Goal: Task Accomplishment & Management: Complete application form

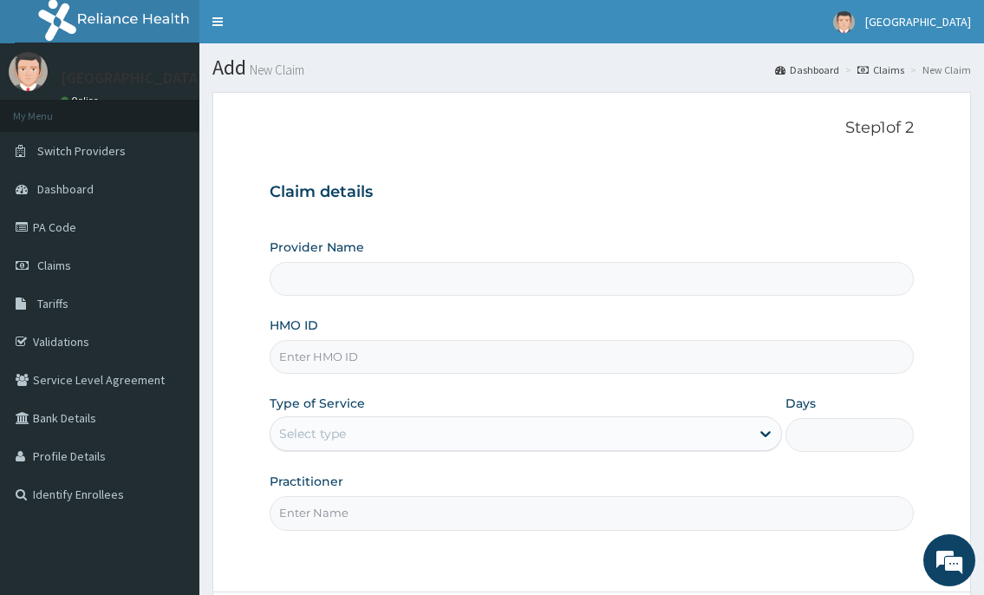
click at [306, 362] on input "HMO ID" at bounding box center [591, 357] width 643 height 34
type input "FMP/10359/F"
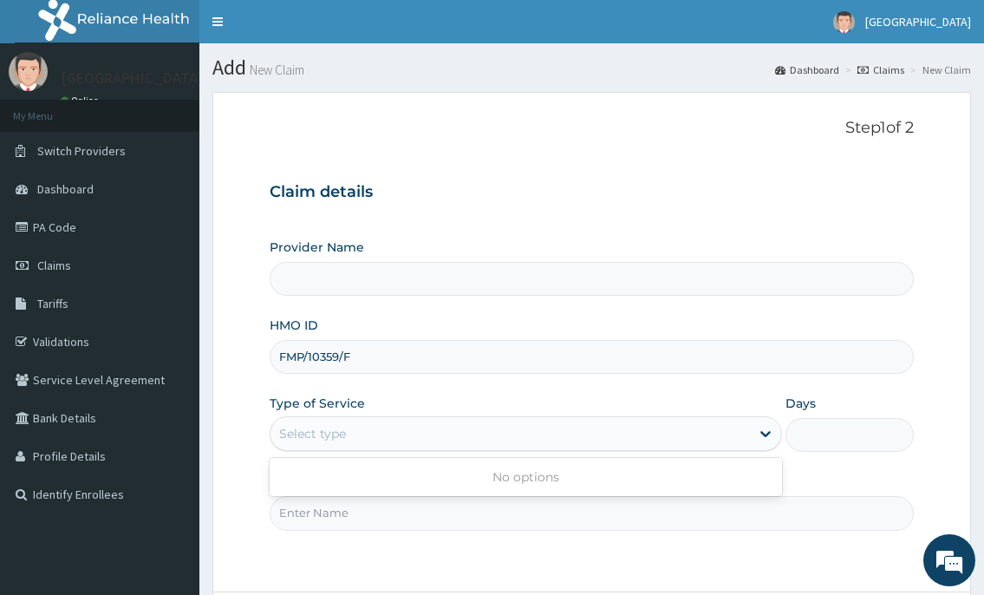
click at [357, 433] on div "Select type" at bounding box center [509, 434] width 478 height 28
drag, startPoint x: 355, startPoint y: 356, endPoint x: 277, endPoint y: 358, distance: 78.9
click at [277, 358] on input "FMP/10359/F" at bounding box center [591, 357] width 643 height 34
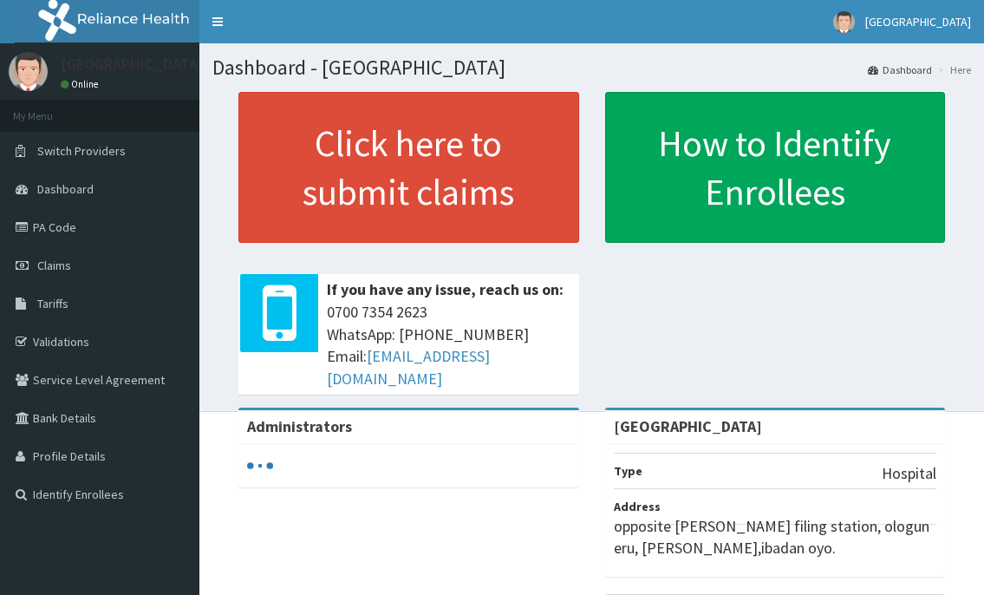
click at [56, 266] on span "Claims" at bounding box center [54, 265] width 34 height 16
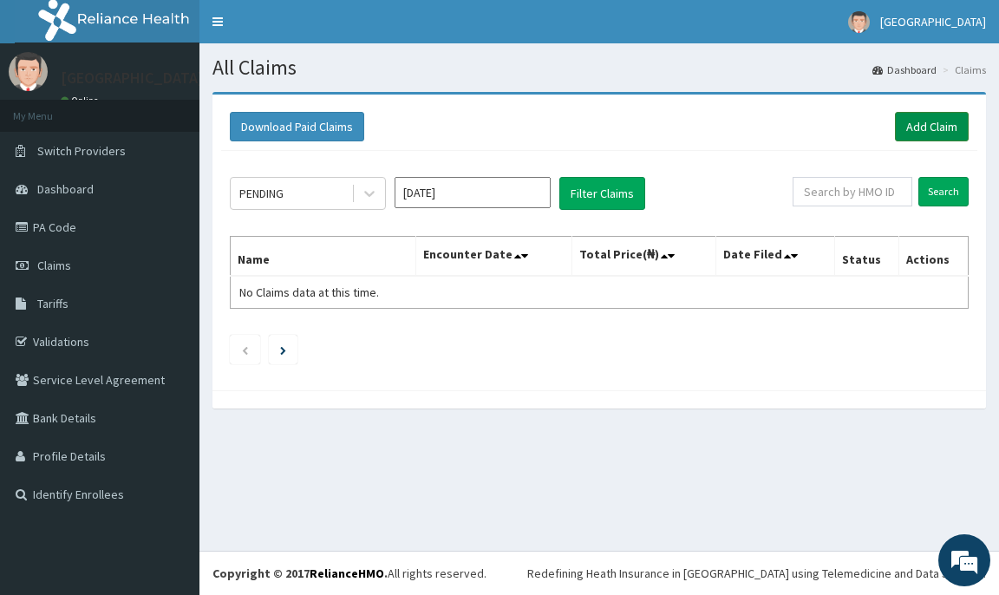
click at [960, 130] on link "Add Claim" at bounding box center [932, 126] width 74 height 29
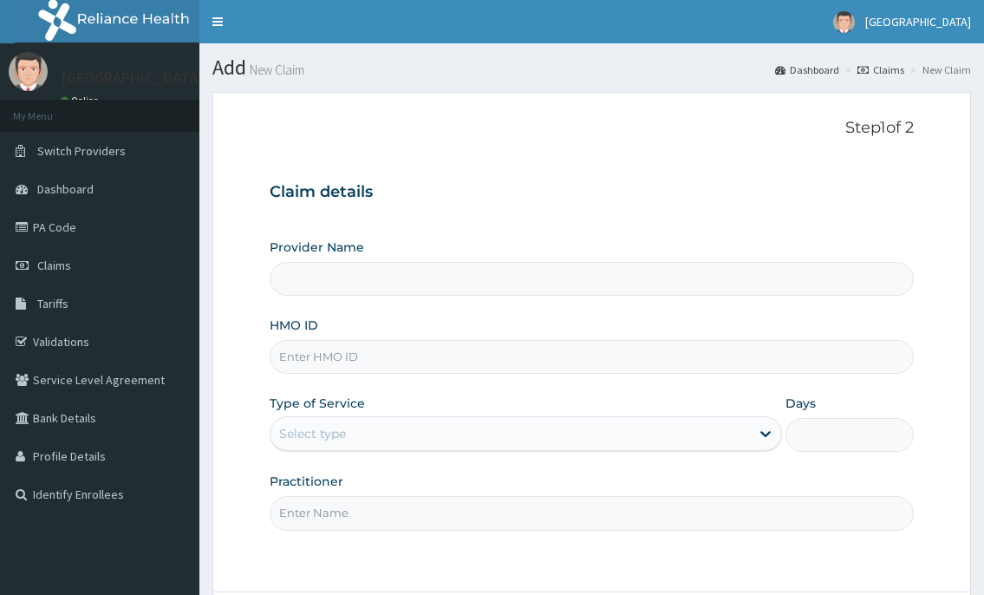
type input "[GEOGRAPHIC_DATA]"
click at [317, 348] on input "HMO ID" at bounding box center [591, 357] width 643 height 34
type input "FMP/10359/F"
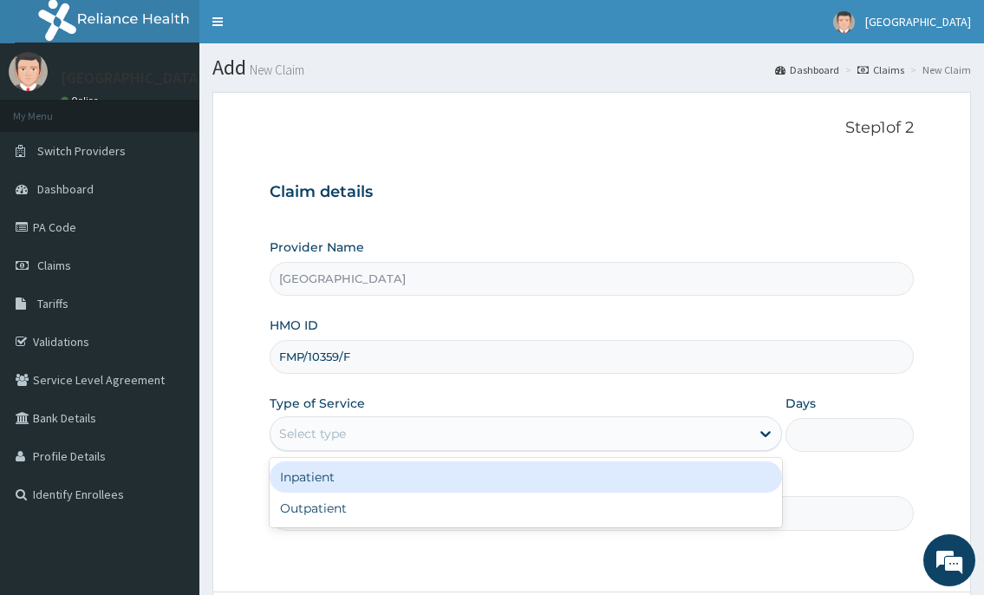
click at [329, 430] on div "Select type" at bounding box center [312, 433] width 67 height 17
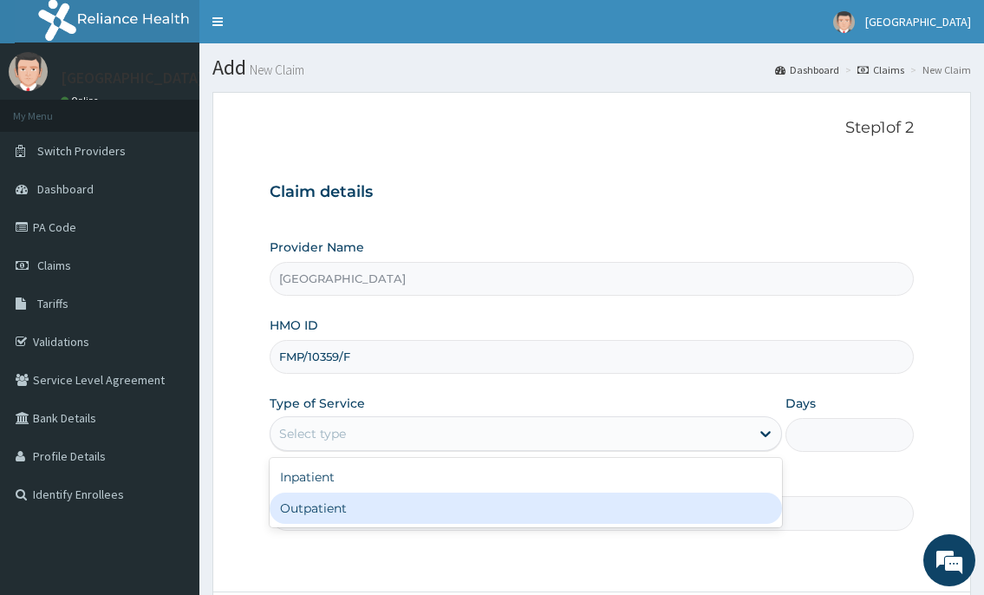
click at [312, 498] on div "Outpatient" at bounding box center [525, 507] width 511 height 31
type input "1"
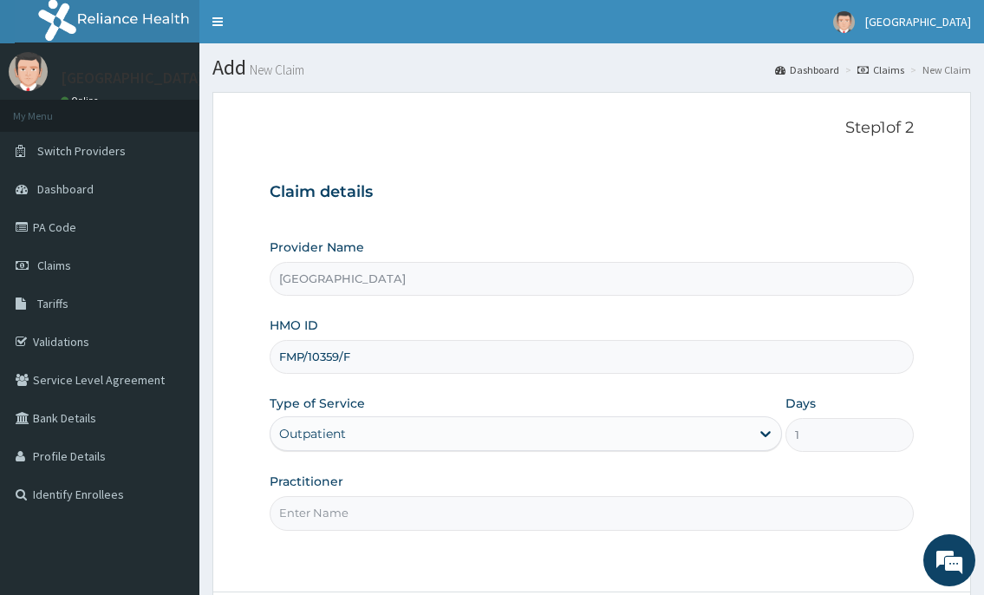
click at [317, 504] on input "Practitioner" at bounding box center [591, 513] width 643 height 34
click at [277, 514] on input "Practitioner" at bounding box center [591, 513] width 643 height 34
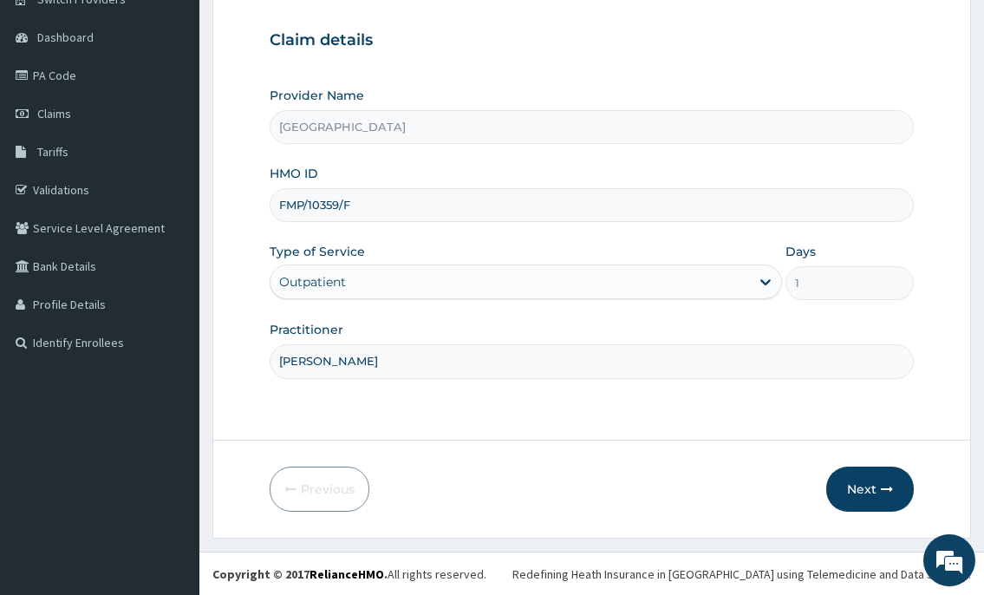
scroll to position [153, 0]
type input "DR ADEYANJU"
click at [864, 500] on button "Next" at bounding box center [870, 487] width 88 height 45
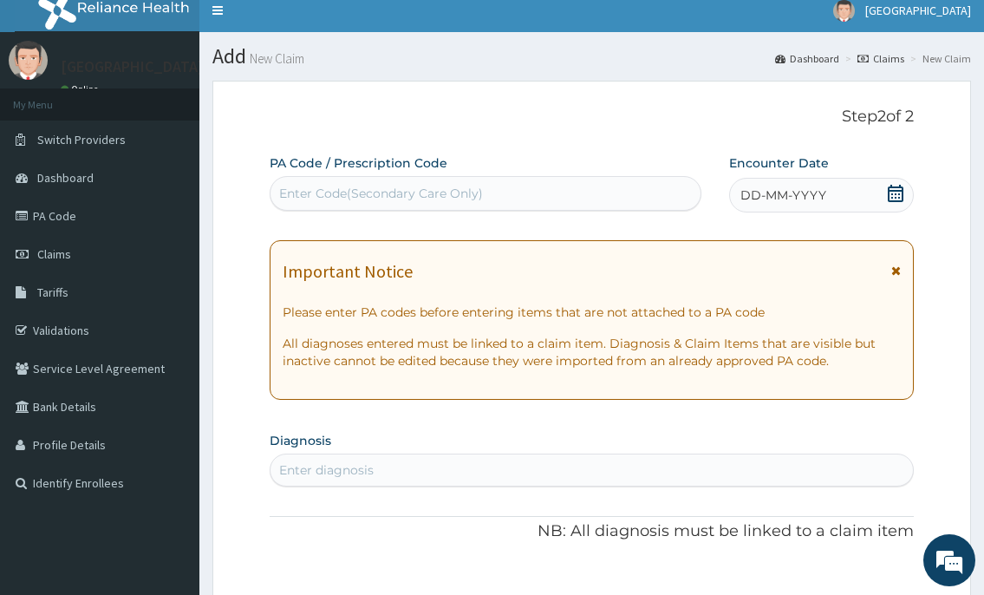
scroll to position [0, 0]
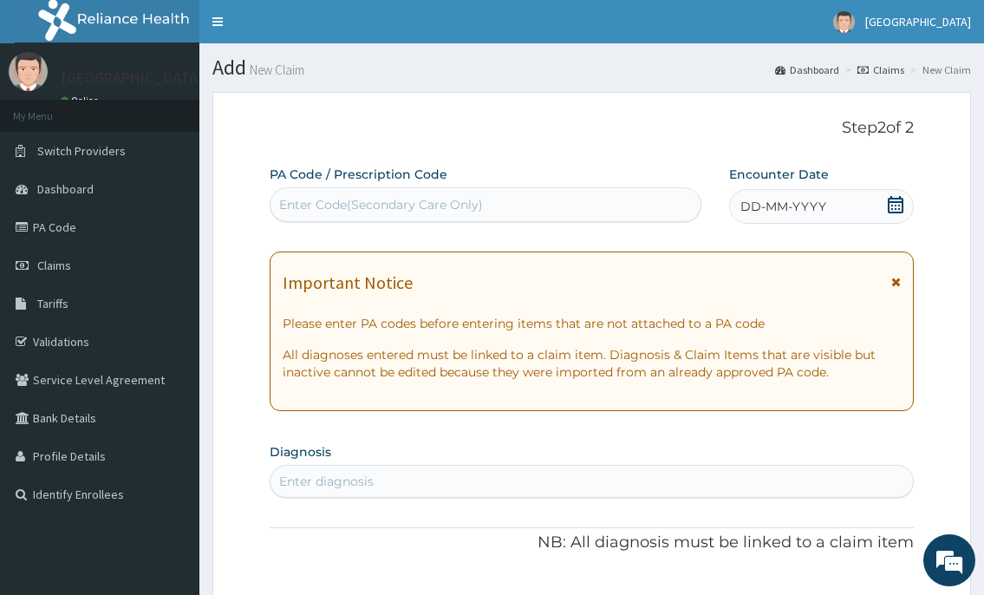
click at [889, 203] on icon at bounding box center [895, 204] width 17 height 17
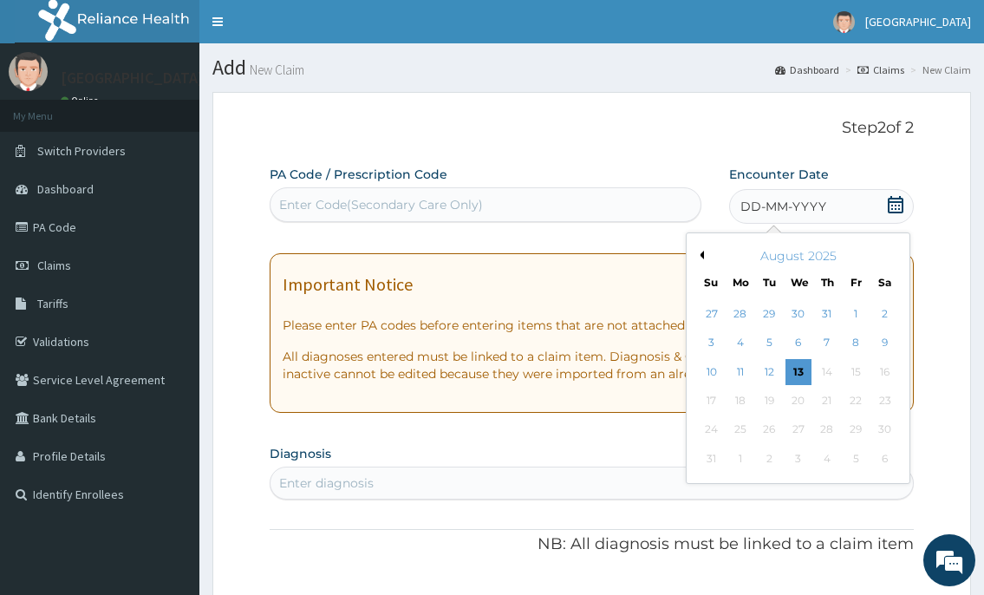
click at [718, 376] on div "10" at bounding box center [711, 372] width 26 height 26
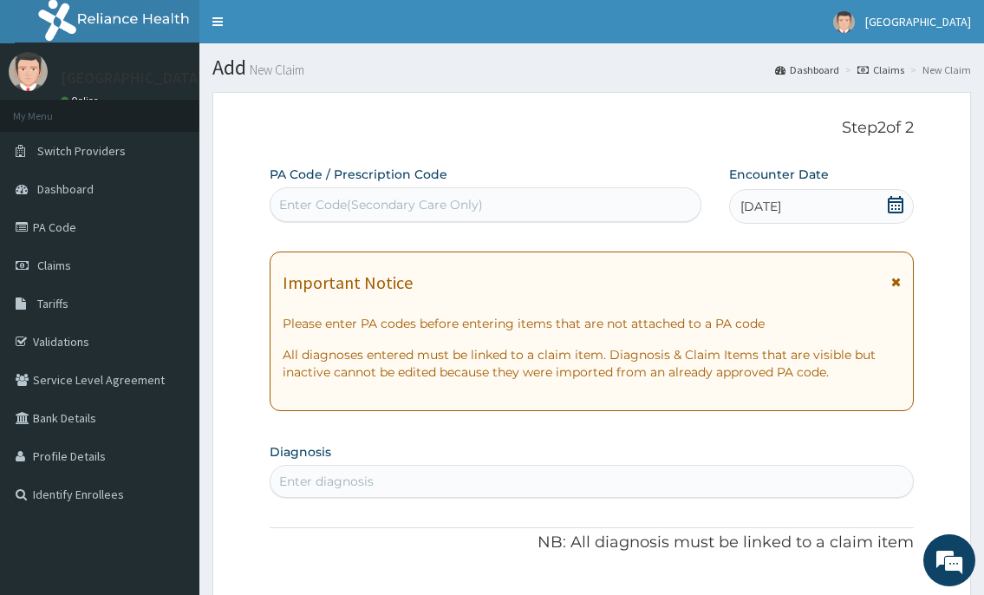
click at [420, 479] on div "Enter diagnosis" at bounding box center [590, 481] width 641 height 28
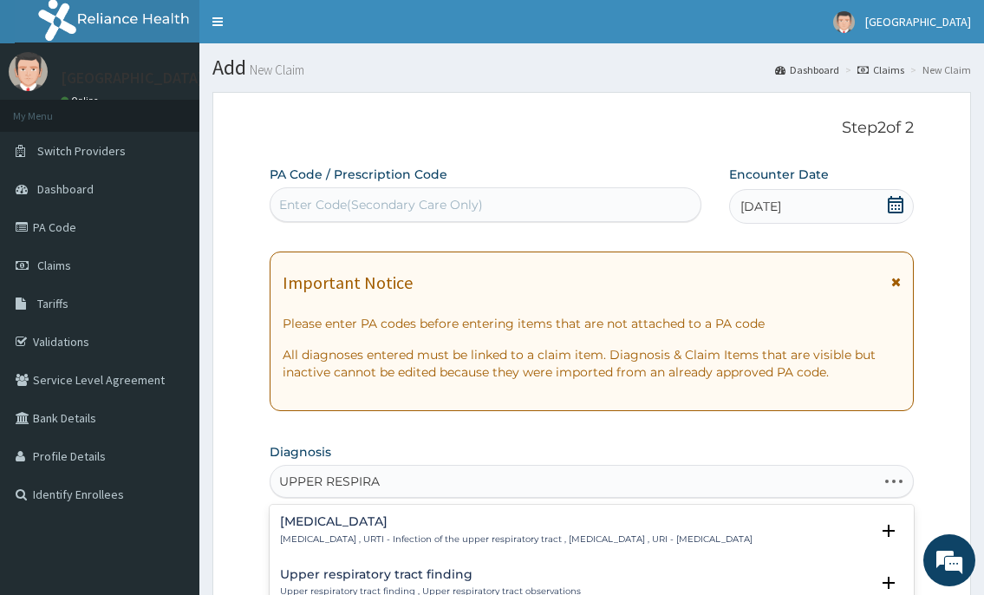
type input "UPPER RESPIRAT"
click at [422, 522] on h4 "Upper respiratory infection" at bounding box center [516, 521] width 472 height 13
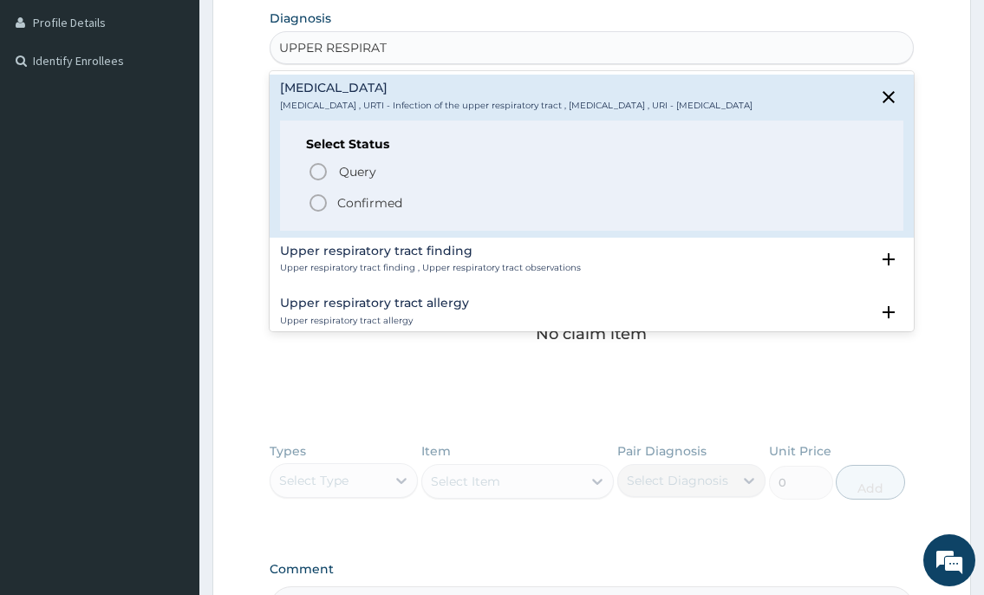
click at [317, 212] on icon "status option filled" at bounding box center [318, 202] width 21 height 21
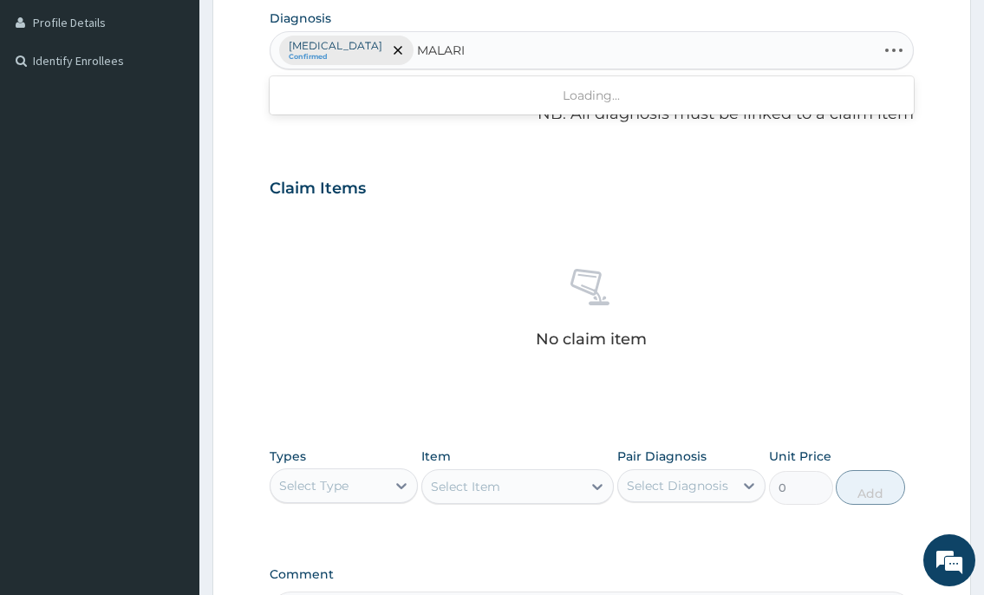
type input "MALARIA"
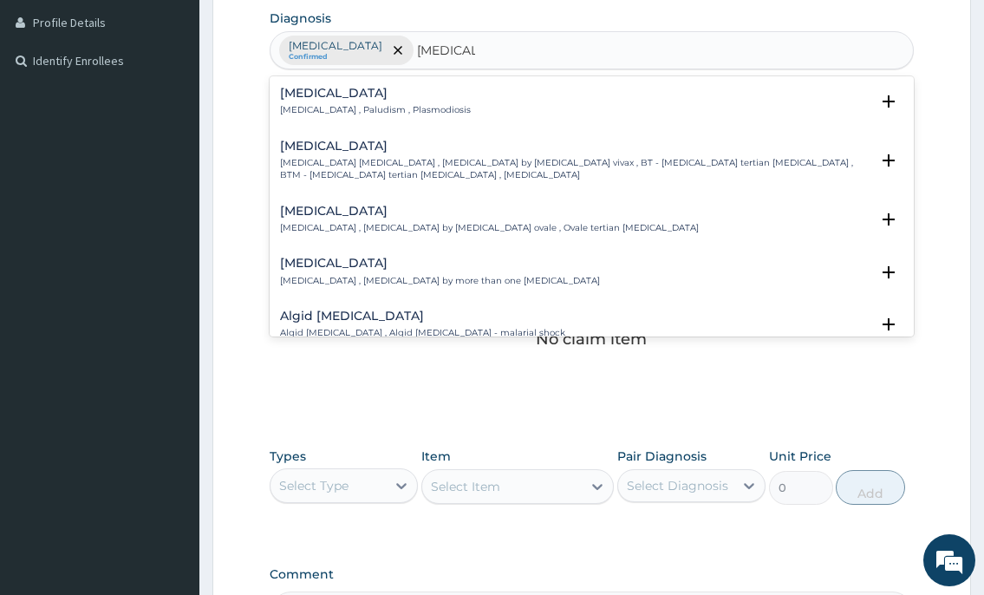
click at [348, 107] on p "Malaria , Paludism , Plasmodiosis" at bounding box center [375, 110] width 191 height 12
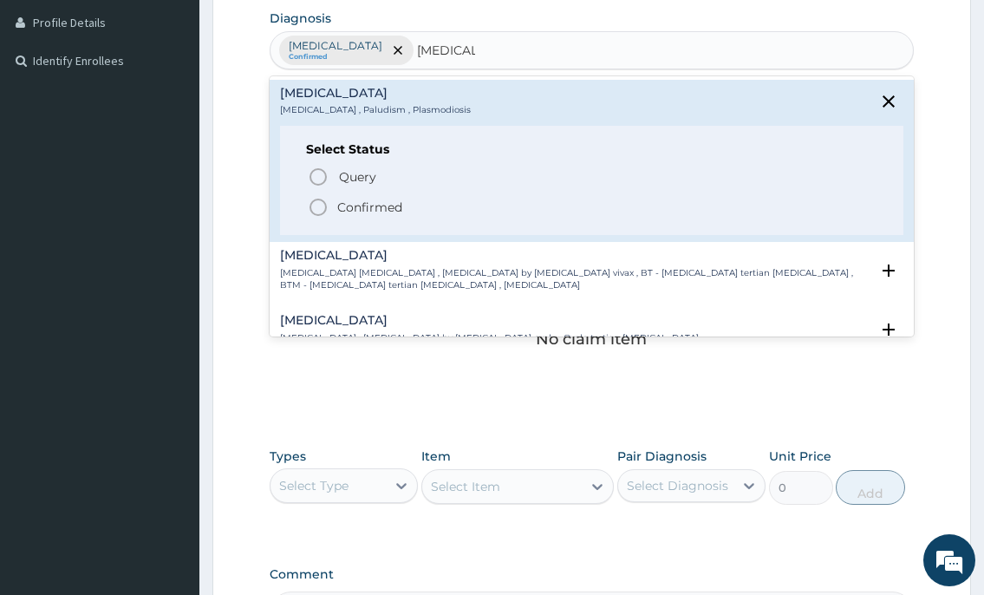
click at [322, 206] on icon "status option filled" at bounding box center [318, 207] width 21 height 21
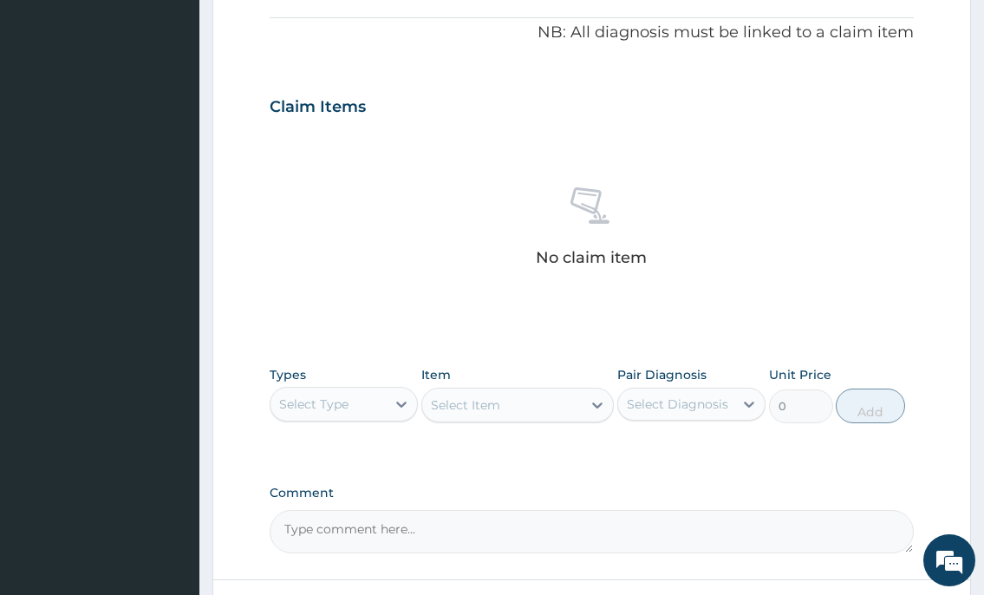
scroll to position [655, 0]
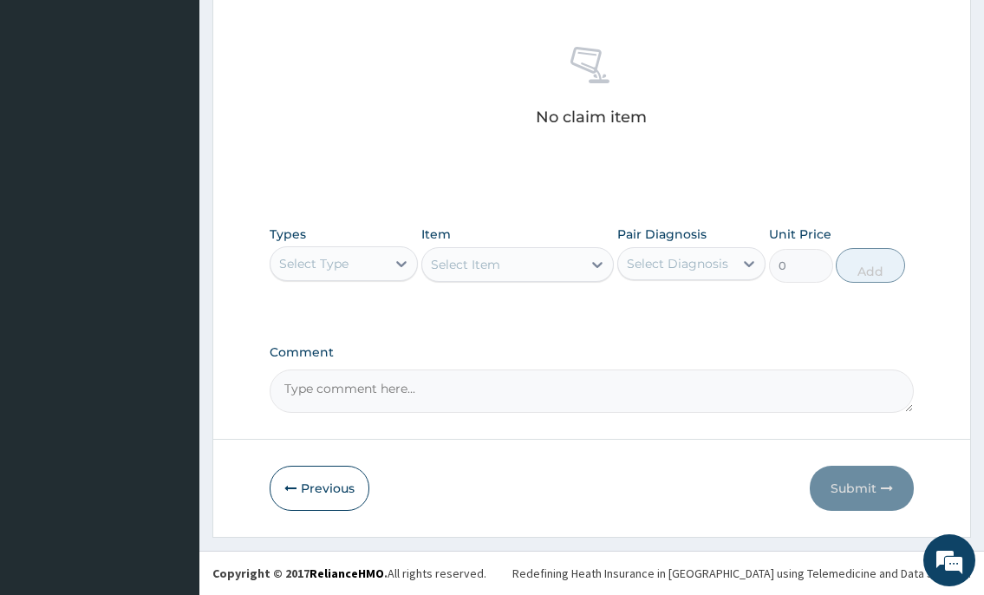
click at [329, 251] on div "Select Type" at bounding box center [327, 264] width 115 height 28
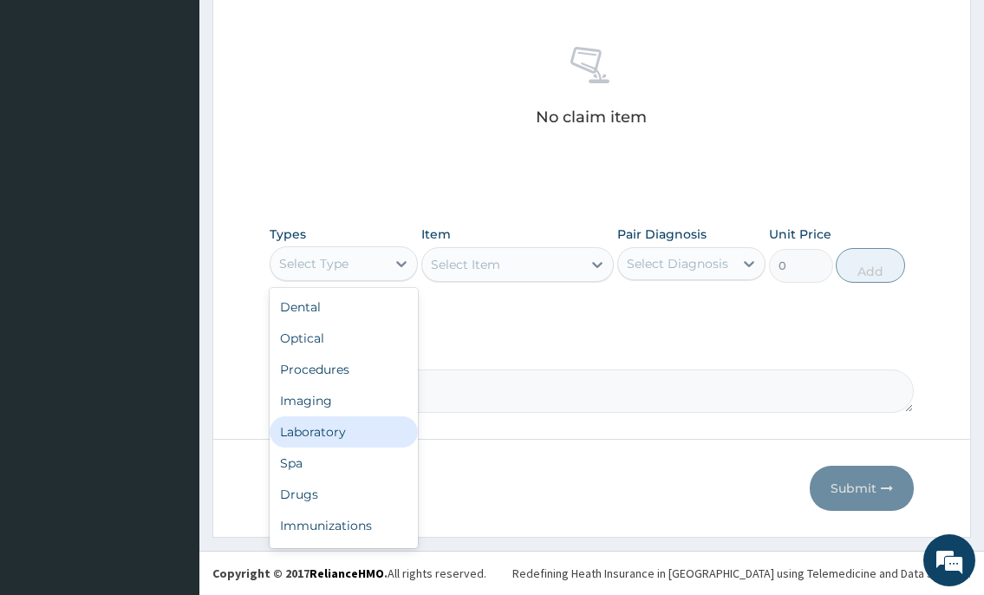
click at [334, 435] on div "Laboratory" at bounding box center [344, 431] width 148 height 31
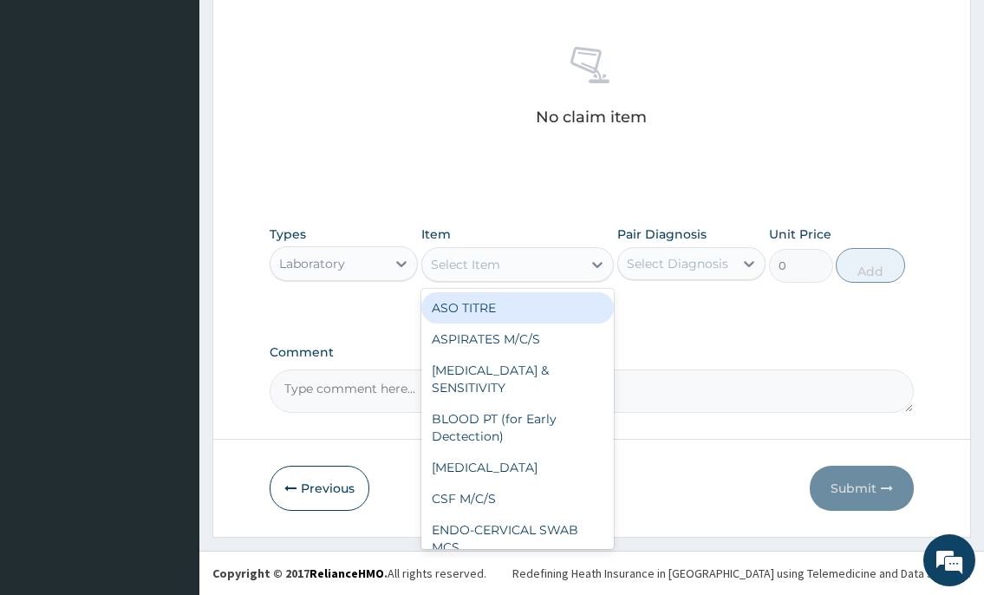
click at [444, 265] on div "Select Item" at bounding box center [465, 264] width 69 height 17
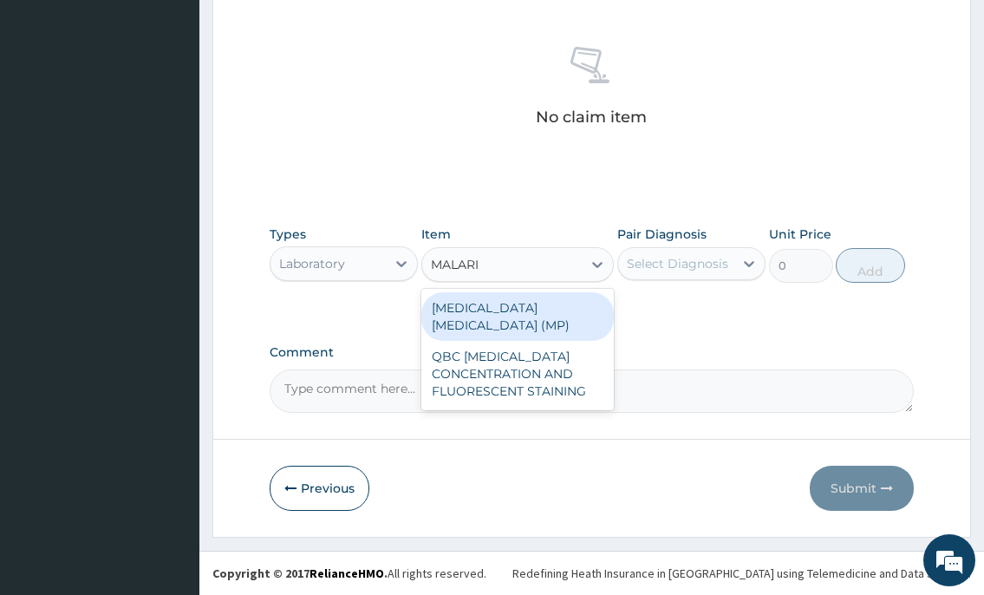
type input "MALARIA"
click at [467, 305] on div "MALARIA PARASITE (MP)" at bounding box center [517, 316] width 193 height 49
type input "1000"
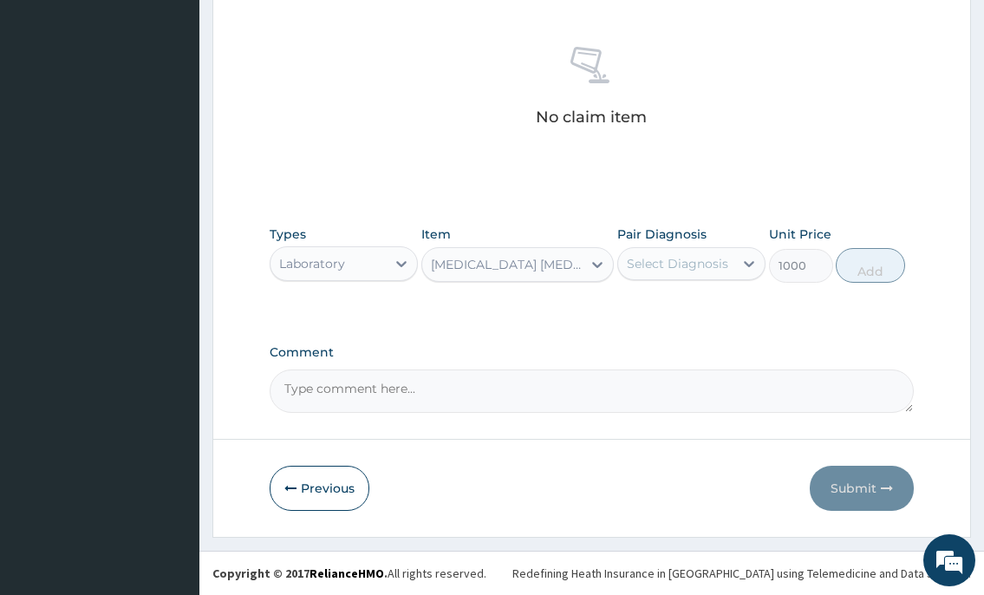
click at [672, 258] on div "Select Diagnosis" at bounding box center [677, 263] width 101 height 17
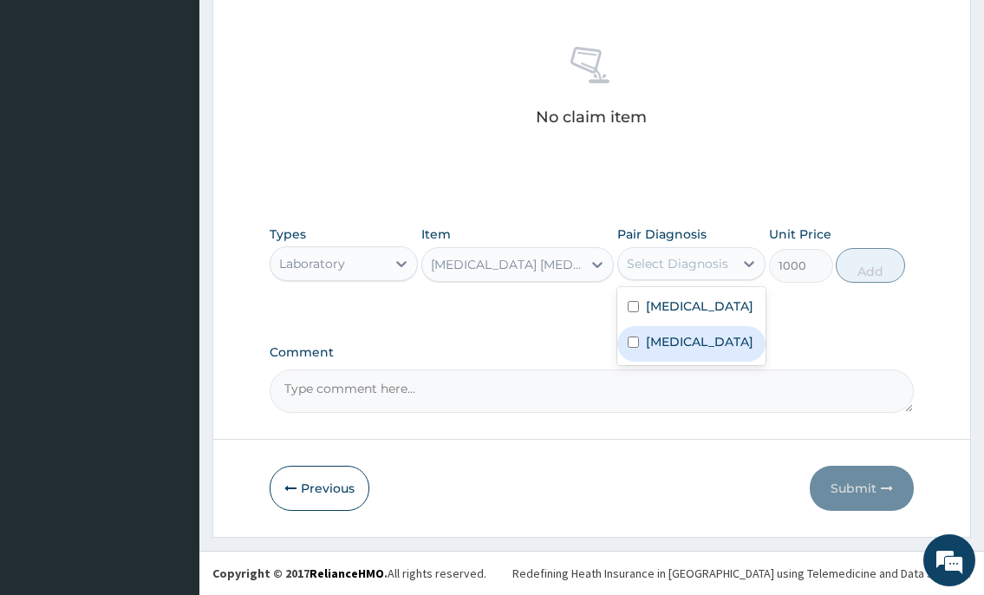
click at [673, 350] on label "Malaria" at bounding box center [699, 341] width 107 height 17
checkbox input "true"
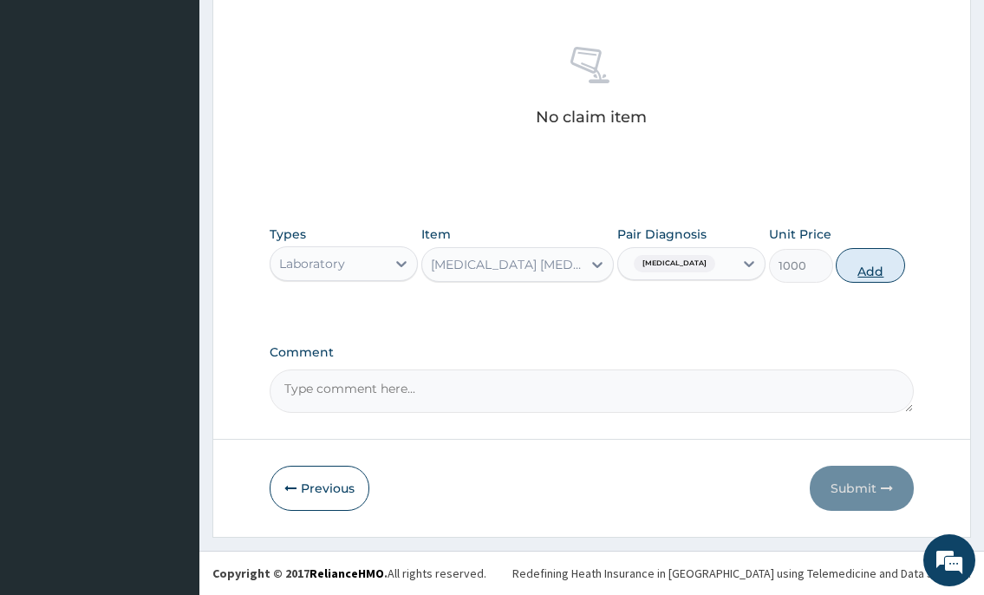
click at [878, 250] on button "Add" at bounding box center [870, 265] width 69 height 35
type input "0"
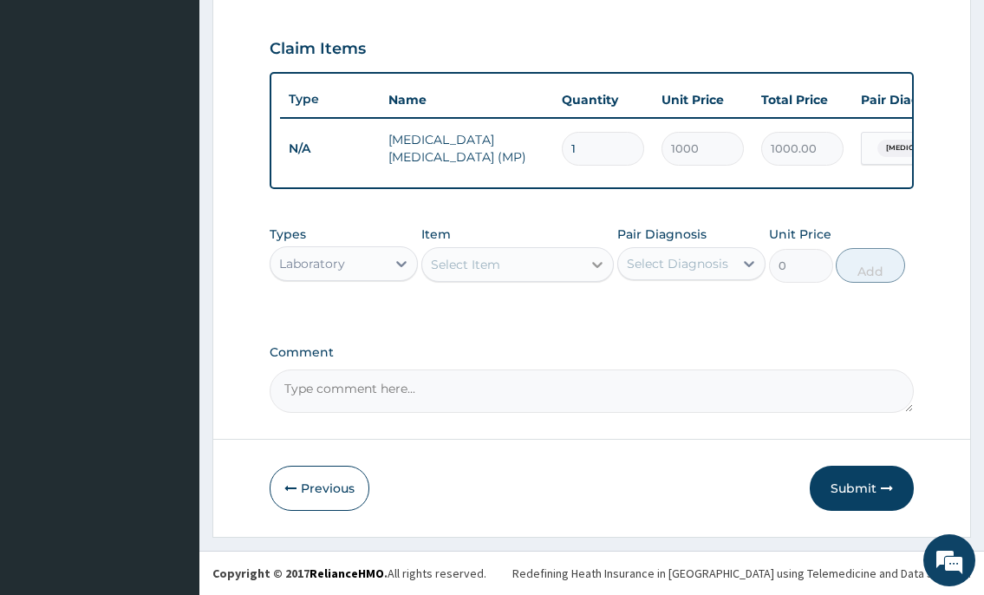
scroll to position [588, 0]
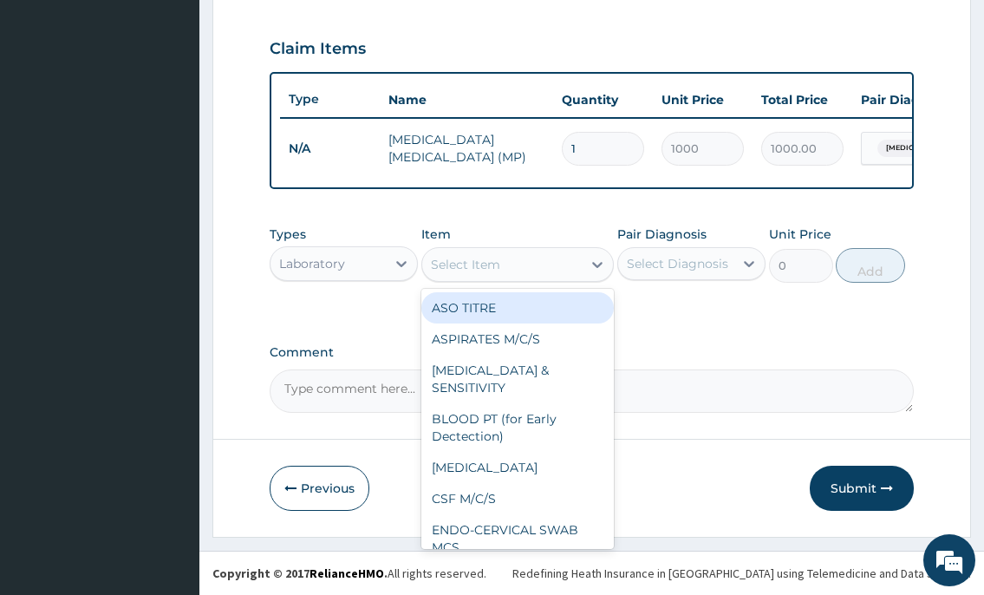
click at [487, 264] on div "Select Item" at bounding box center [465, 264] width 69 height 17
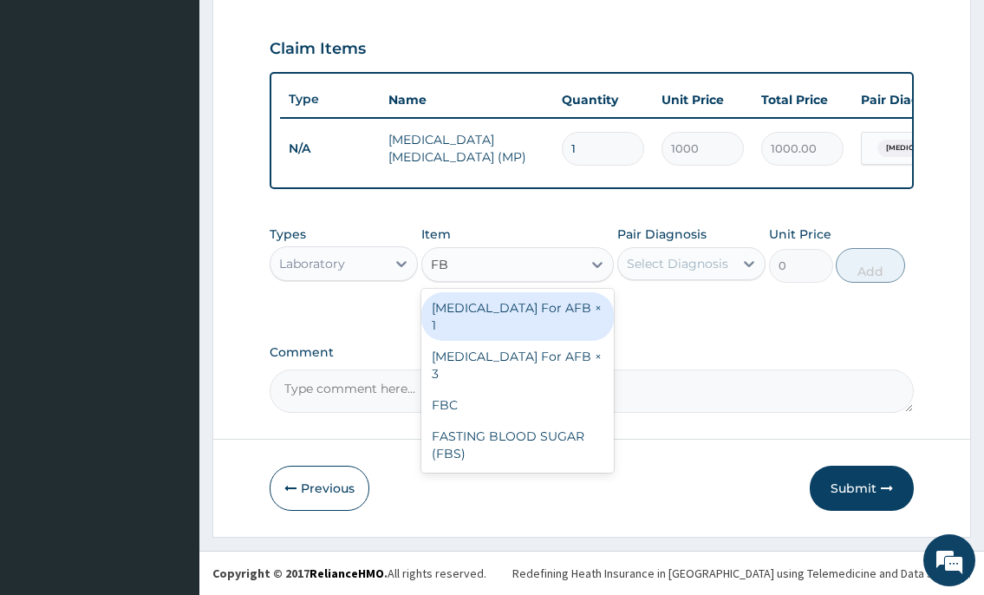
type input "FBC"
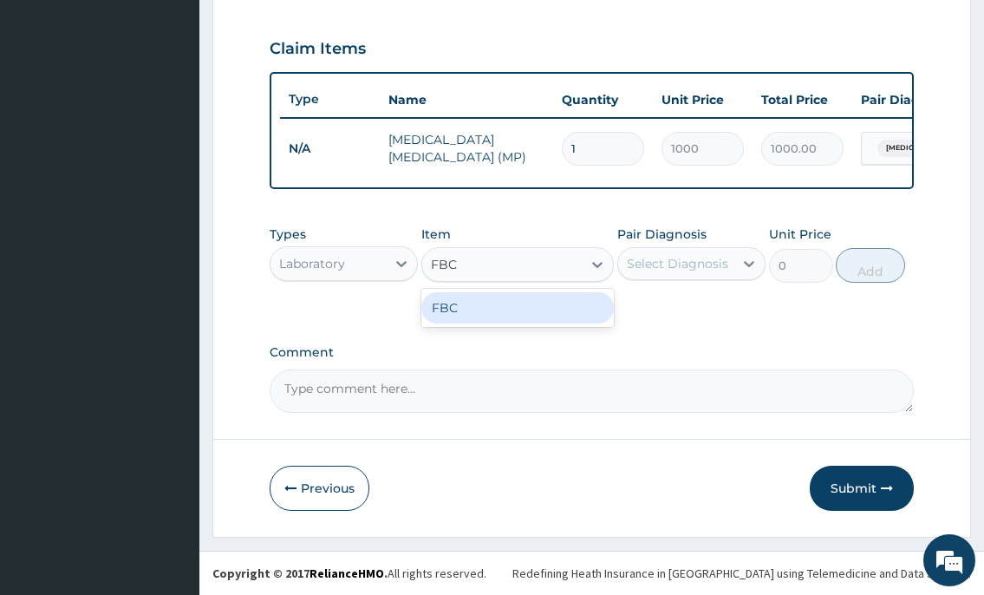
click at [490, 306] on div "FBC" at bounding box center [517, 307] width 193 height 31
type input "2000"
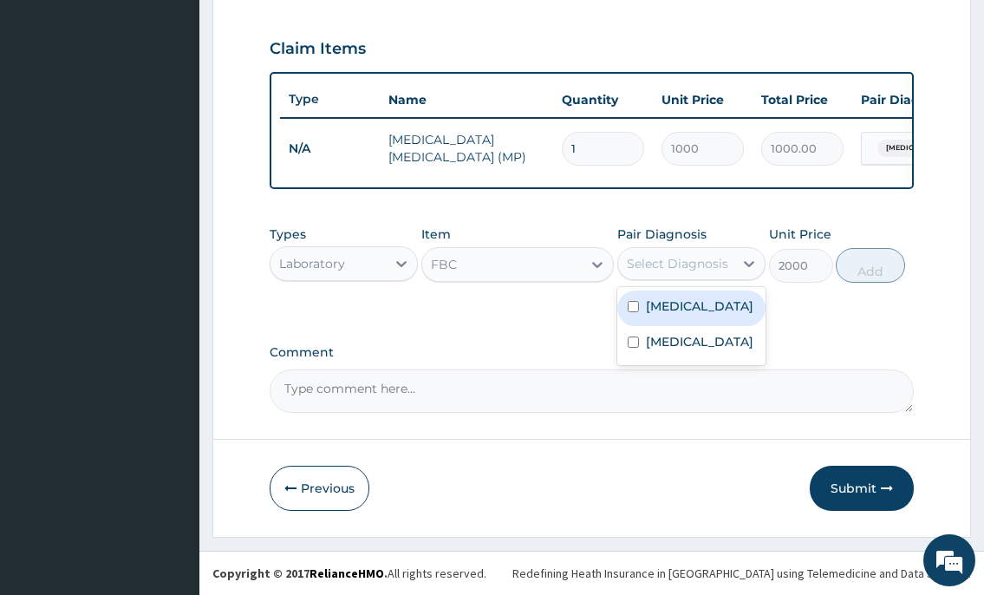
click at [626, 265] on div "Select Diagnosis" at bounding box center [675, 264] width 115 height 28
click at [656, 315] on label "Upper respiratory infection" at bounding box center [699, 305] width 107 height 17
checkbox input "true"
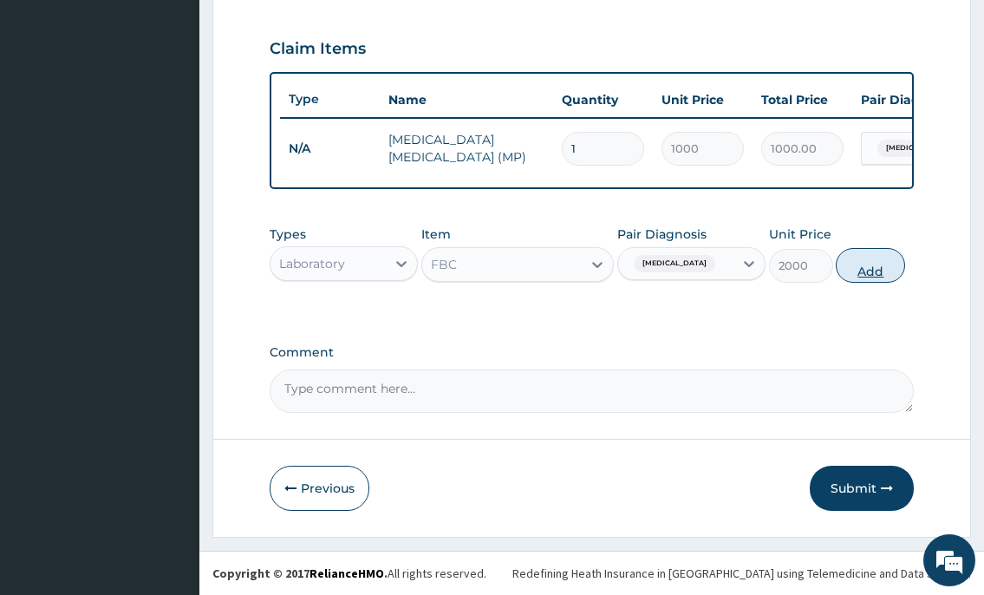
click at [845, 266] on button "Add" at bounding box center [870, 265] width 69 height 35
type input "0"
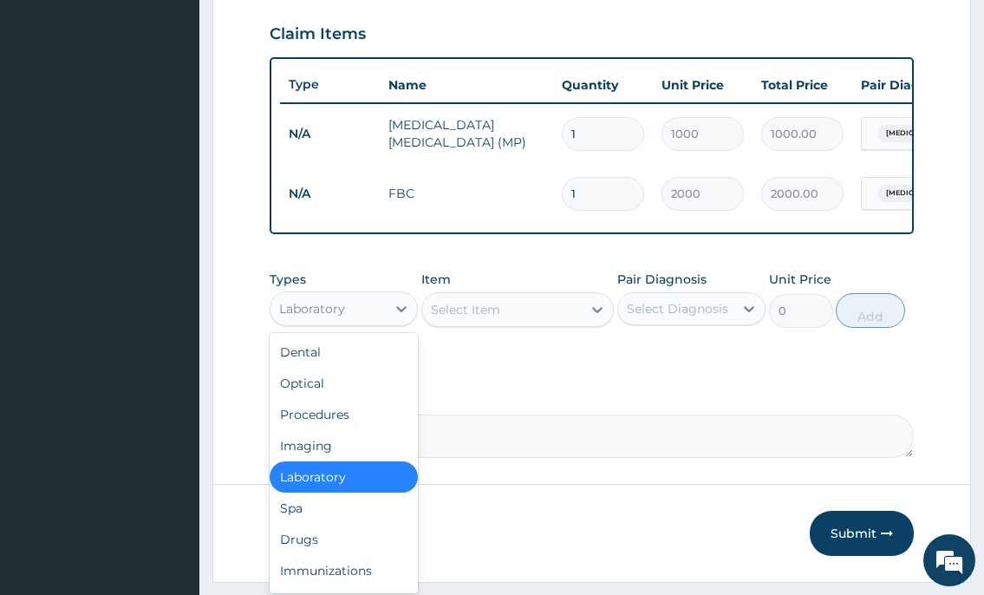
click at [369, 322] on div "Laboratory" at bounding box center [327, 309] width 115 height 28
click at [353, 555] on div "Drugs" at bounding box center [344, 539] width 148 height 31
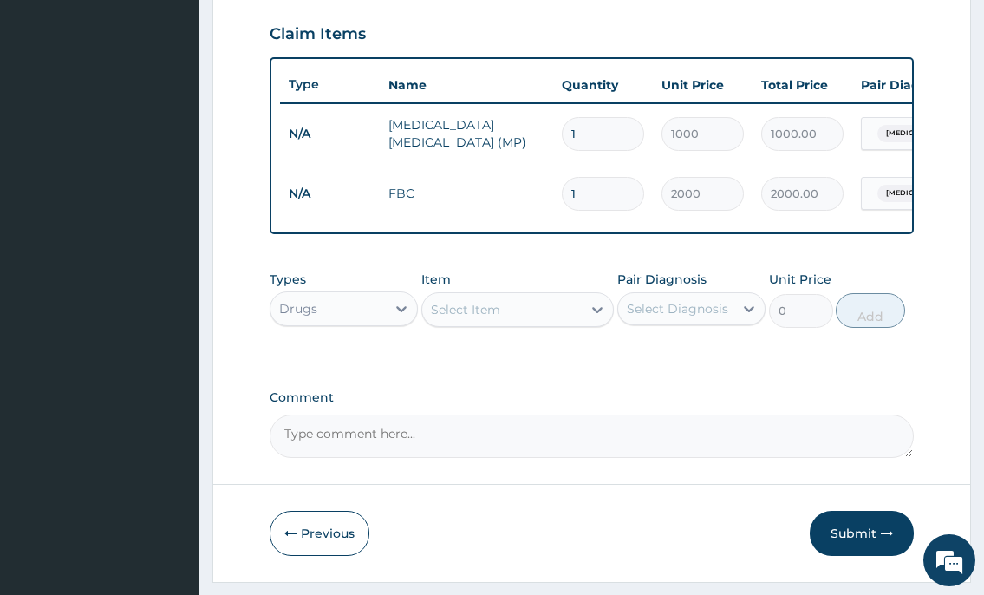
click at [467, 318] on div "Select Item" at bounding box center [465, 309] width 69 height 17
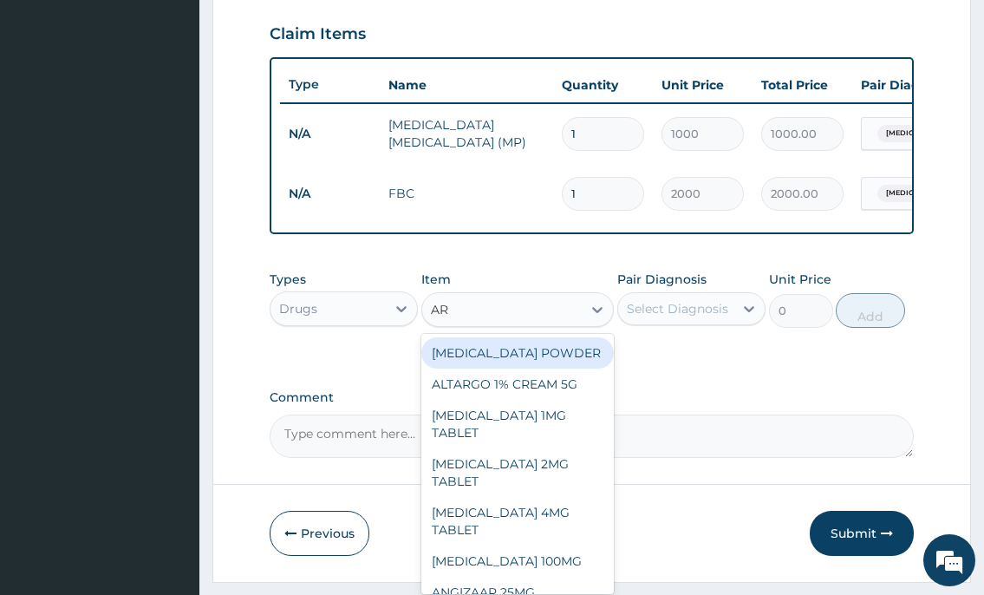
type input "ART"
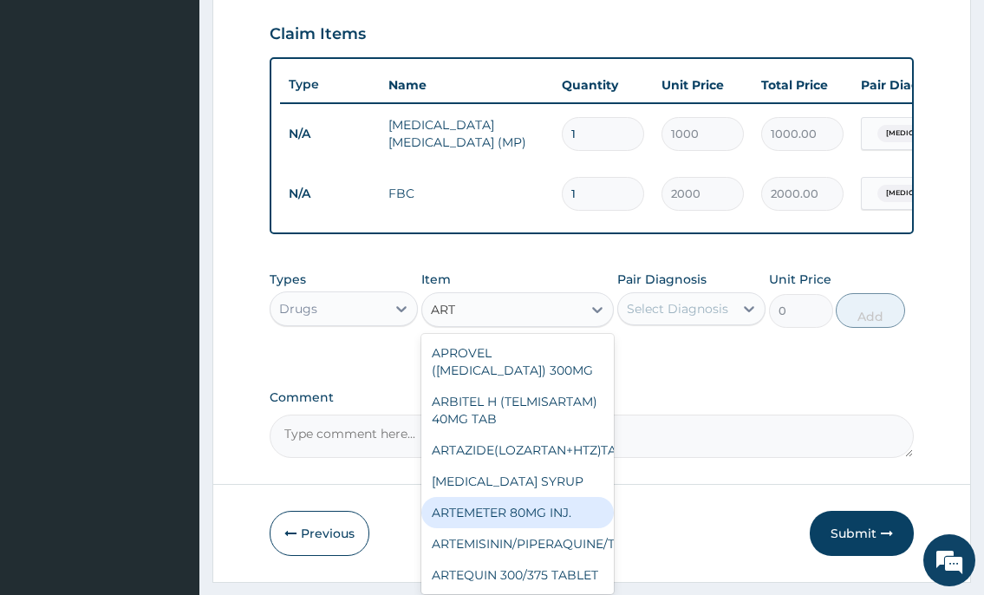
click at [527, 528] on div "ARTEMETER 80MG INJ." at bounding box center [517, 512] width 193 height 31
type input "350"
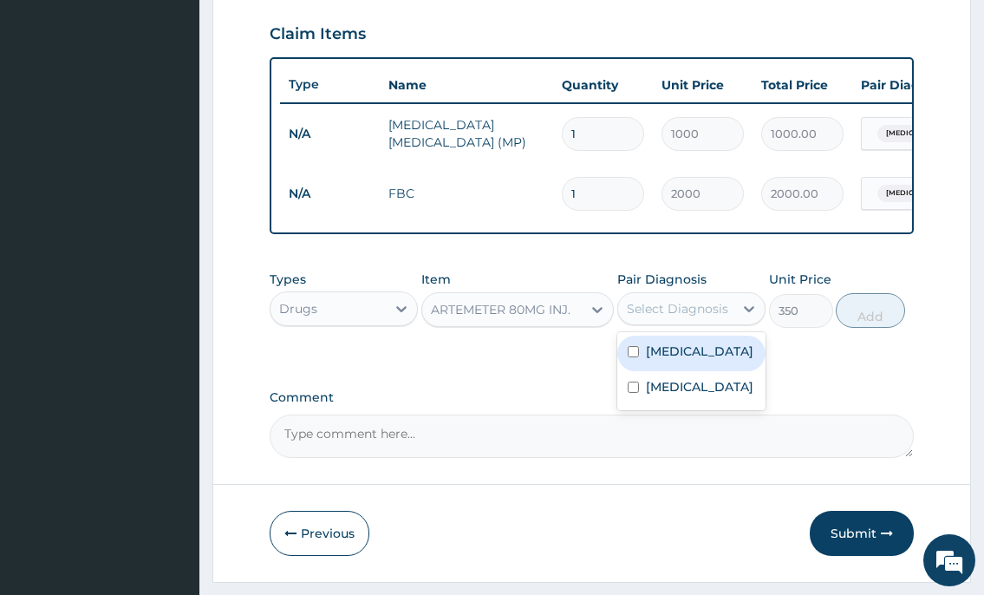
click at [682, 317] on div "Select Diagnosis" at bounding box center [677, 308] width 101 height 17
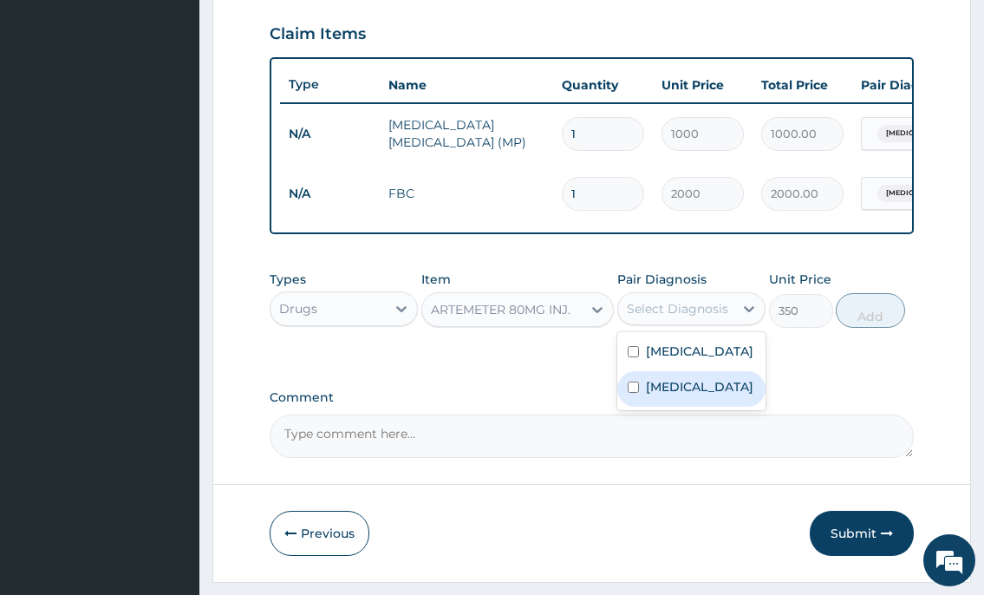
click at [656, 395] on label "Malaria" at bounding box center [699, 386] width 107 height 17
checkbox input "true"
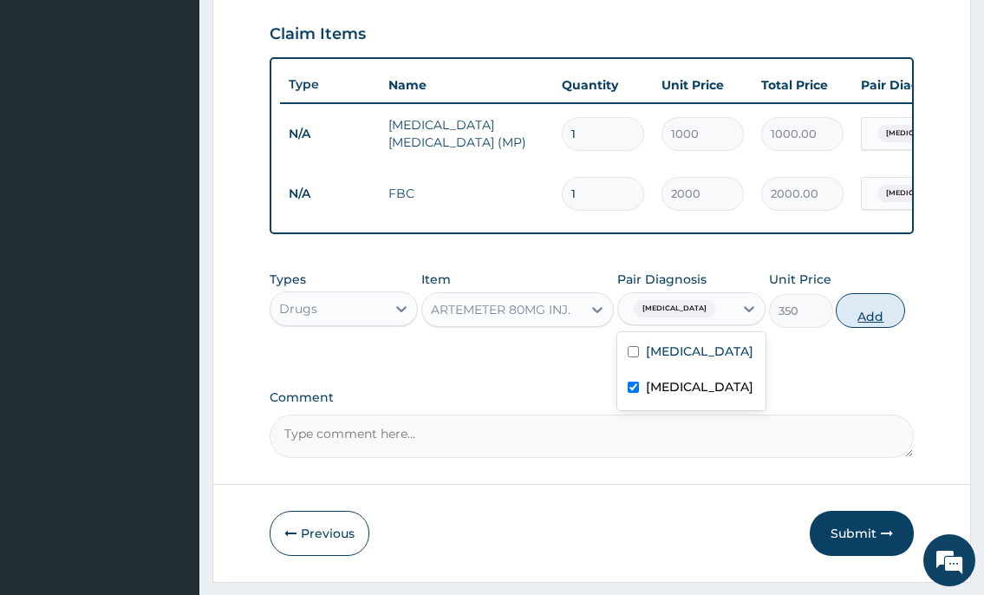
click at [872, 328] on button "Add" at bounding box center [870, 310] width 69 height 35
type input "0"
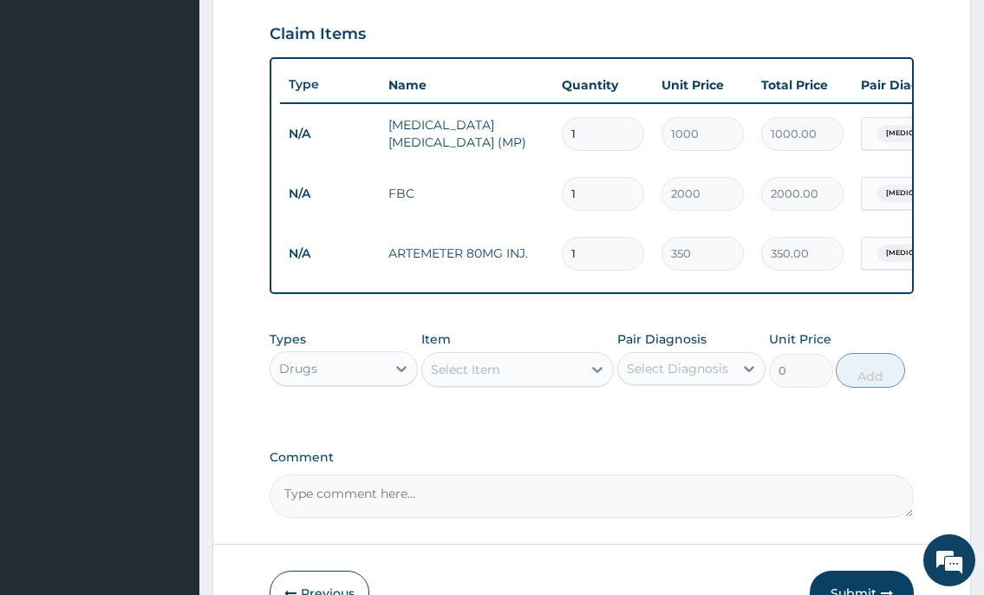
click at [510, 383] on div "Select Item" at bounding box center [502, 369] width 160 height 28
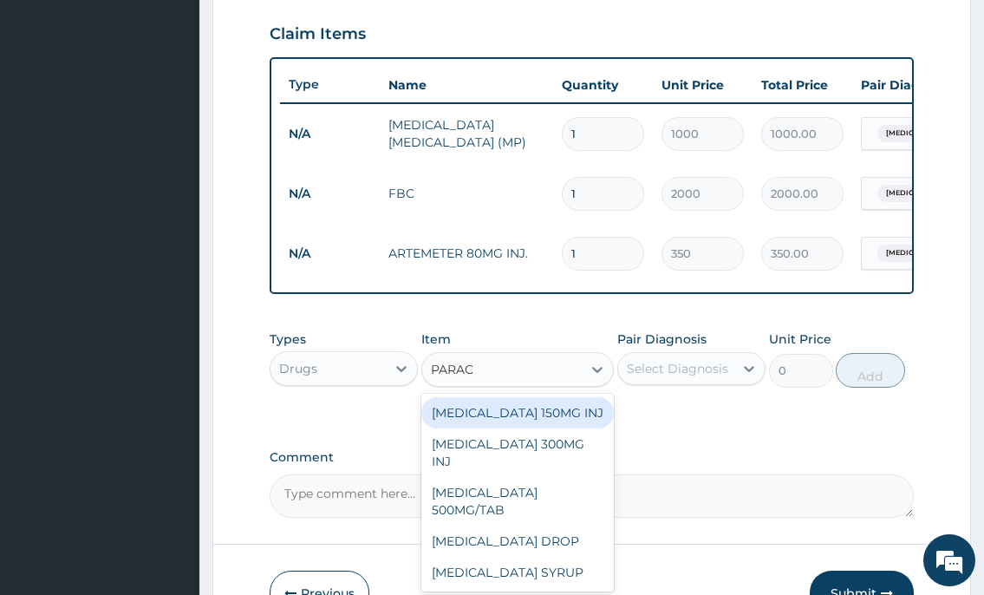
type input "PARACE"
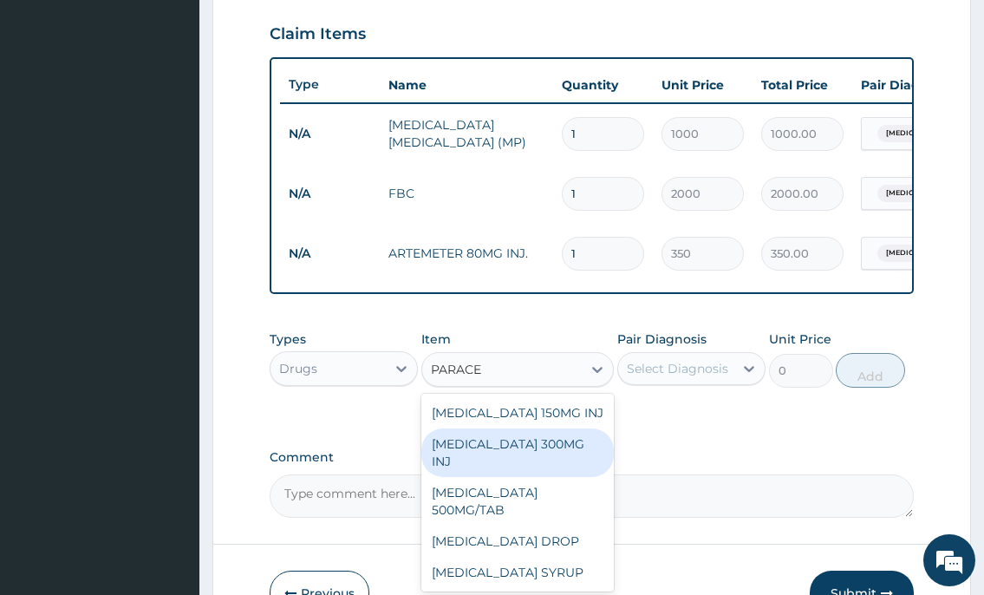
click at [551, 462] on div "PARACETAMOL 300MG INJ" at bounding box center [517, 452] width 193 height 49
type input "500"
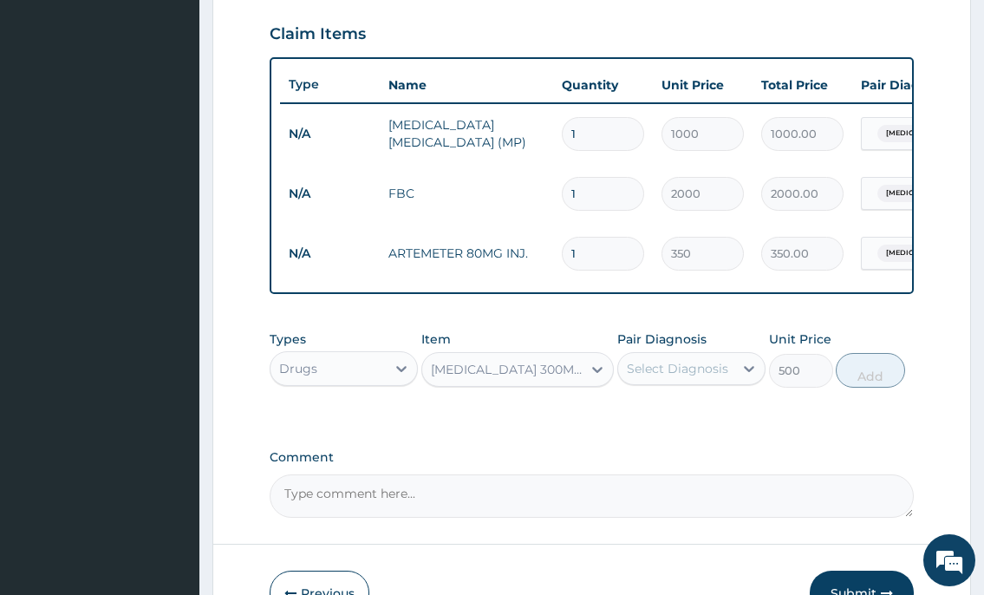
click at [649, 377] on div "Select Diagnosis" at bounding box center [677, 368] width 101 height 17
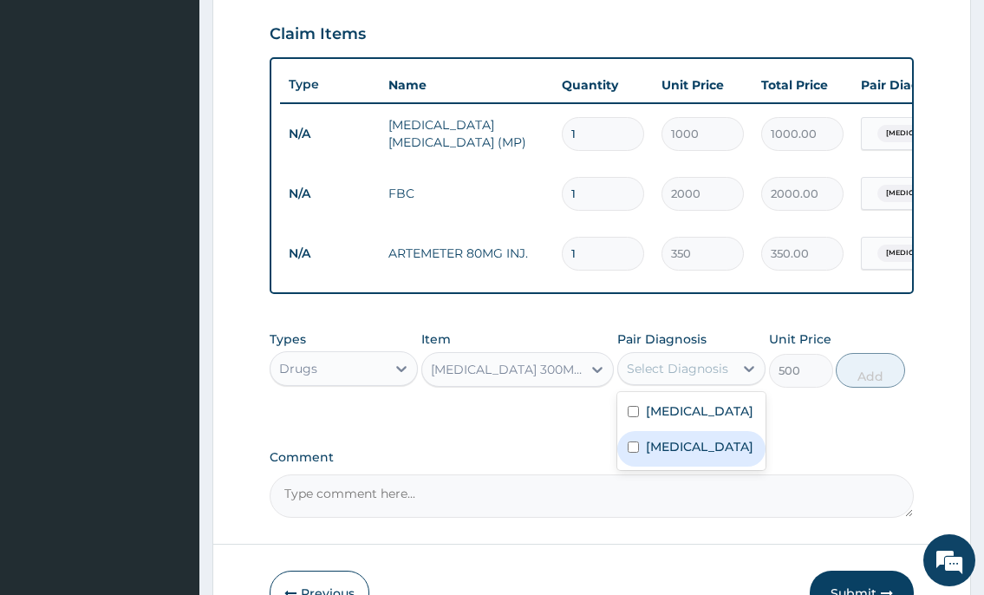
click at [660, 455] on label "Malaria" at bounding box center [699, 446] width 107 height 17
checkbox input "true"
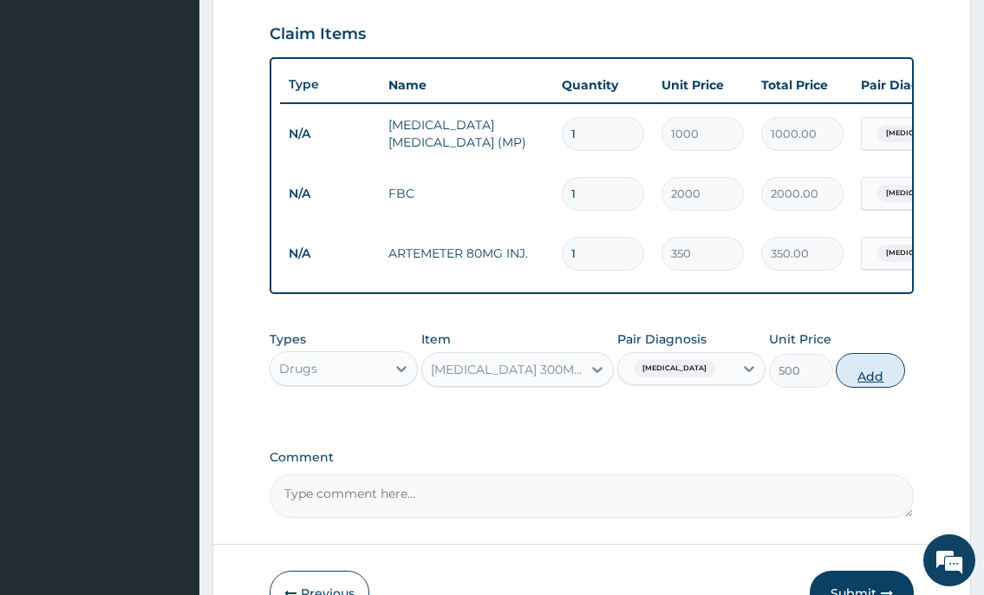
click at [873, 387] on button "Add" at bounding box center [870, 370] width 69 height 35
type input "0"
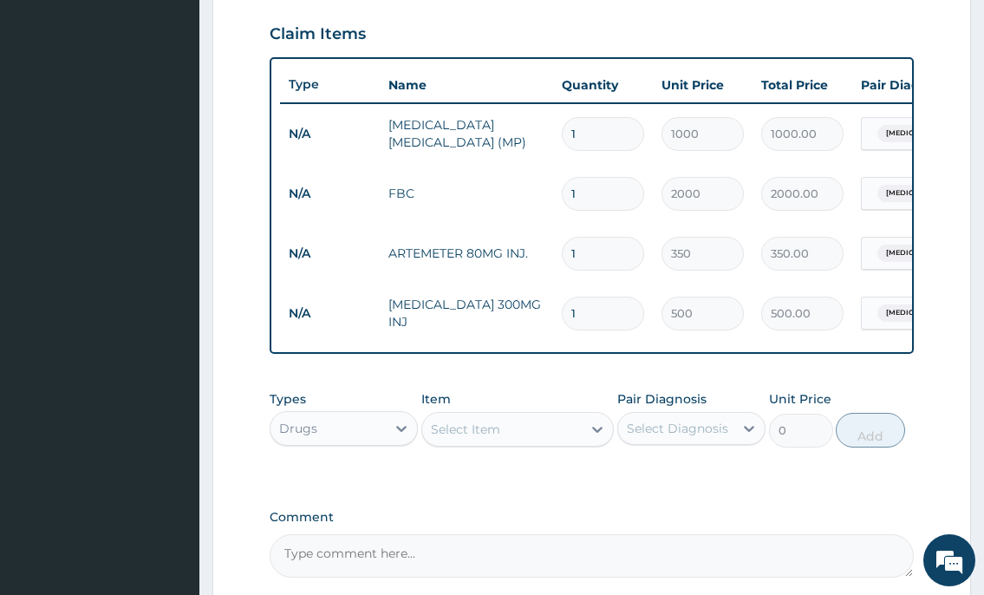
click at [452, 438] on div "Select Item" at bounding box center [465, 428] width 69 height 17
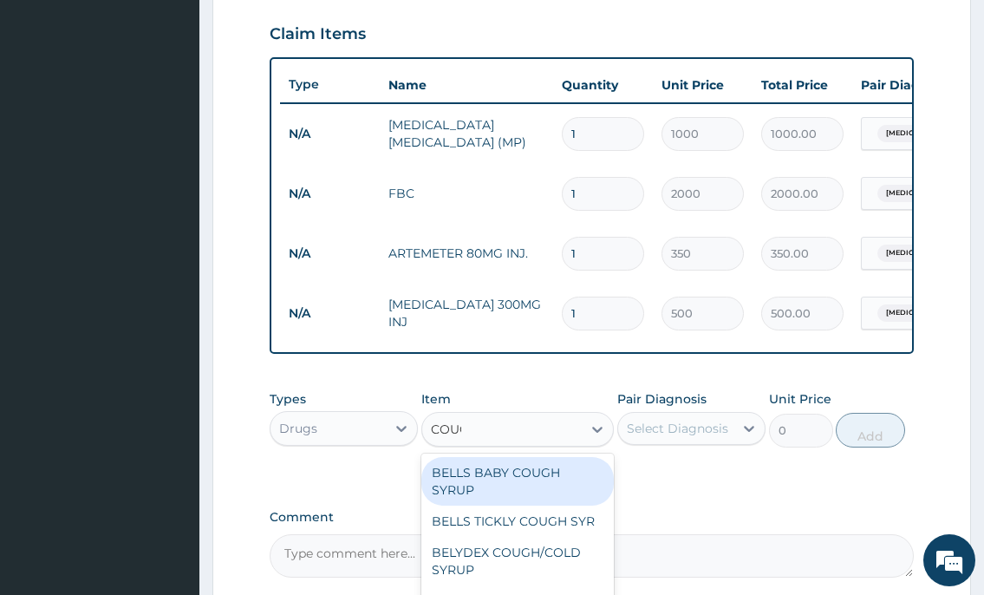
type input "COUGH"
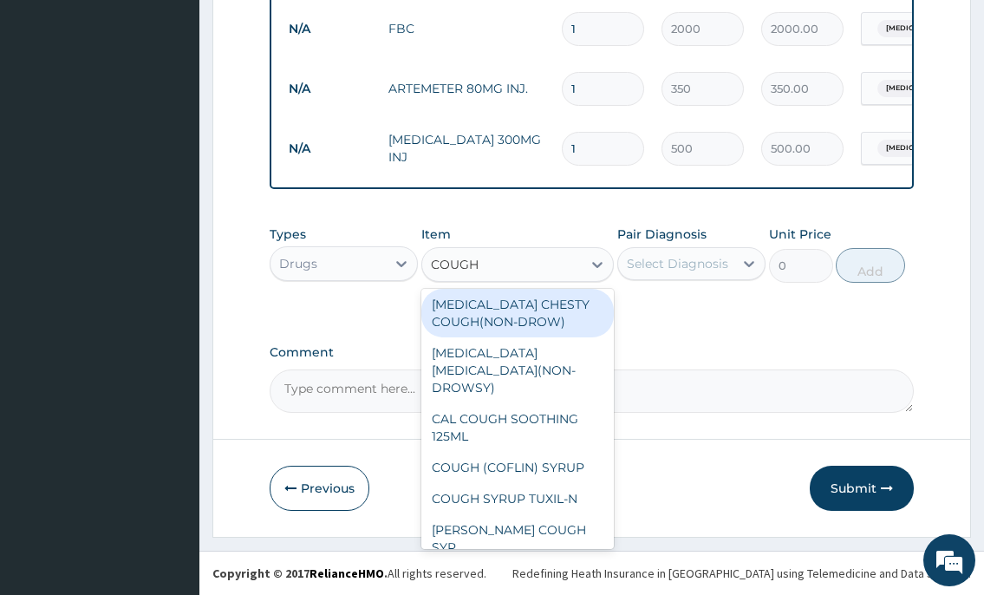
scroll to position [767, 0]
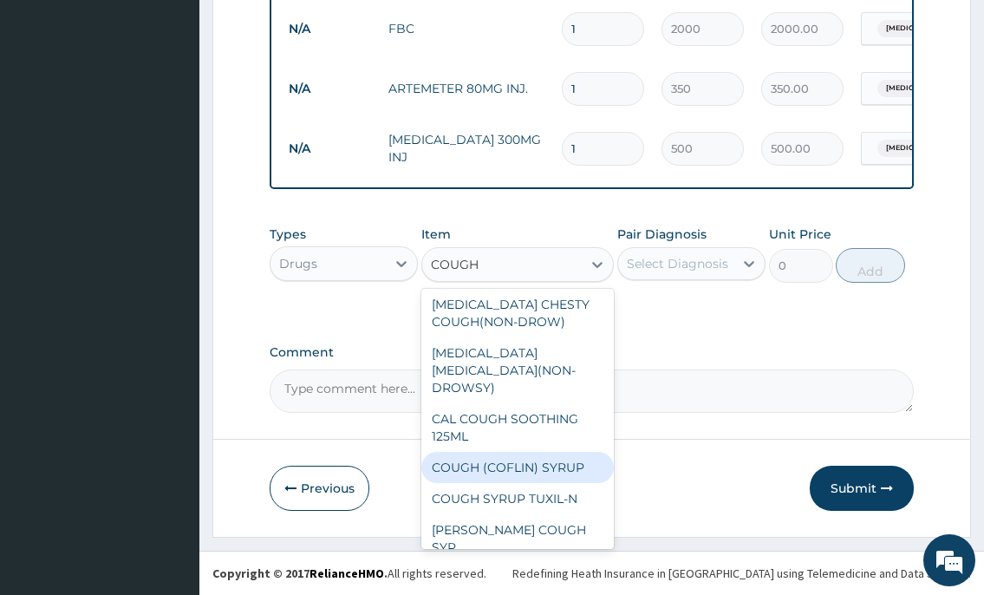
click at [539, 474] on div "COUGH (COFLIN) SYRUP" at bounding box center [517, 467] width 193 height 31
type input "450"
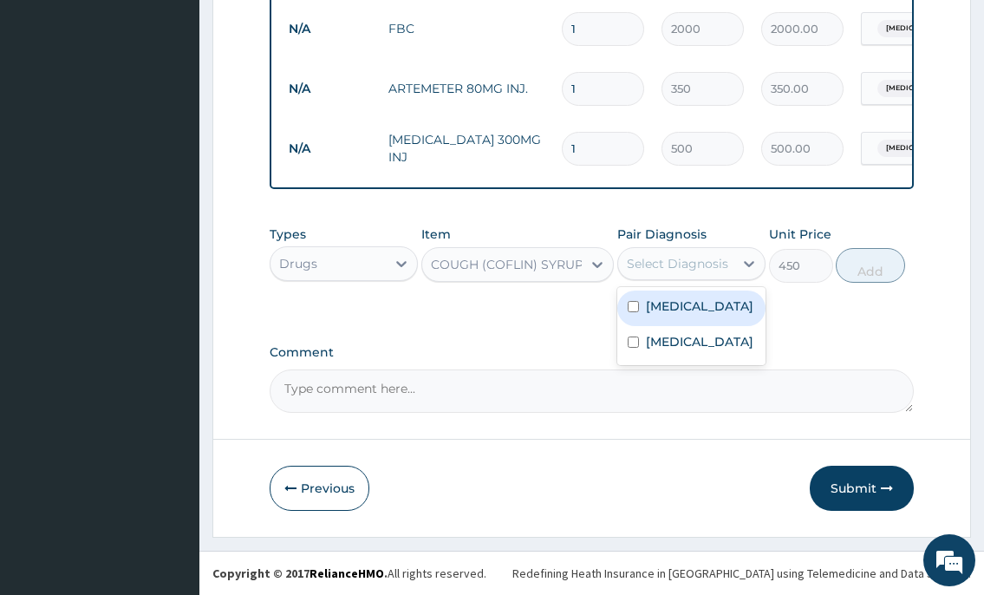
click at [673, 257] on div "Select Diagnosis" at bounding box center [677, 263] width 101 height 17
click at [670, 314] on label "Upper respiratory infection" at bounding box center [699, 305] width 107 height 17
checkbox input "true"
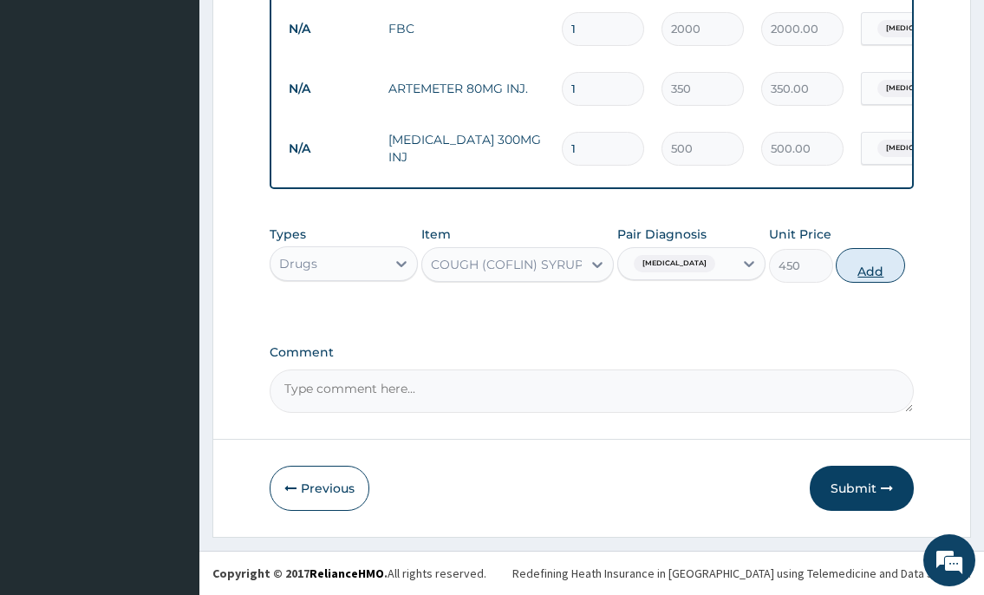
click at [864, 272] on button "Add" at bounding box center [870, 265] width 69 height 35
type input "0"
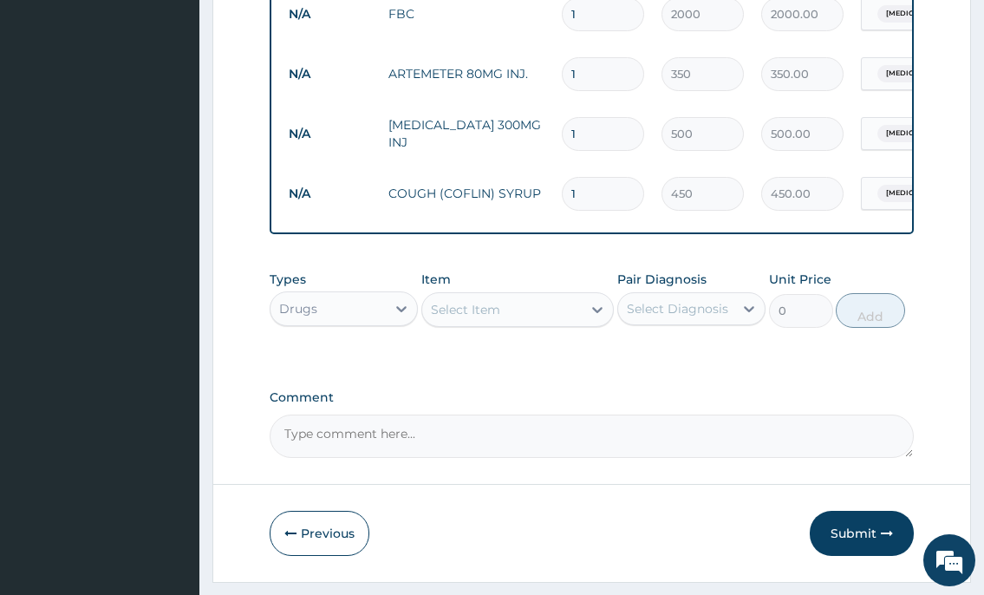
click at [459, 323] on div "Select Item" at bounding box center [502, 310] width 160 height 28
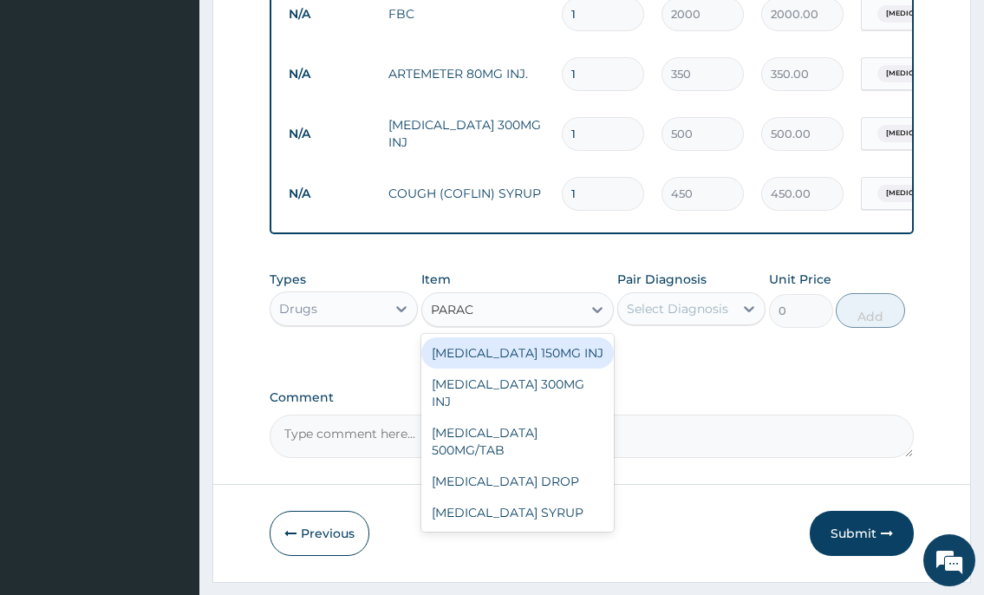
type input "PARACE"
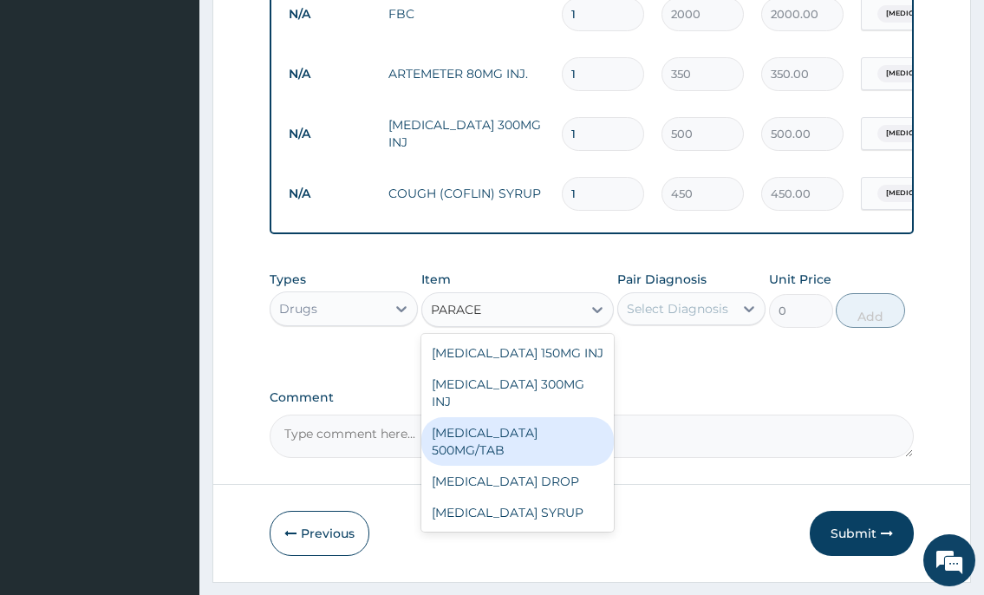
click at [507, 427] on div "PARACETAMOL 500MG/TAB" at bounding box center [517, 441] width 193 height 49
type input "50"
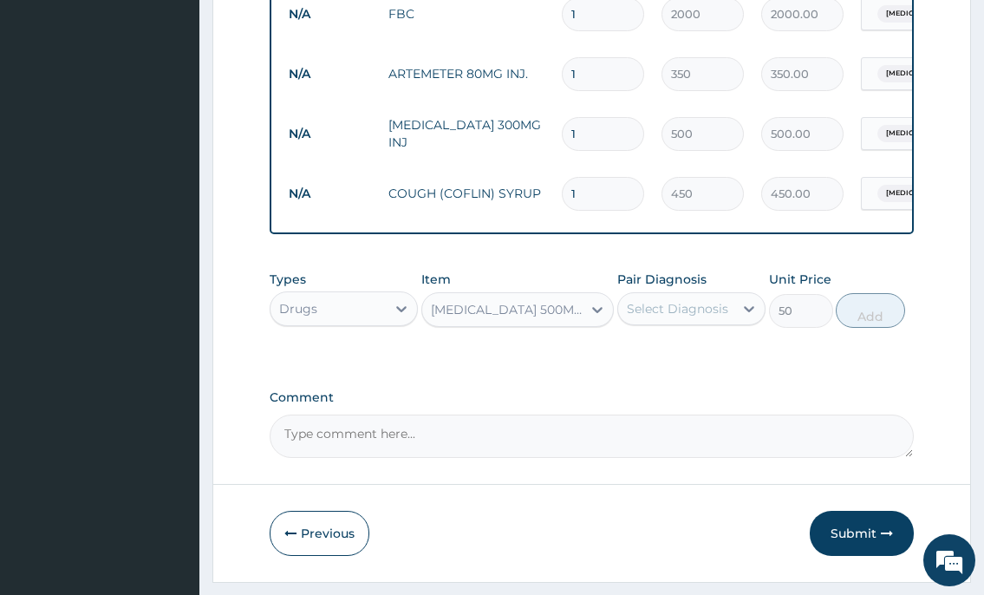
click at [644, 317] on div "Select Diagnosis" at bounding box center [677, 308] width 101 height 17
click at [661, 395] on label "Malaria" at bounding box center [699, 386] width 107 height 17
checkbox input "true"
click at [854, 319] on button "Add" at bounding box center [870, 310] width 69 height 35
type input "0"
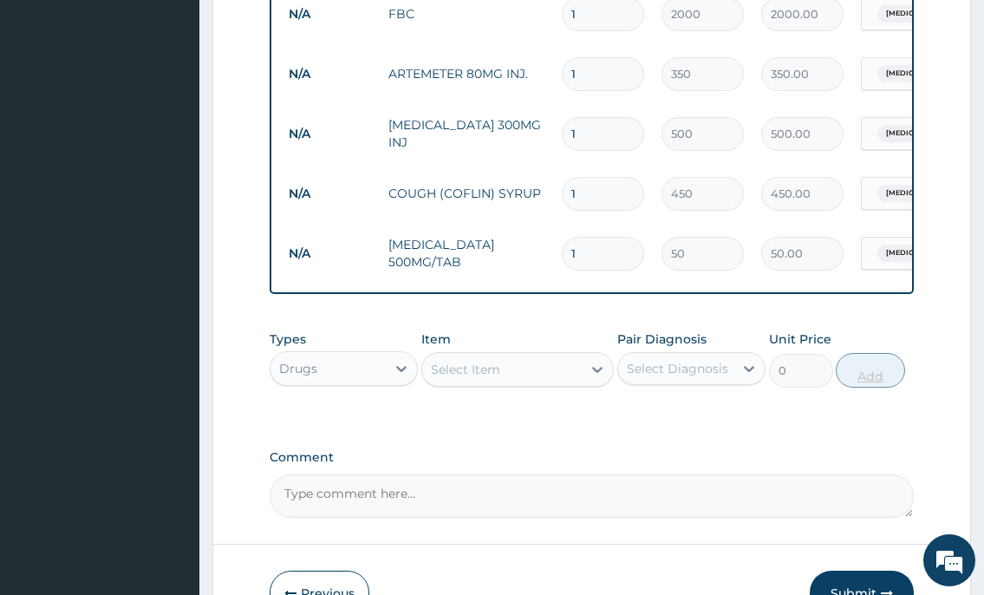
type input "10"
type input "500.00"
type input "10"
click at [523, 383] on div "Select Item" at bounding box center [502, 369] width 160 height 28
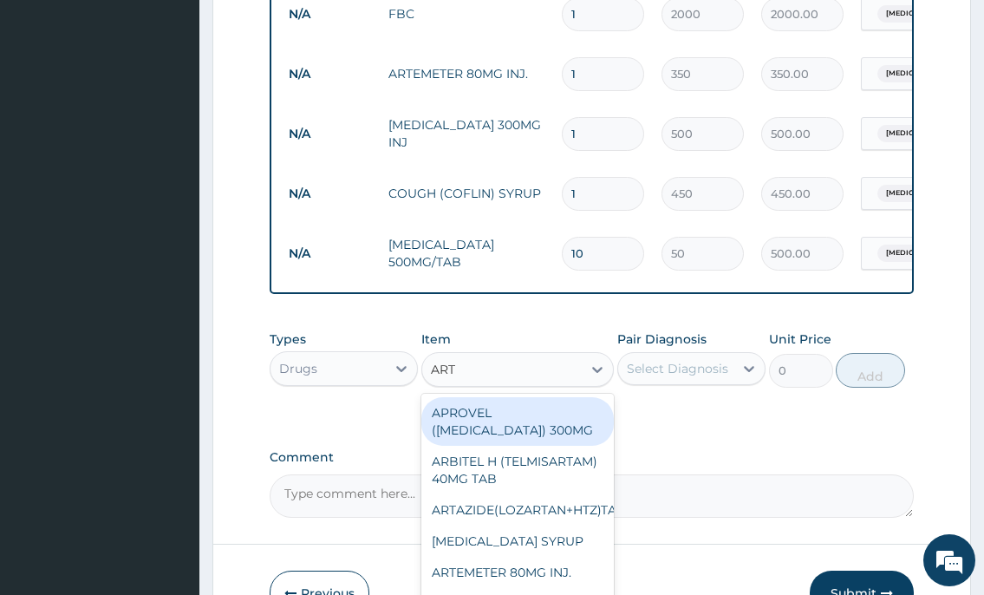
type input "ARTE"
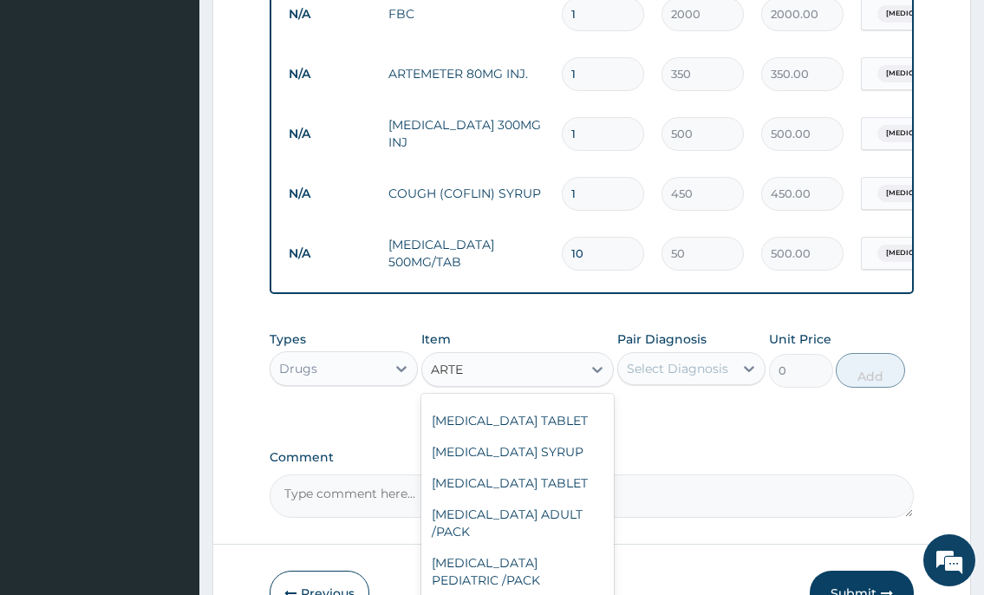
scroll to position [260, 0]
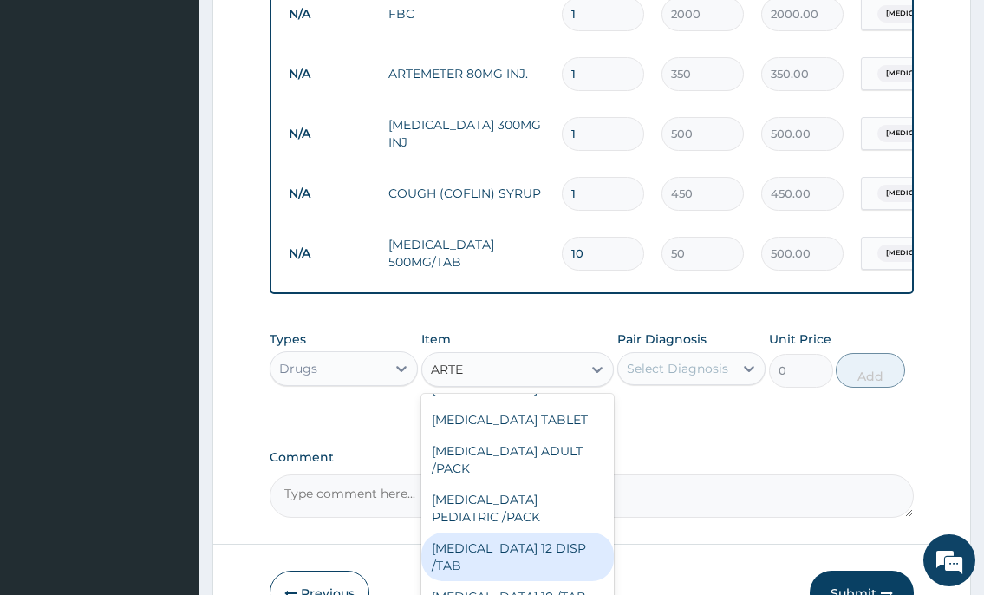
click at [529, 578] on div "COARTEM 12 DISP /TAB" at bounding box center [517, 556] width 193 height 49
type input "90"
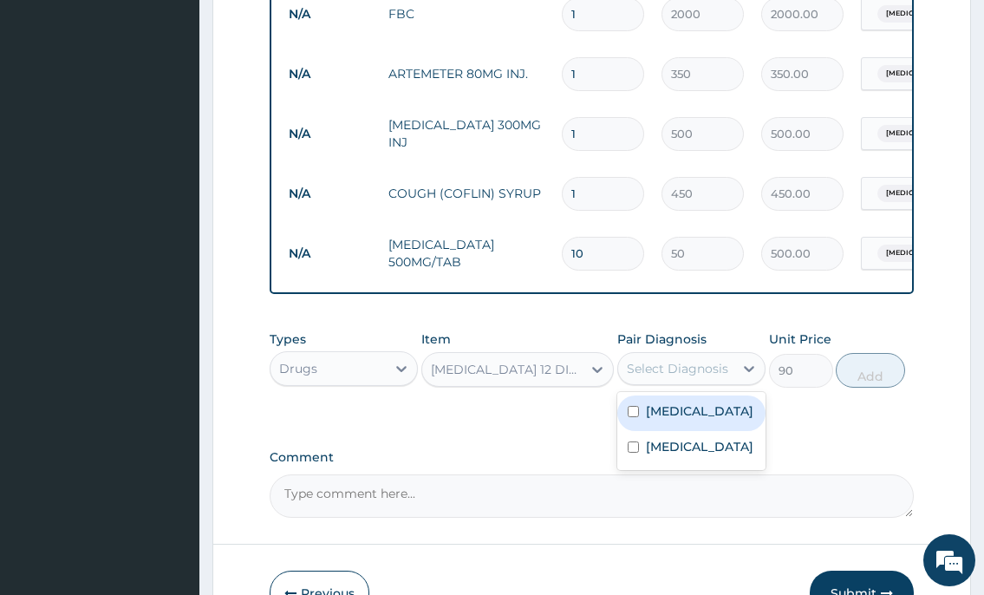
click at [644, 377] on div "Select Diagnosis" at bounding box center [677, 368] width 101 height 17
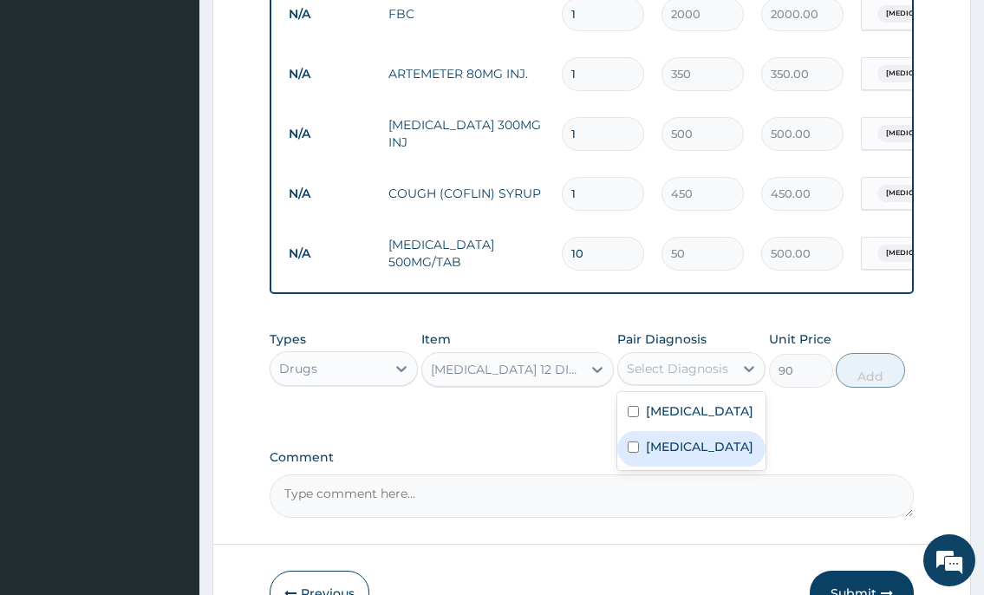
click at [660, 455] on label "Malaria" at bounding box center [699, 446] width 107 height 17
checkbox input "true"
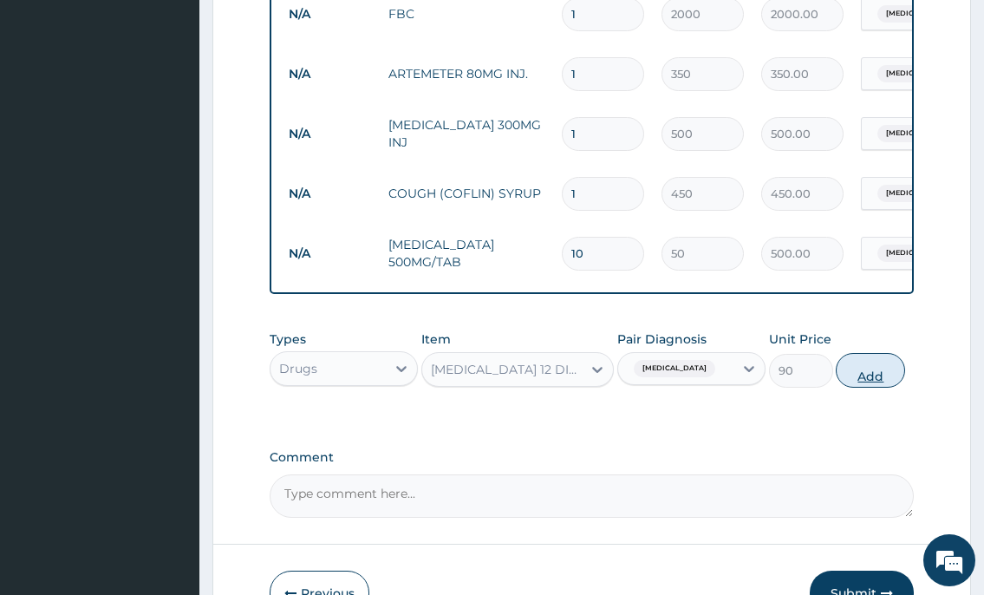
click at [875, 381] on button "Add" at bounding box center [870, 370] width 69 height 35
type input "0"
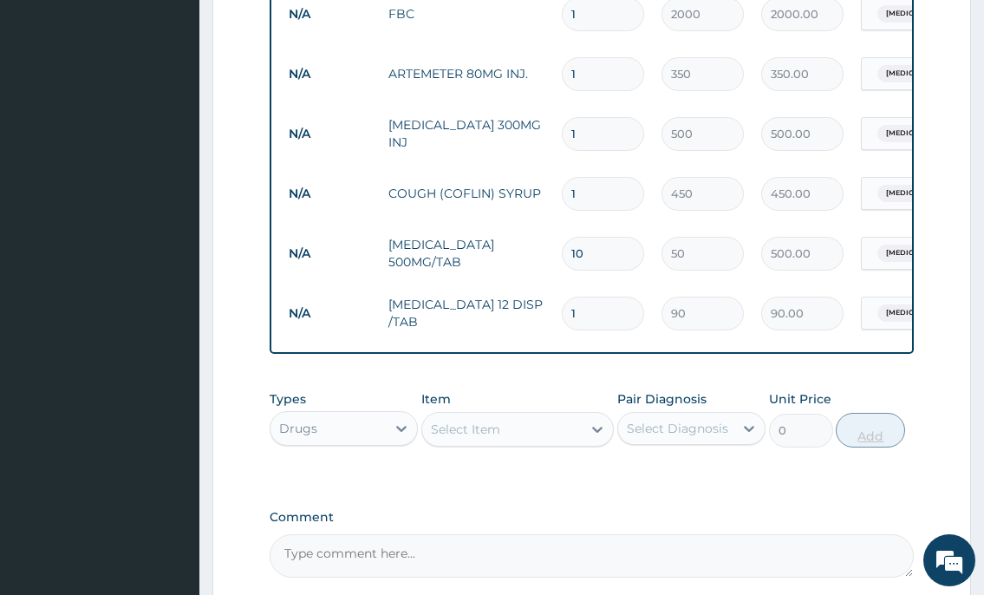
type input "12"
type input "1080.00"
type input "12"
click at [329, 442] on div "Drugs" at bounding box center [327, 428] width 115 height 28
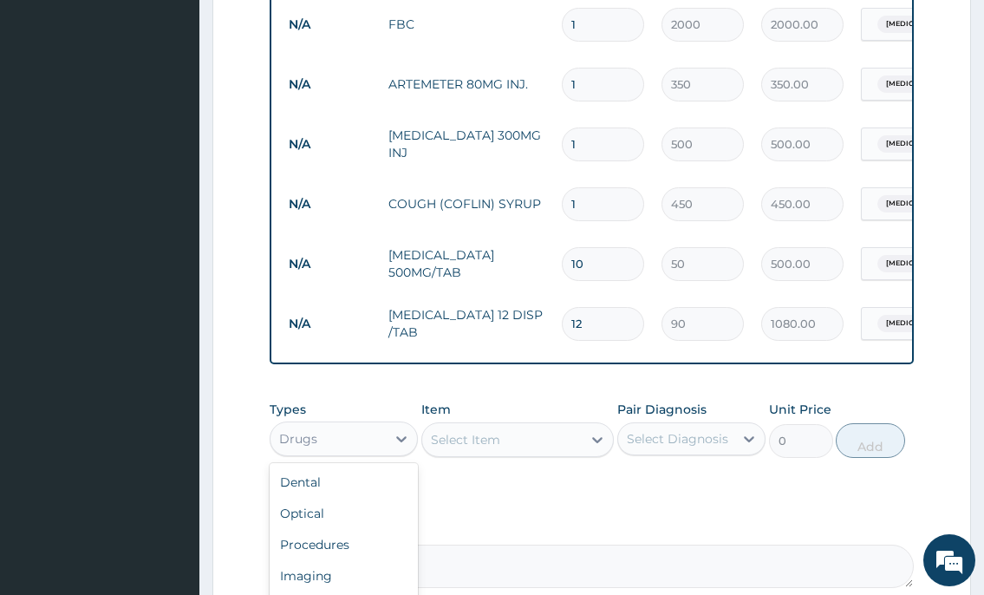
scroll to position [767, 0]
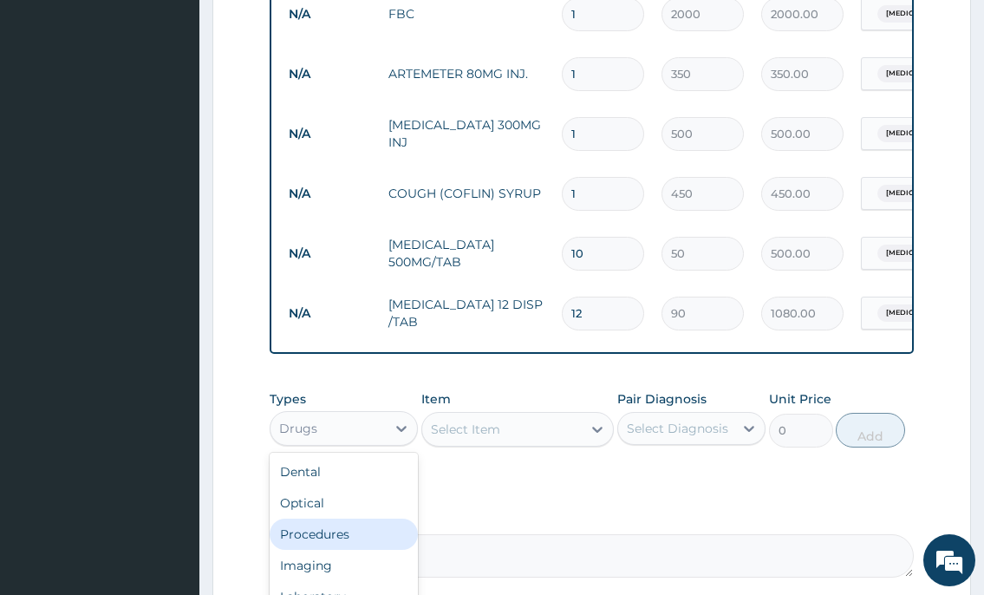
click at [358, 550] on div "Procedures" at bounding box center [344, 533] width 148 height 31
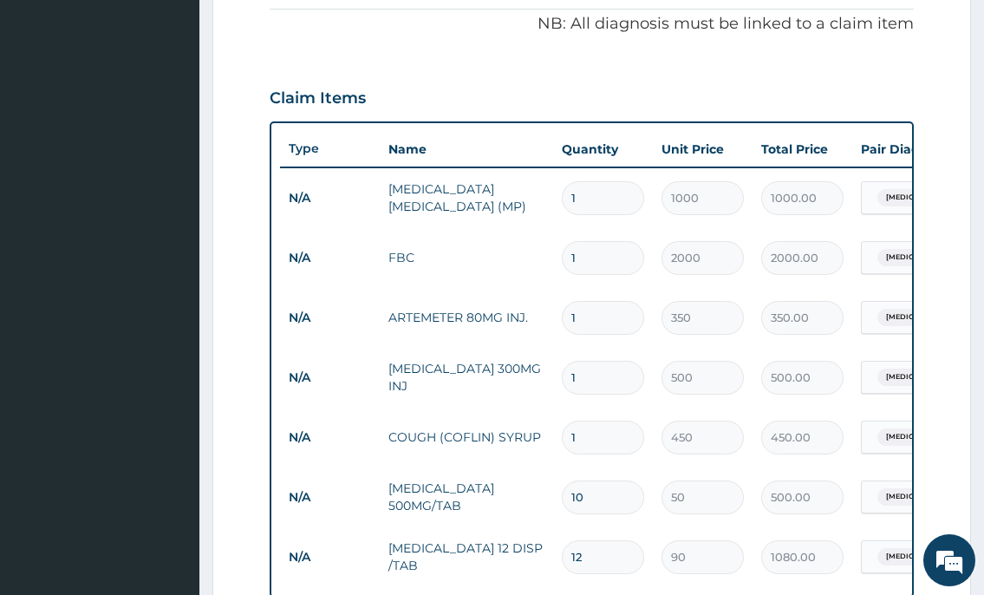
scroll to position [680, 0]
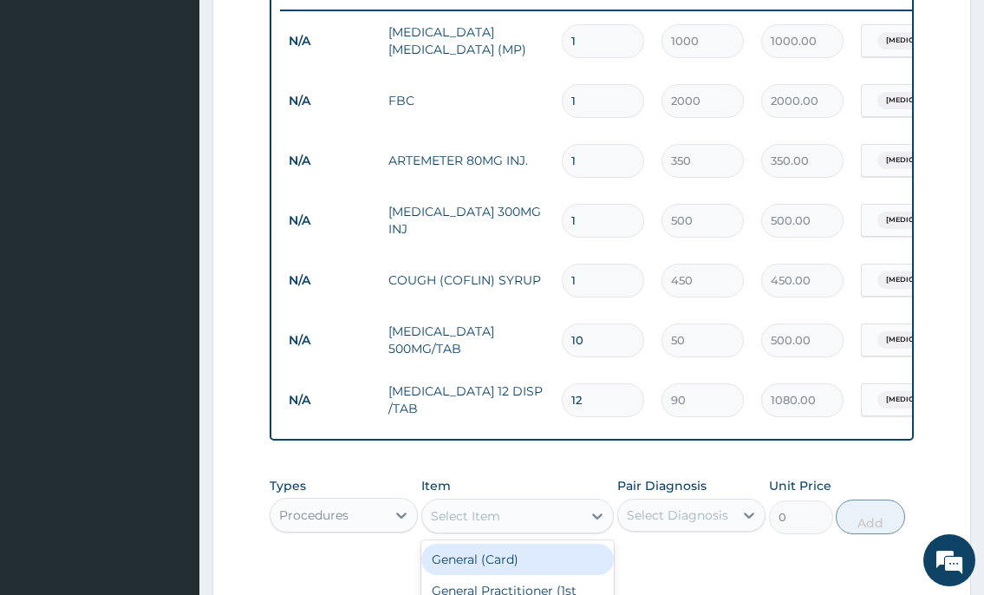
click at [459, 524] on div "Select Item" at bounding box center [465, 515] width 69 height 17
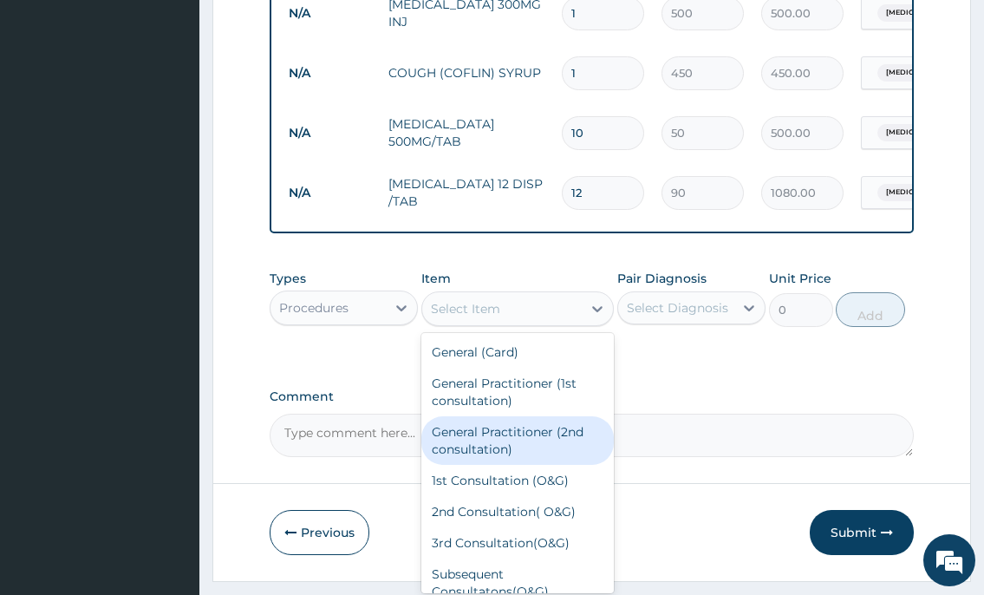
scroll to position [940, 0]
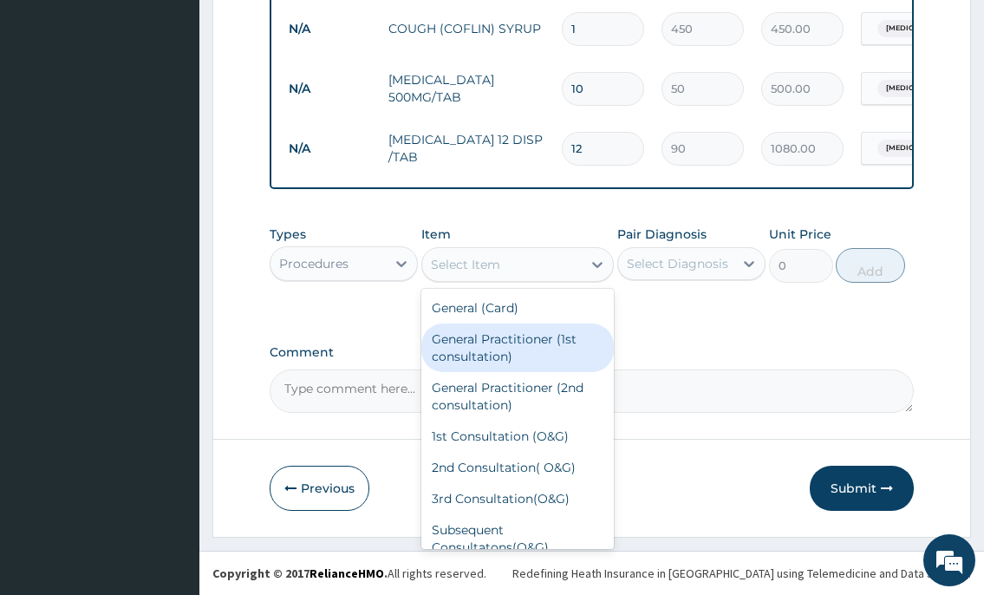
click at [508, 363] on div "General Practitioner (1st consultation)" at bounding box center [517, 347] width 193 height 49
type input "2000"
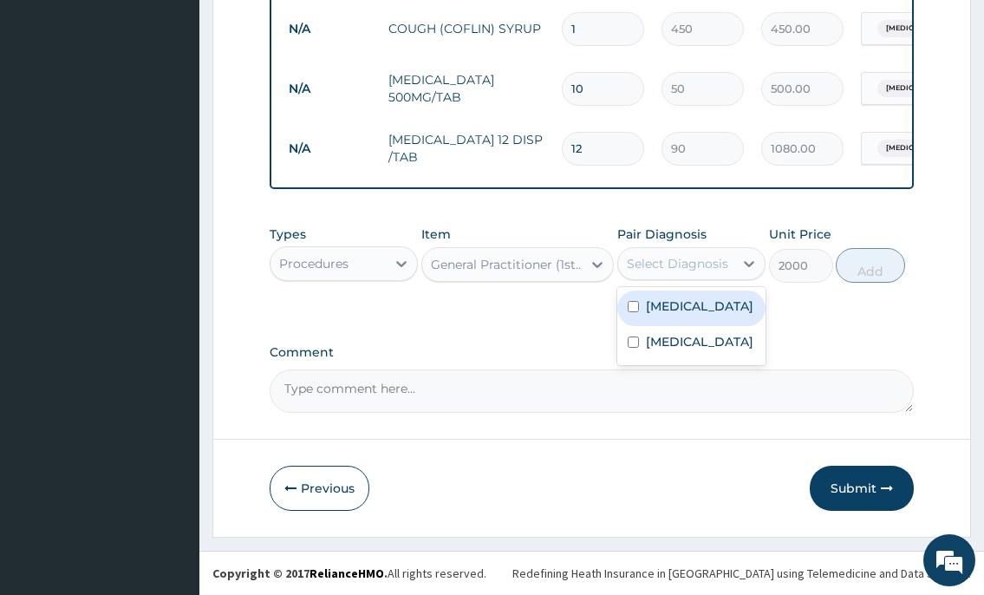
drag, startPoint x: 692, startPoint y: 267, endPoint x: 674, endPoint y: 308, distance: 44.3
click at [690, 267] on div "Select Diagnosis" at bounding box center [677, 263] width 101 height 17
click at [668, 315] on label "Upper respiratory infection" at bounding box center [699, 305] width 107 height 17
checkbox input "true"
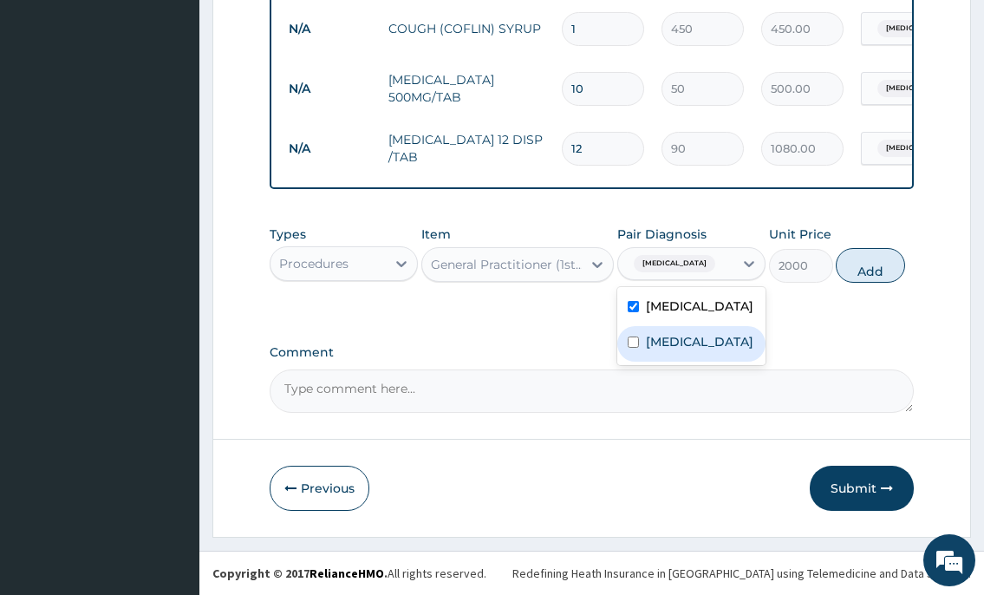
click at [654, 350] on label "Malaria" at bounding box center [699, 341] width 107 height 17
checkbox input "true"
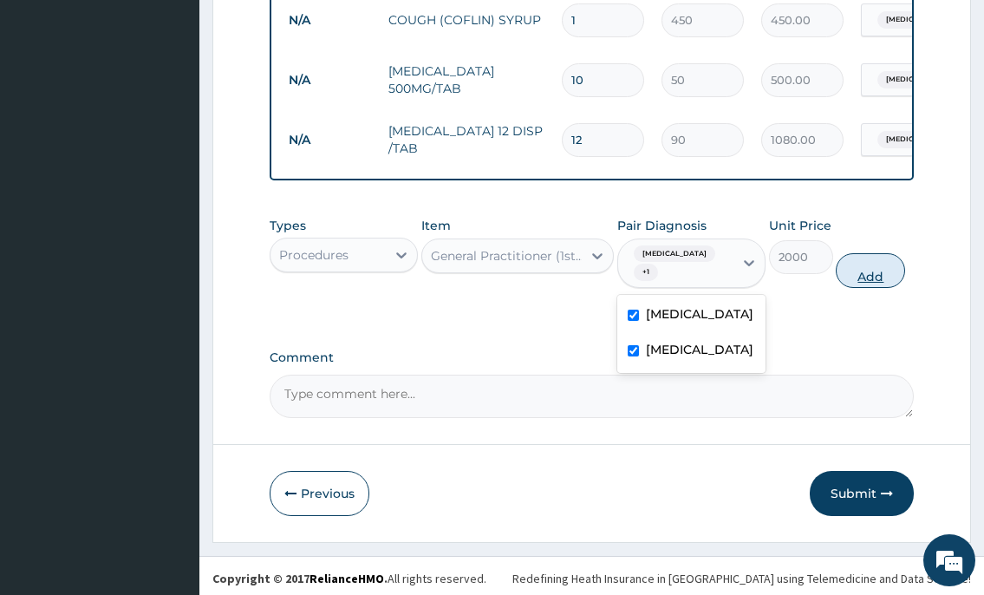
click at [856, 287] on button "Add" at bounding box center [870, 270] width 69 height 35
type input "0"
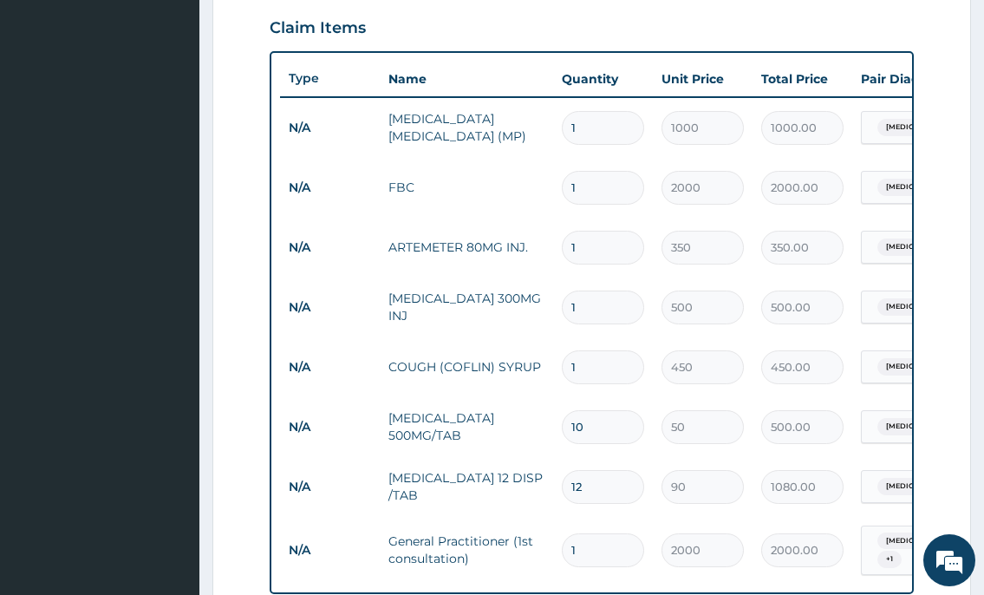
scroll to position [1013, 0]
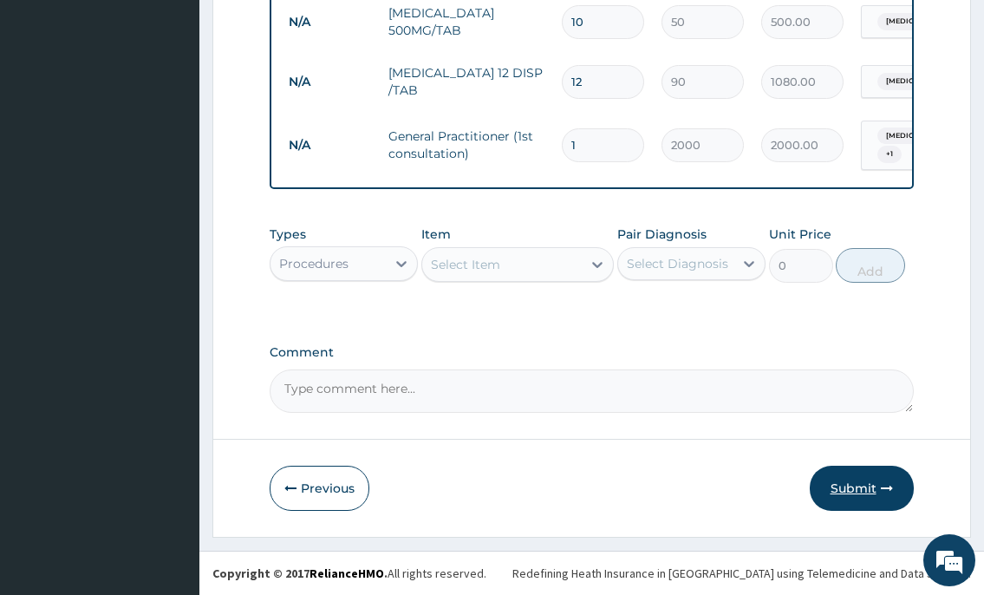
click at [847, 497] on button "Submit" at bounding box center [862, 487] width 104 height 45
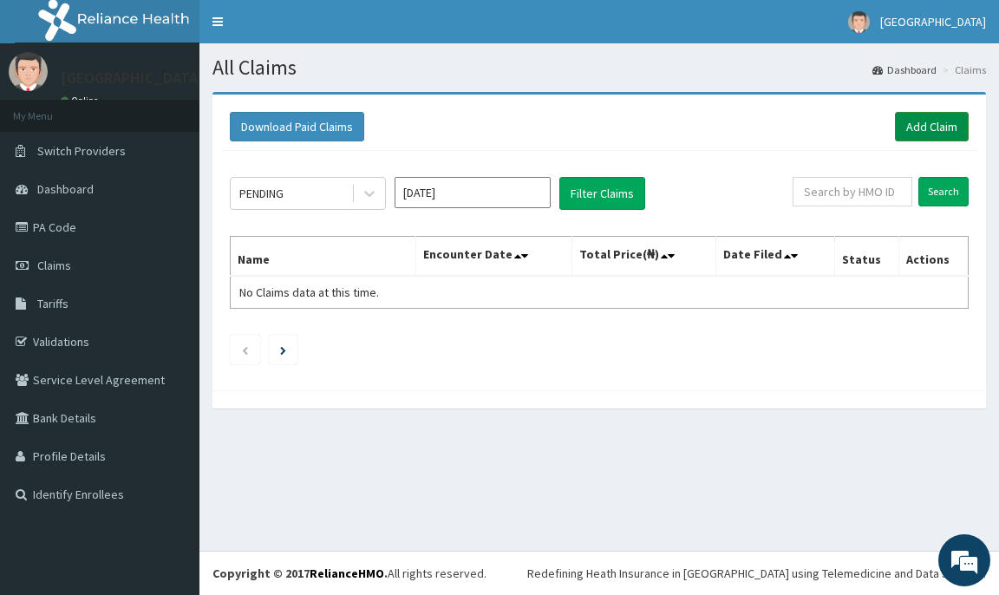
click at [931, 123] on link "Add Claim" at bounding box center [932, 126] width 74 height 29
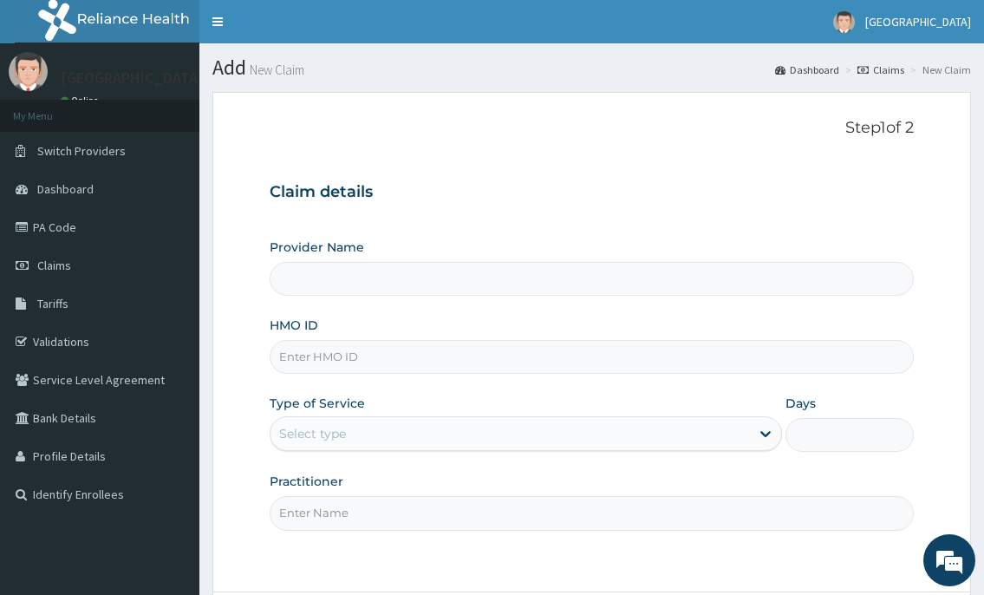
type input "[GEOGRAPHIC_DATA]"
click at [367, 357] on input "HMO ID" at bounding box center [591, 357] width 643 height 34
type input "FMP/10359/B"
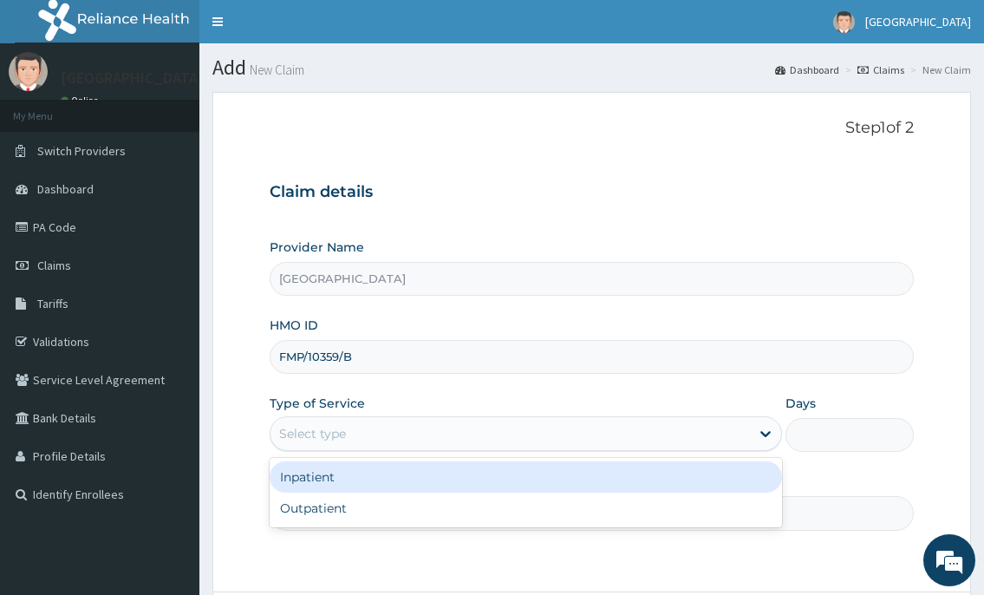
click at [380, 426] on div "Select type" at bounding box center [509, 434] width 478 height 28
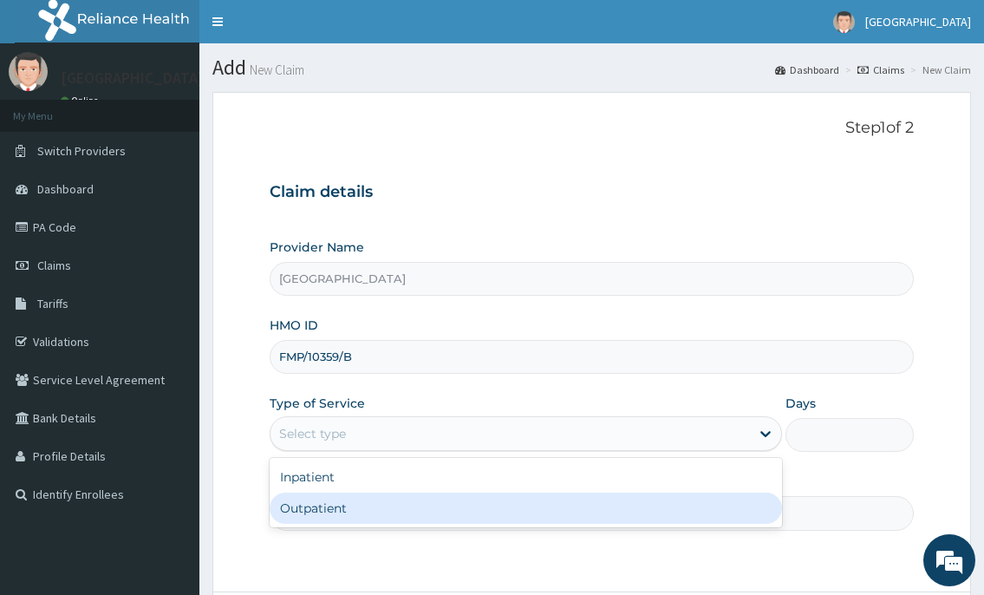
click at [355, 505] on div "Outpatient" at bounding box center [525, 507] width 511 height 31
type input "1"
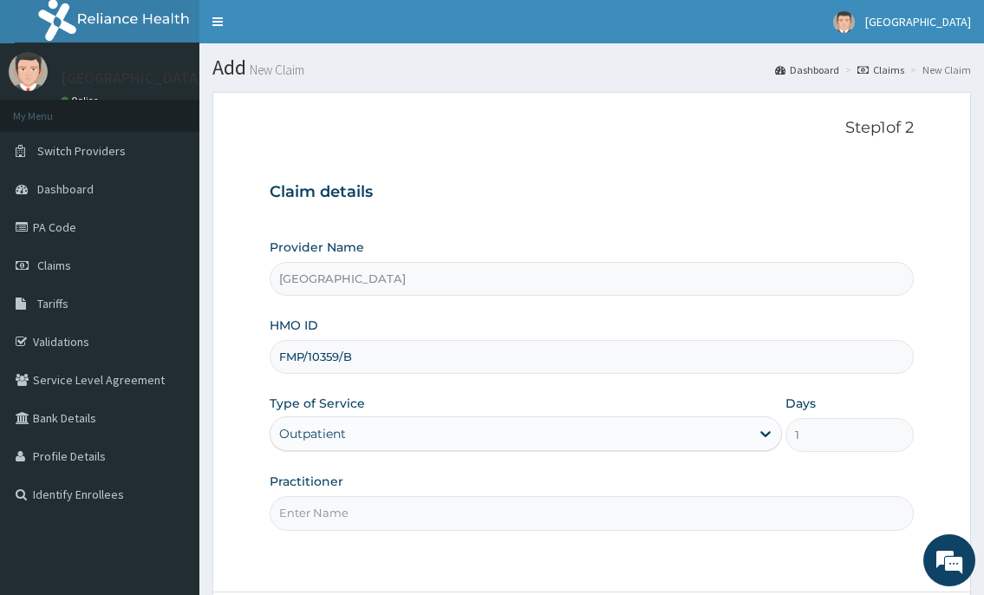
click at [353, 497] on input "Practitioner" at bounding box center [591, 513] width 643 height 34
type input "DR. FAWOLE"
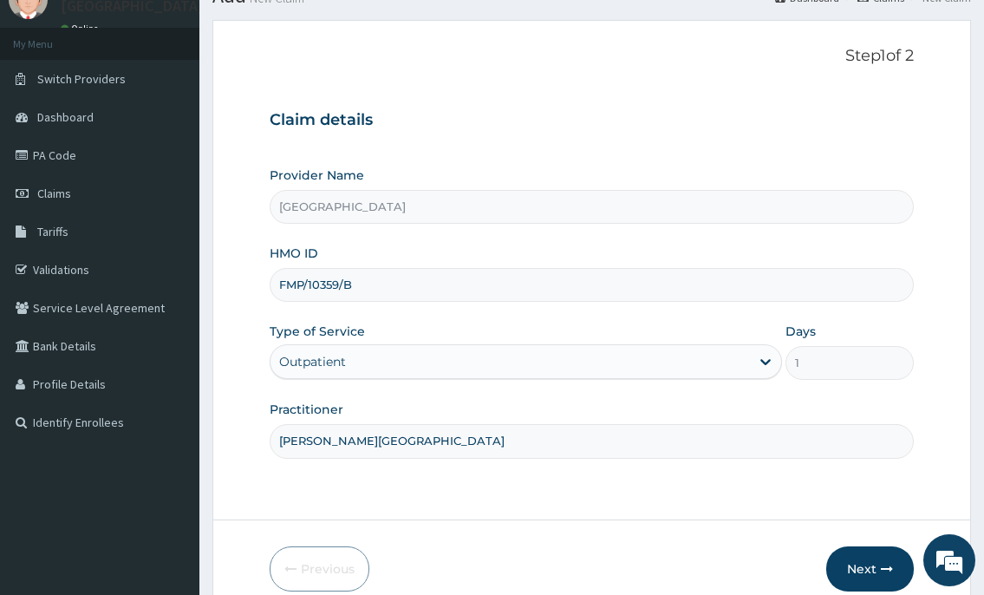
scroll to position [153, 0]
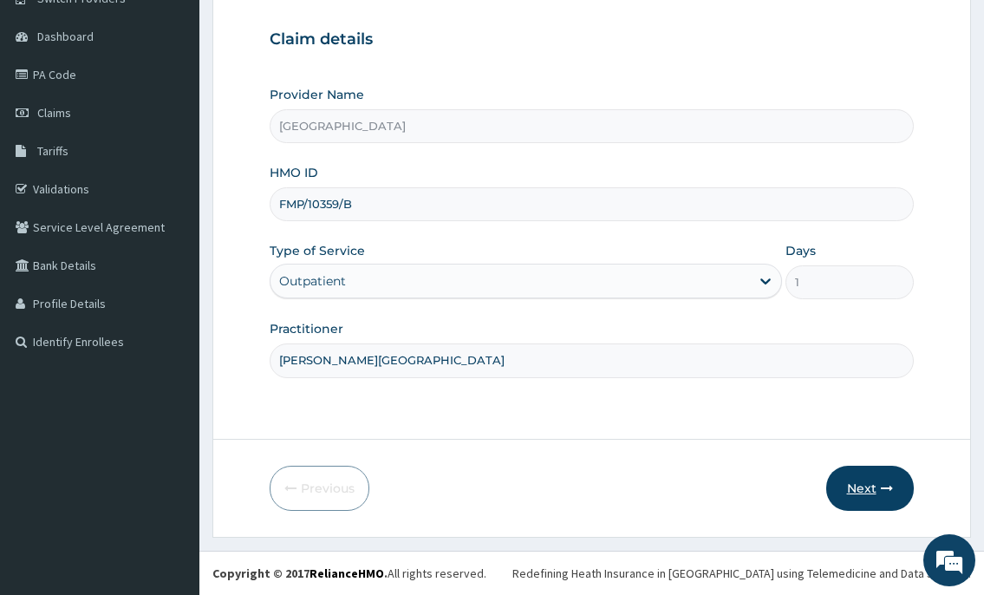
click at [860, 478] on button "Next" at bounding box center [870, 487] width 88 height 45
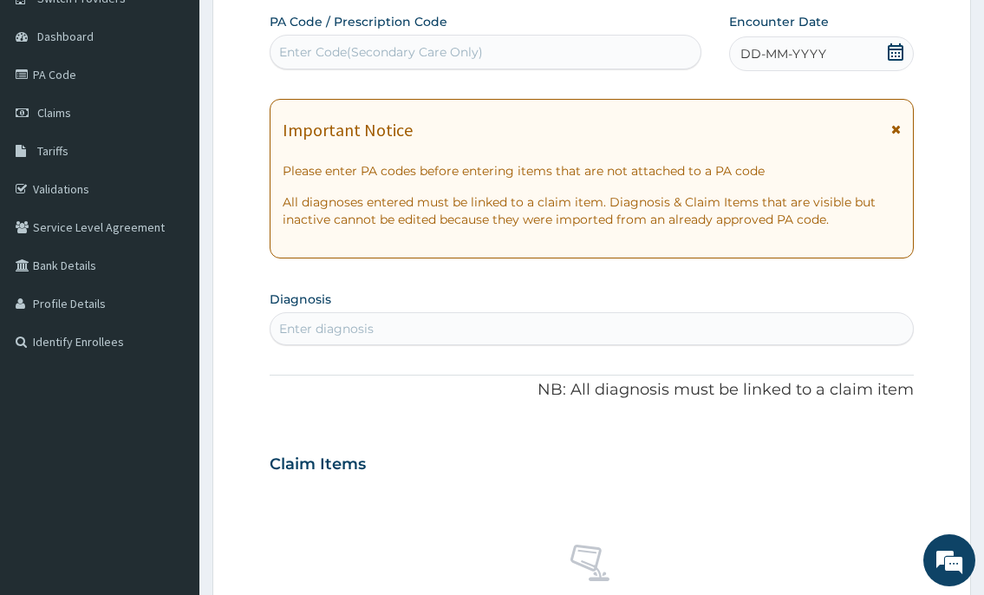
click at [894, 54] on icon at bounding box center [895, 51] width 17 height 17
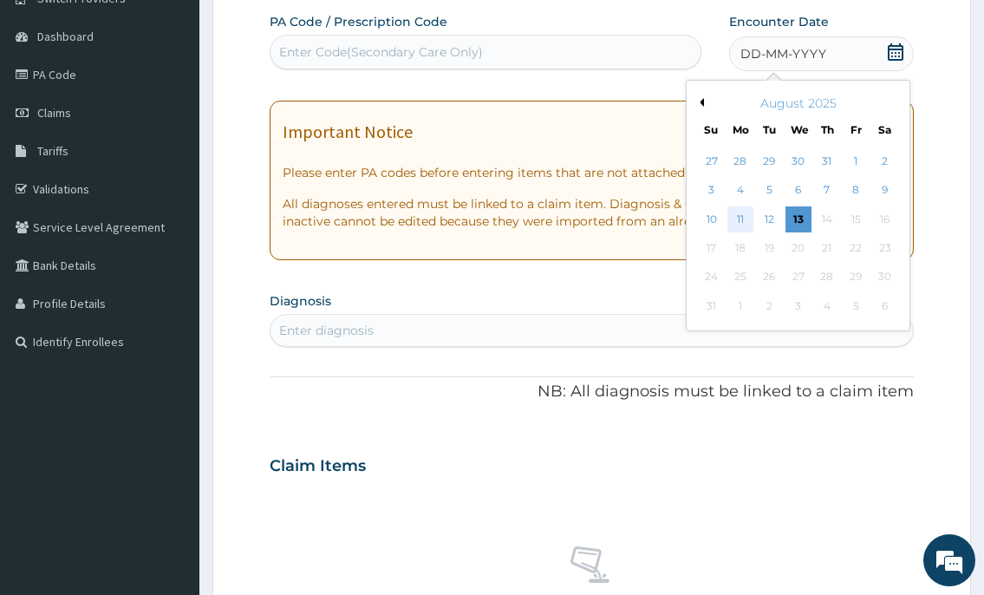
click at [749, 224] on div "11" at bounding box center [739, 219] width 26 height 26
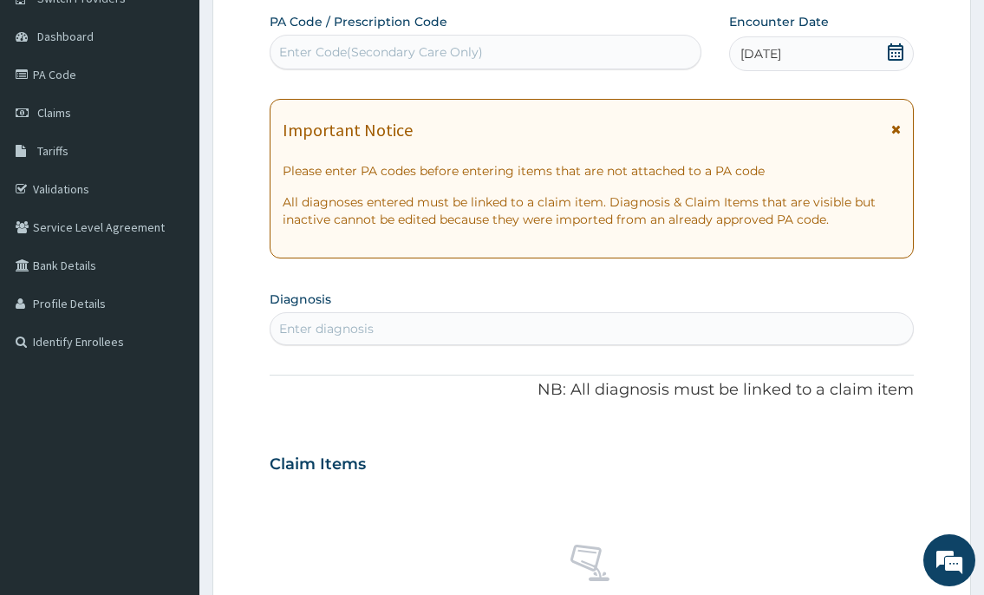
click at [470, 329] on div "Enter diagnosis" at bounding box center [590, 329] width 641 height 28
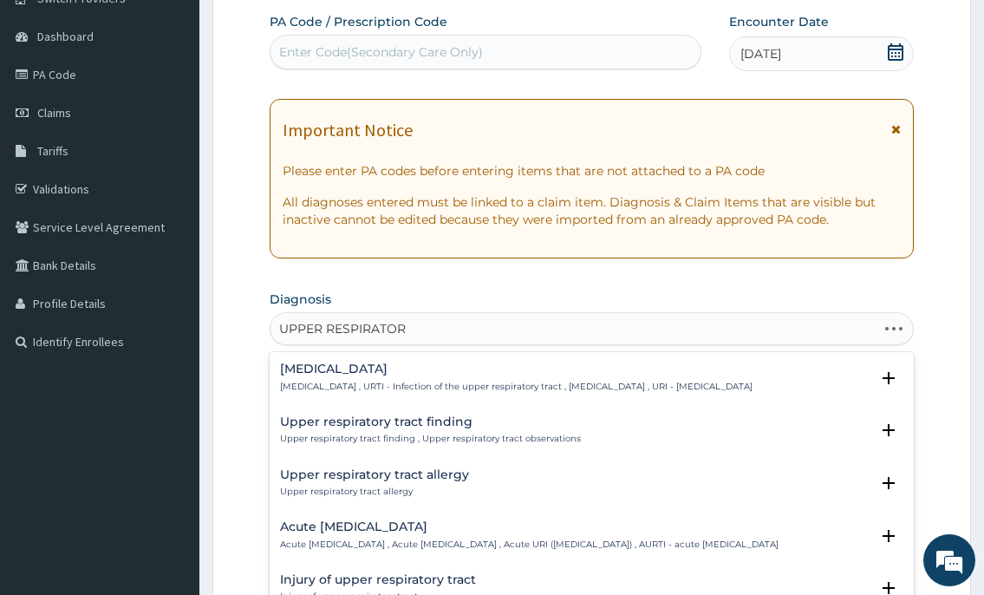
type input "UPPER RESPIRATORY"
click at [463, 381] on p "[MEDICAL_DATA] , URTI - Infection of the upper respiratory tract , [MEDICAL_DAT…" at bounding box center [516, 387] width 472 height 12
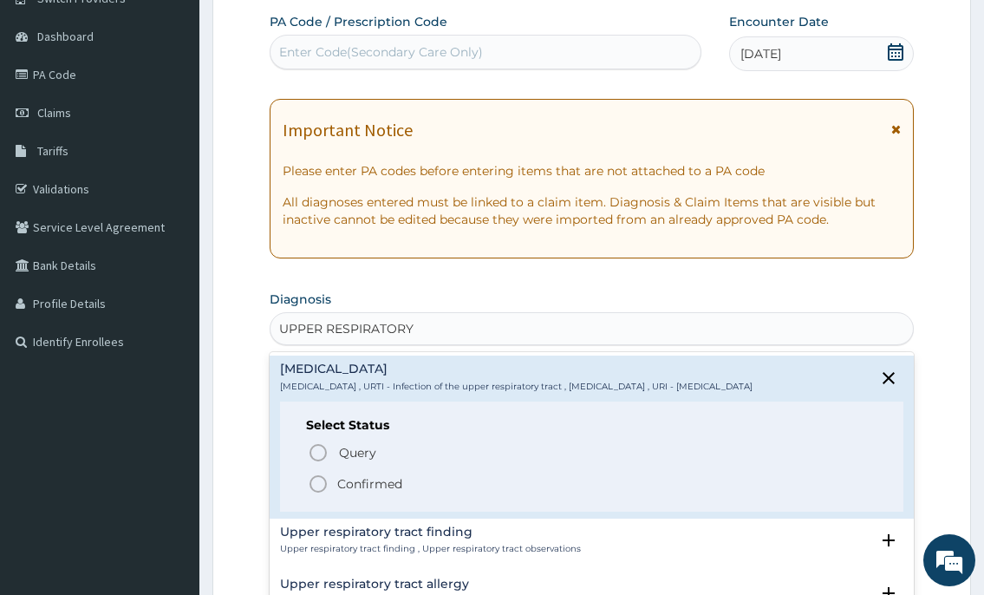
click at [311, 487] on icon "status option filled" at bounding box center [318, 483] width 21 height 21
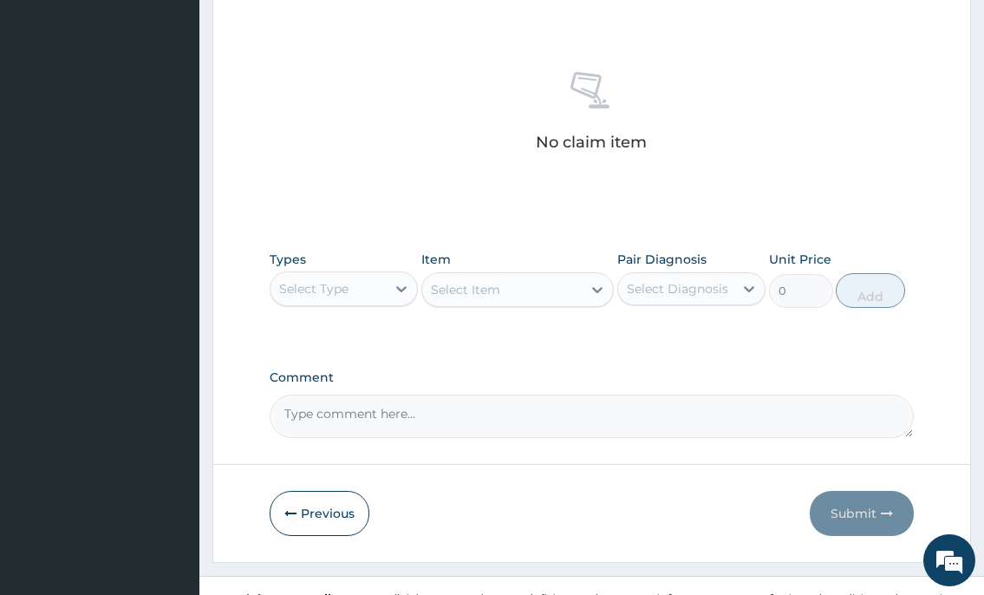
scroll to position [655, 0]
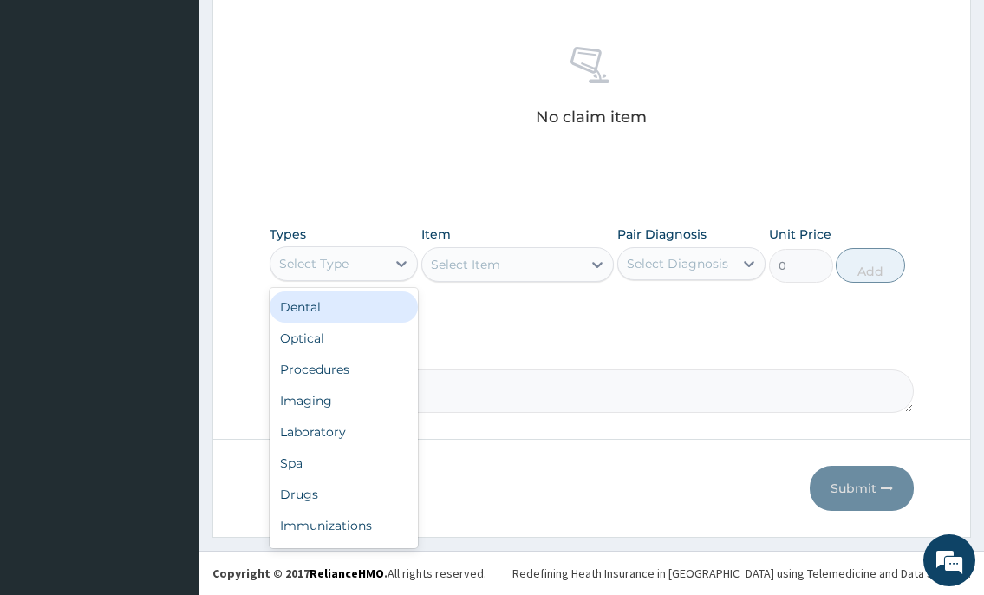
click at [358, 262] on div "Select Type" at bounding box center [327, 264] width 115 height 28
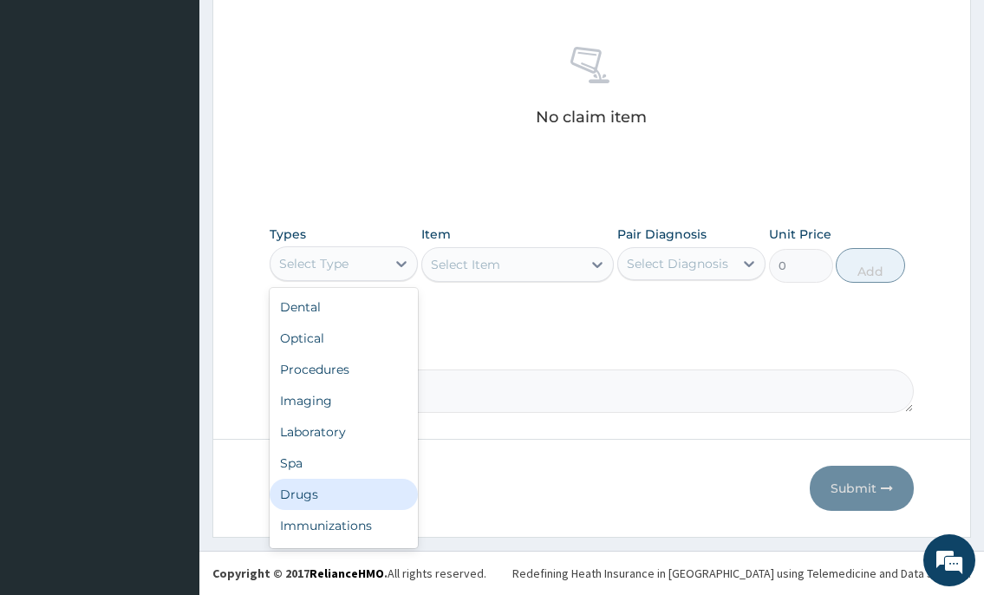
click at [335, 492] on div "Drugs" at bounding box center [344, 493] width 148 height 31
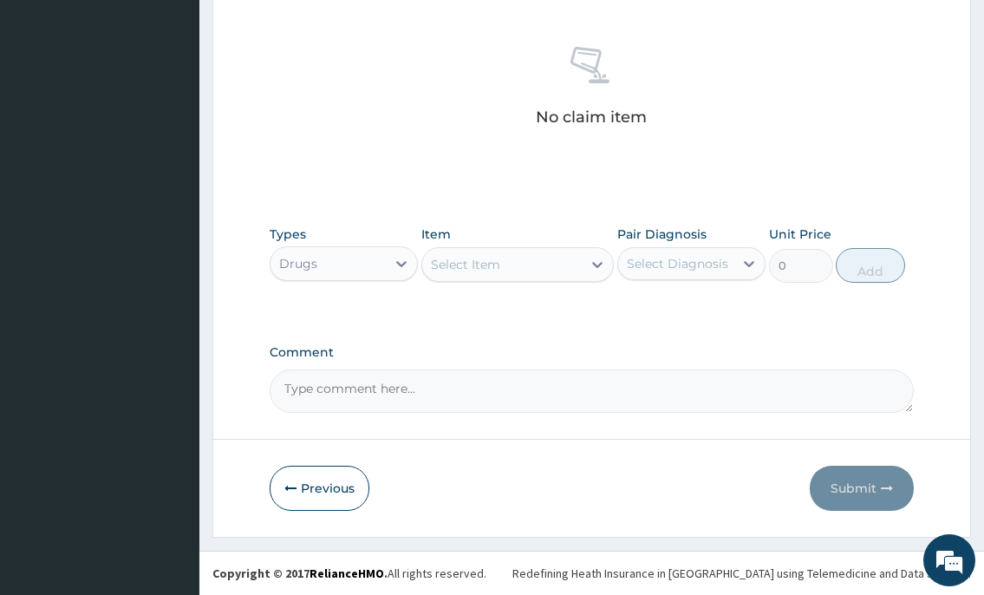
click at [446, 254] on div "Select Item" at bounding box center [502, 264] width 160 height 28
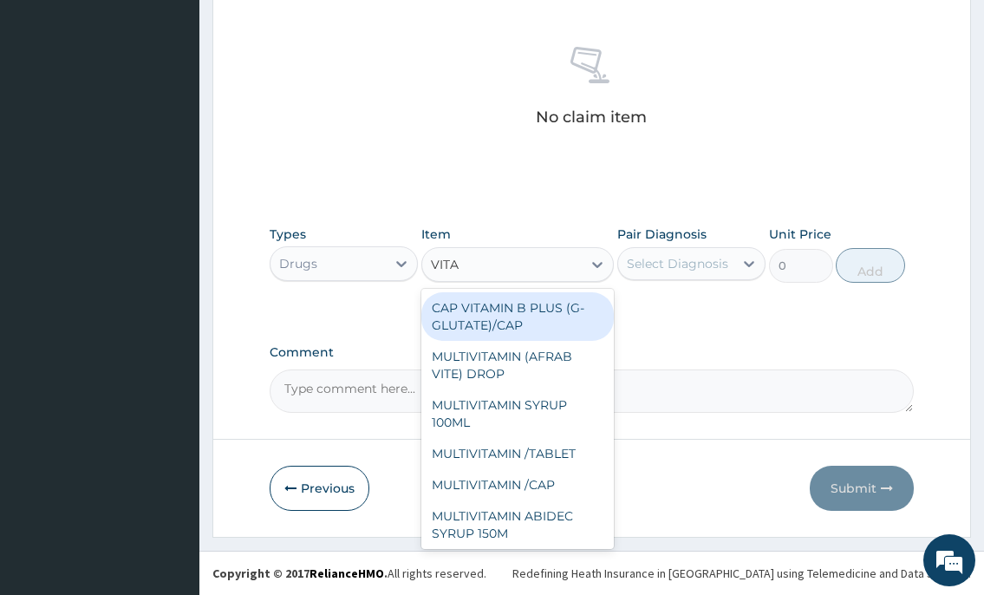
type input "VITAM"
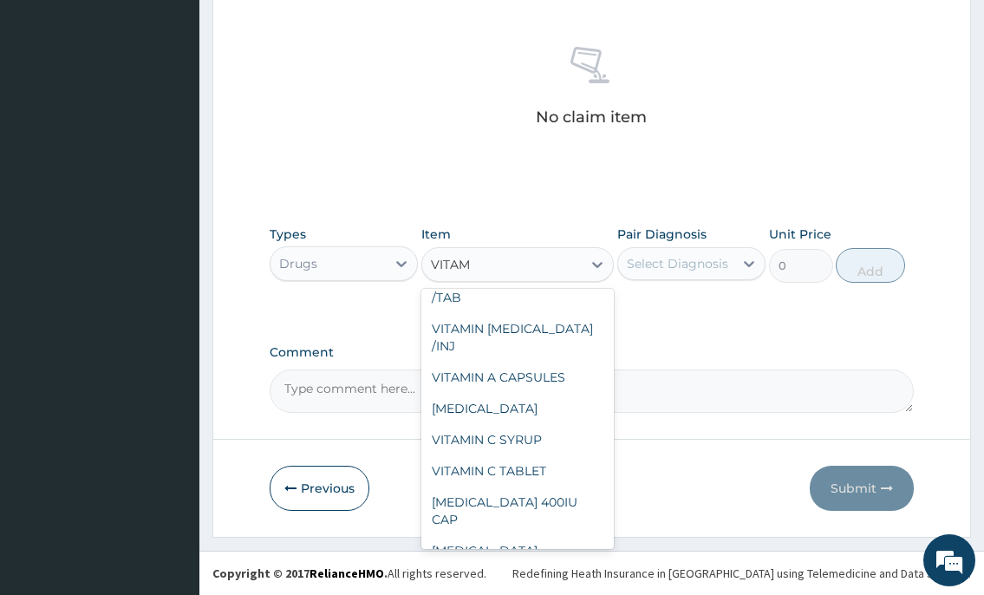
scroll to position [347, 0]
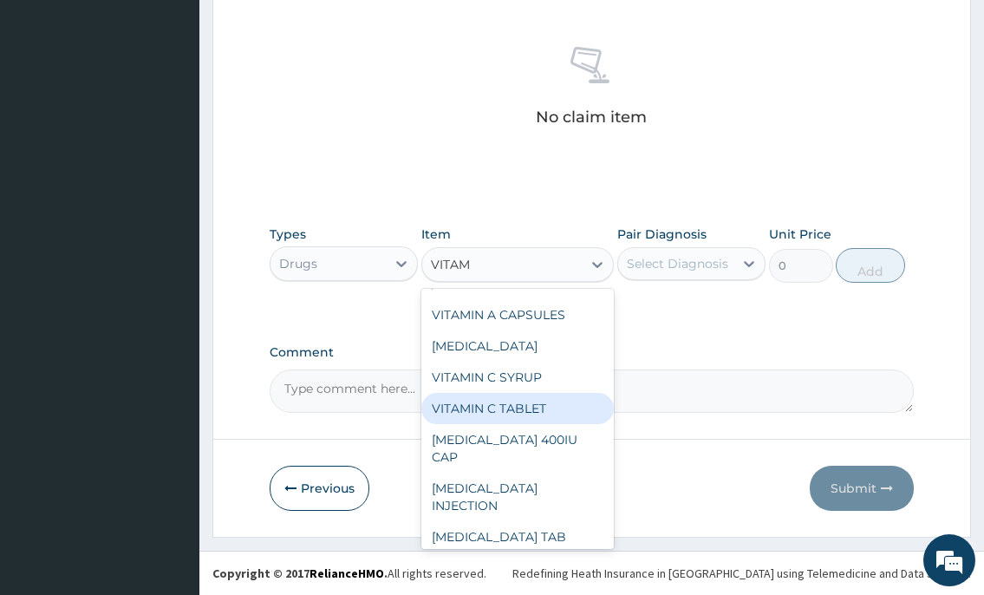
click at [534, 394] on div "VITAMIN C TABLET" at bounding box center [517, 408] width 193 height 31
type input "10"
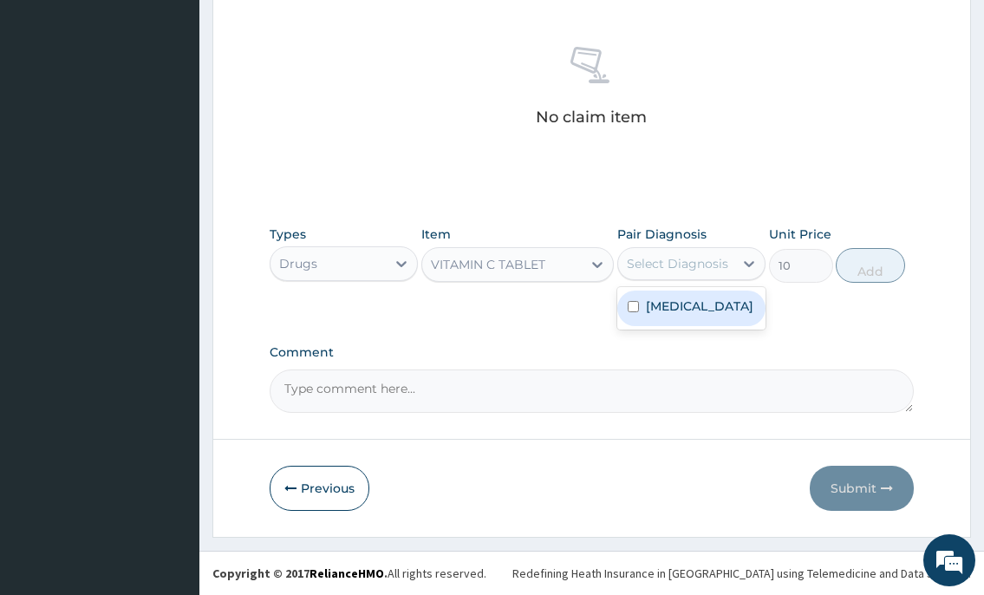
click at [659, 257] on div "Select Diagnosis" at bounding box center [677, 263] width 101 height 17
click at [664, 315] on label "Upper respiratory infection" at bounding box center [699, 305] width 107 height 17
checkbox input "true"
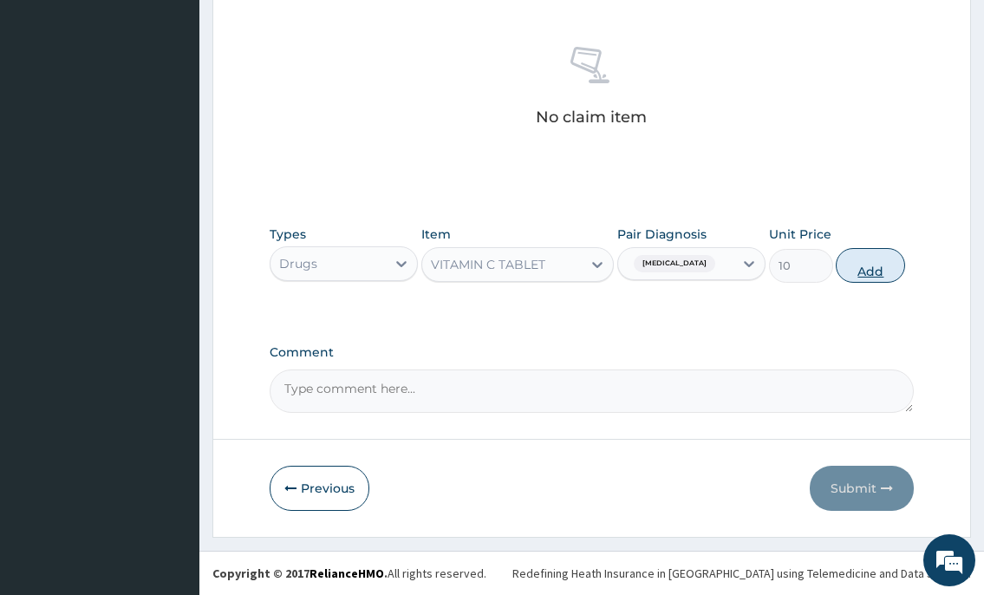
click at [862, 273] on button "Add" at bounding box center [870, 265] width 69 height 35
type input "0"
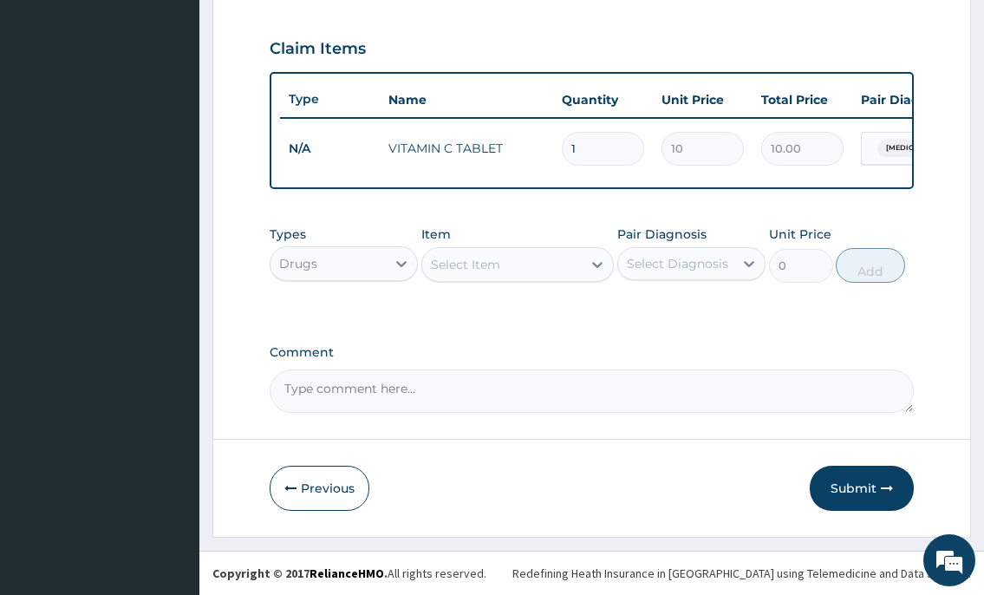
type input "0.00"
type input "3"
type input "30.00"
type input "30"
type input "300.00"
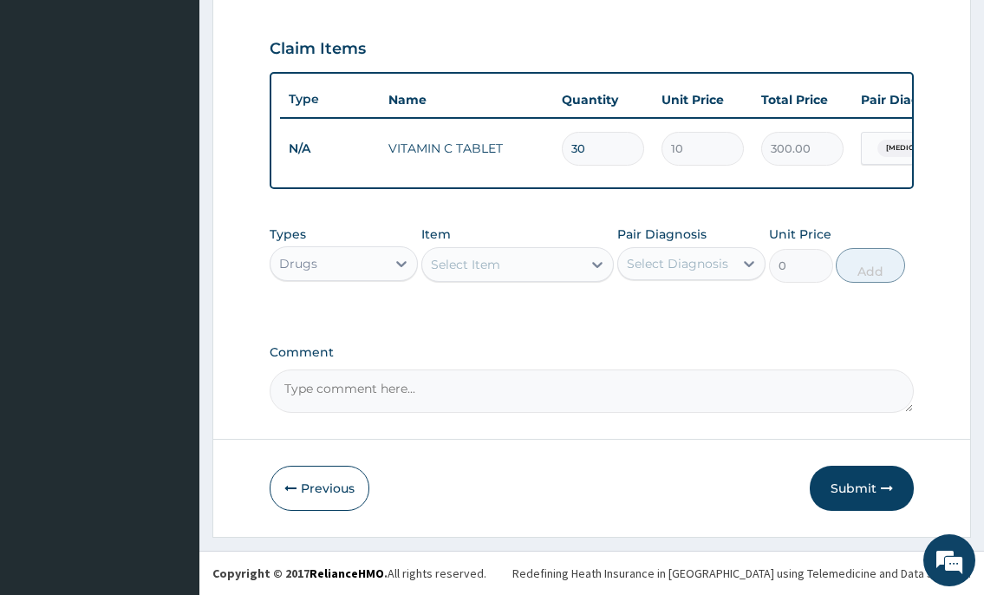
type input "30"
click at [442, 269] on div "Select Item" at bounding box center [465, 264] width 69 height 17
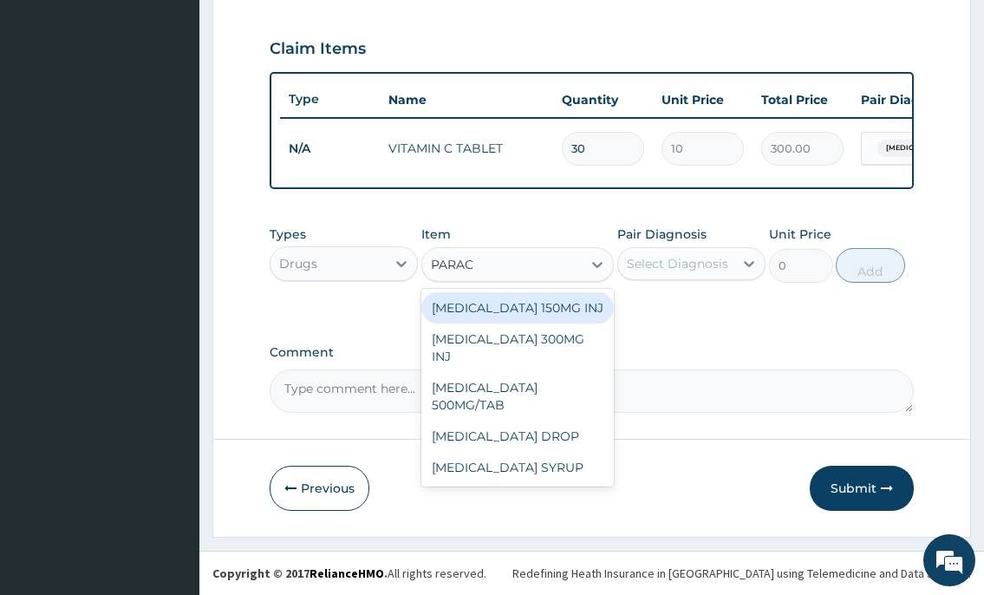
type input "PARACE"
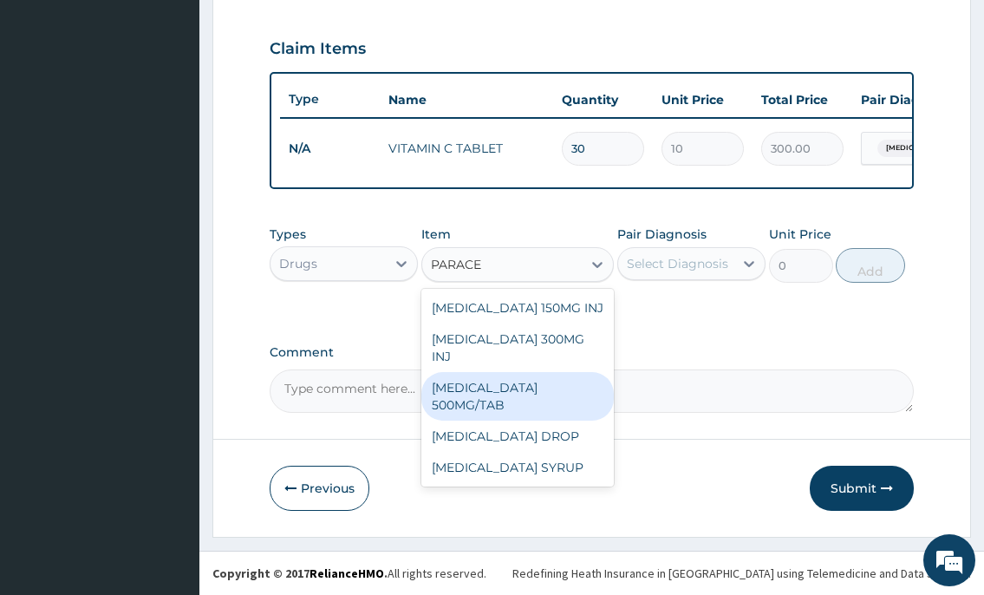
click at [574, 372] on div "PARACETAMOL 500MG/TAB" at bounding box center [517, 396] width 193 height 49
type input "50"
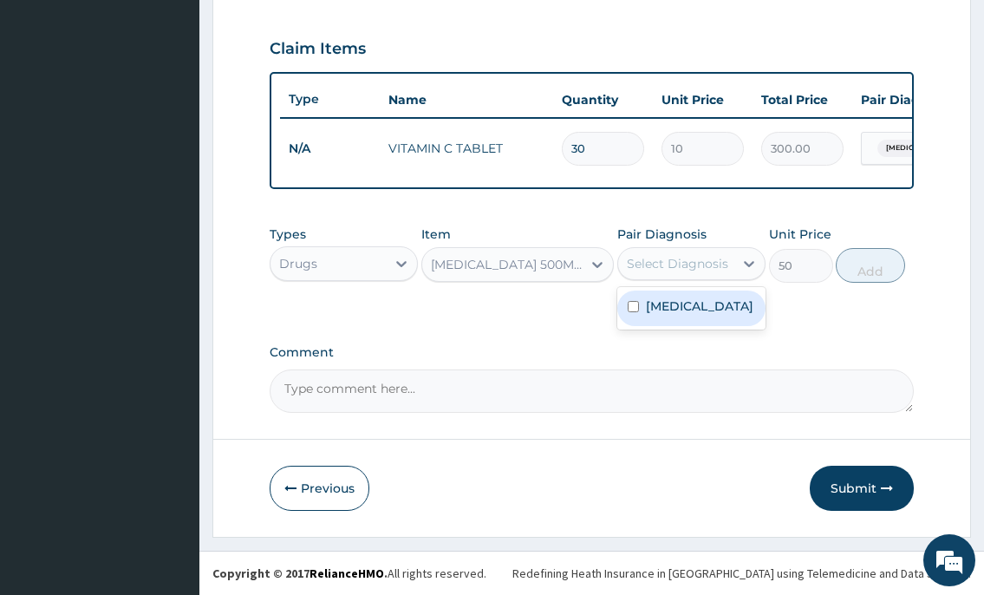
click at [627, 257] on div "Select Diagnosis" at bounding box center [677, 263] width 101 height 17
click at [680, 315] on label "Upper respiratory infection" at bounding box center [699, 305] width 107 height 17
checkbox input "true"
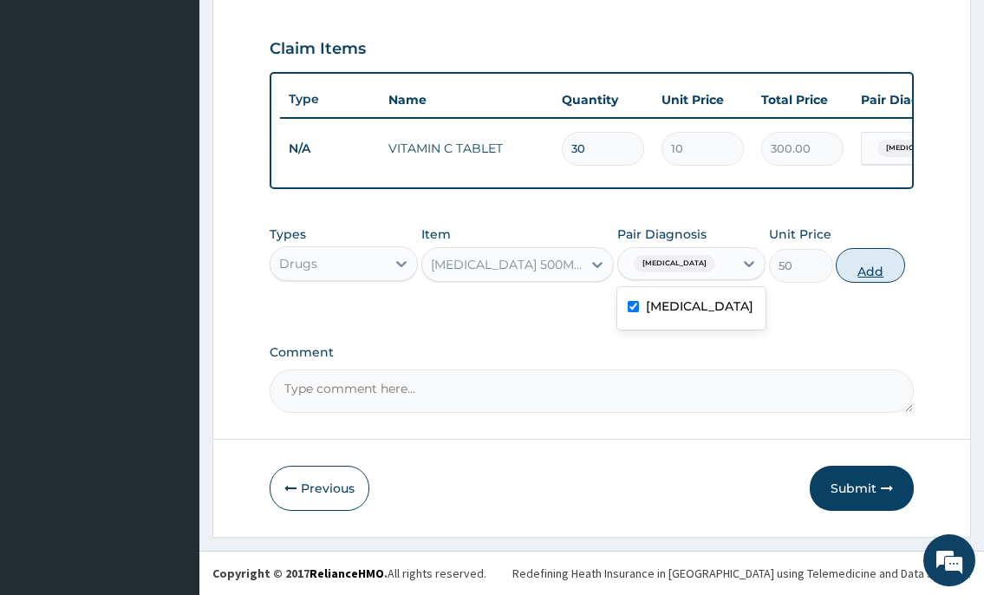
click at [860, 267] on button "Add" at bounding box center [870, 265] width 69 height 35
type input "0"
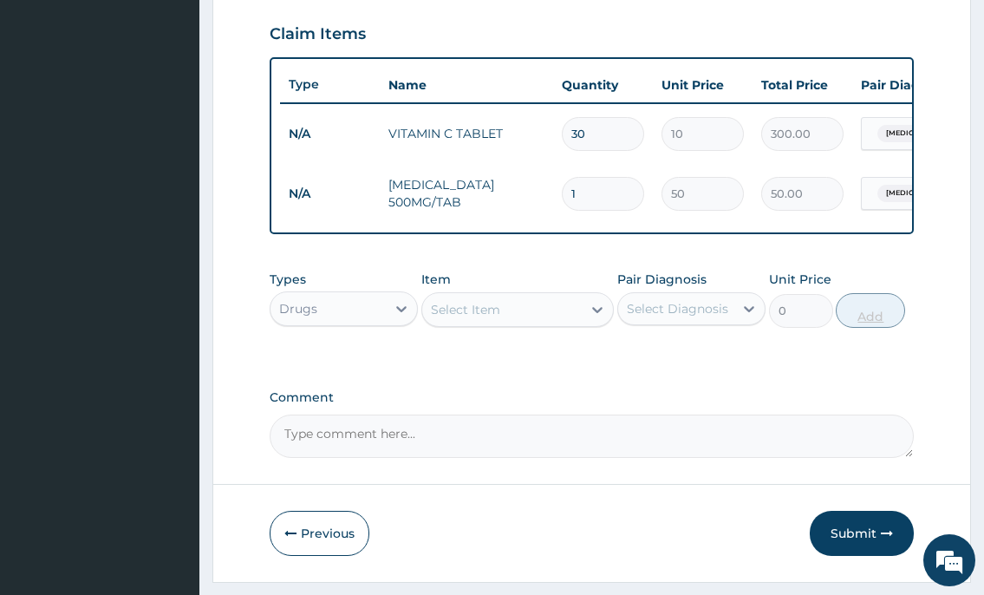
type input "18"
type input "900.00"
type input "18"
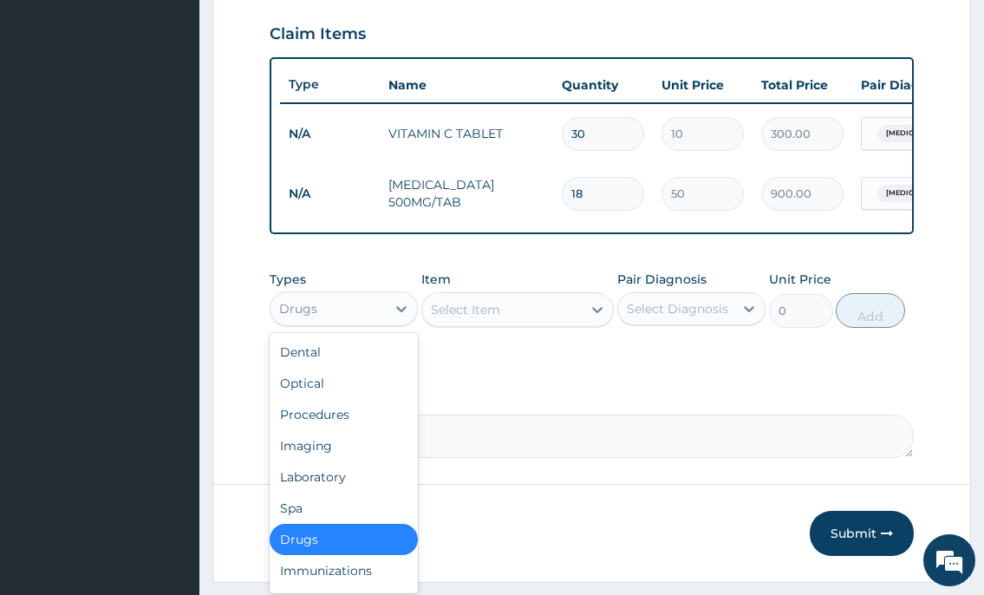
click at [371, 320] on div "Drugs" at bounding box center [327, 309] width 115 height 28
click at [338, 488] on div "Laboratory" at bounding box center [344, 476] width 148 height 31
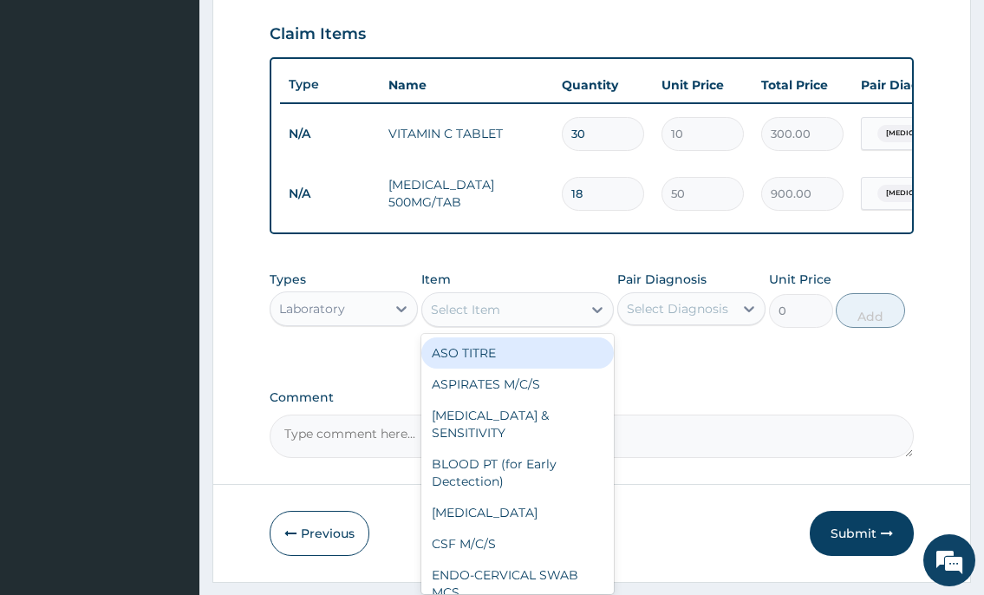
click at [481, 323] on div "Select Item" at bounding box center [502, 310] width 160 height 28
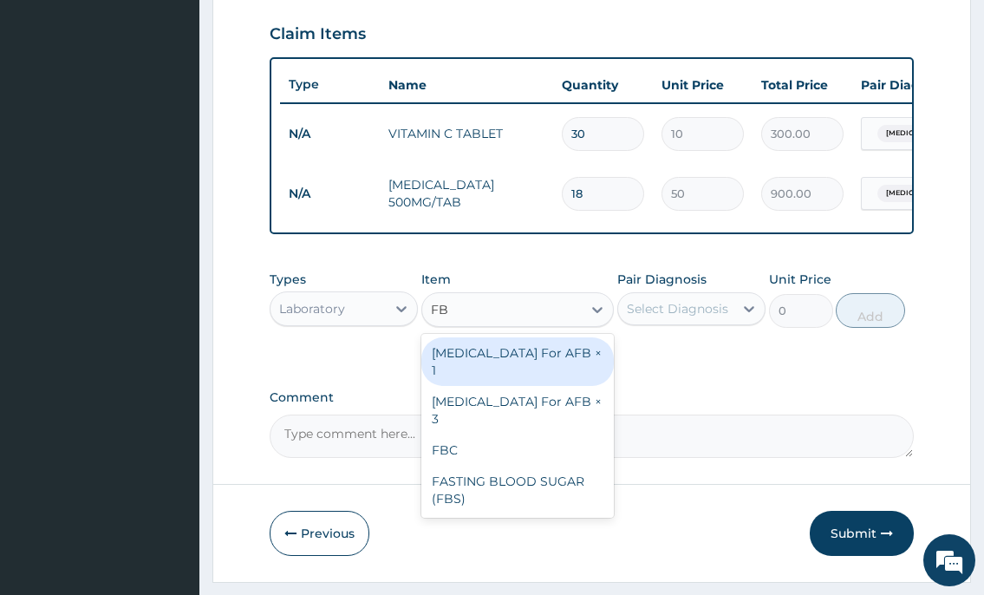
type input "FBC"
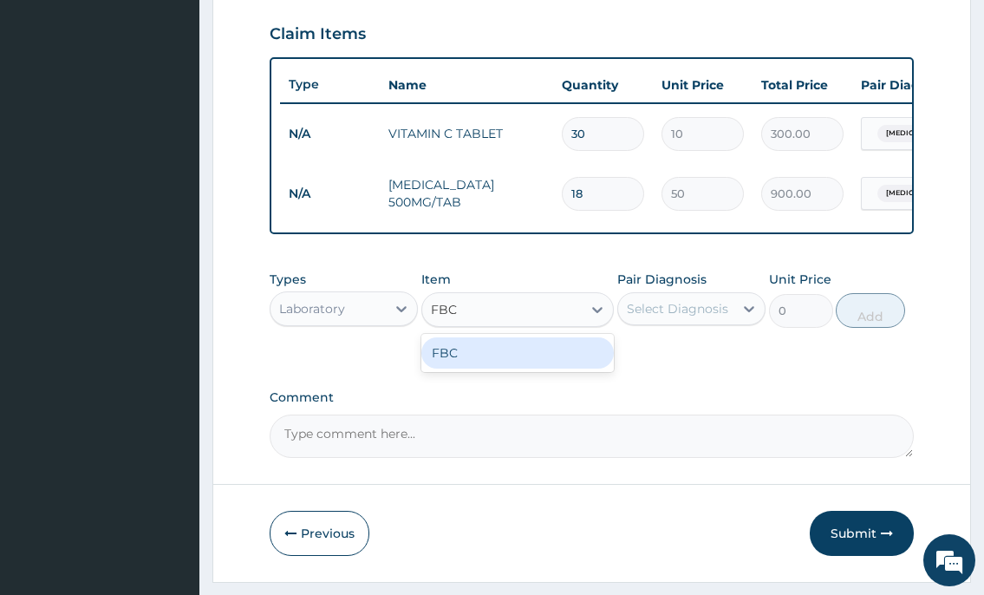
click at [493, 368] on div "FBC" at bounding box center [517, 352] width 193 height 31
type input "2000"
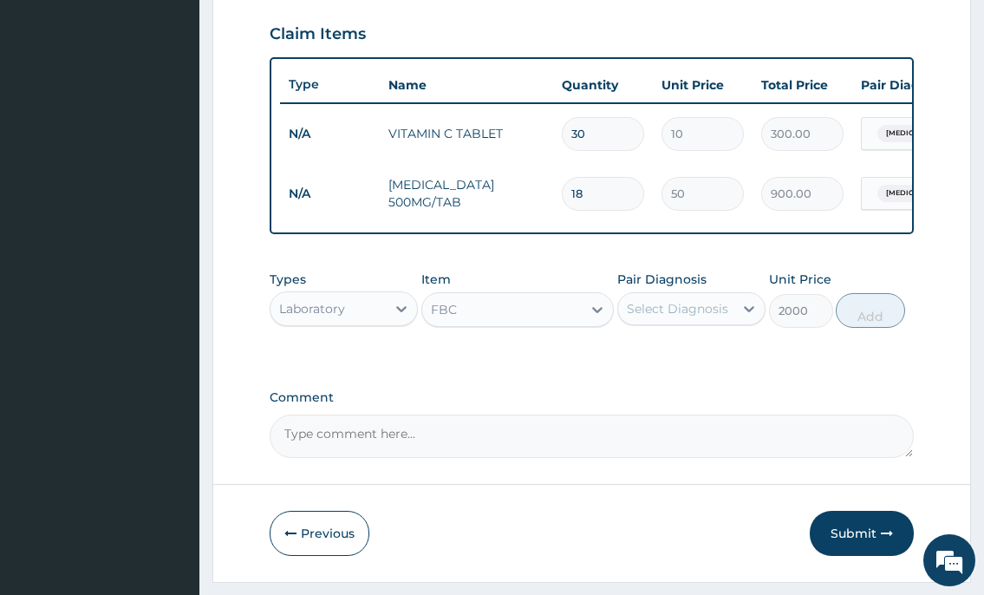
click at [644, 317] on div "Select Diagnosis" at bounding box center [677, 308] width 101 height 17
click at [654, 360] on label "Upper respiratory infection" at bounding box center [699, 350] width 107 height 17
checkbox input "true"
click at [891, 326] on button "Add" at bounding box center [870, 310] width 69 height 35
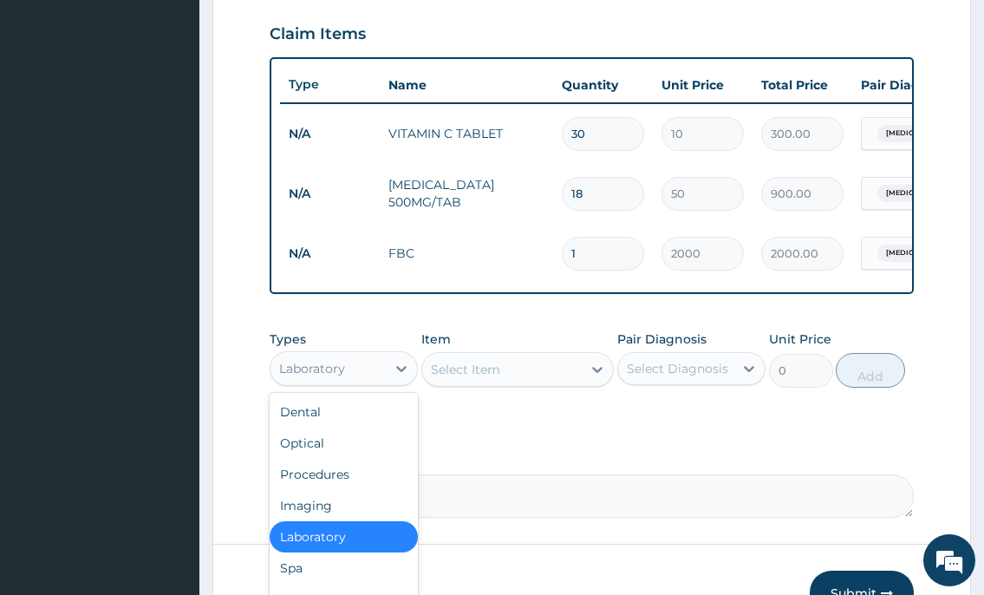
click at [360, 378] on div "Laboratory" at bounding box center [327, 369] width 115 height 28
click at [351, 489] on div "Procedures" at bounding box center [344, 474] width 148 height 31
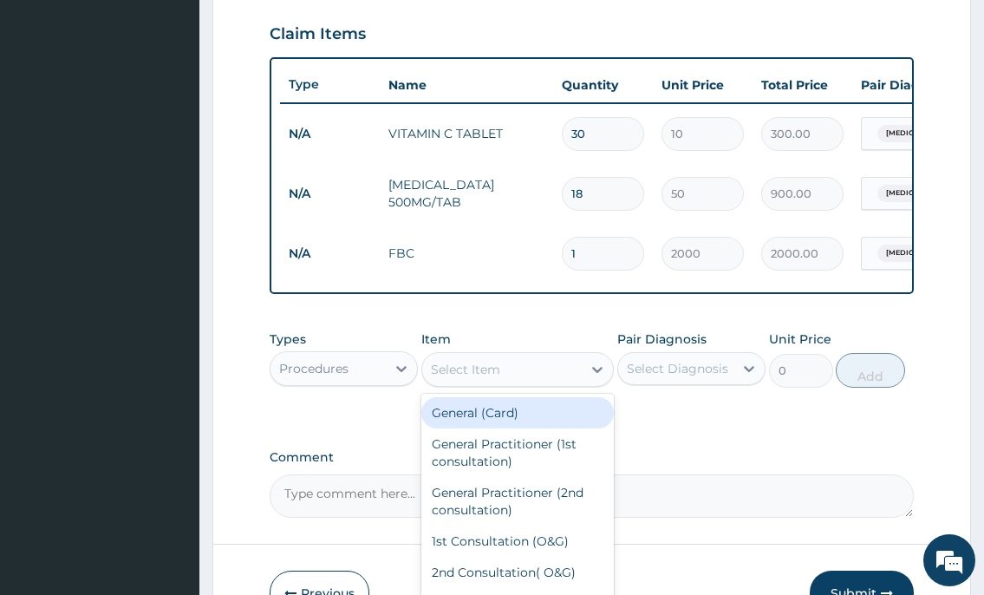
click at [474, 383] on div "Select Item" at bounding box center [502, 369] width 160 height 28
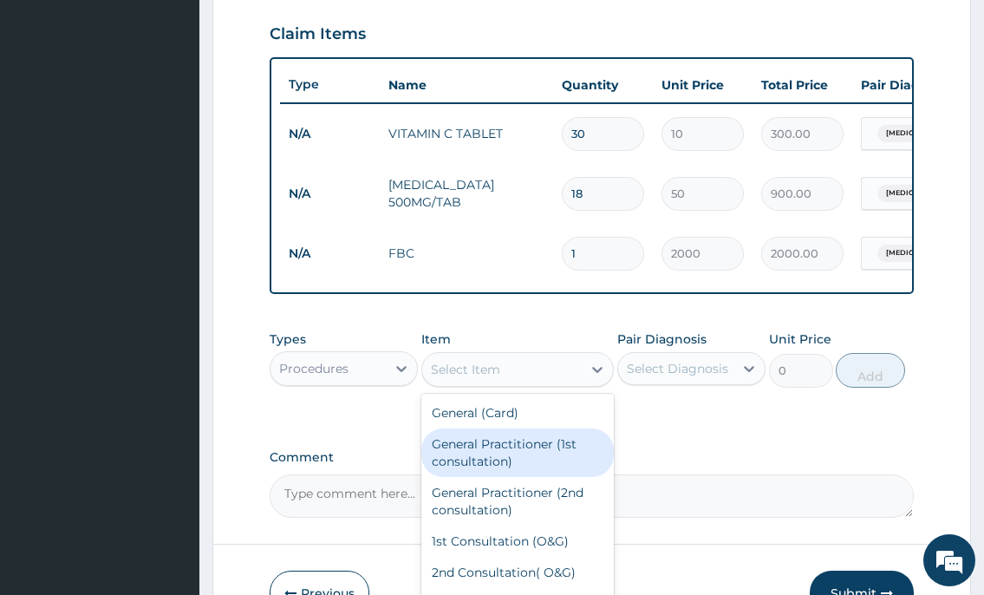
click at [480, 476] on div "General Practitioner (1st consultation)" at bounding box center [517, 452] width 193 height 49
type input "2000"
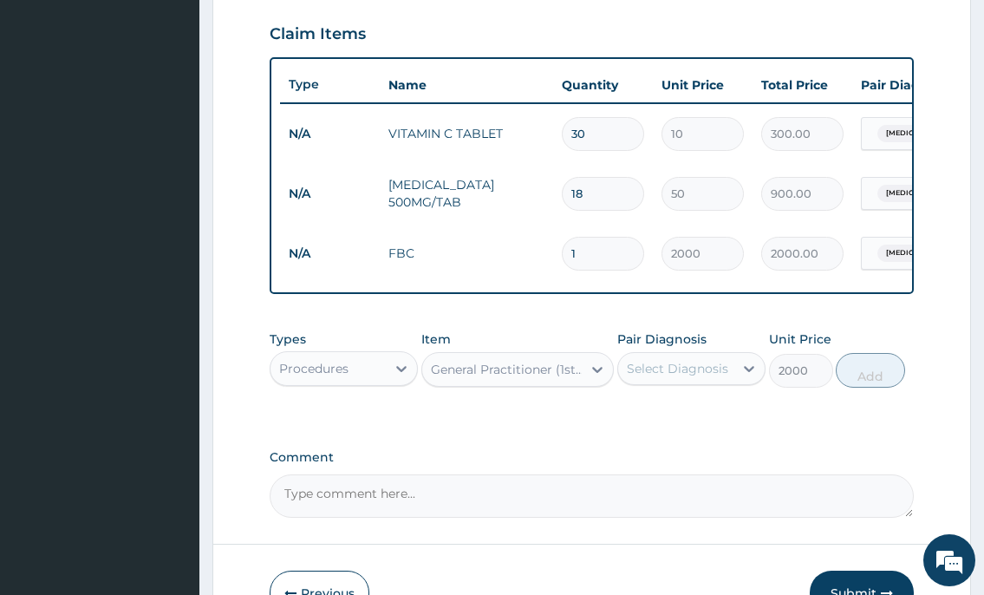
click at [695, 377] on div "Select Diagnosis" at bounding box center [677, 368] width 101 height 17
click at [681, 420] on label "Upper respiratory infection" at bounding box center [699, 410] width 107 height 17
checkbox input "true"
click at [850, 383] on button "Add" at bounding box center [870, 370] width 69 height 35
type input "0"
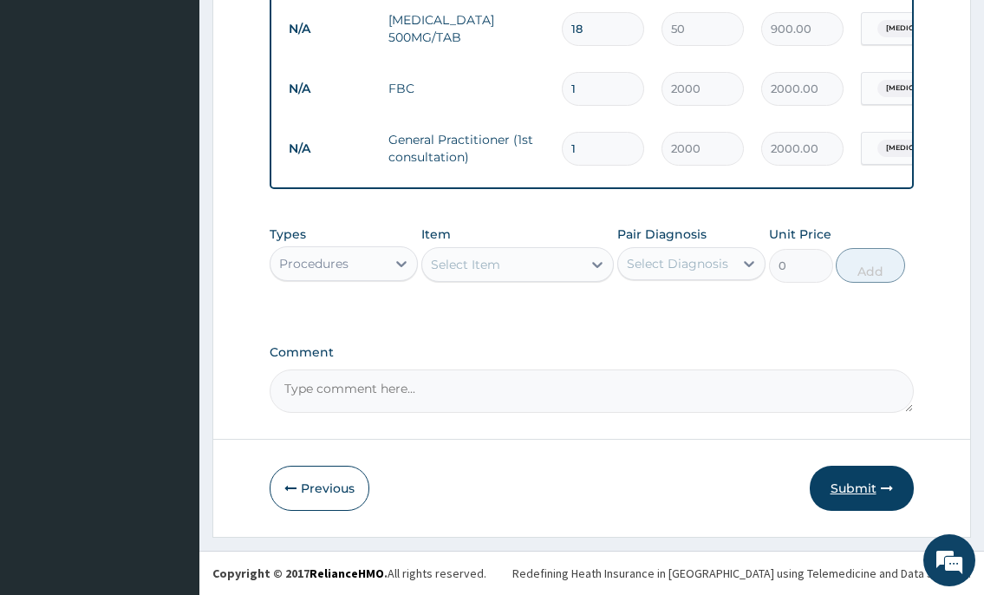
click at [862, 478] on button "Submit" at bounding box center [862, 487] width 104 height 45
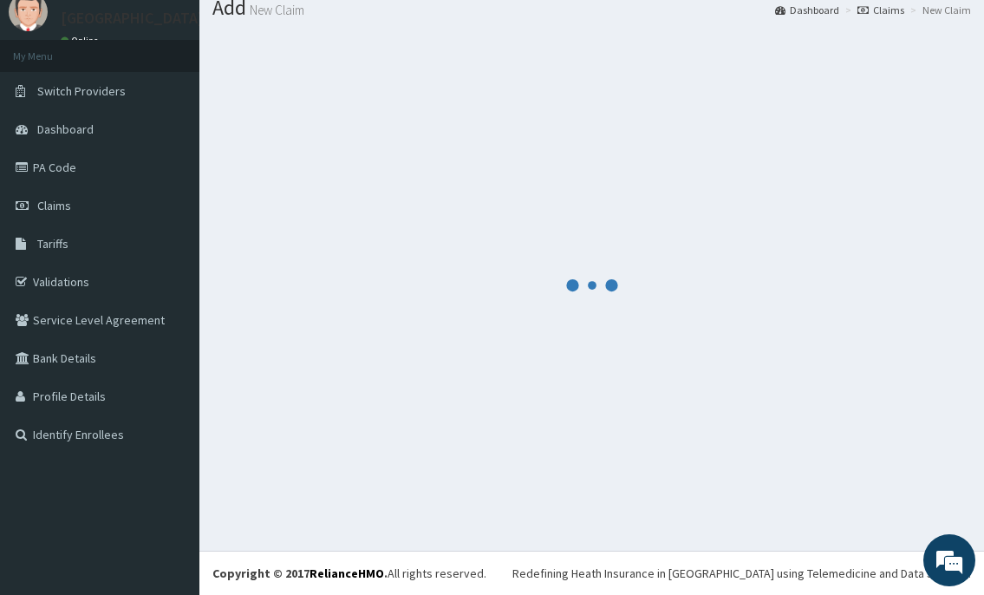
scroll to position [767, 0]
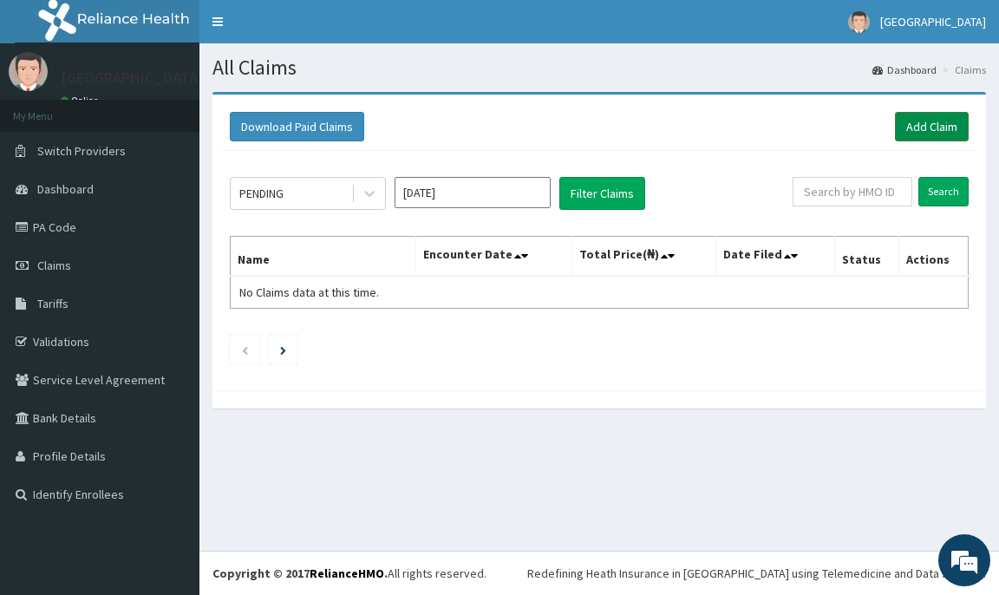
click at [920, 117] on link "Add Claim" at bounding box center [932, 126] width 74 height 29
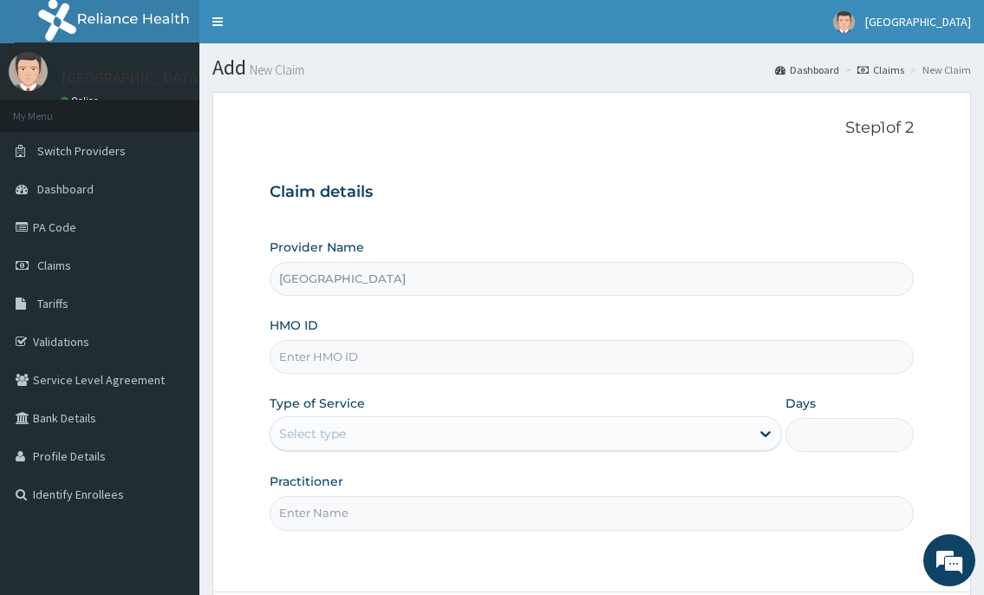
click at [309, 355] on input "HMO ID" at bounding box center [591, 357] width 643 height 34
type input "FMP/10316/B"
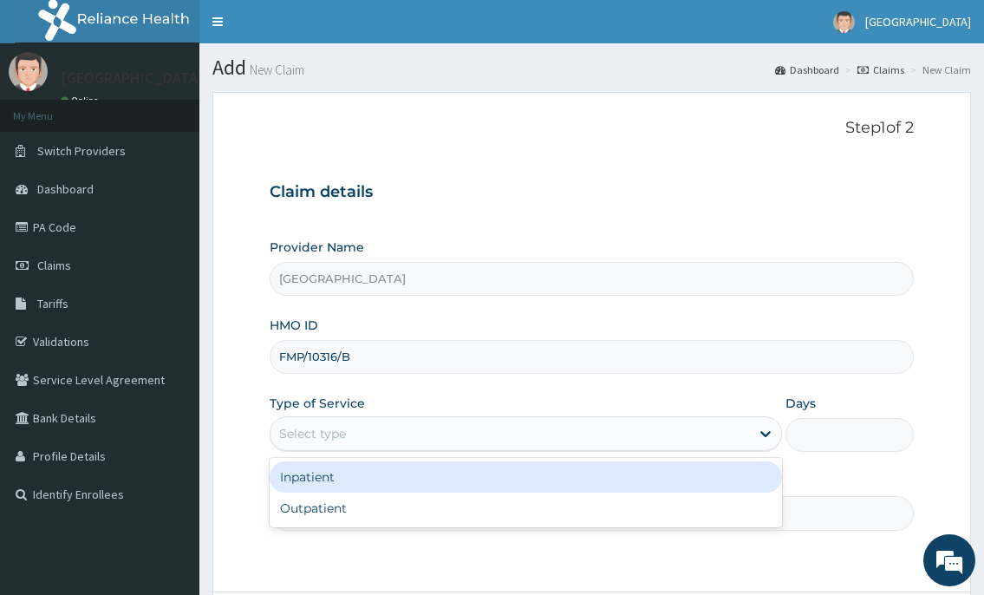
click at [361, 416] on div "Select type" at bounding box center [525, 433] width 511 height 35
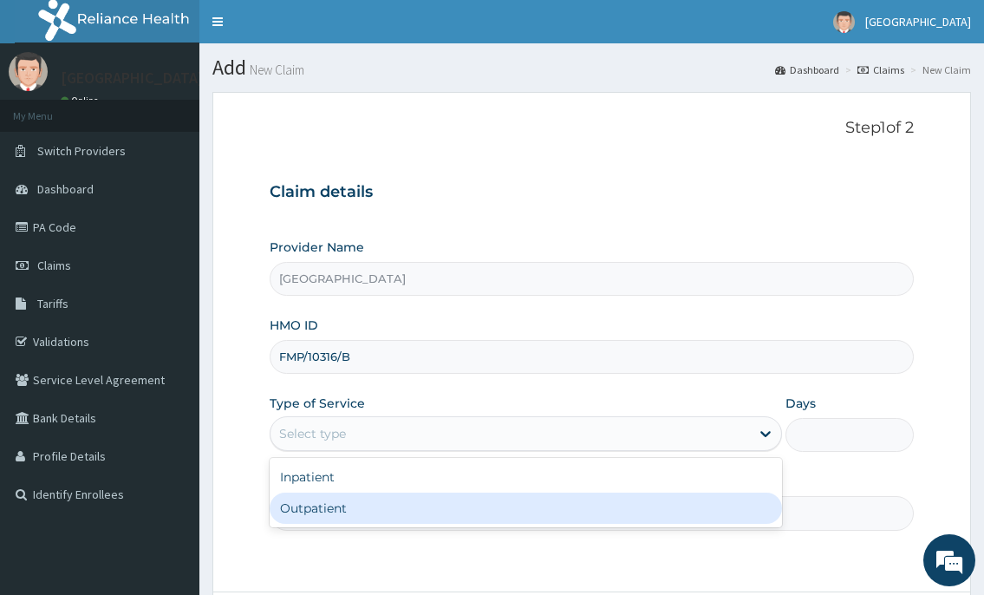
click at [335, 517] on div "Outpatient" at bounding box center [525, 507] width 511 height 31
type input "1"
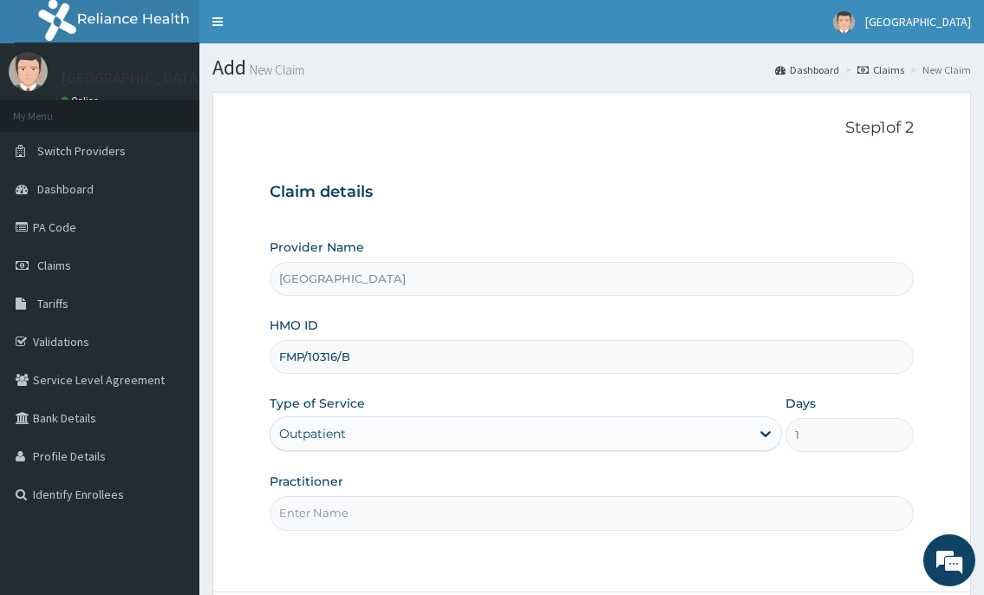
click at [335, 511] on input "Practitioner" at bounding box center [591, 513] width 643 height 34
type input "DR.NKOR"
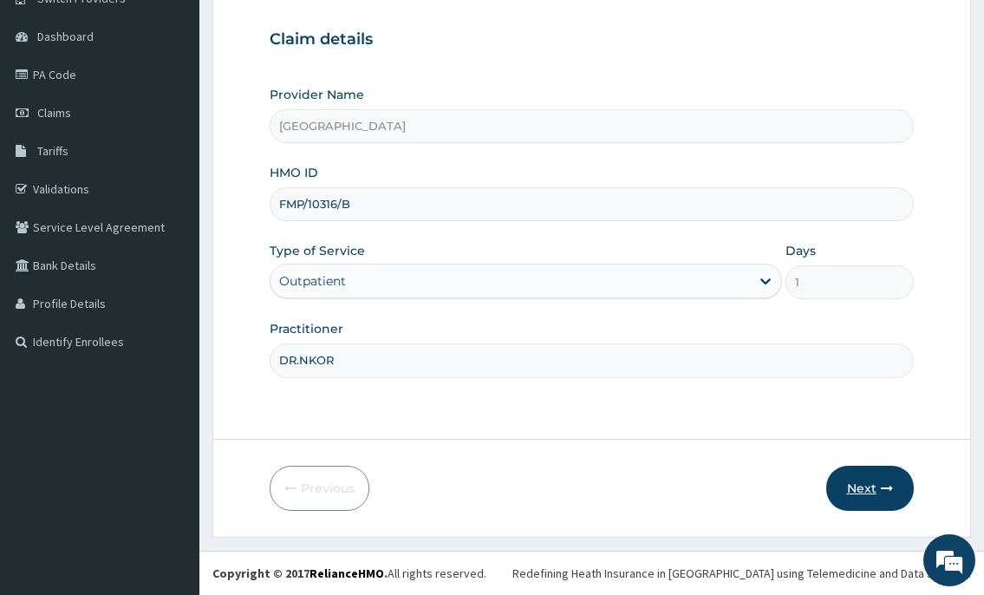
click at [855, 484] on button "Next" at bounding box center [870, 487] width 88 height 45
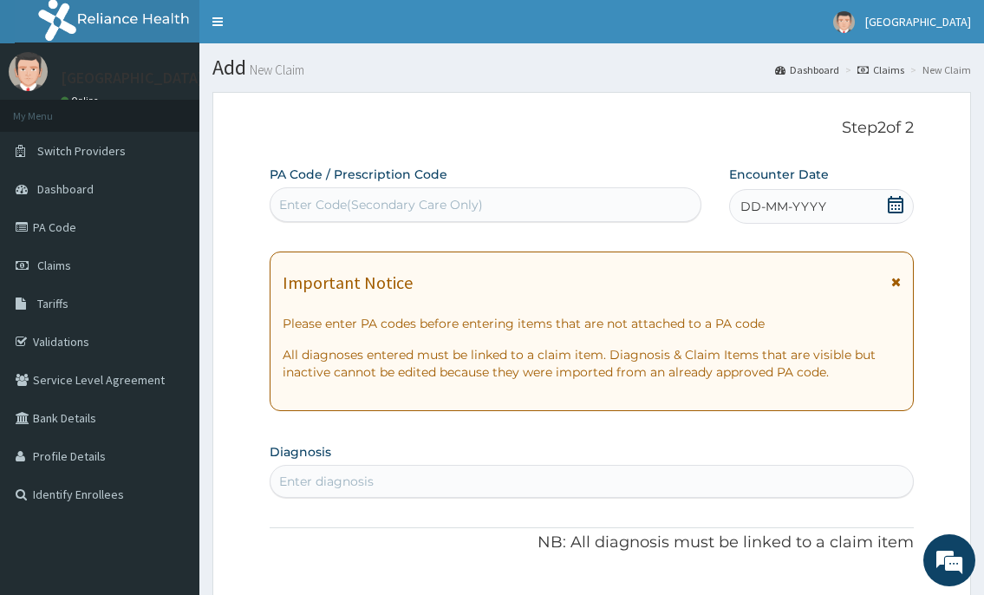
click at [452, 201] on div "Enter Code(Secondary Care Only)" at bounding box center [381, 204] width 204 height 17
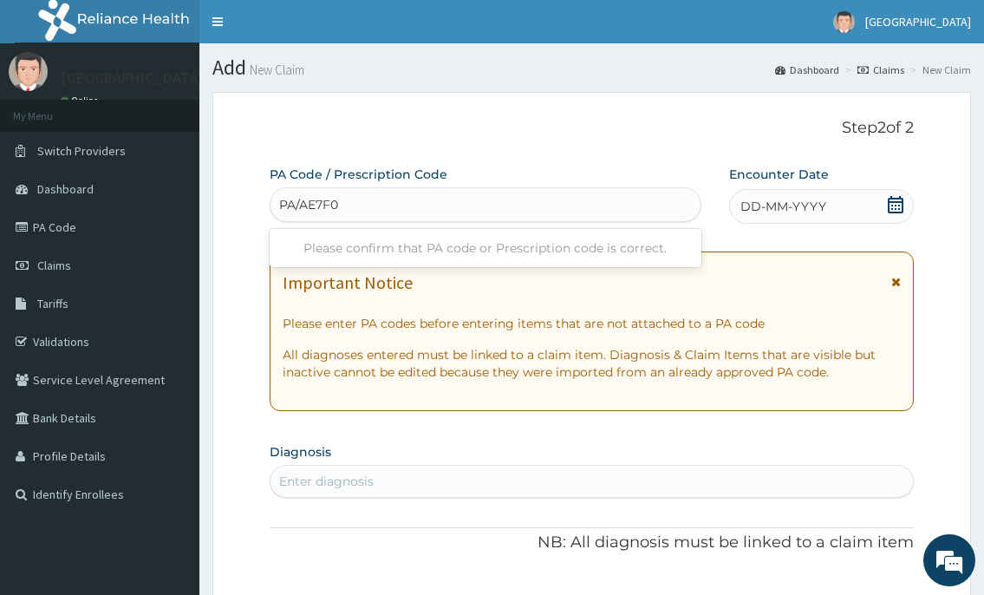
type input "PA/AE7F0F"
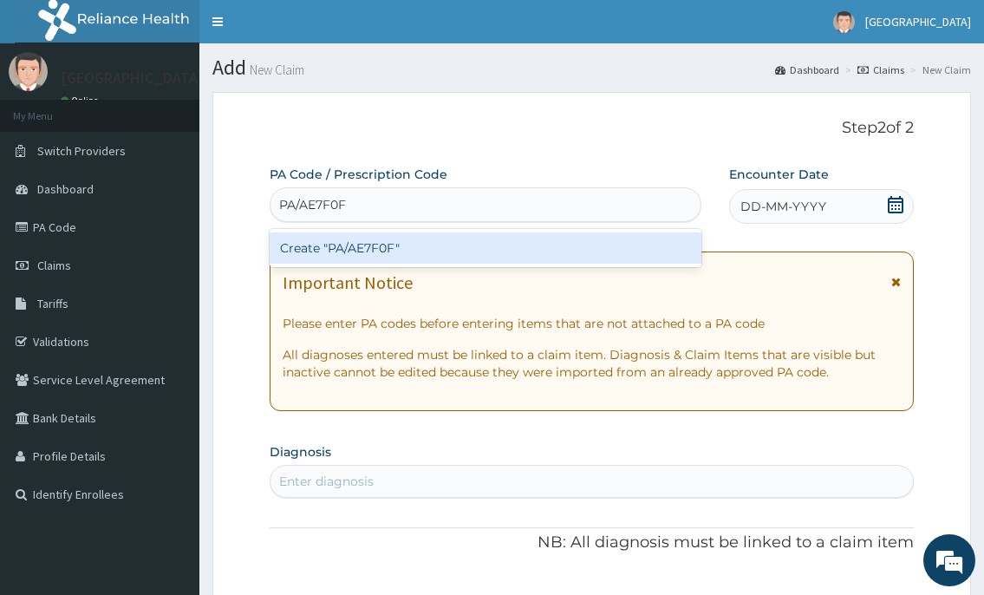
click at [434, 246] on div "Create "PA/AE7F0F"" at bounding box center [485, 247] width 431 height 31
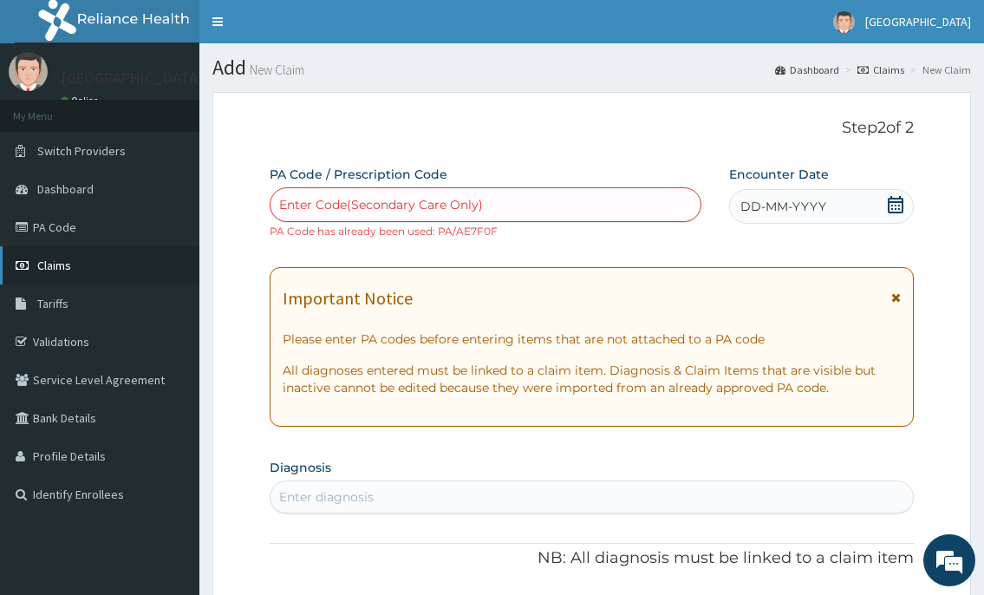
click at [60, 259] on span "Claims" at bounding box center [54, 265] width 34 height 16
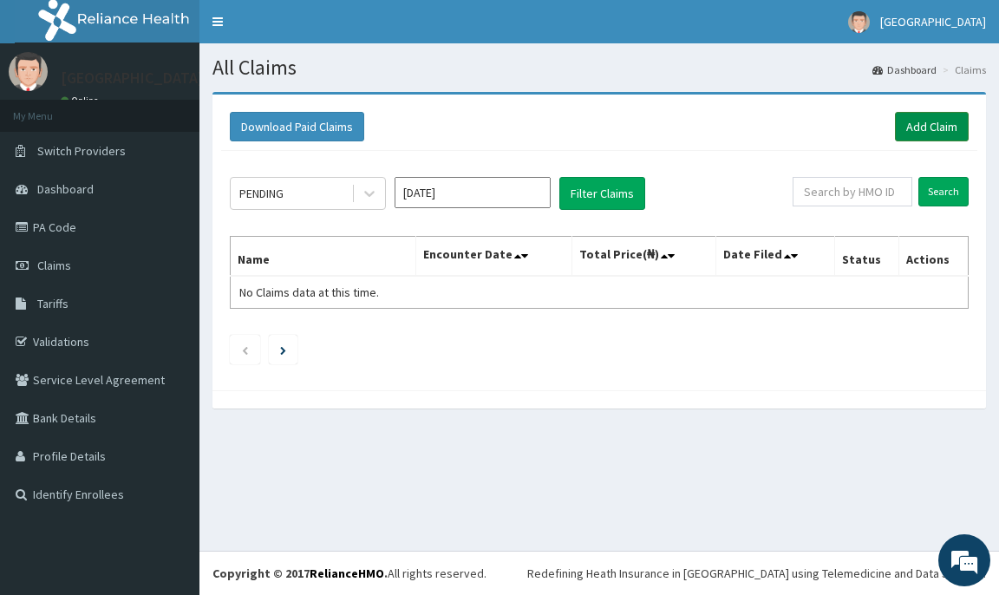
click at [900, 126] on link "Add Claim" at bounding box center [932, 126] width 74 height 29
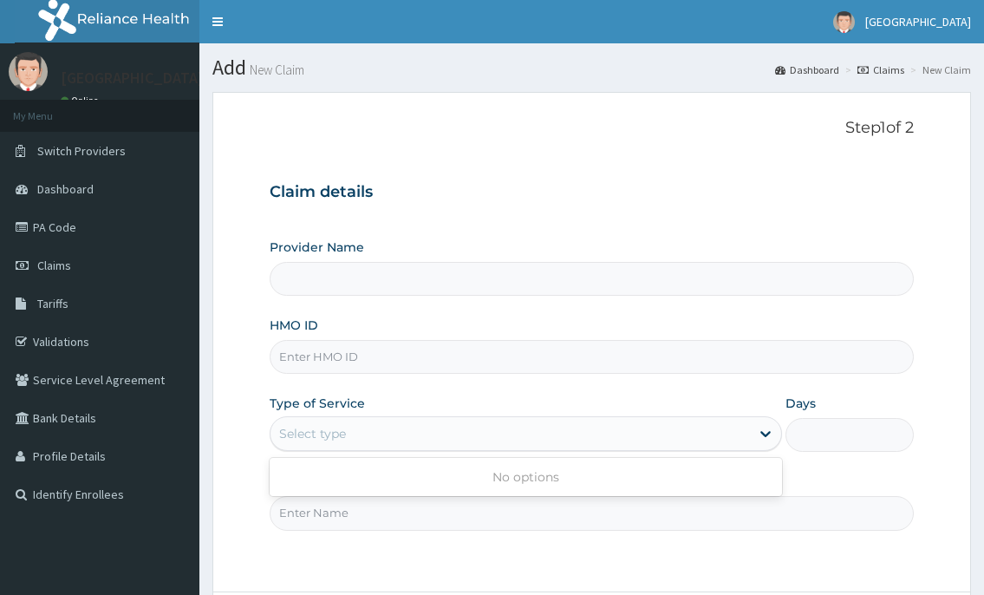
click at [345, 432] on div "Select type" at bounding box center [312, 433] width 67 height 17
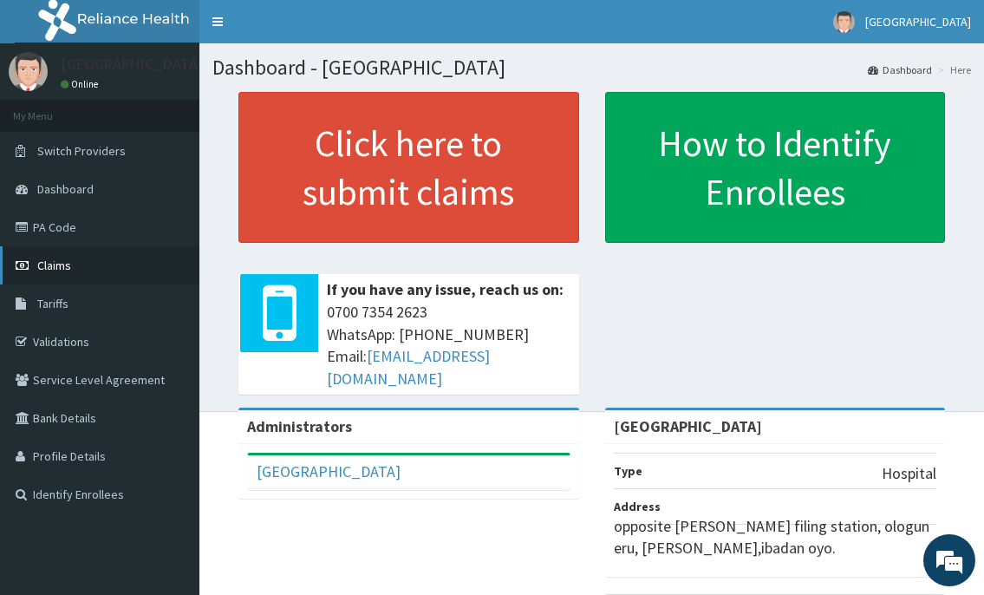
click at [60, 281] on link "Claims" at bounding box center [99, 265] width 199 height 38
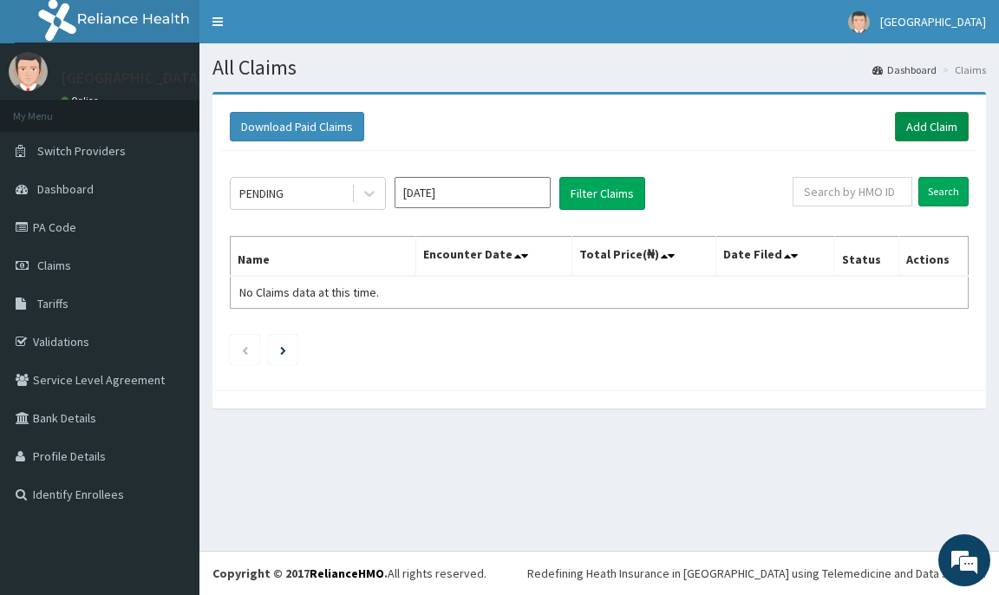
click at [905, 126] on link "Add Claim" at bounding box center [932, 126] width 74 height 29
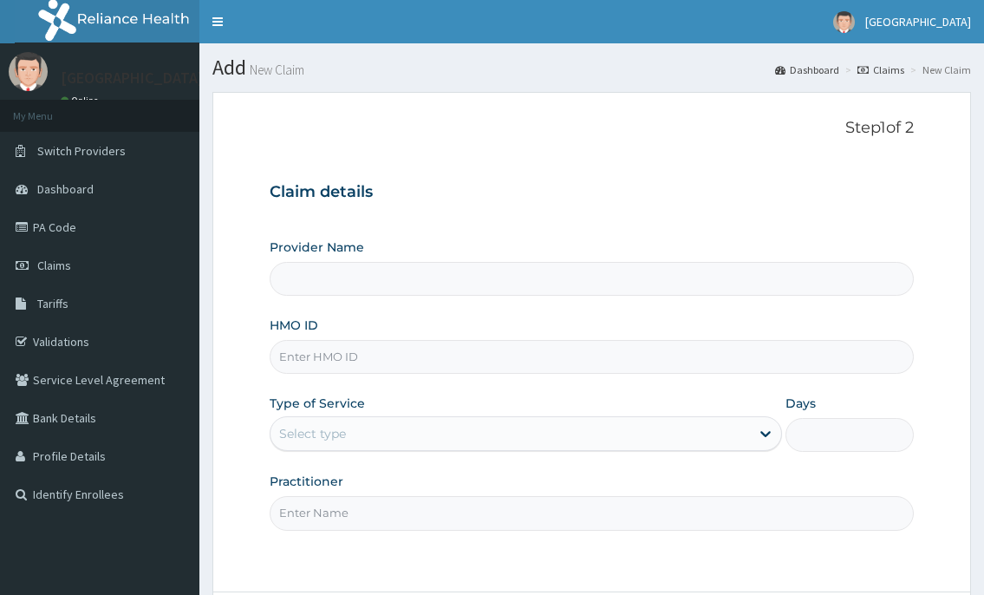
drag, startPoint x: 0, startPoint y: 0, endPoint x: 290, endPoint y: 342, distance: 448.4
click at [290, 342] on input "HMO ID" at bounding box center [591, 357] width 643 height 34
type input "[GEOGRAPHIC_DATA]"
type input "NPF/10075/B"
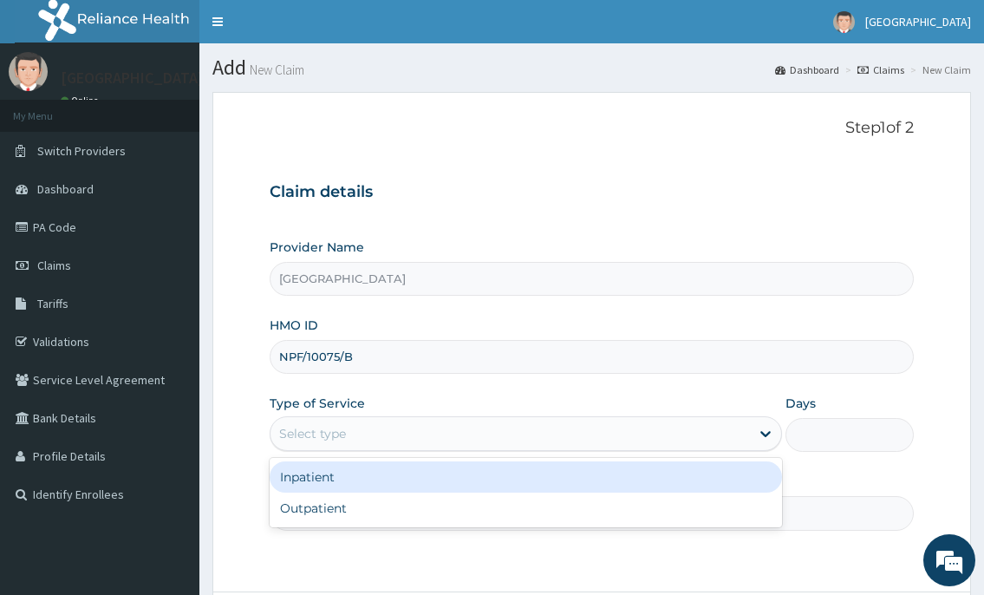
click at [311, 442] on div "Select type" at bounding box center [312, 433] width 67 height 17
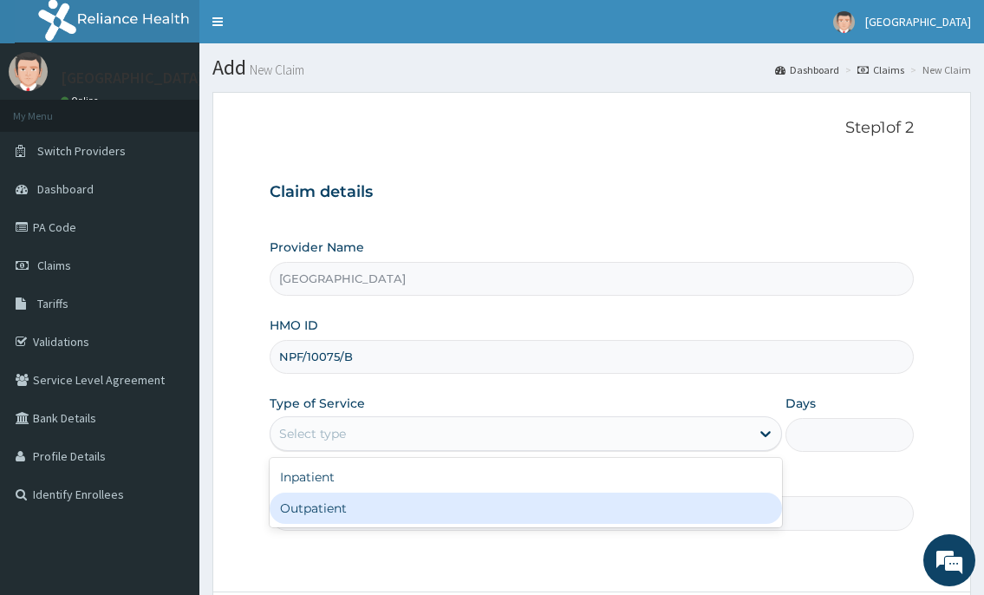
click at [304, 508] on div "Outpatient" at bounding box center [525, 507] width 511 height 31
type input "1"
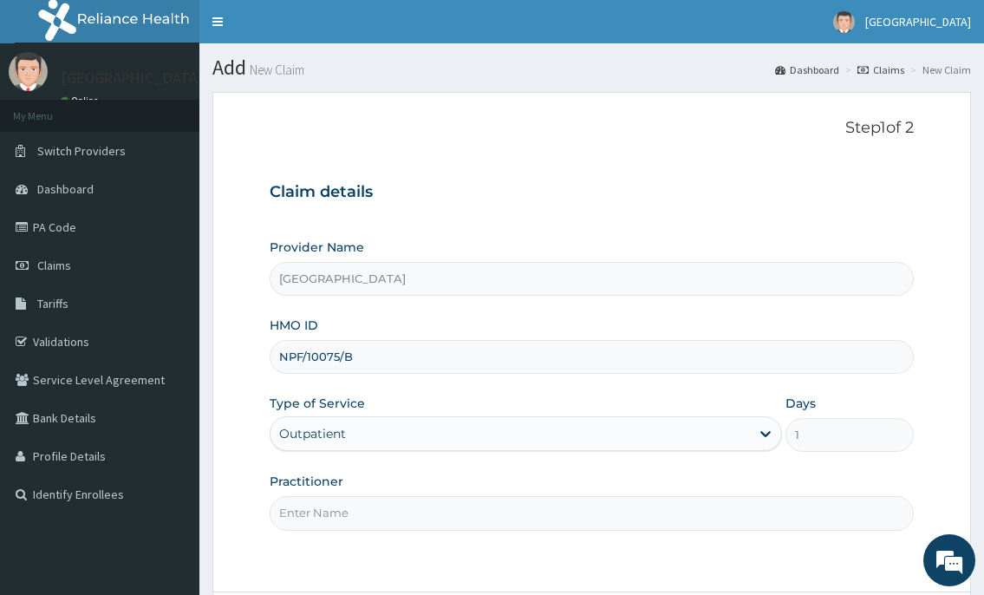
click at [304, 508] on input "Practitioner" at bounding box center [591, 513] width 643 height 34
type input "[PERSON_NAME]"
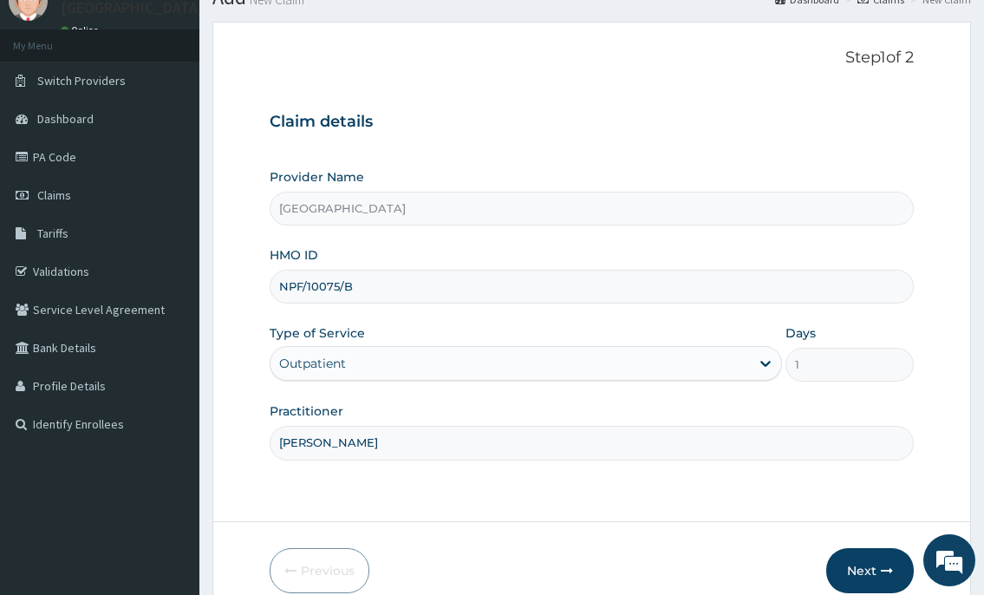
scroll to position [153, 0]
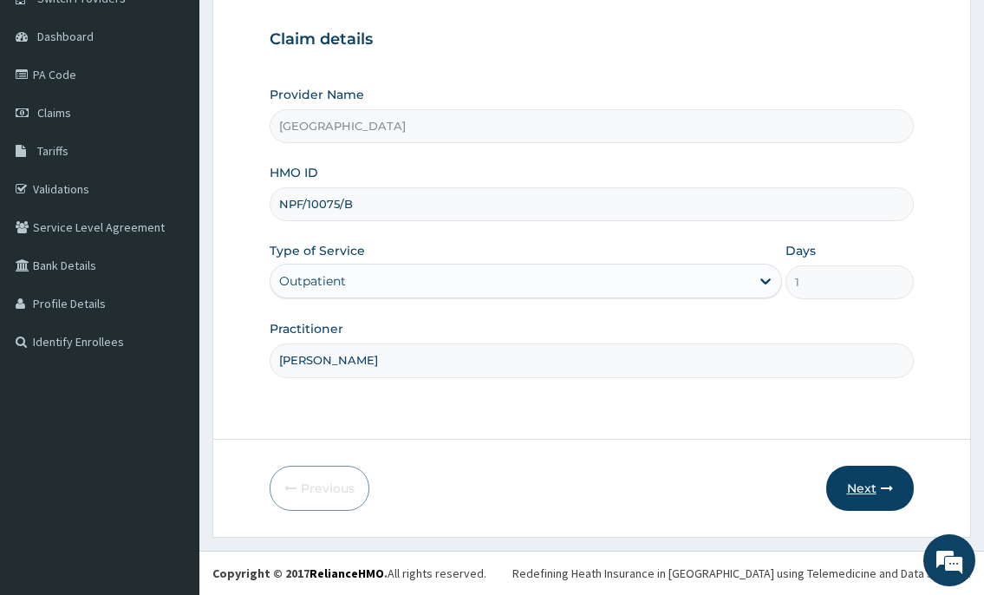
click at [864, 484] on button "Next" at bounding box center [870, 487] width 88 height 45
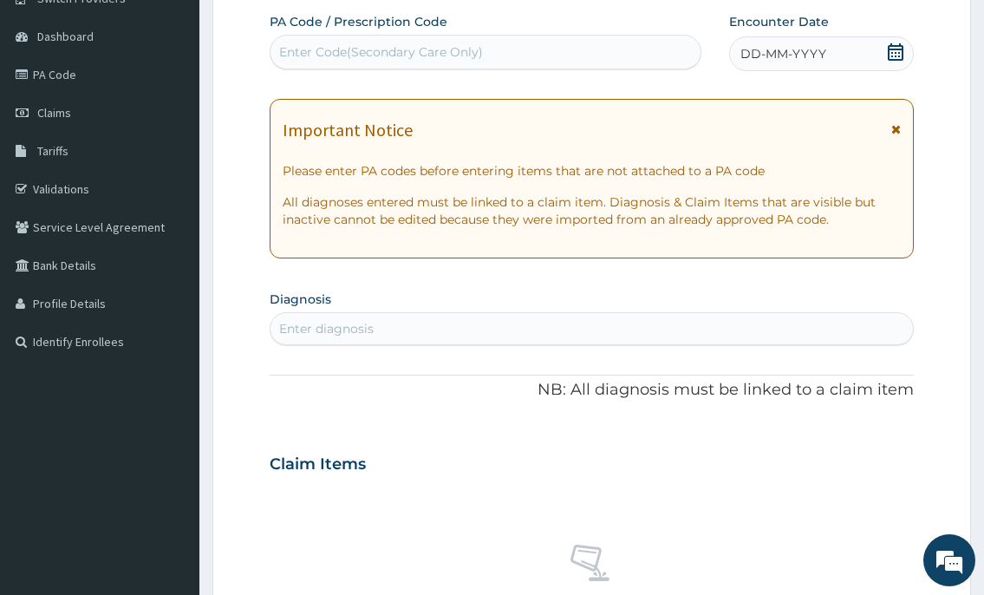
click at [888, 56] on icon at bounding box center [896, 51] width 16 height 17
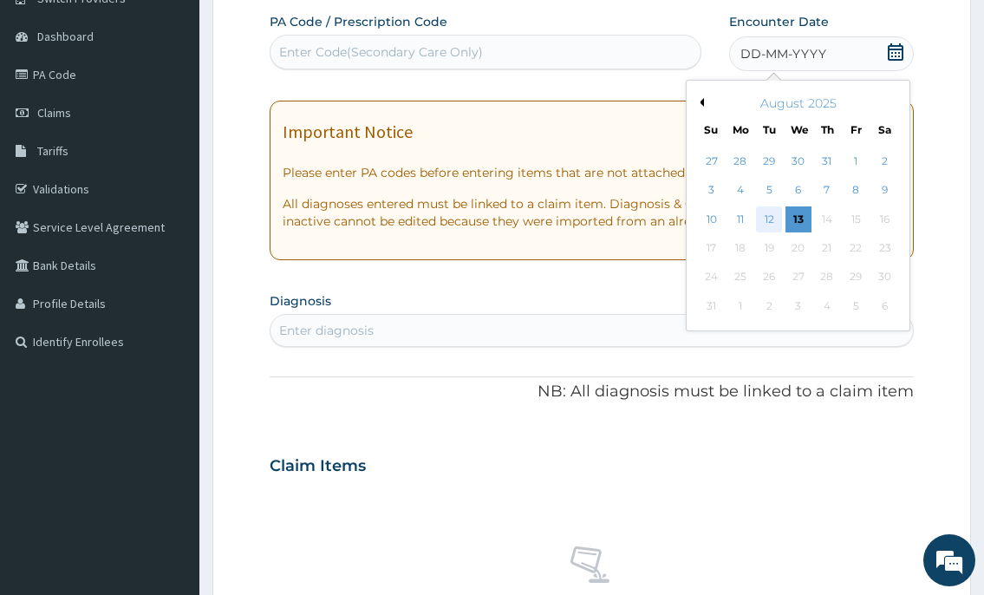
click at [771, 212] on div "12" at bounding box center [769, 219] width 26 height 26
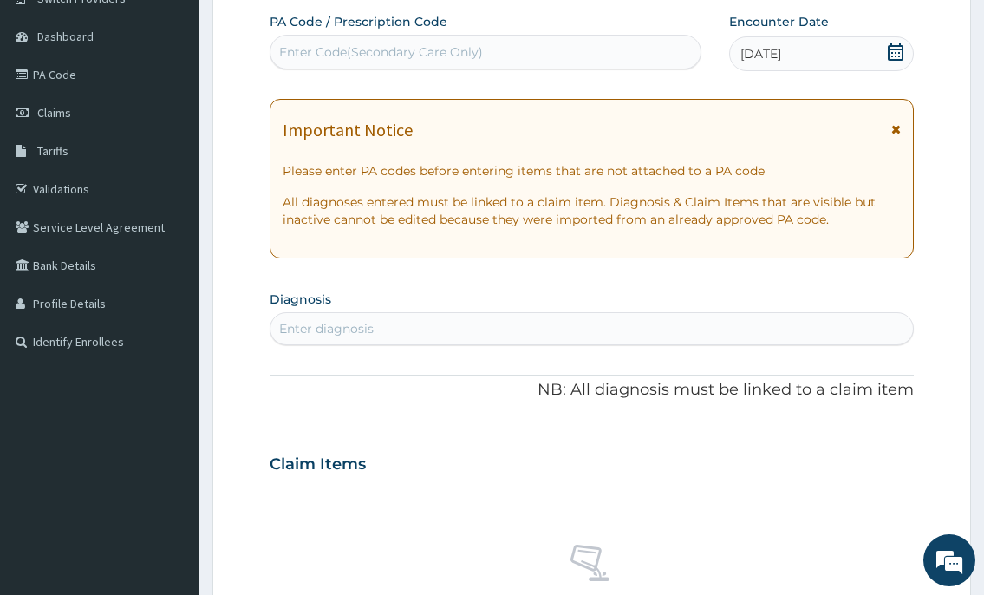
click at [565, 316] on div "Enter diagnosis" at bounding box center [590, 329] width 641 height 28
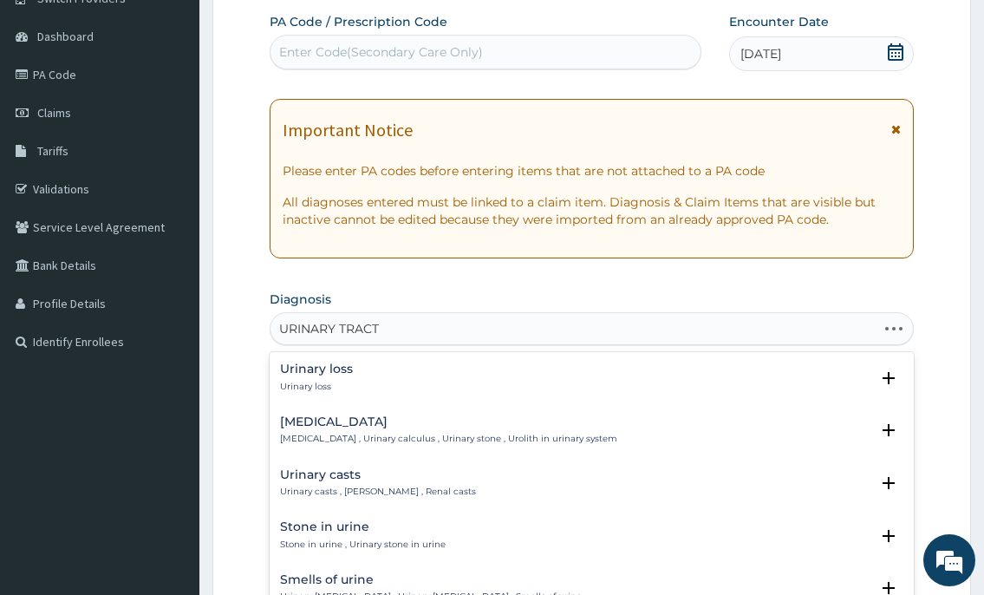
type input "URINARY TRACT"
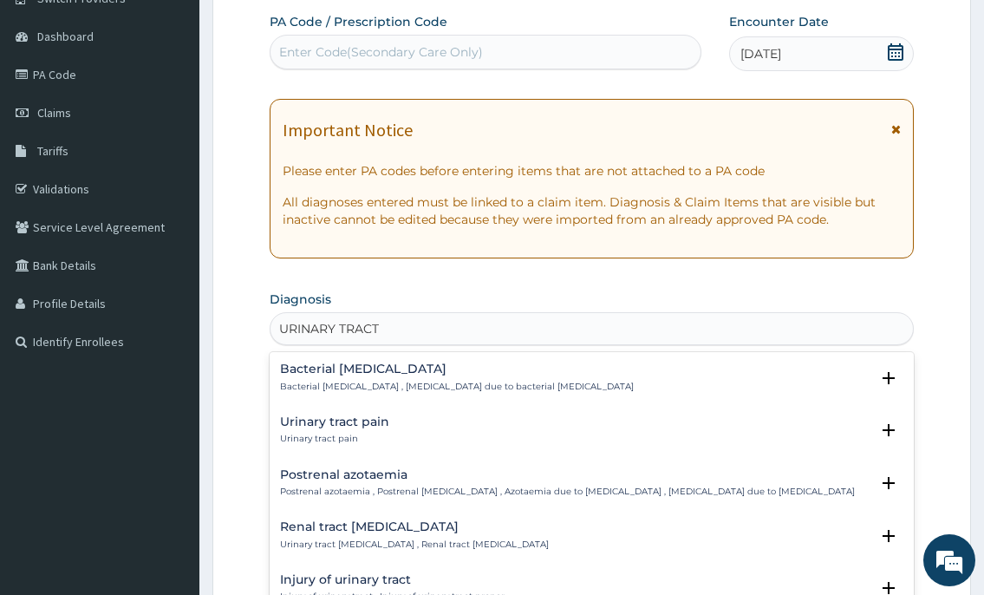
click at [328, 422] on h4 "Urinary tract pain" at bounding box center [334, 421] width 109 height 13
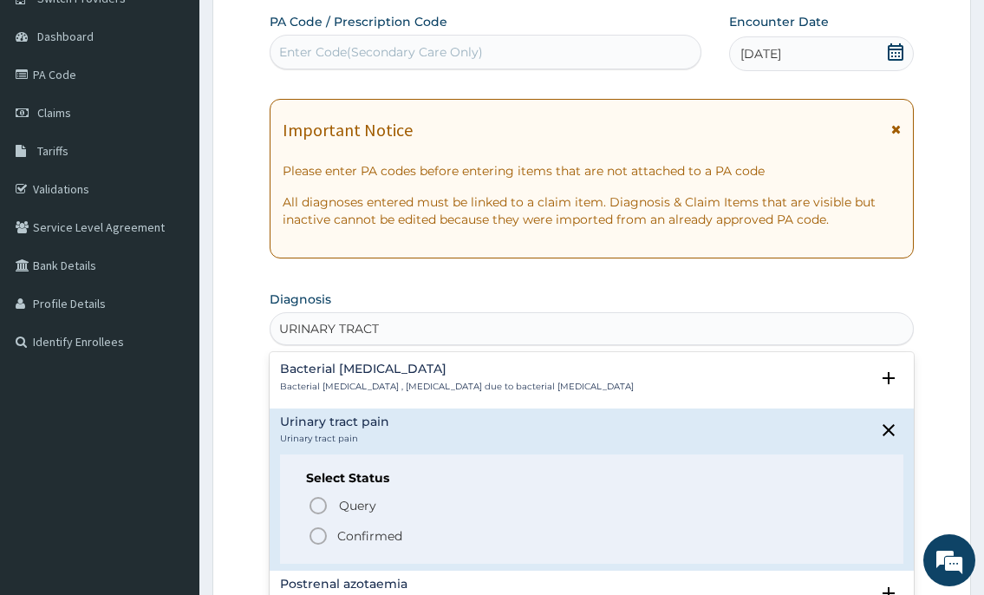
click at [318, 529] on circle "status option filled" at bounding box center [318, 536] width 16 height 16
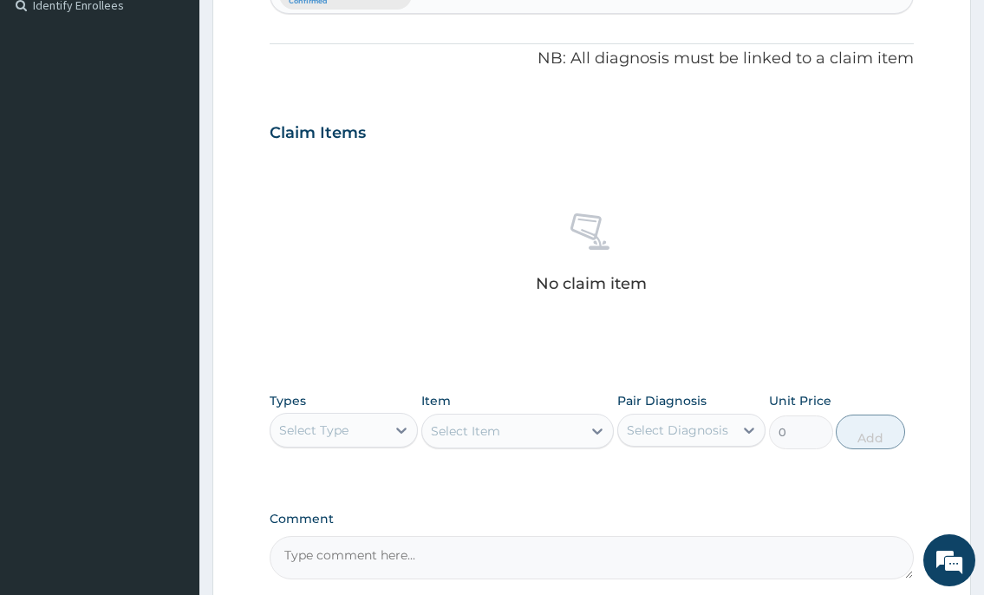
scroll to position [499, 0]
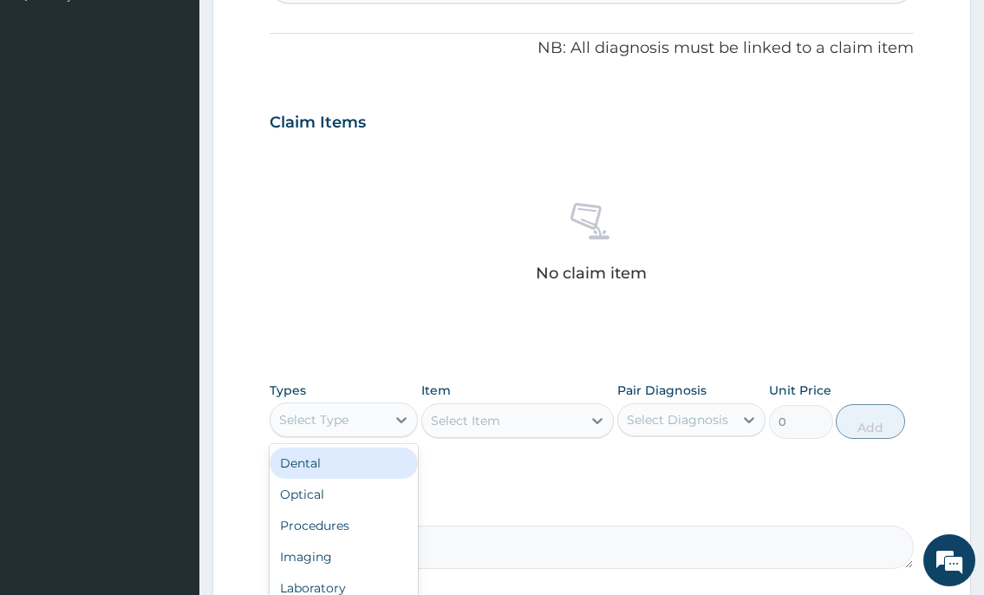
click at [317, 420] on div "Select Type" at bounding box center [313, 419] width 69 height 17
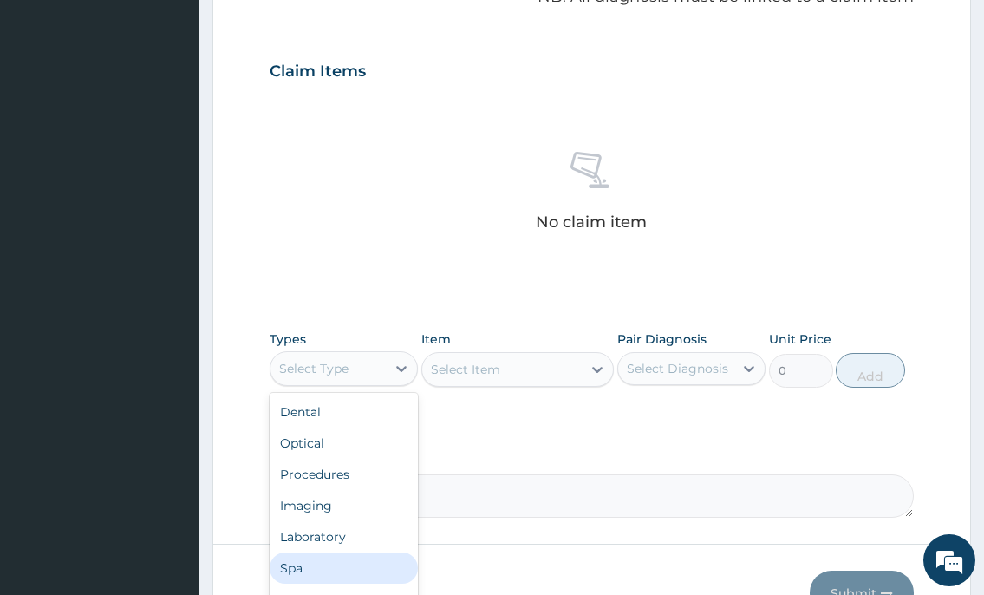
scroll to position [586, 0]
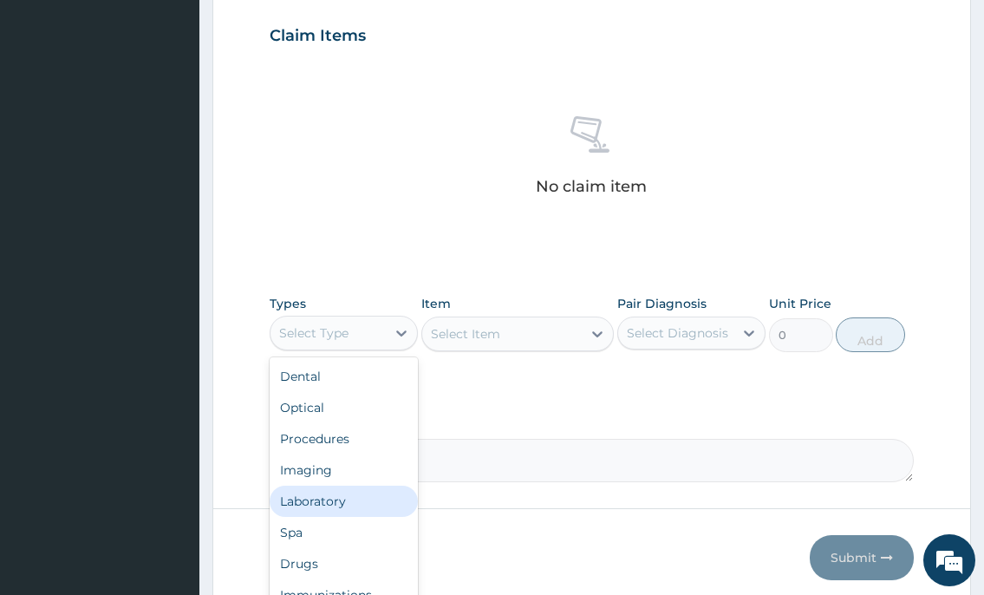
click at [361, 490] on div "Laboratory" at bounding box center [344, 500] width 148 height 31
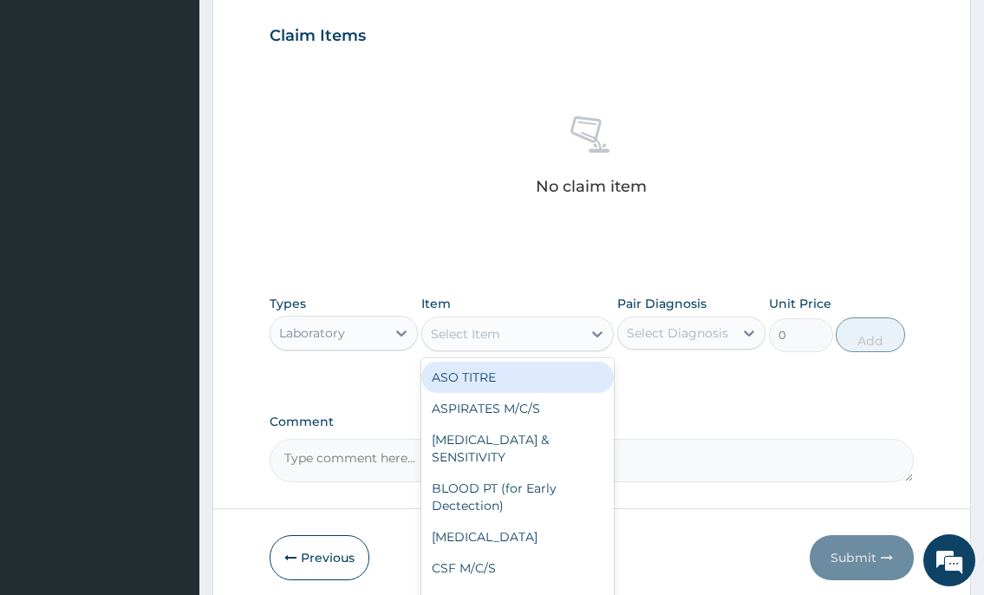
click at [443, 340] on div "Select Item" at bounding box center [465, 333] width 69 height 17
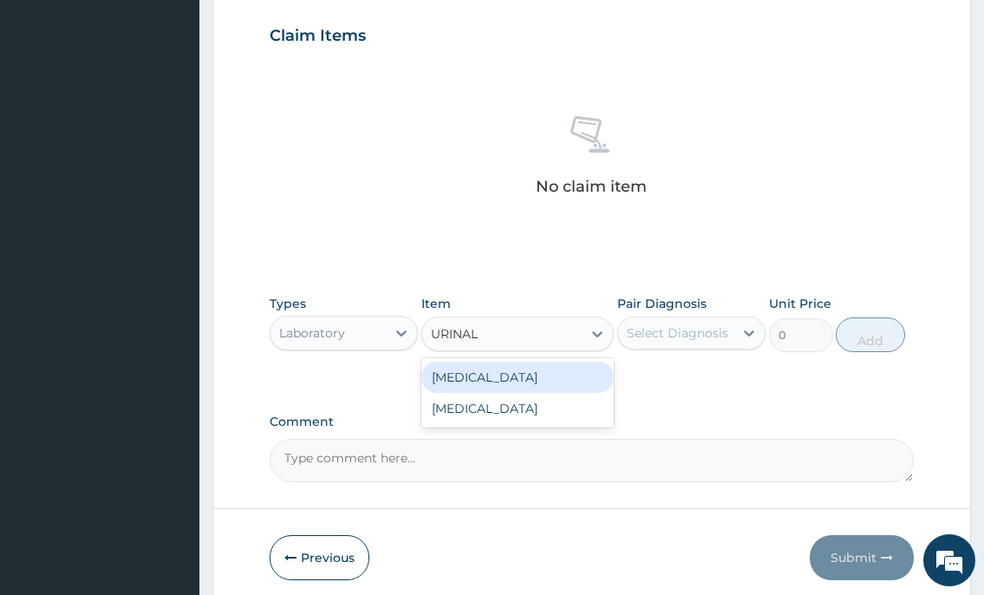
type input "URINALY"
click at [459, 372] on div "[MEDICAL_DATA]" at bounding box center [517, 376] width 193 height 31
type input "1000"
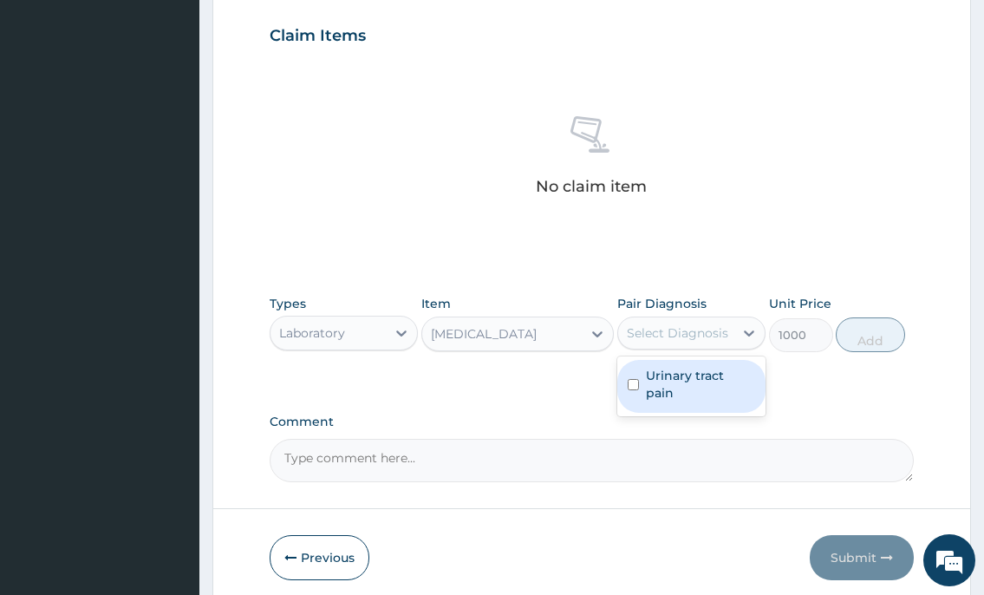
click at [651, 335] on div "Select Diagnosis" at bounding box center [677, 332] width 101 height 17
click at [654, 374] on label "Urinary tract pain" at bounding box center [700, 384] width 109 height 35
checkbox input "true"
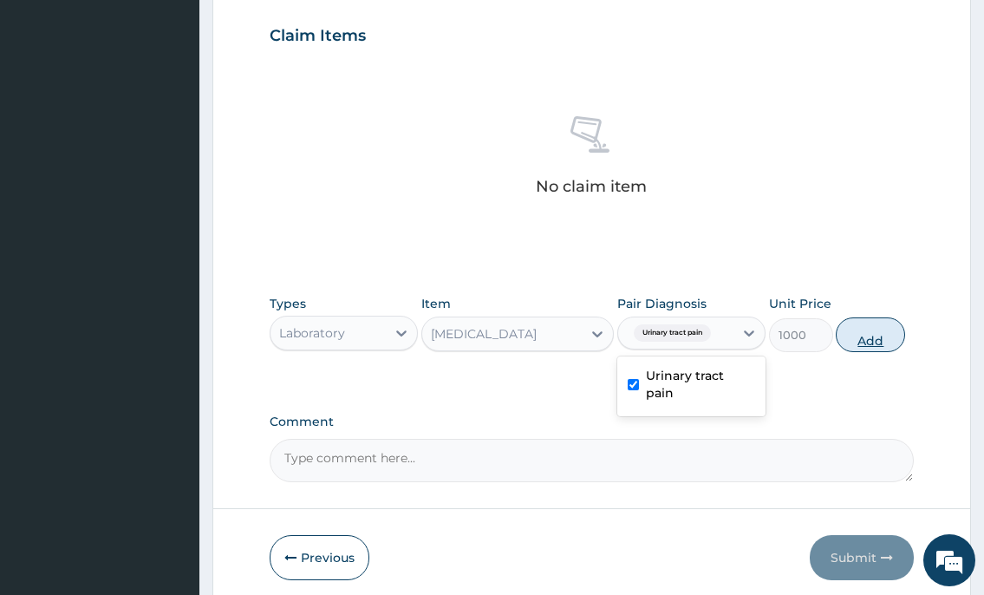
click at [891, 325] on button "Add" at bounding box center [870, 334] width 69 height 35
type input "0"
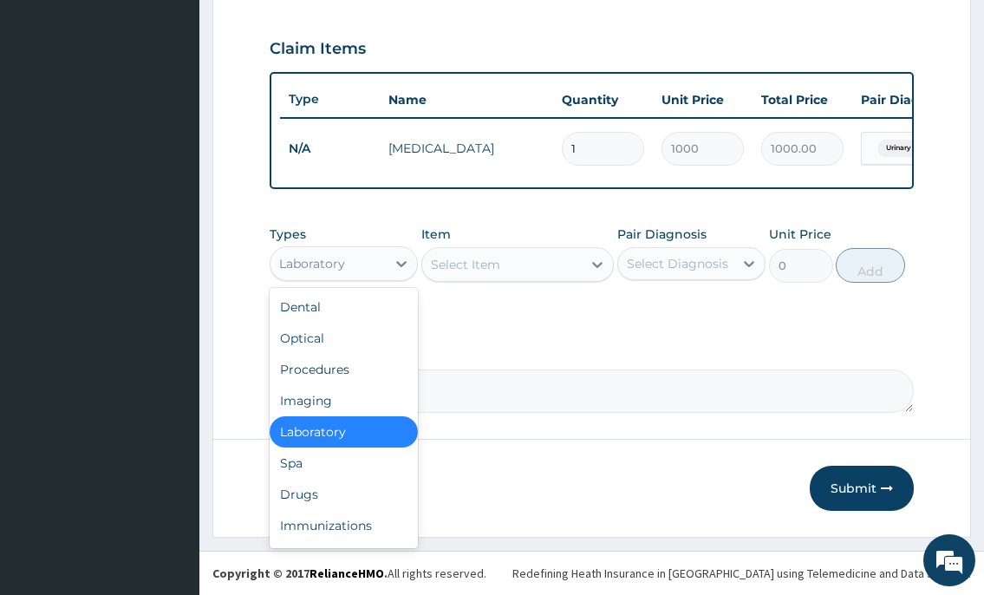
click at [354, 277] on div "Laboratory" at bounding box center [327, 264] width 115 height 28
click at [339, 490] on div "Drugs" at bounding box center [344, 493] width 148 height 31
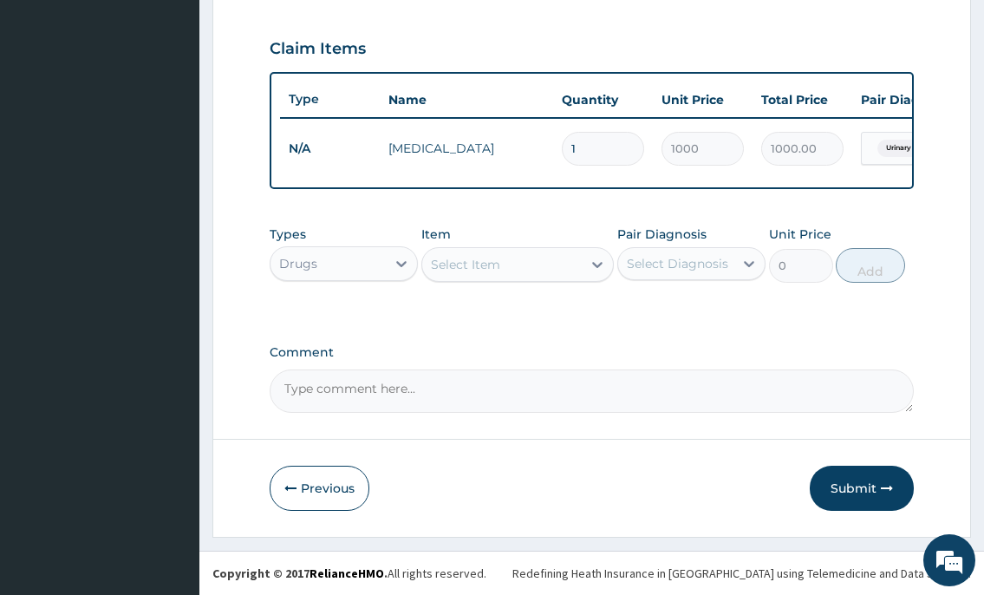
click at [480, 261] on div "Select Item" at bounding box center [465, 264] width 69 height 17
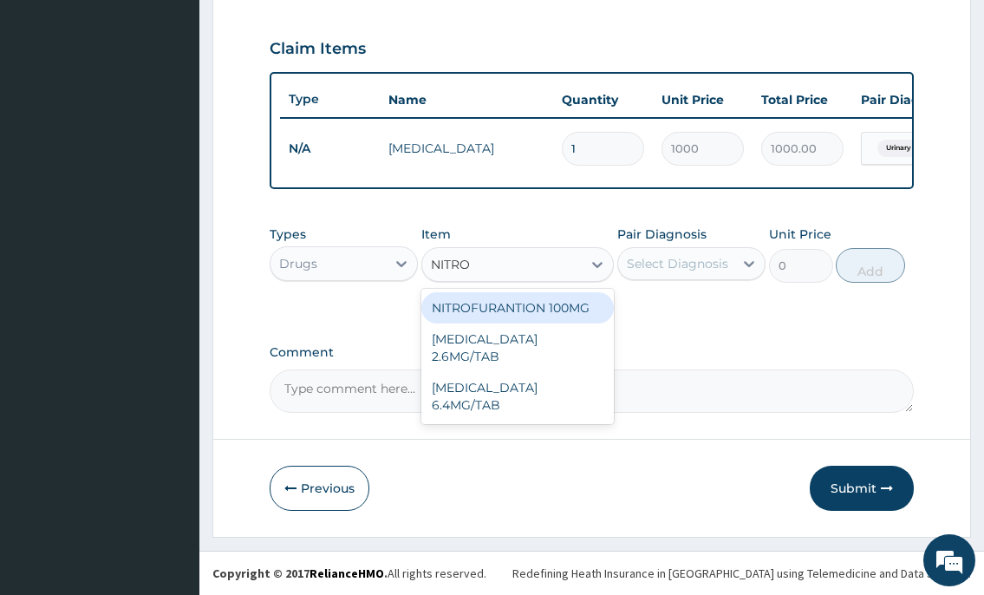
type input "NITROF"
click at [517, 327] on div "NITROFURANTION 100MG" at bounding box center [517, 308] width 193 height 38
click at [596, 309] on div "NITROFURANTION 100MG" at bounding box center [517, 307] width 193 height 31
type input "60"
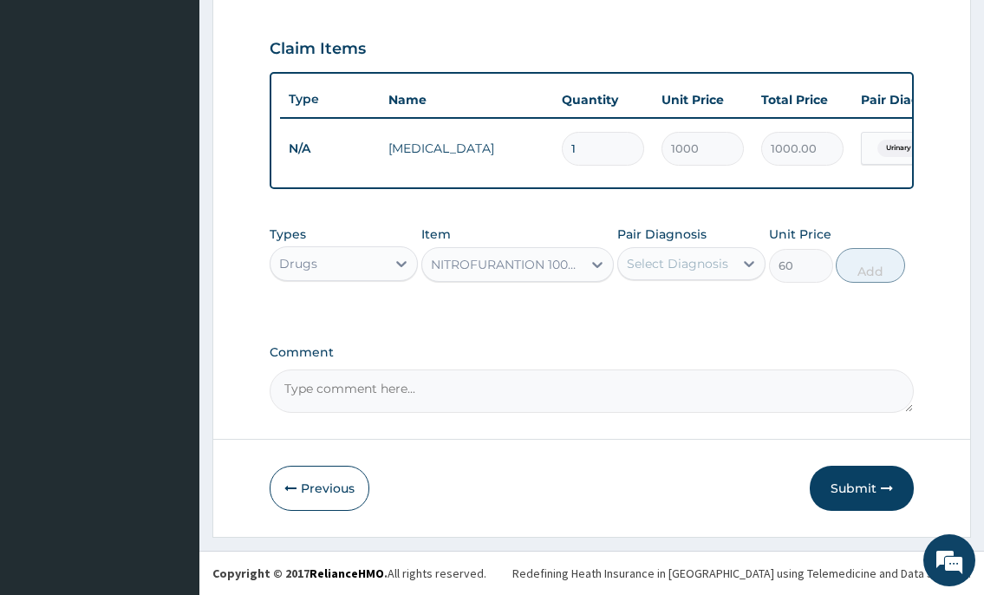
click at [660, 269] on div "Select Diagnosis" at bounding box center [677, 263] width 101 height 17
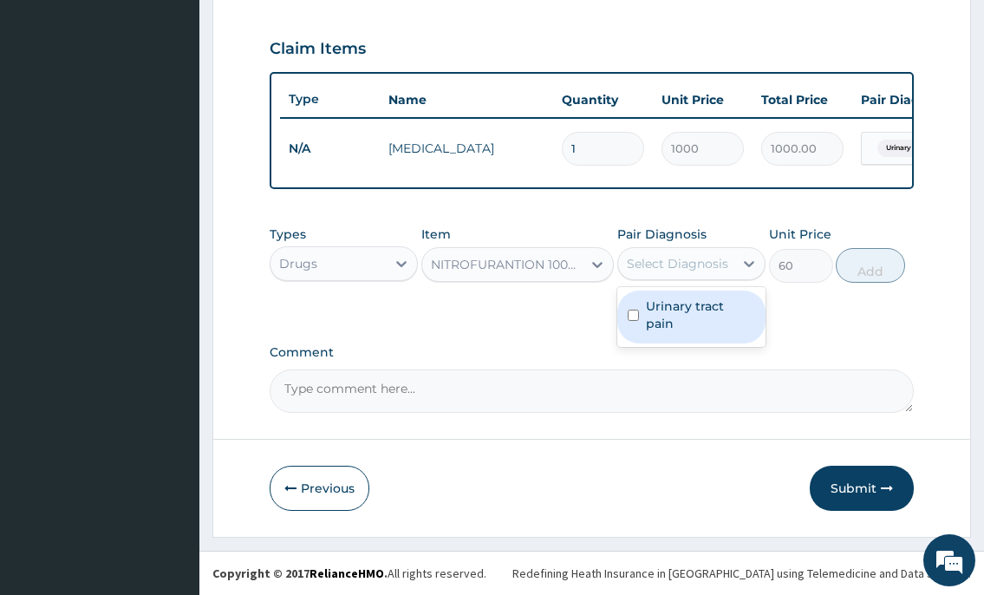
click at [660, 324] on label "Urinary tract pain" at bounding box center [700, 314] width 109 height 35
checkbox input "true"
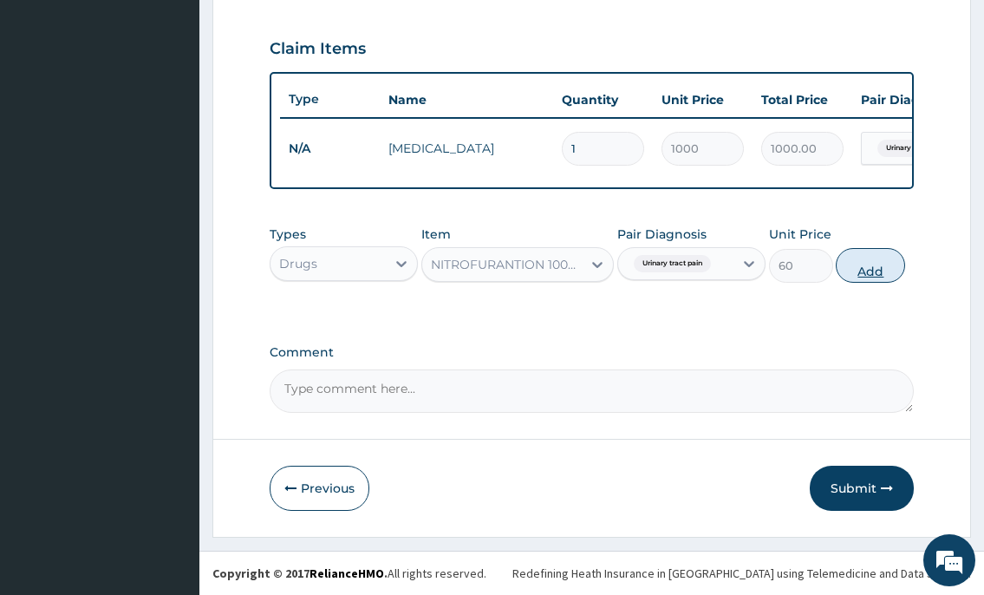
click at [858, 268] on button "Add" at bounding box center [870, 265] width 69 height 35
type input "0"
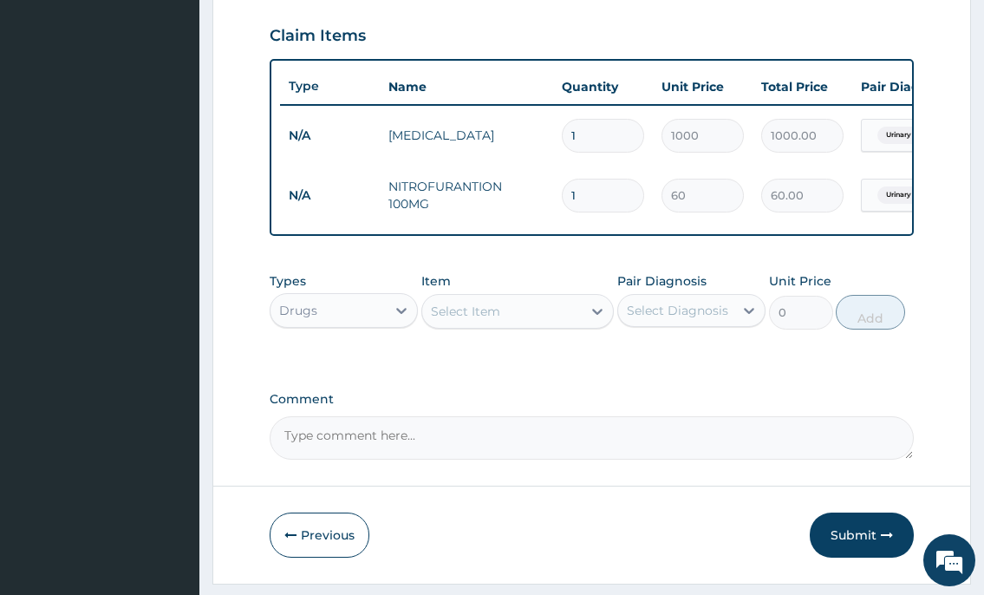
type input "10"
type input "600.00"
type input "10"
click at [520, 323] on div "Select Item" at bounding box center [502, 311] width 160 height 28
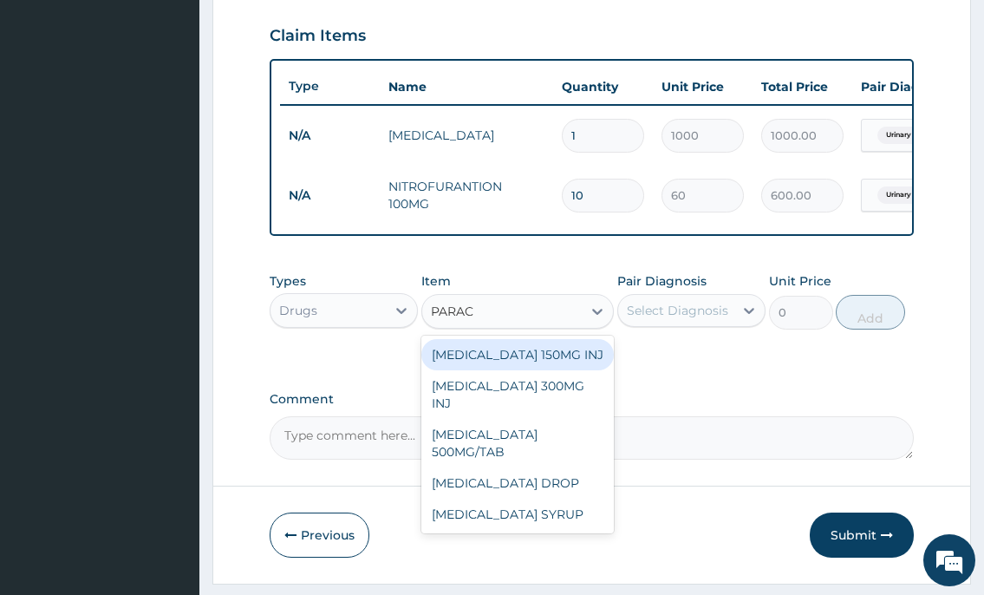
type input "PARACE"
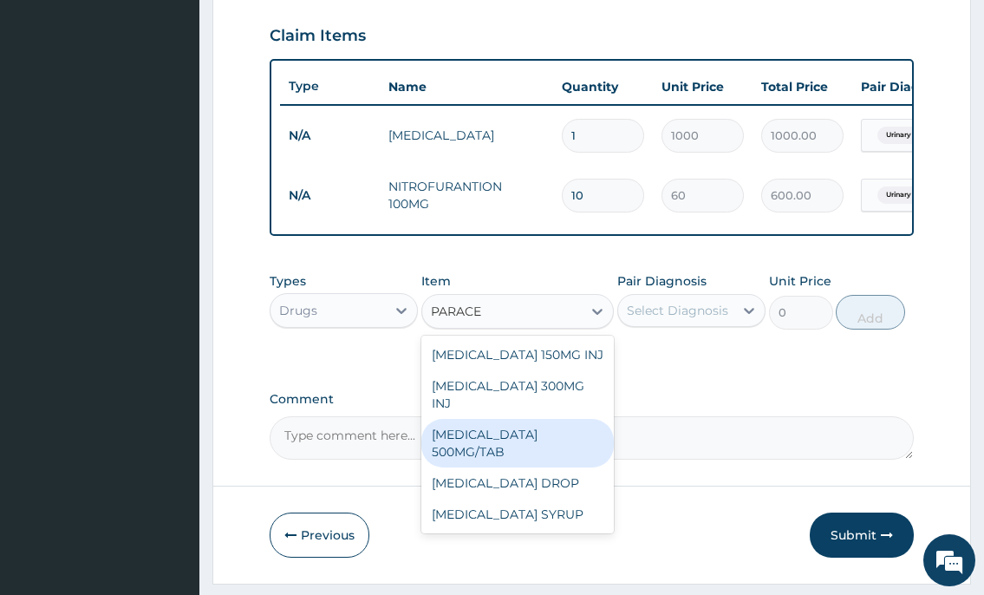
click at [538, 428] on div "PARACETAMOL 500MG/TAB" at bounding box center [517, 443] width 193 height 49
type input "50"
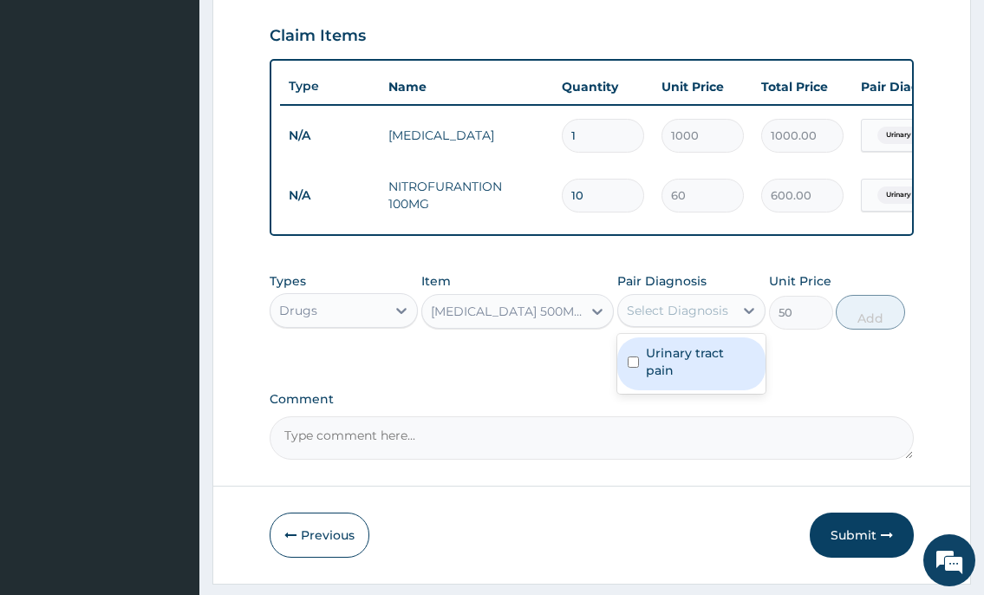
click at [680, 319] on div "Select Diagnosis" at bounding box center [677, 310] width 101 height 17
click at [672, 363] on label "Urinary tract pain" at bounding box center [700, 361] width 109 height 35
checkbox input "true"
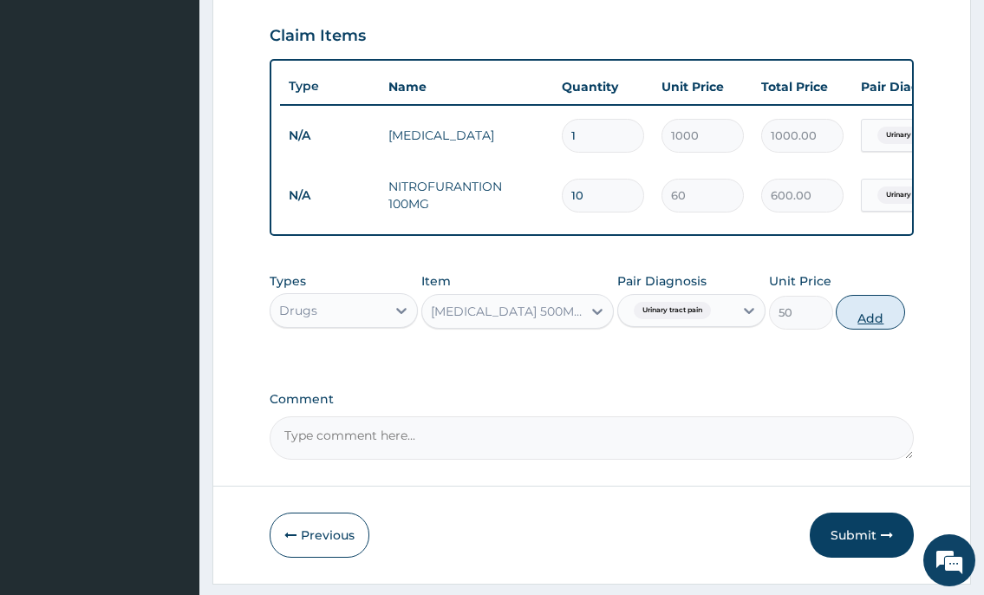
click at [869, 327] on button "Add" at bounding box center [870, 312] width 69 height 35
type input "0"
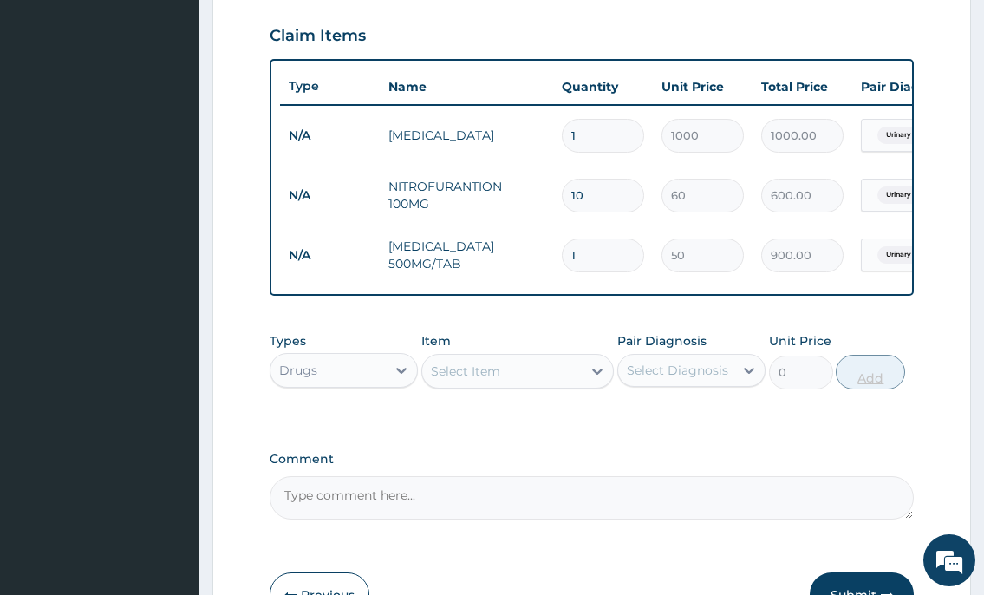
type input "18"
type input "900.00"
type input "18"
click at [355, 384] on div "Drugs" at bounding box center [327, 370] width 115 height 28
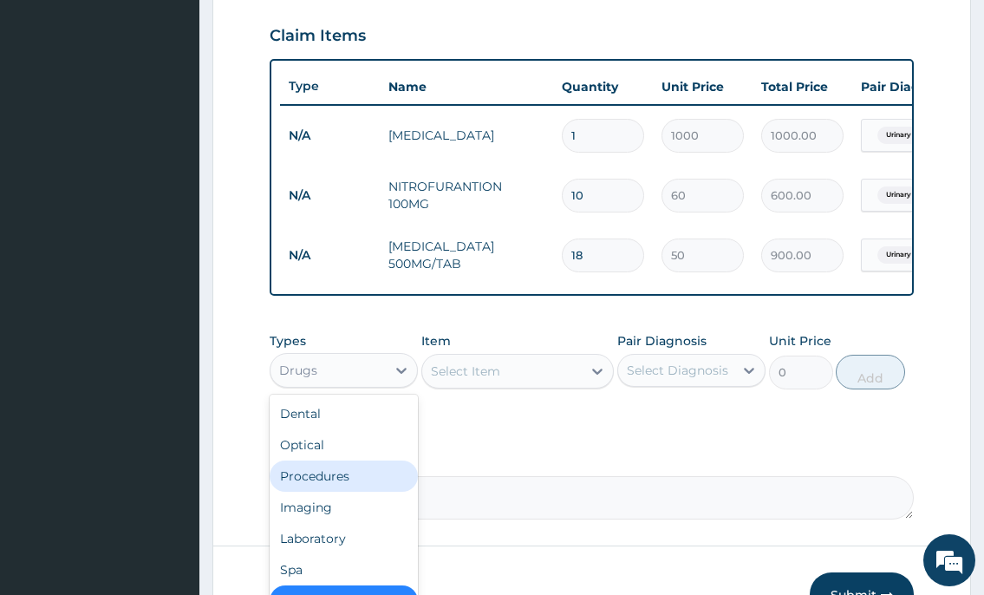
click at [357, 491] on div "Procedures" at bounding box center [344, 475] width 148 height 31
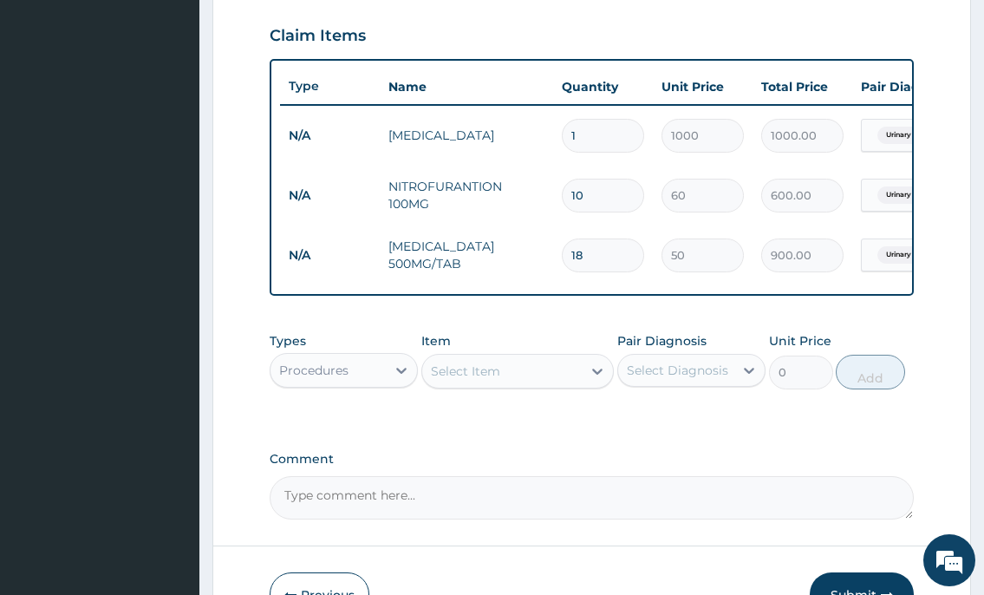
click at [471, 380] on div "Select Item" at bounding box center [465, 370] width 69 height 17
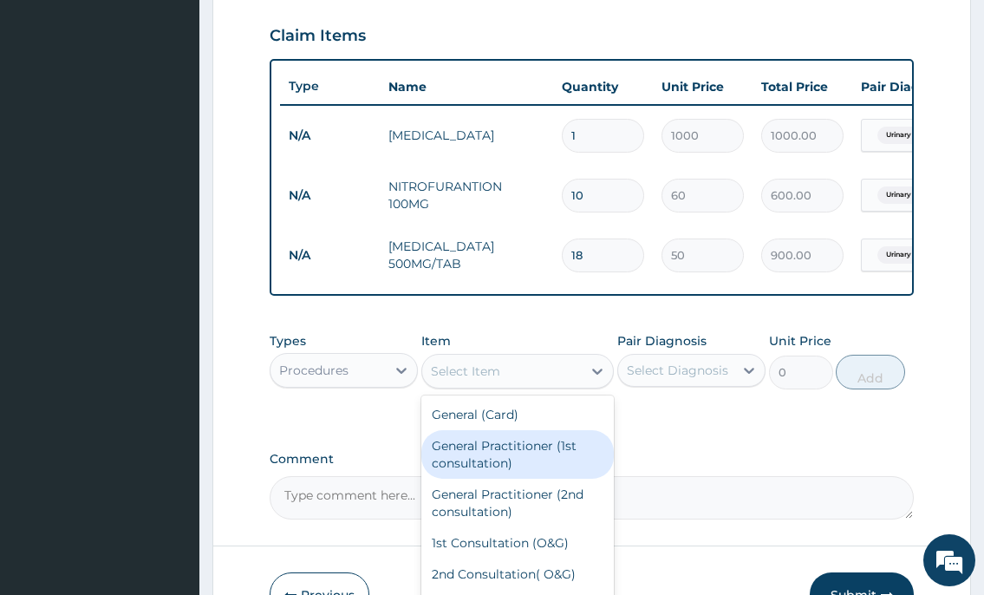
drag, startPoint x: 469, startPoint y: 462, endPoint x: 482, endPoint y: 459, distance: 13.5
click at [470, 462] on div "General Practitioner (1st consultation)" at bounding box center [517, 454] width 193 height 49
type input "2000"
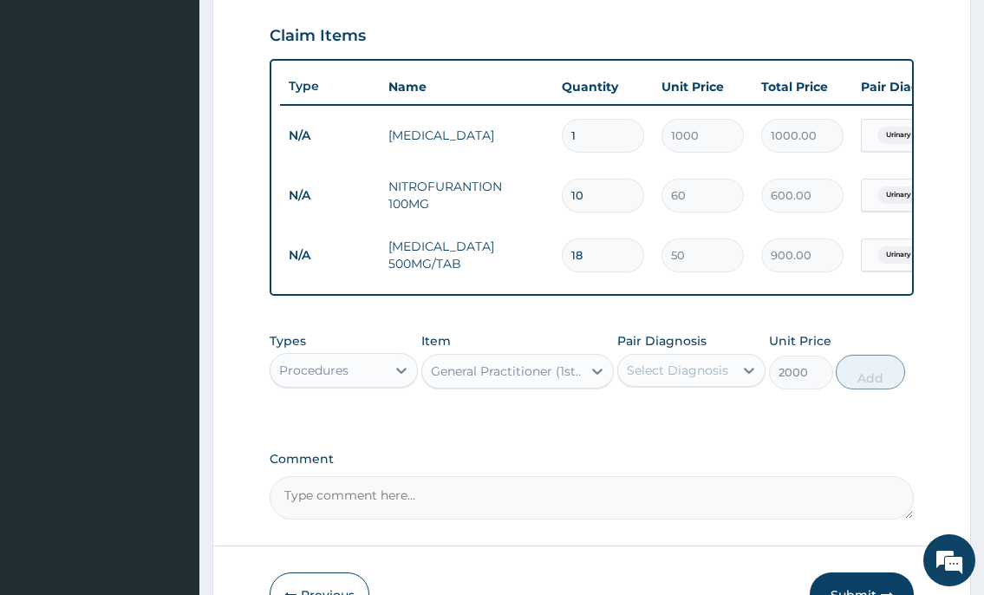
click at [634, 377] on div "Select Diagnosis" at bounding box center [677, 369] width 101 height 17
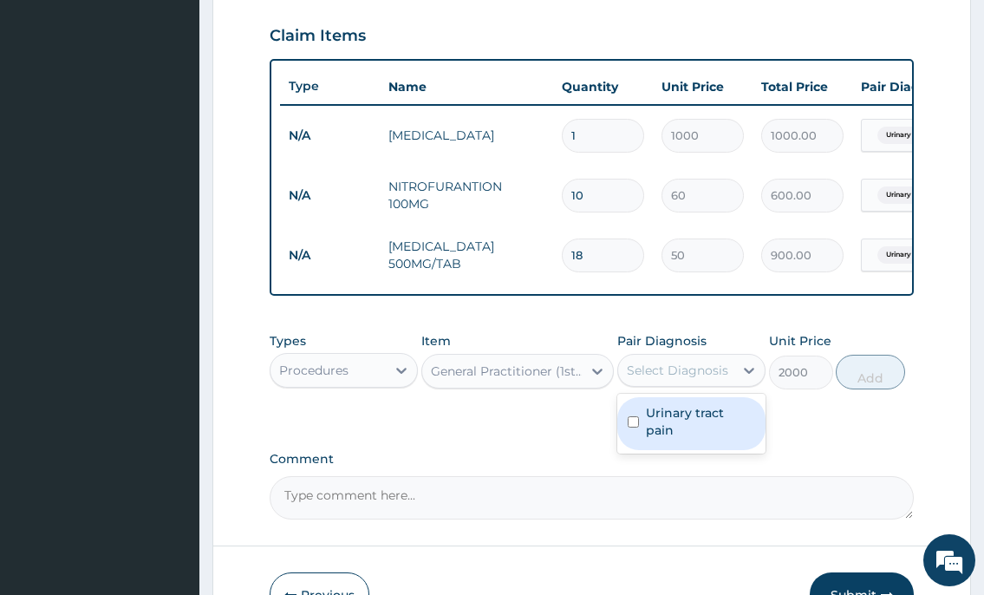
click at [651, 434] on label "Urinary tract pain" at bounding box center [700, 421] width 109 height 35
checkbox input "true"
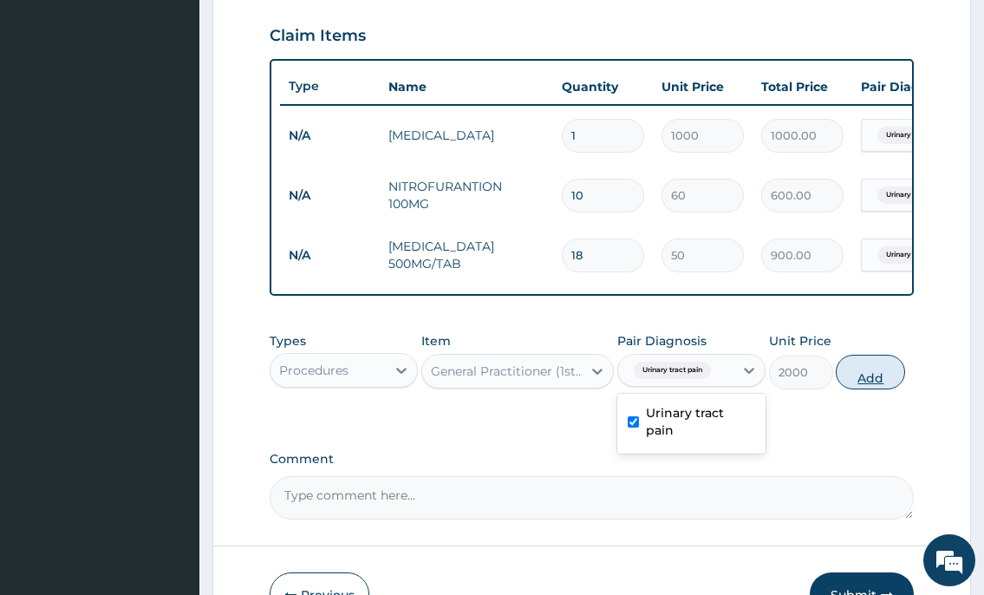
click at [868, 380] on button "Add" at bounding box center [870, 372] width 69 height 35
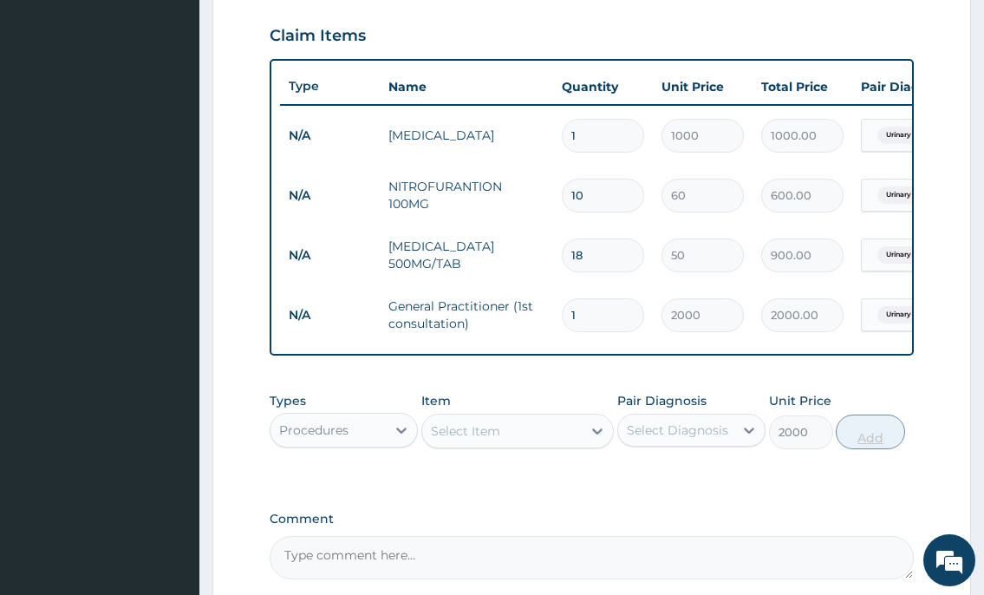
type input "0"
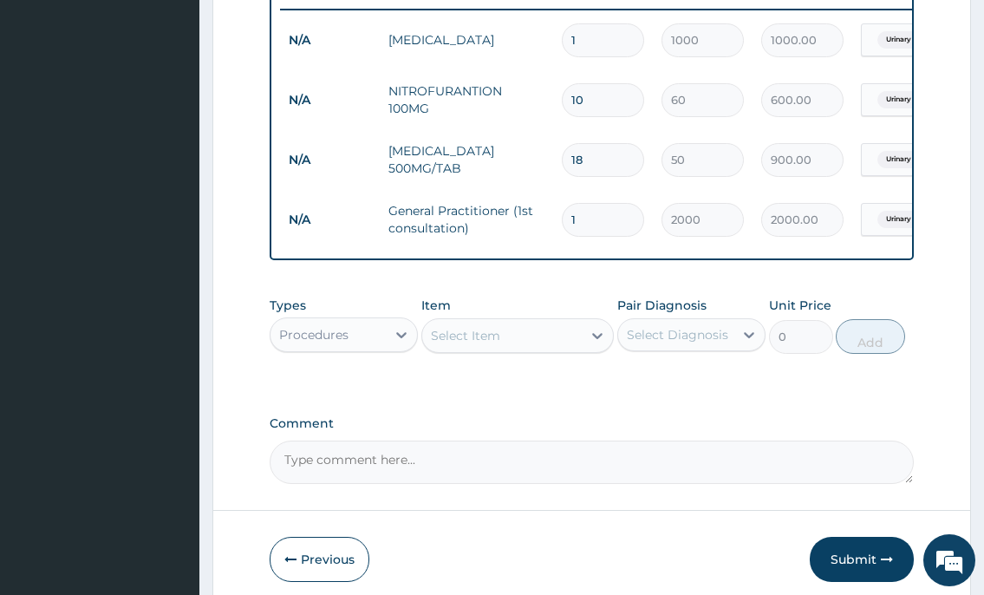
scroll to position [767, 0]
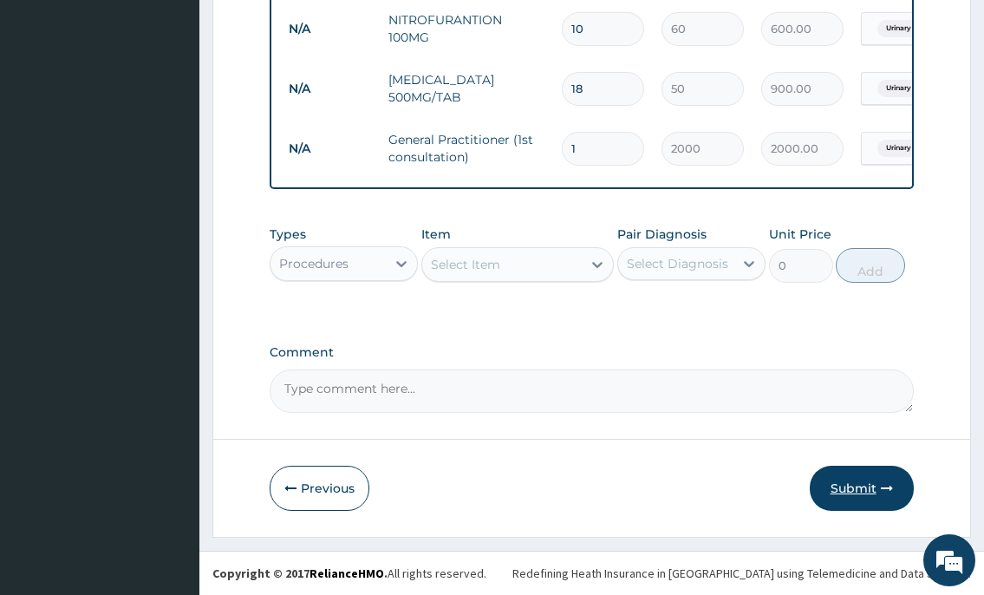
click at [878, 477] on button "Submit" at bounding box center [862, 487] width 104 height 45
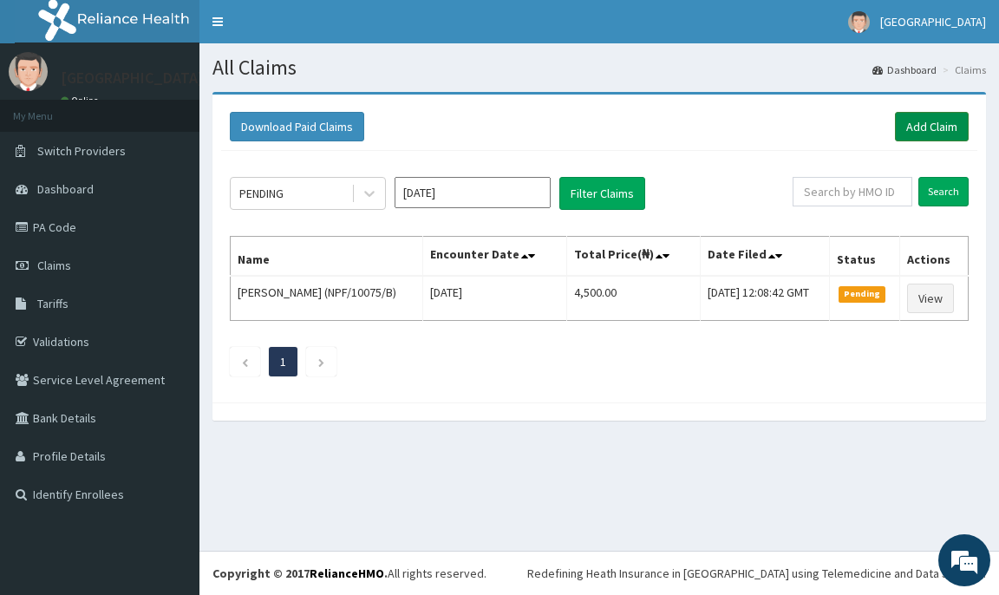
click at [917, 123] on link "Add Claim" at bounding box center [932, 126] width 74 height 29
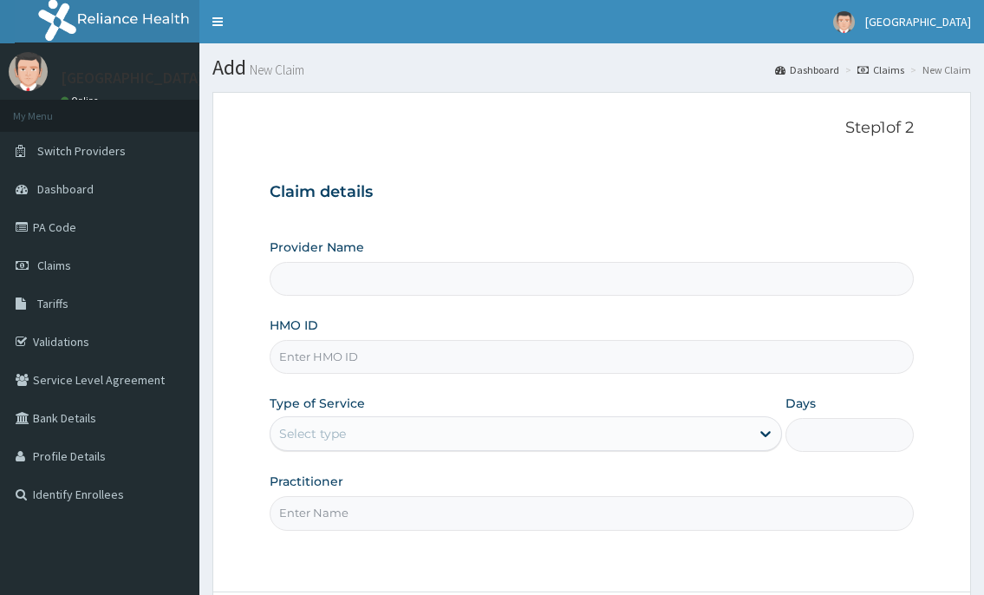
click at [336, 354] on input "HMO ID" at bounding box center [591, 357] width 643 height 34
type input "[GEOGRAPHIC_DATA]"
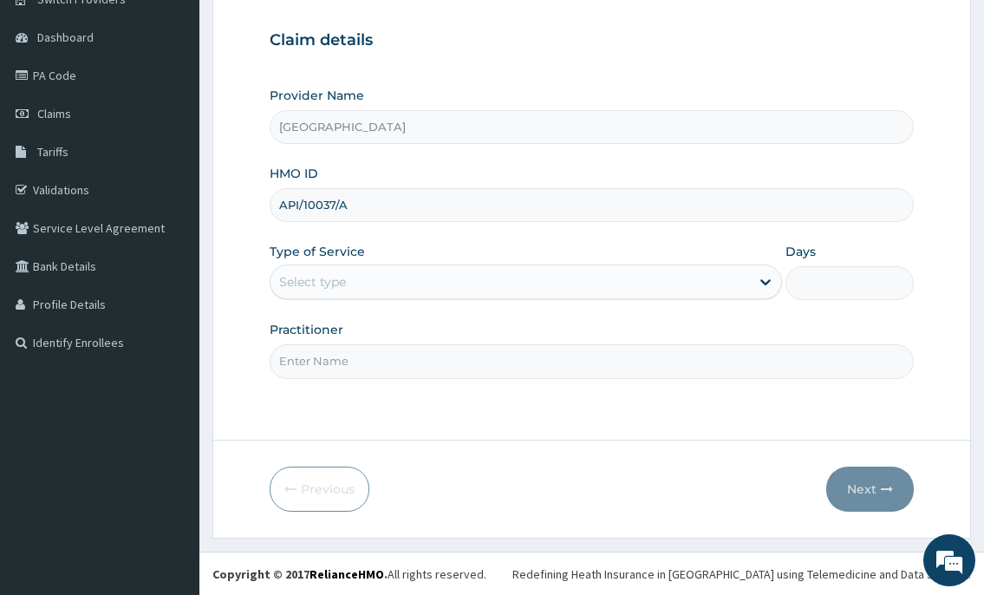
scroll to position [153, 0]
type input "API/10037/A"
click at [317, 288] on div "Select type" at bounding box center [312, 280] width 67 height 17
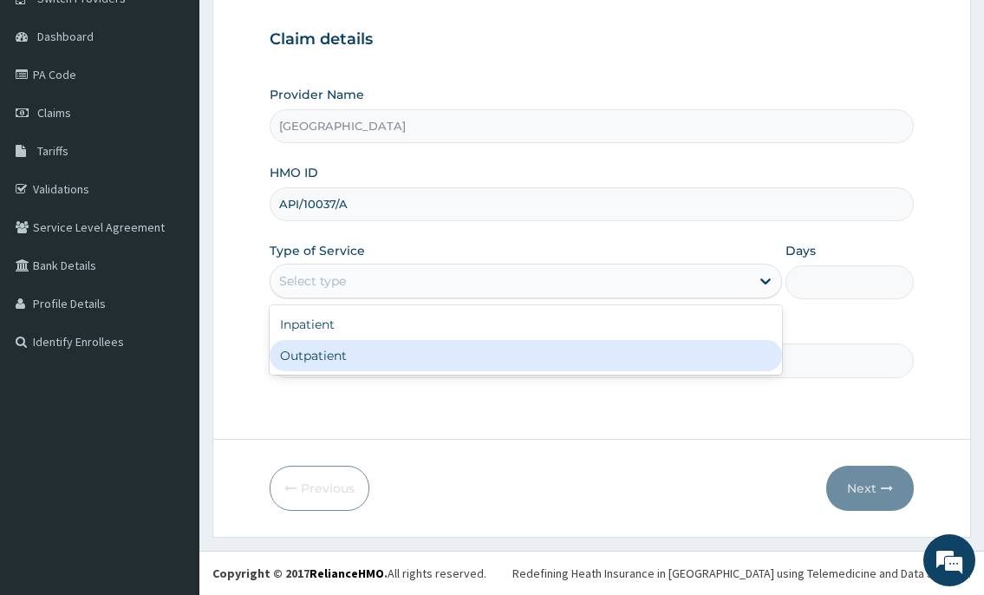
click at [325, 348] on div "Outpatient" at bounding box center [525, 355] width 511 height 31
type input "1"
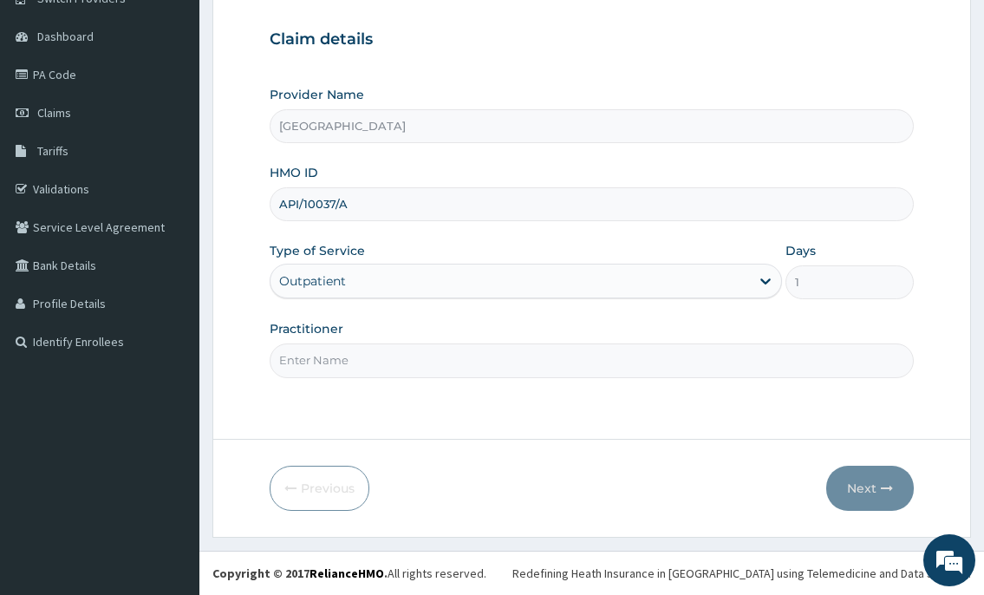
click at [325, 348] on input "Practitioner" at bounding box center [591, 360] width 643 height 34
type input "DR.NKOR"
click at [862, 486] on button "Next" at bounding box center [870, 487] width 88 height 45
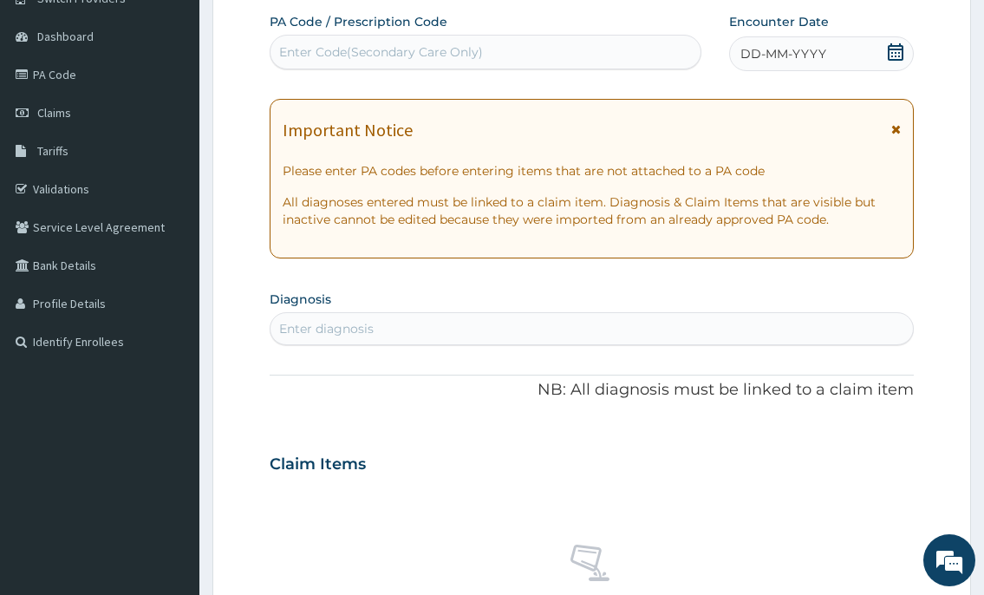
click at [895, 44] on icon at bounding box center [895, 51] width 17 height 17
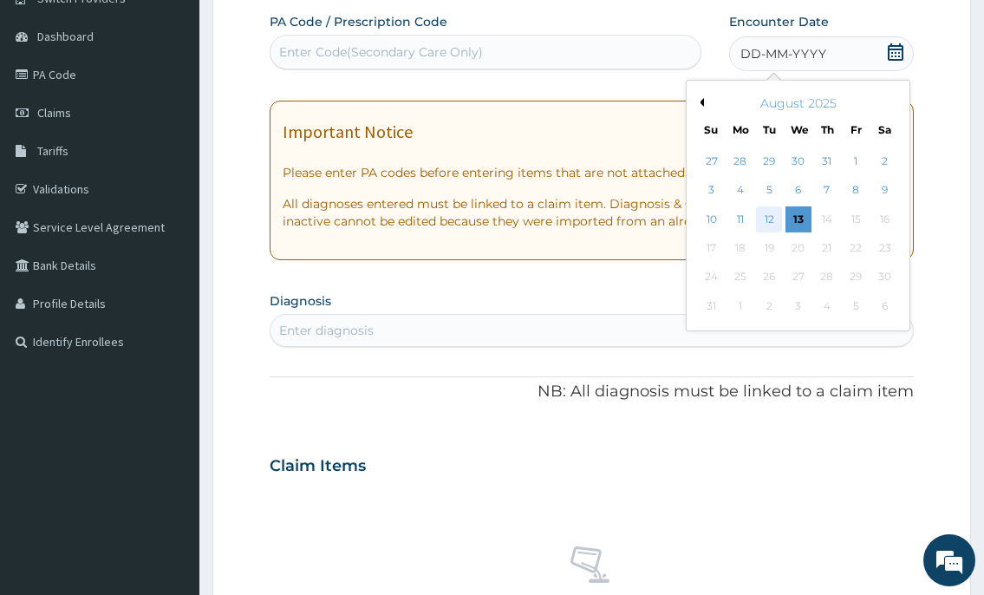
click at [761, 215] on div "12" at bounding box center [769, 219] width 26 height 26
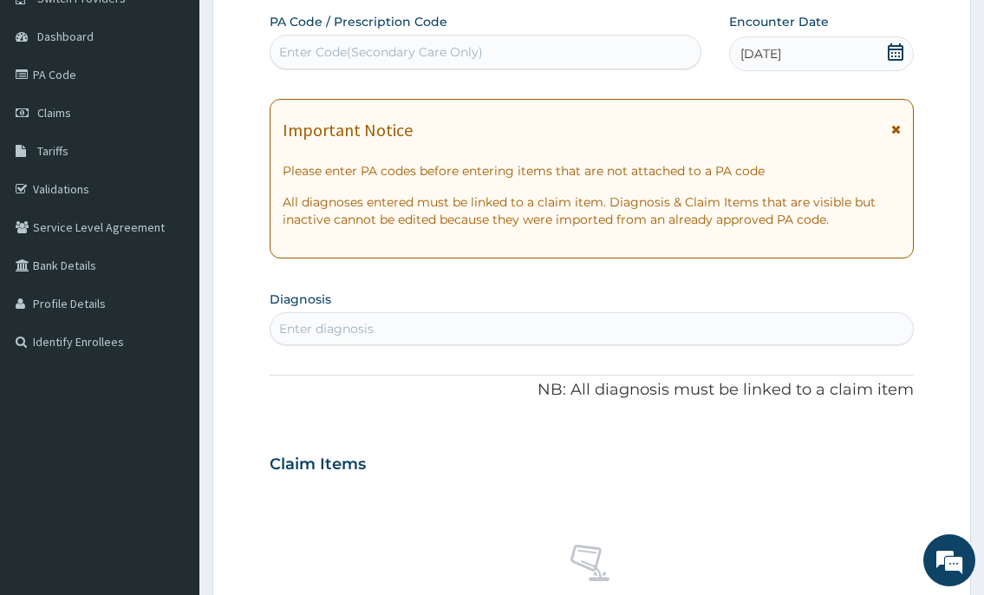
click at [517, 328] on div "Enter diagnosis" at bounding box center [590, 329] width 641 height 28
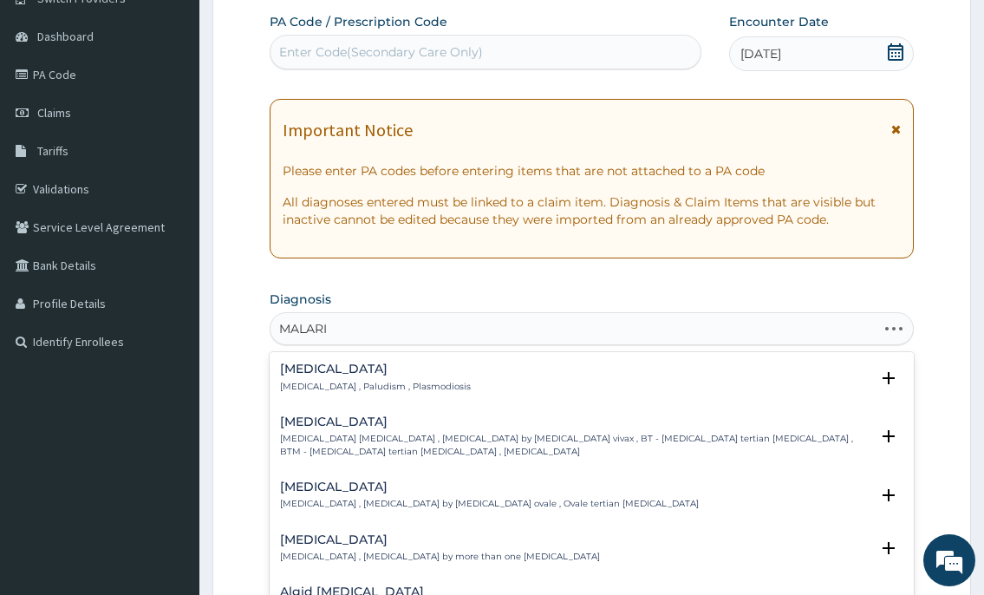
type input "[MEDICAL_DATA]"
click at [402, 378] on div "[MEDICAL_DATA] [MEDICAL_DATA] , Paludism , Plasmodiosis" at bounding box center [375, 377] width 191 height 30
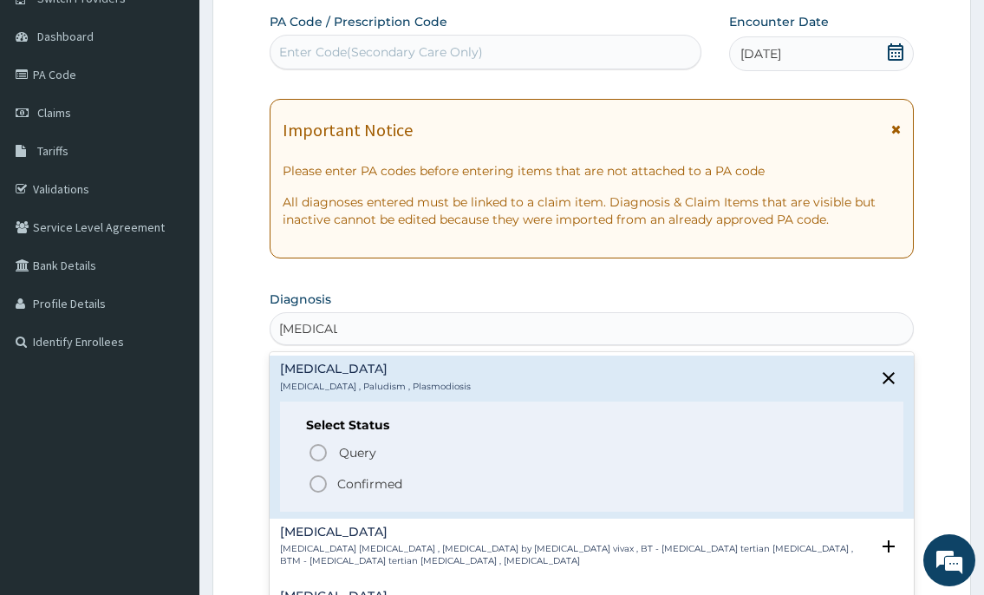
click at [316, 477] on icon "status option filled" at bounding box center [318, 483] width 21 height 21
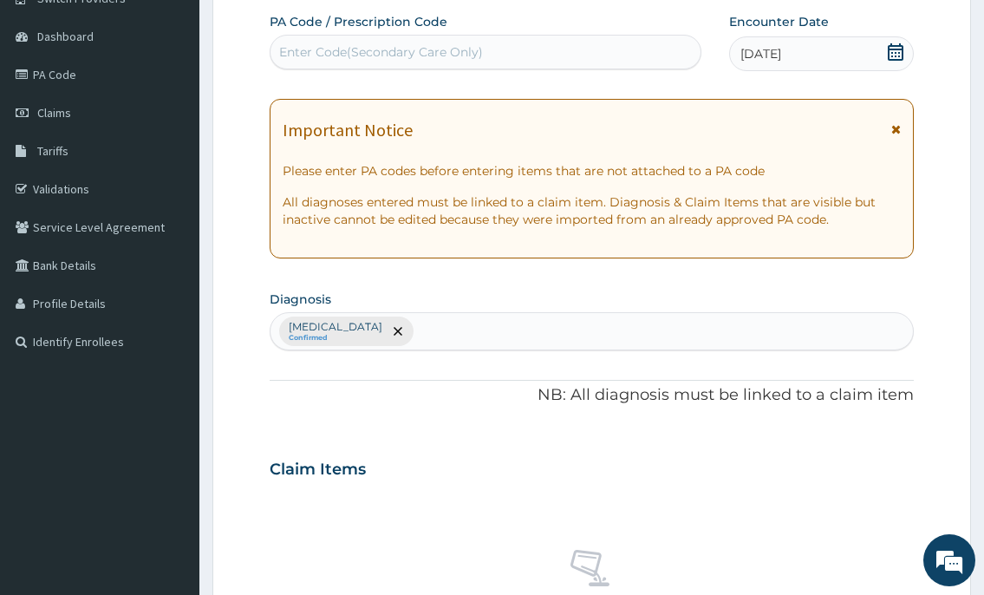
click at [452, 333] on div "[MEDICAL_DATA] Confirmed" at bounding box center [590, 331] width 641 height 36
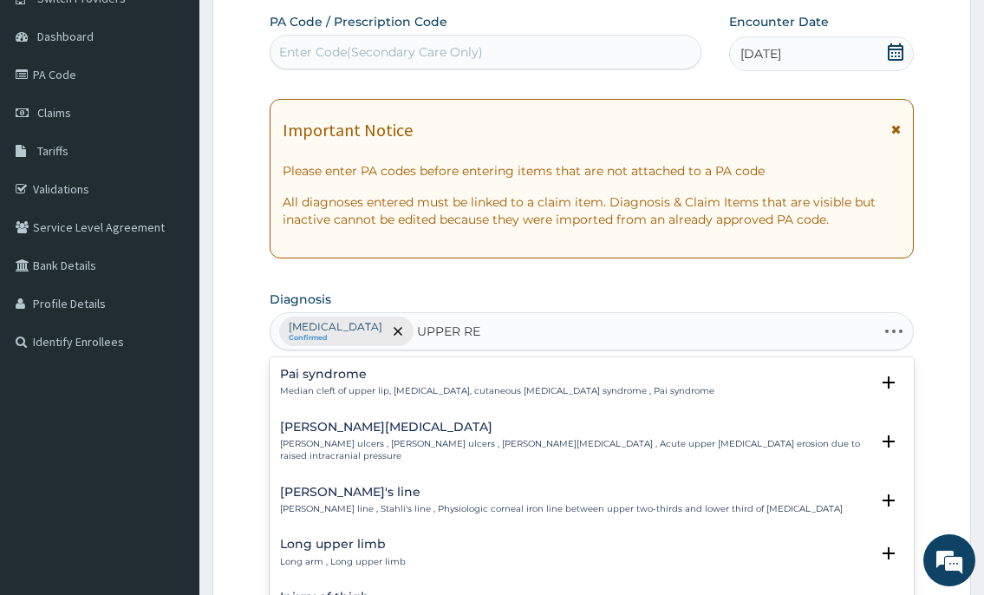
type input "UPPER RES"
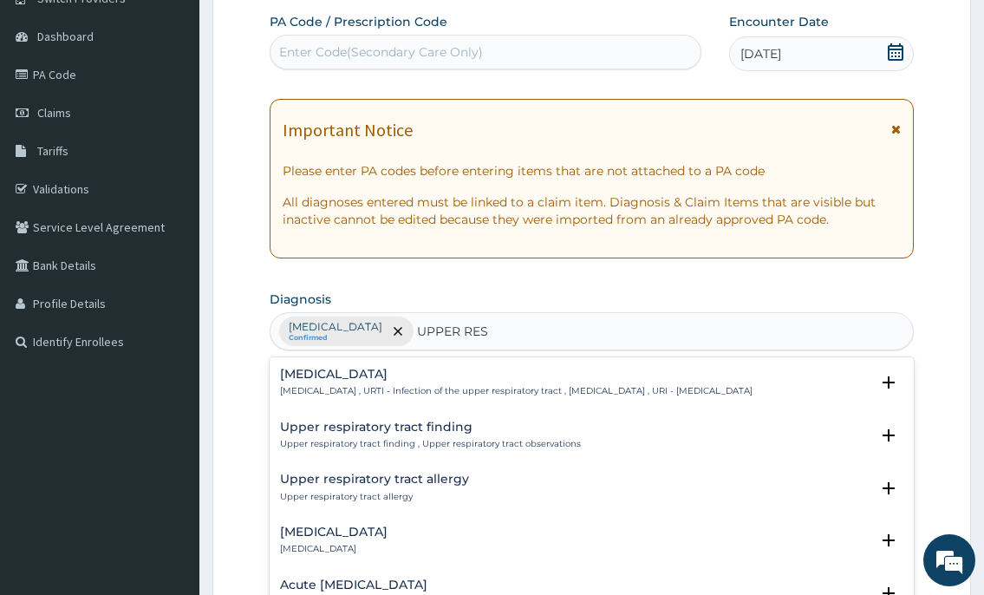
click at [424, 381] on h4 "[MEDICAL_DATA]" at bounding box center [516, 374] width 472 height 13
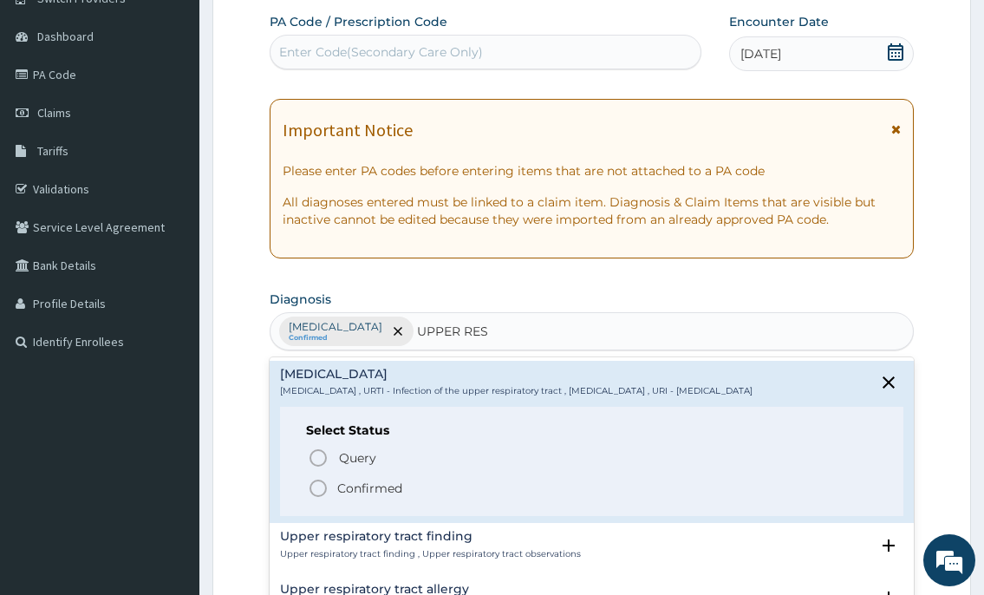
click at [324, 498] on icon "status option filled" at bounding box center [318, 488] width 21 height 21
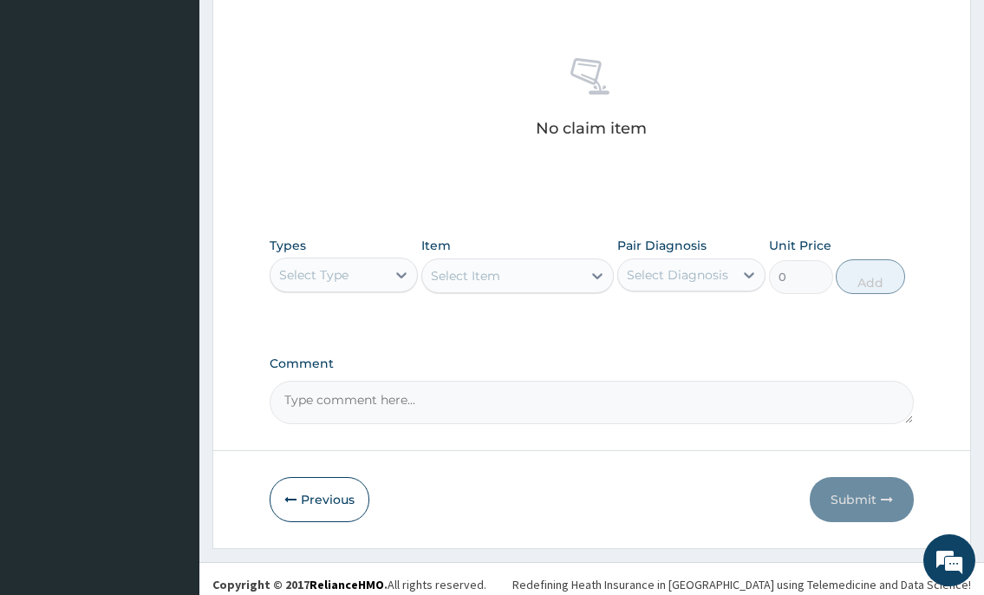
scroll to position [655, 0]
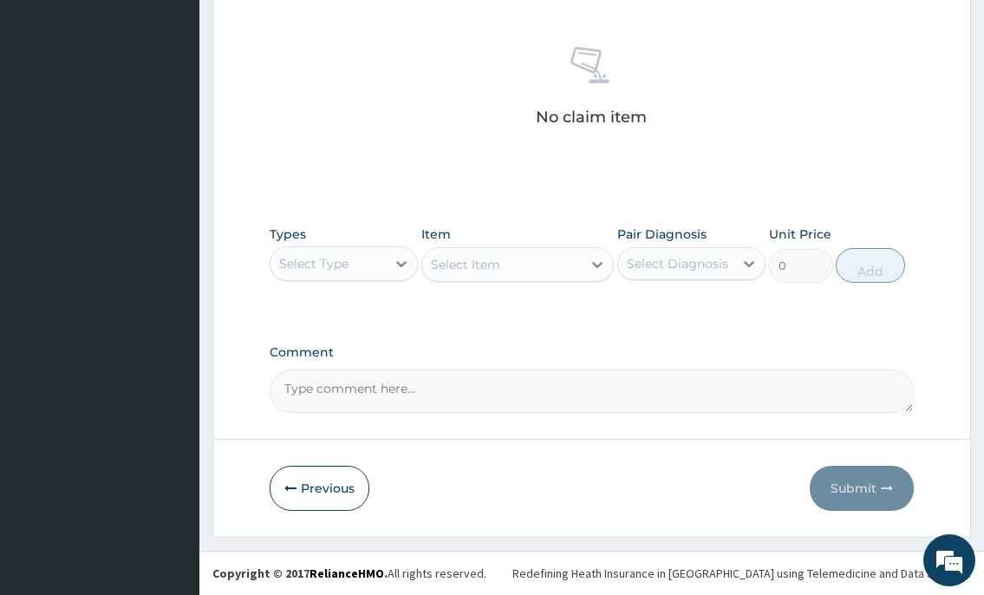
click at [335, 265] on div "Select Type" at bounding box center [313, 263] width 69 height 17
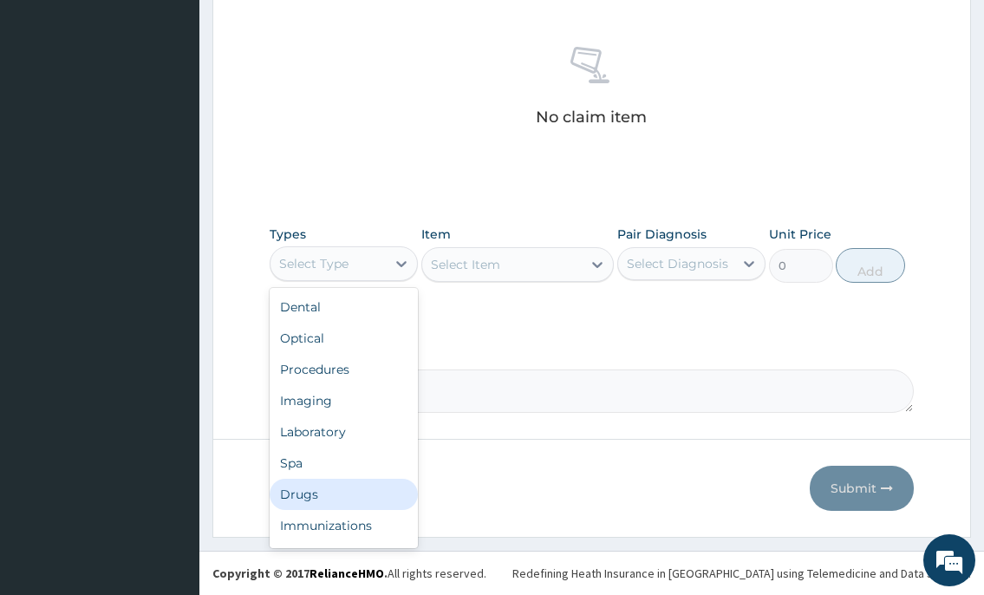
click at [311, 485] on div "Drugs" at bounding box center [344, 493] width 148 height 31
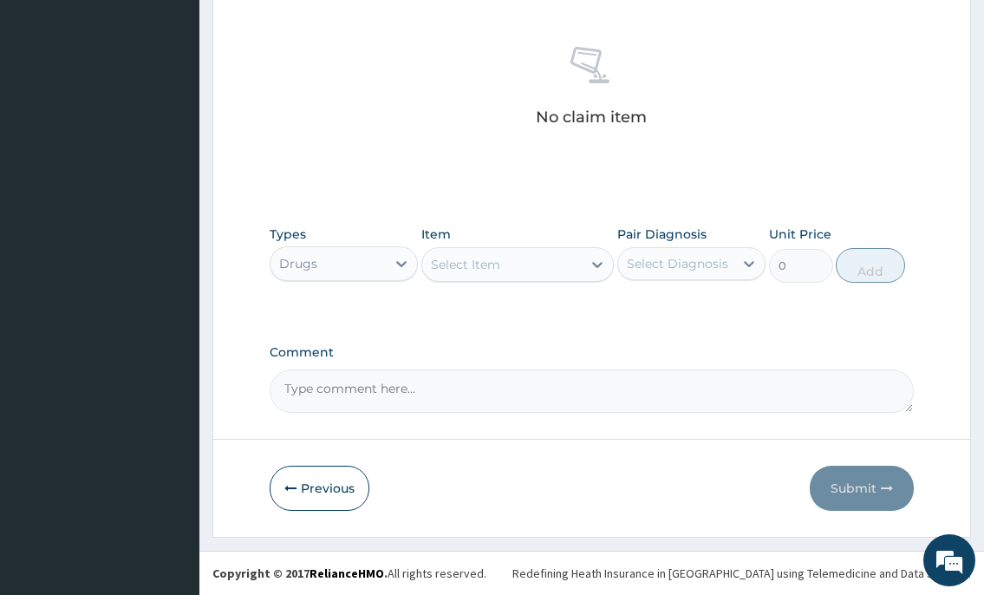
click at [439, 271] on div "Select Item" at bounding box center [465, 264] width 69 height 17
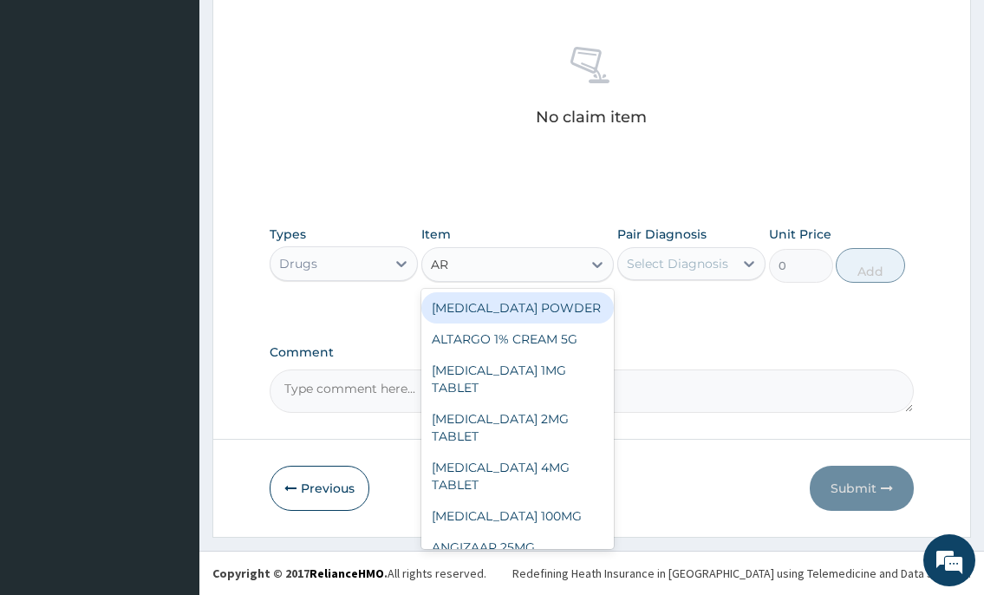
type input "ART"
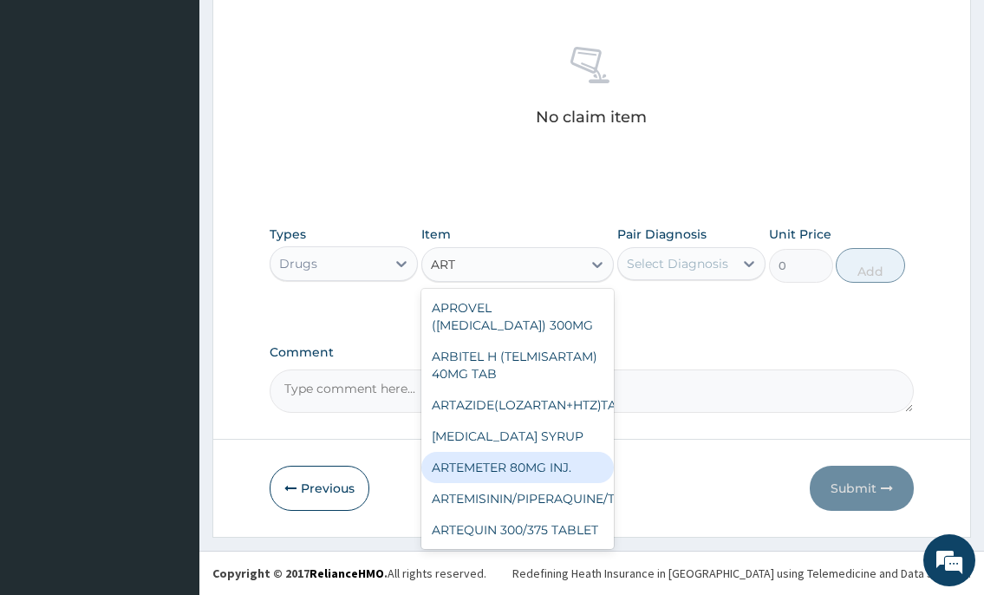
click at [532, 482] on div "ARTEMETER 80MG INJ." at bounding box center [517, 467] width 193 height 31
type input "350"
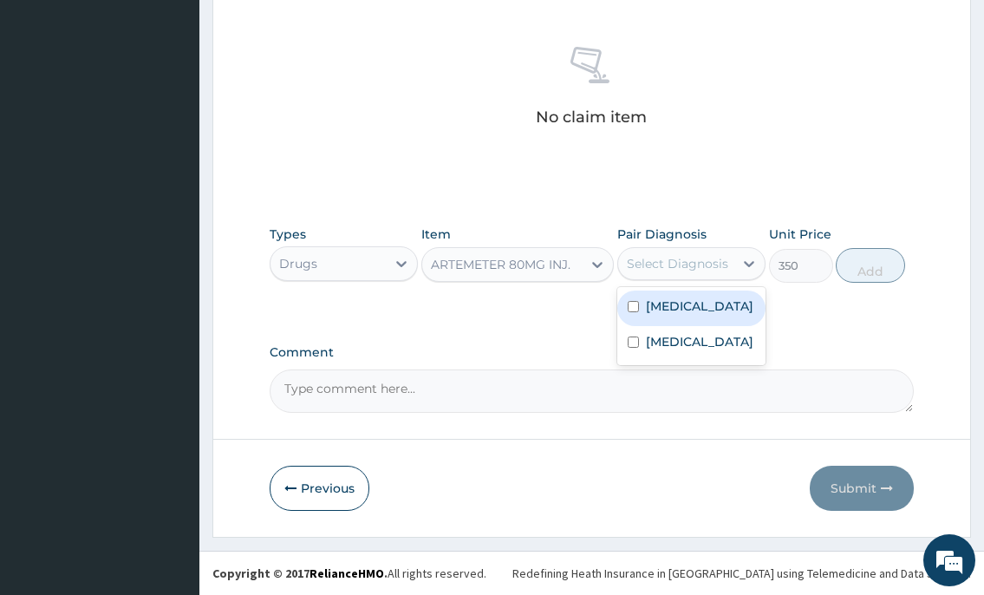
click at [660, 255] on div "Select Diagnosis" at bounding box center [677, 263] width 101 height 17
click at [660, 306] on label "[MEDICAL_DATA]" at bounding box center [699, 305] width 107 height 17
checkbox input "true"
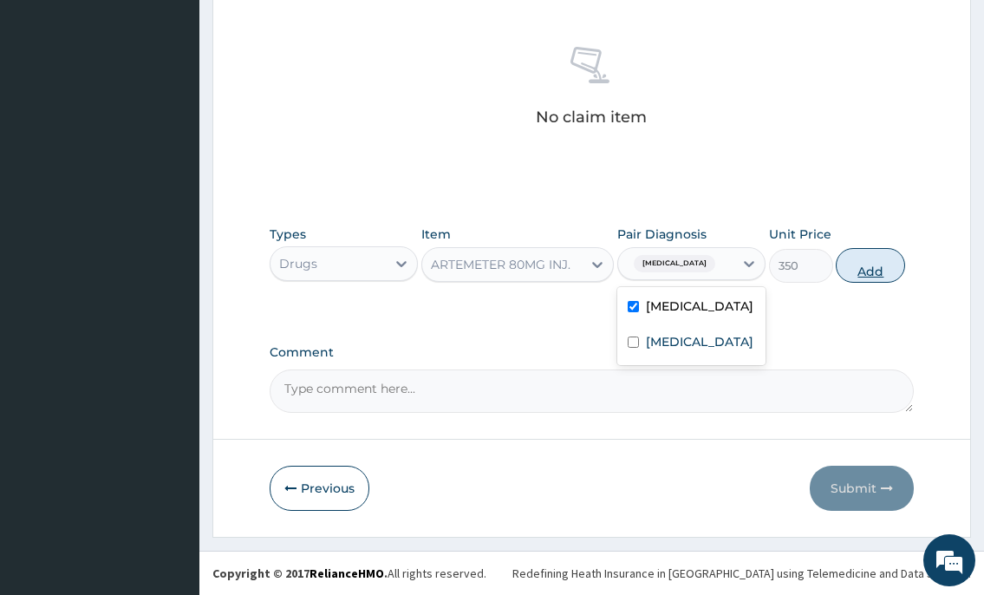
click at [847, 271] on button "Add" at bounding box center [870, 265] width 69 height 35
type input "0"
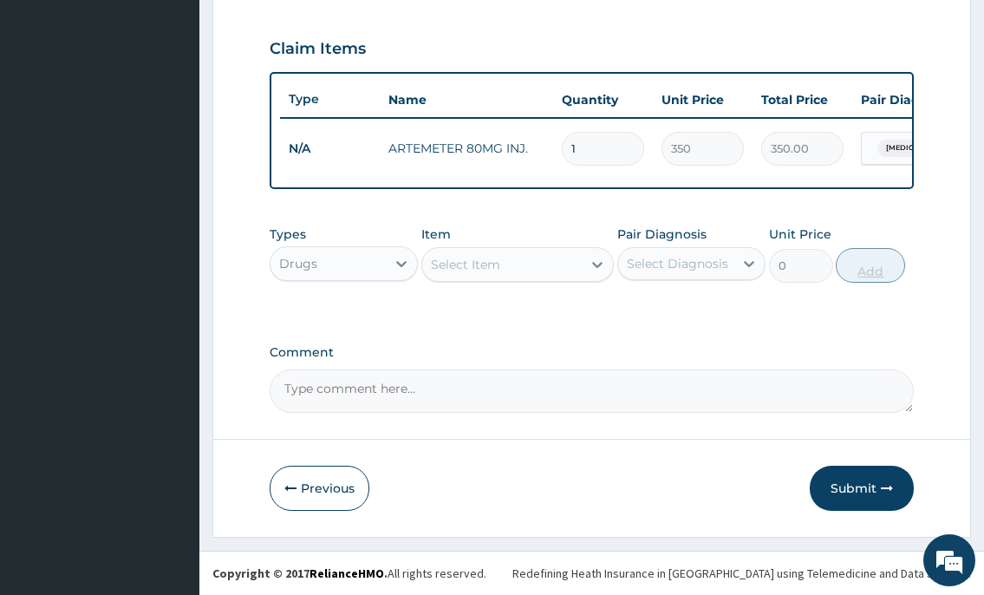
scroll to position [588, 0]
type input "0.00"
type input "6"
type input "2100.00"
type input "6"
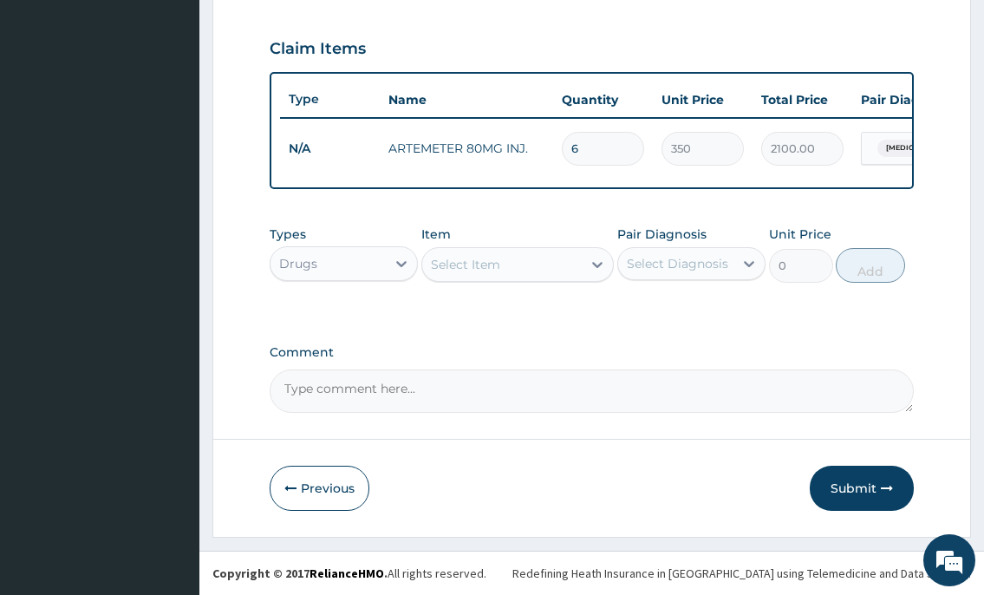
click at [445, 267] on div "Select Item" at bounding box center [465, 264] width 69 height 17
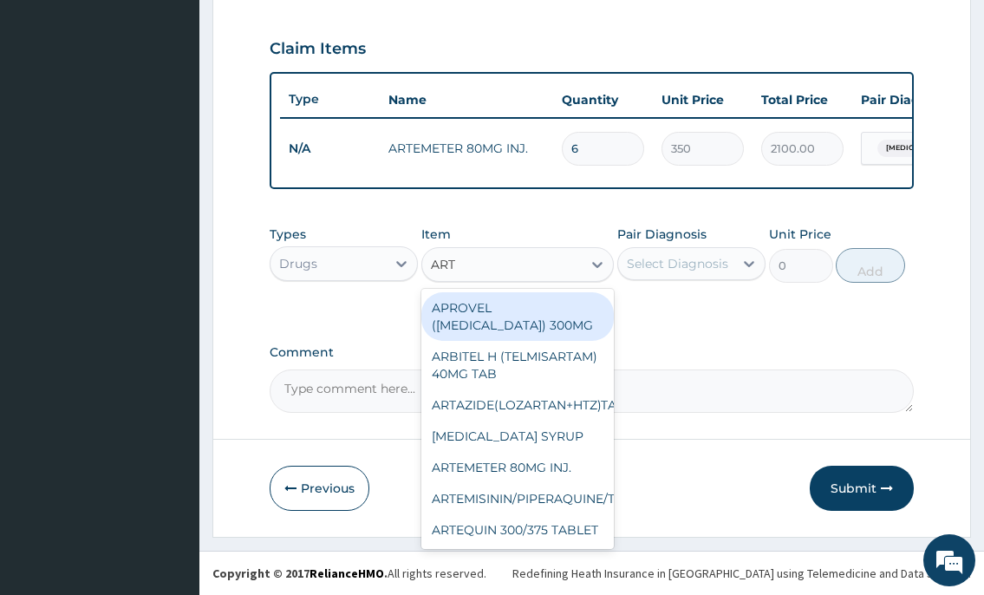
type input "ARTE"
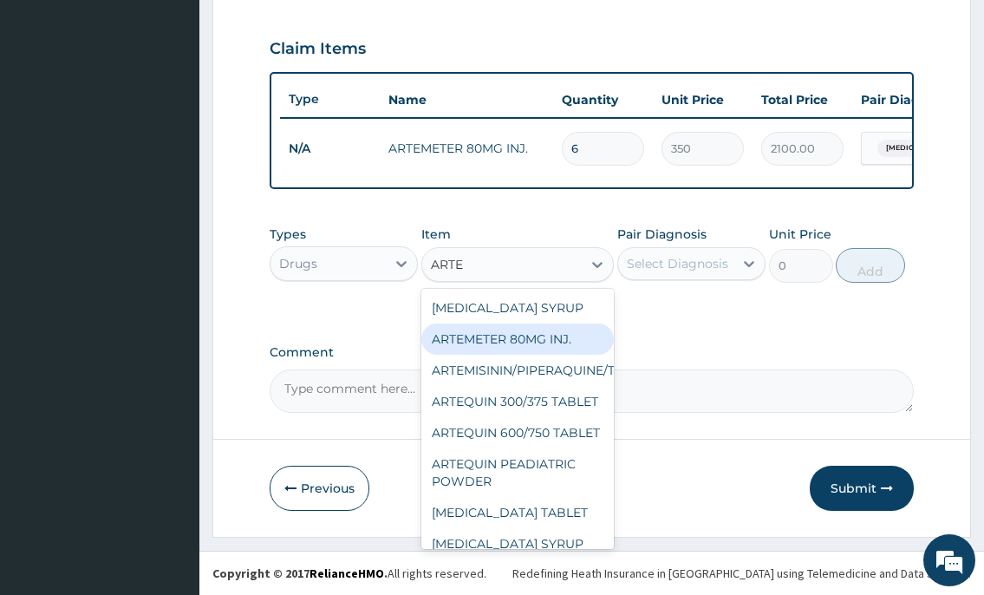
click at [521, 337] on div "ARTEMETER 80MG INJ." at bounding box center [517, 338] width 193 height 31
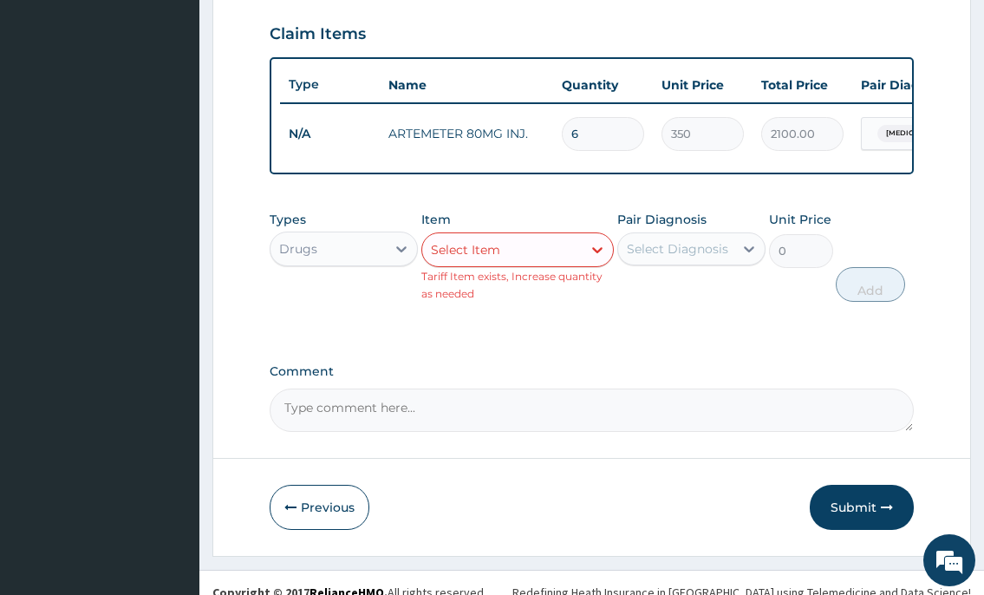
click at [490, 258] on div "Select Item" at bounding box center [465, 249] width 69 height 17
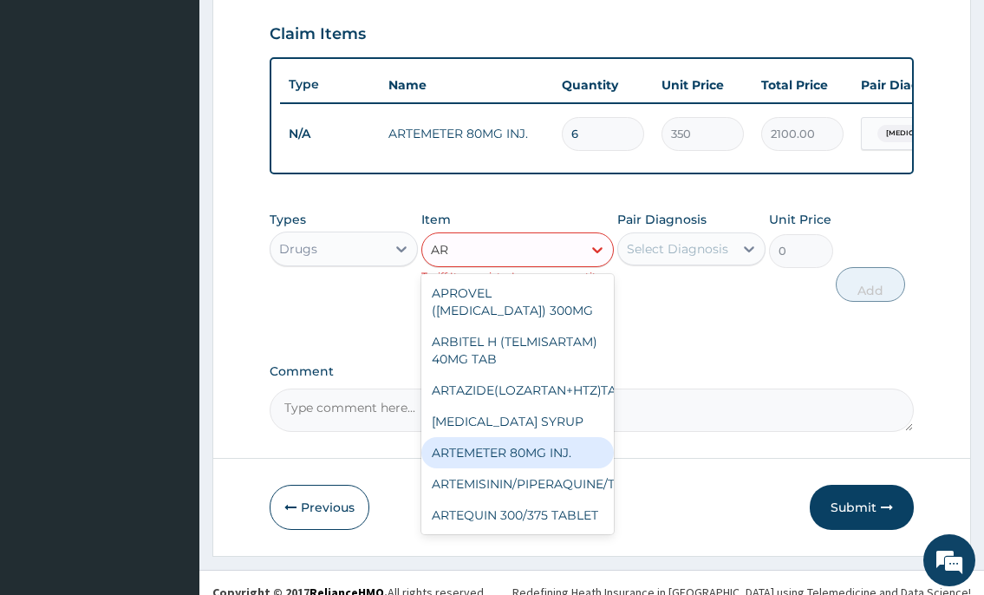
type input "A"
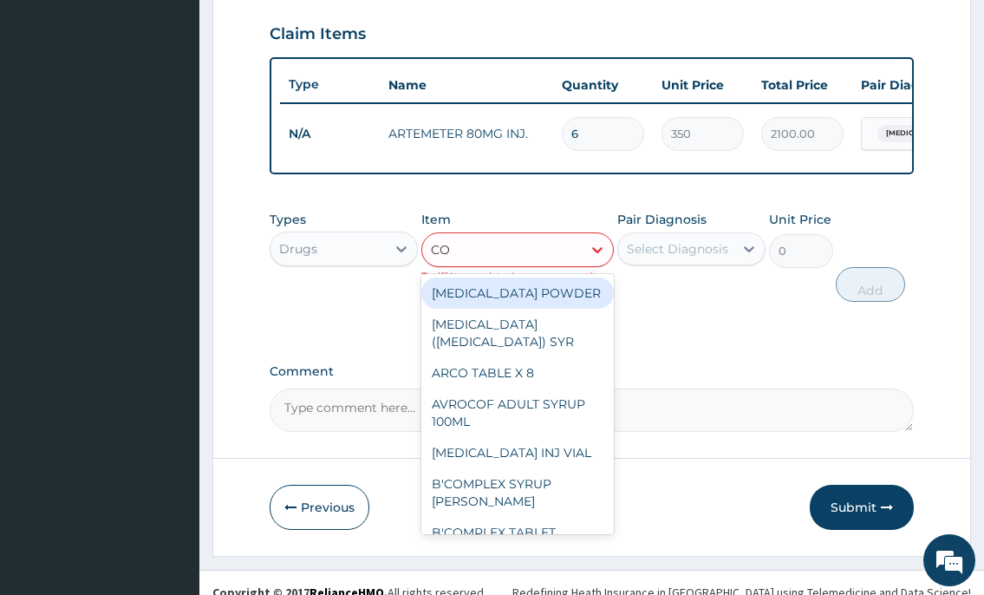
type input "COA"
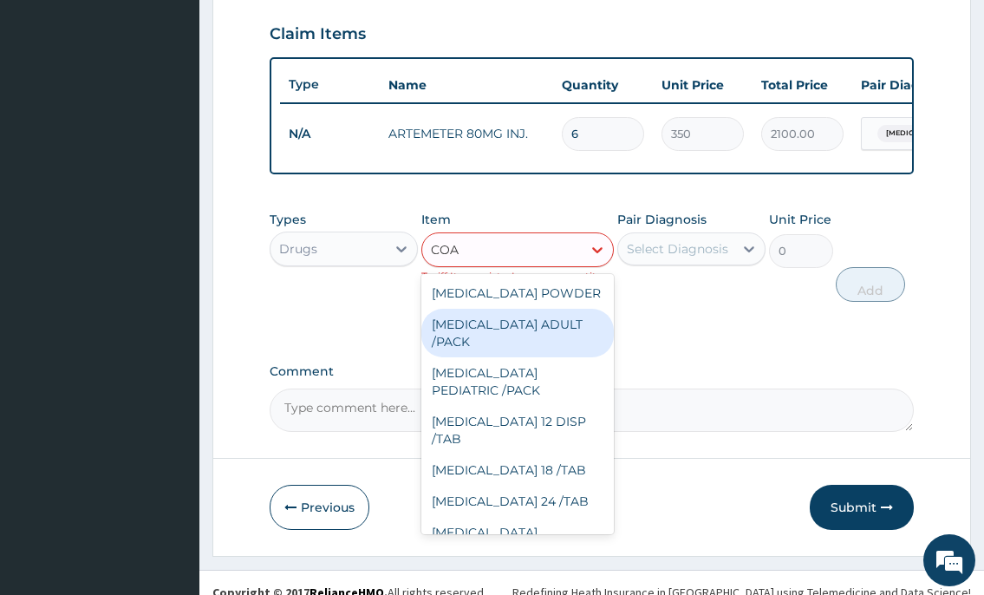
click at [511, 352] on div "[MEDICAL_DATA] ADULT /PACK" at bounding box center [517, 333] width 193 height 49
type input "2160"
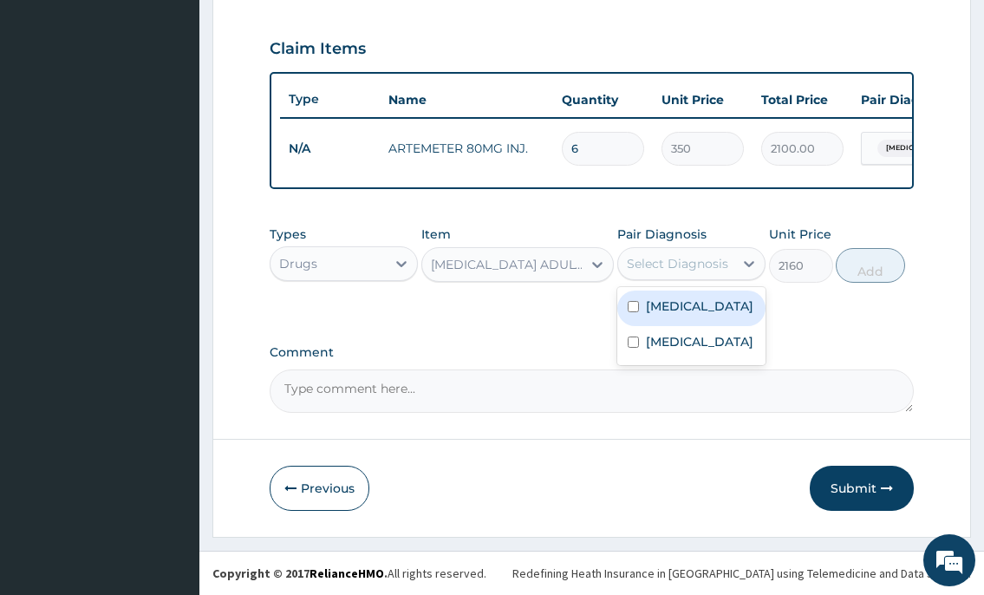
click at [660, 262] on div "Select Diagnosis" at bounding box center [677, 263] width 101 height 17
click at [666, 303] on label "Malaria" at bounding box center [699, 305] width 107 height 17
checkbox input "true"
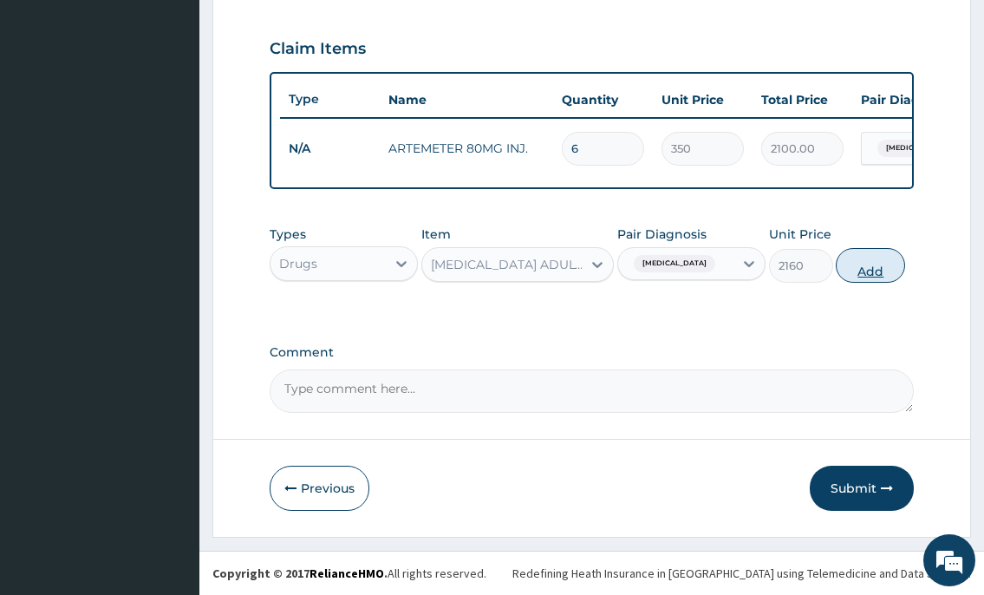
click at [879, 268] on button "Add" at bounding box center [870, 265] width 69 height 35
type input "0"
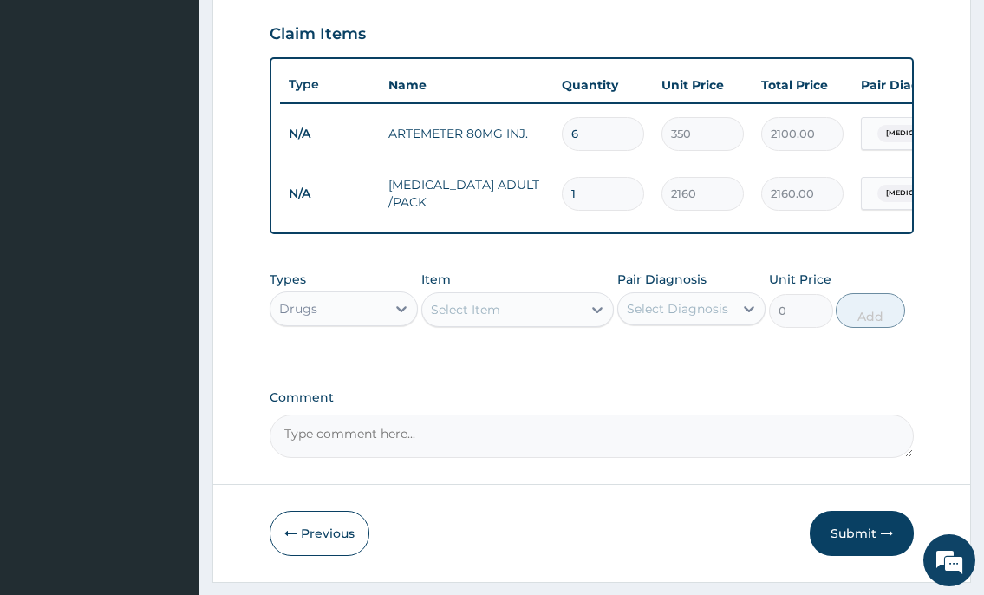
click at [539, 323] on div "Select Item" at bounding box center [502, 310] width 160 height 28
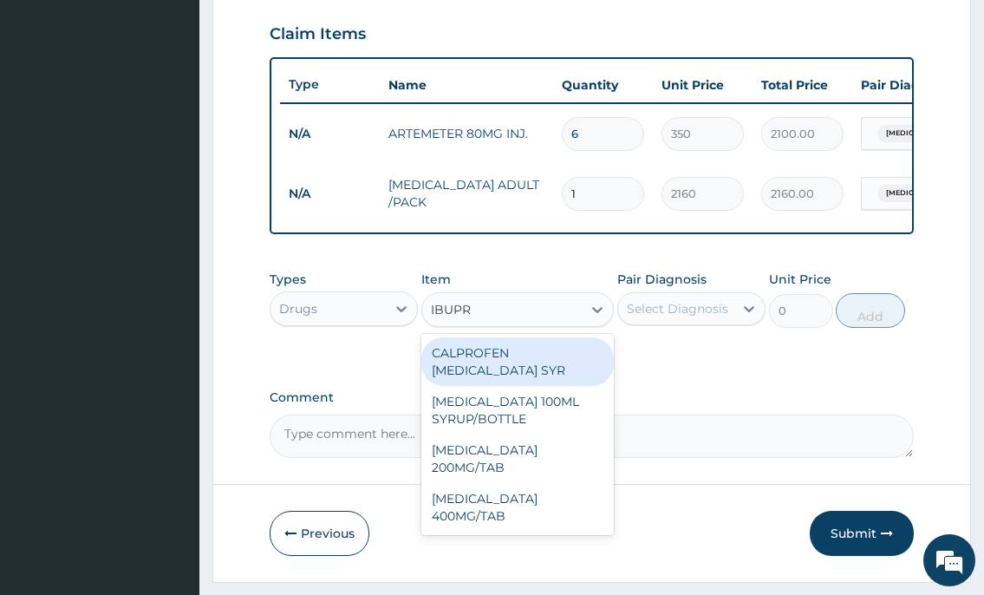
type input "IBUPRO"
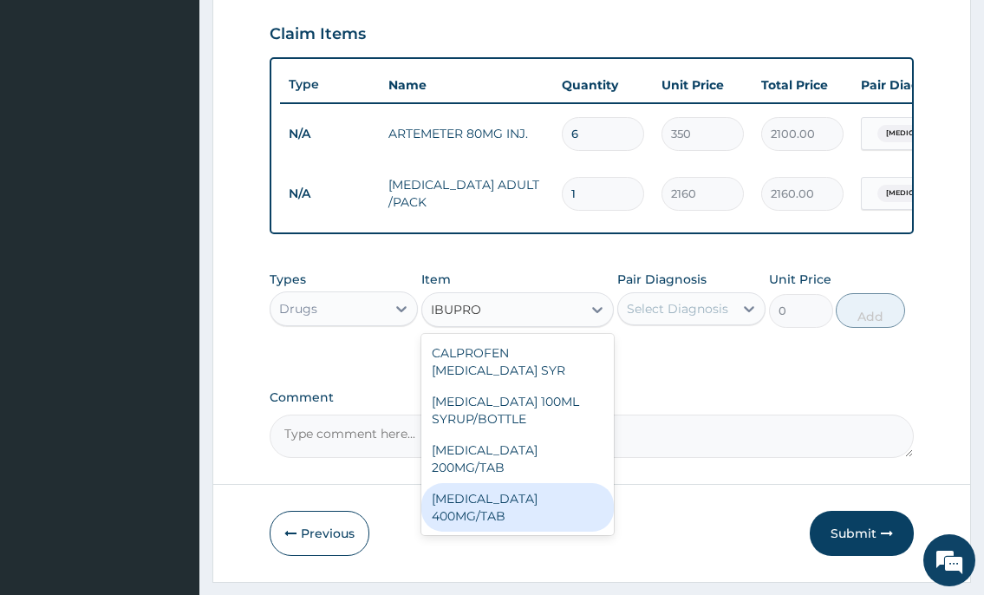
click at [518, 498] on div "IBUPROFEN 400MG/TAB" at bounding box center [517, 507] width 193 height 49
type input "80"
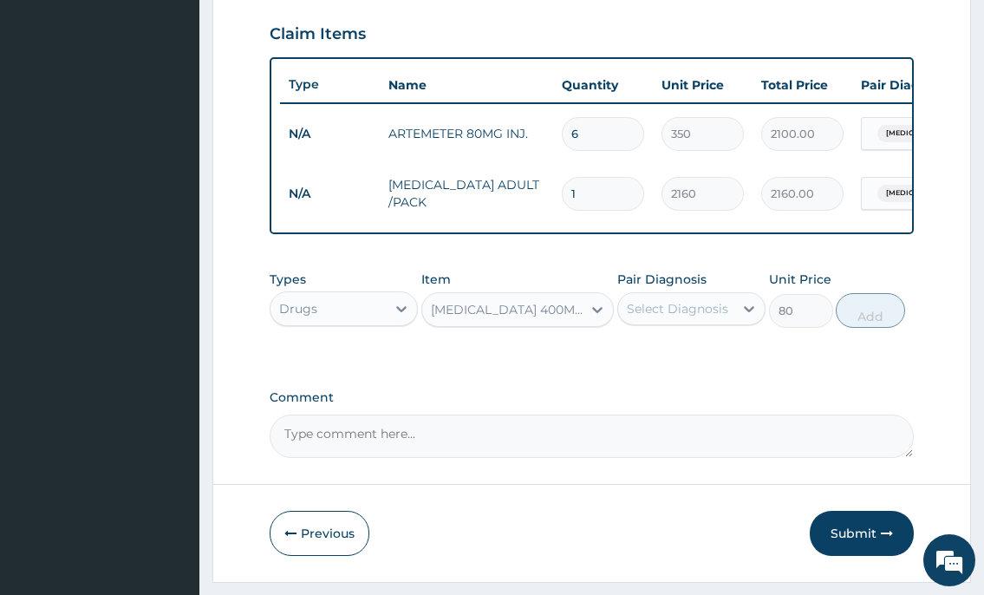
click at [663, 317] on div "Select Diagnosis" at bounding box center [677, 308] width 101 height 17
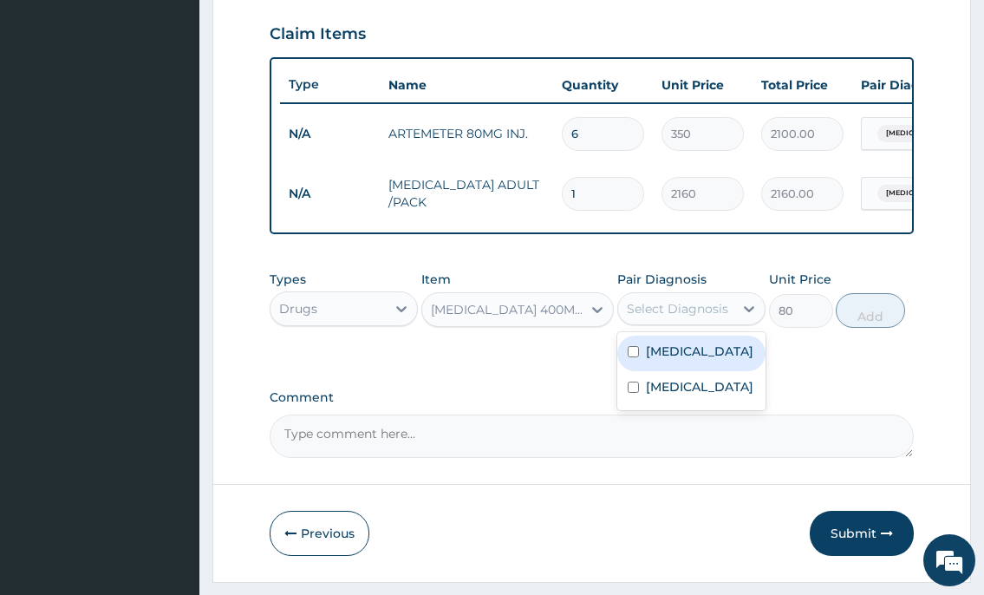
click at [666, 360] on label "Malaria" at bounding box center [699, 350] width 107 height 17
checkbox input "true"
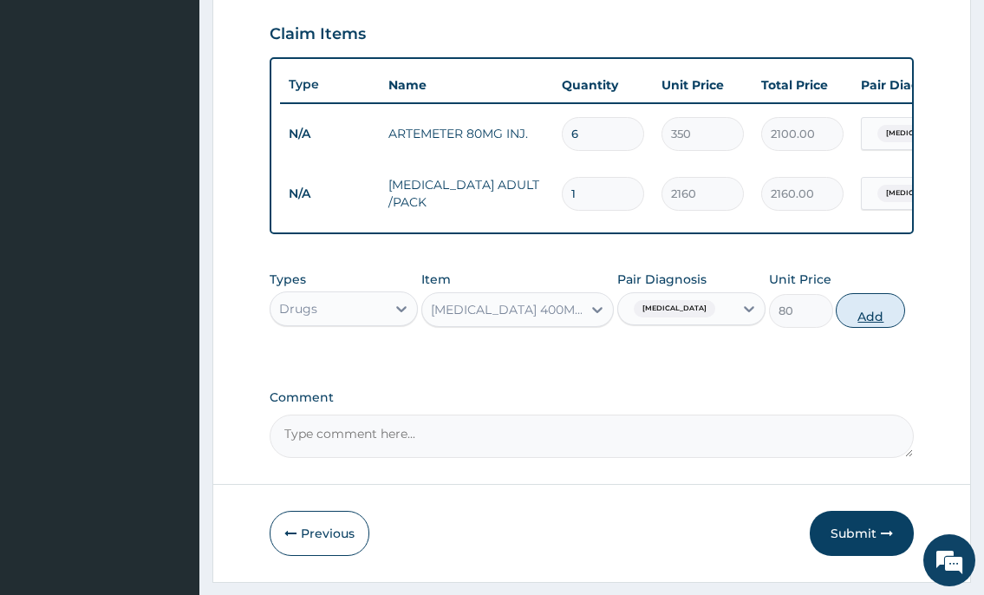
click at [891, 321] on button "Add" at bounding box center [870, 310] width 69 height 35
type input "0"
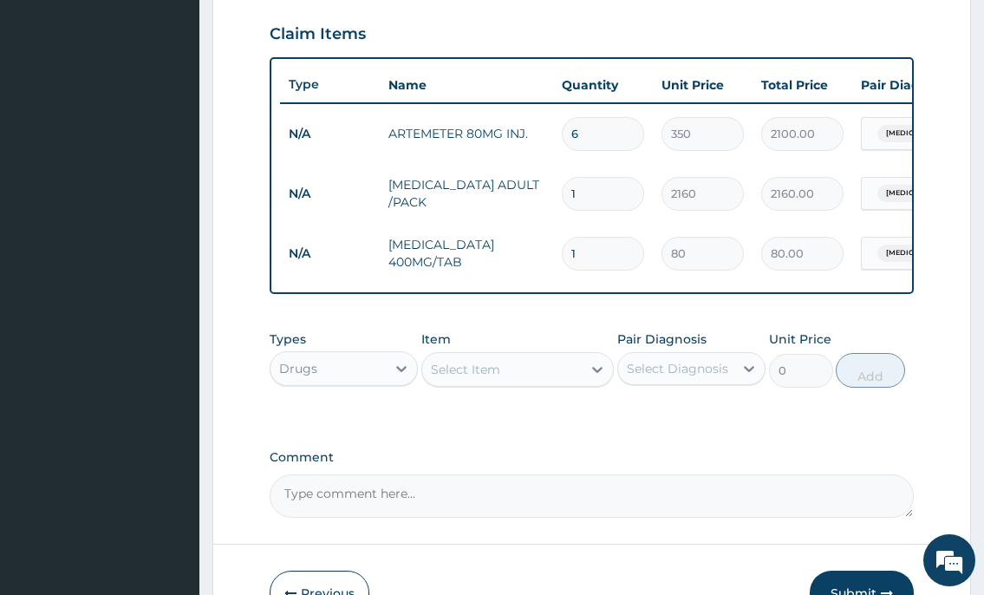
type input "18"
type input "1440.00"
click at [510, 383] on div "Select Item" at bounding box center [502, 369] width 160 height 28
click at [587, 250] on input "18" at bounding box center [603, 254] width 82 height 34
type input "1"
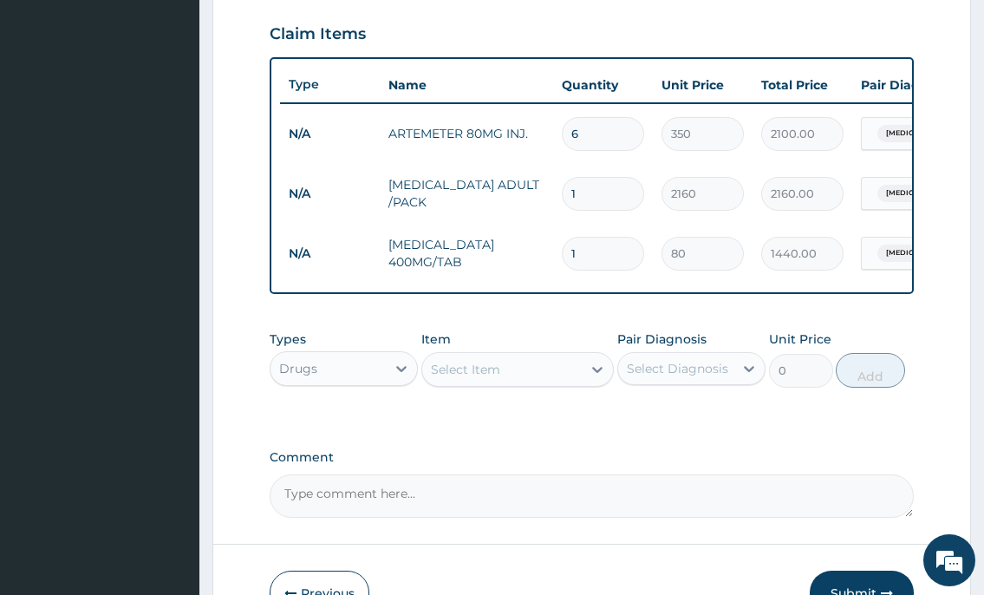
type input "80.00"
type input "10"
type input "800.00"
type input "10"
click at [455, 378] on div "Select Item" at bounding box center [465, 369] width 69 height 17
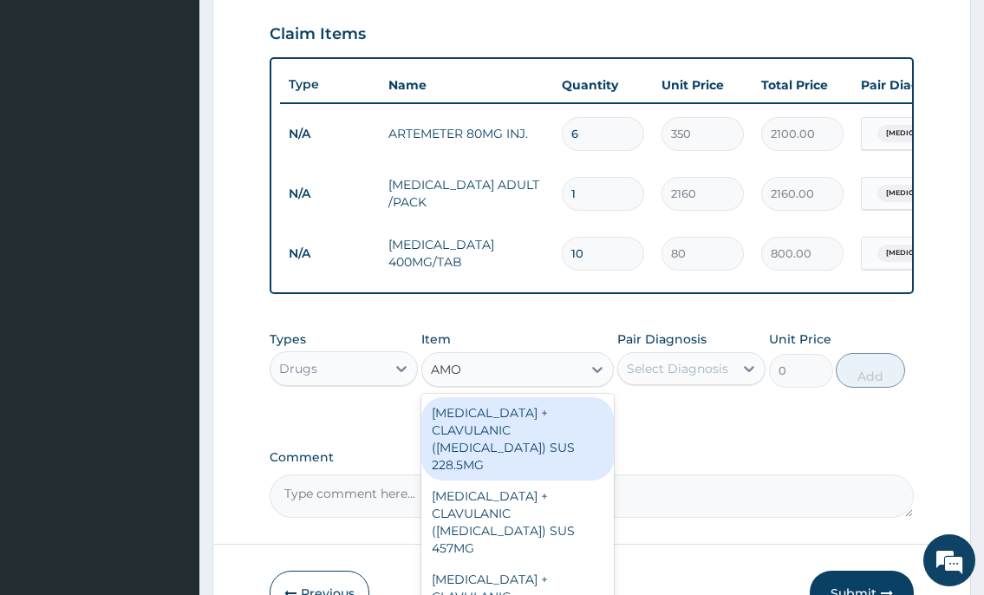
type input "AMOX"
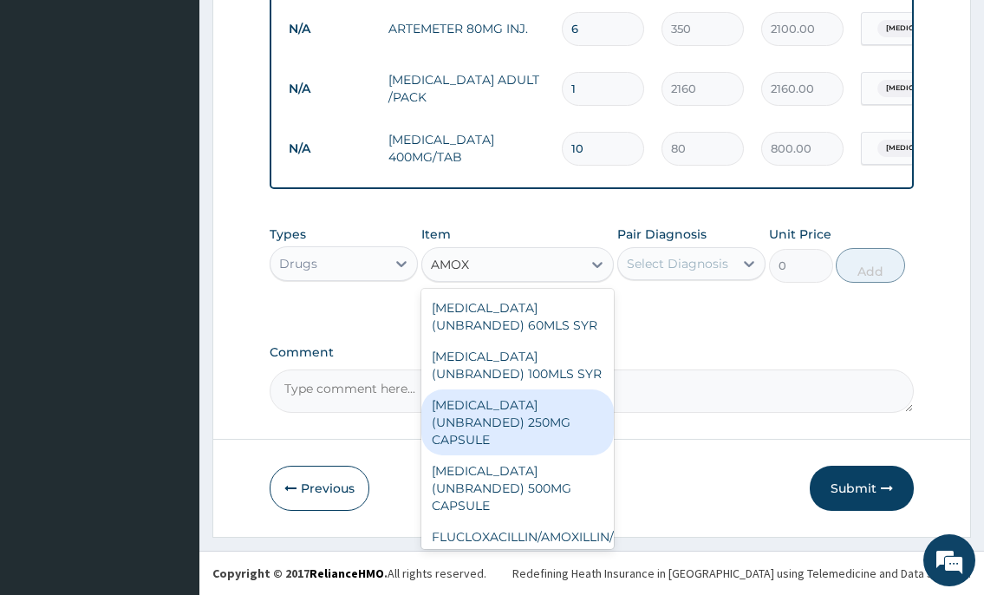
scroll to position [732, 0]
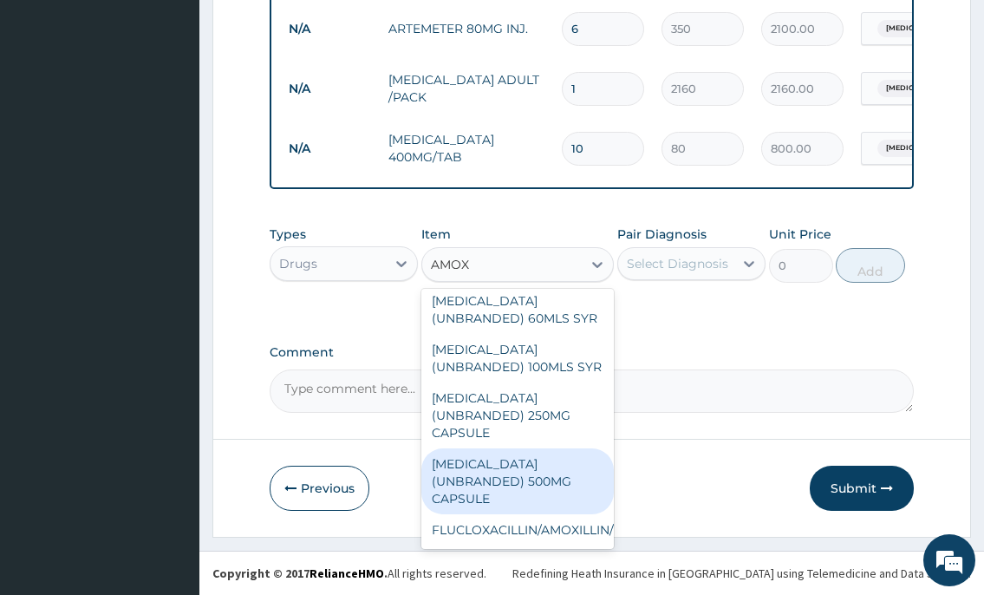
click at [505, 459] on div "AMOXICILLIN (UNBRANDED) 500MG CAPSULE" at bounding box center [517, 481] width 193 height 66
type input "50"
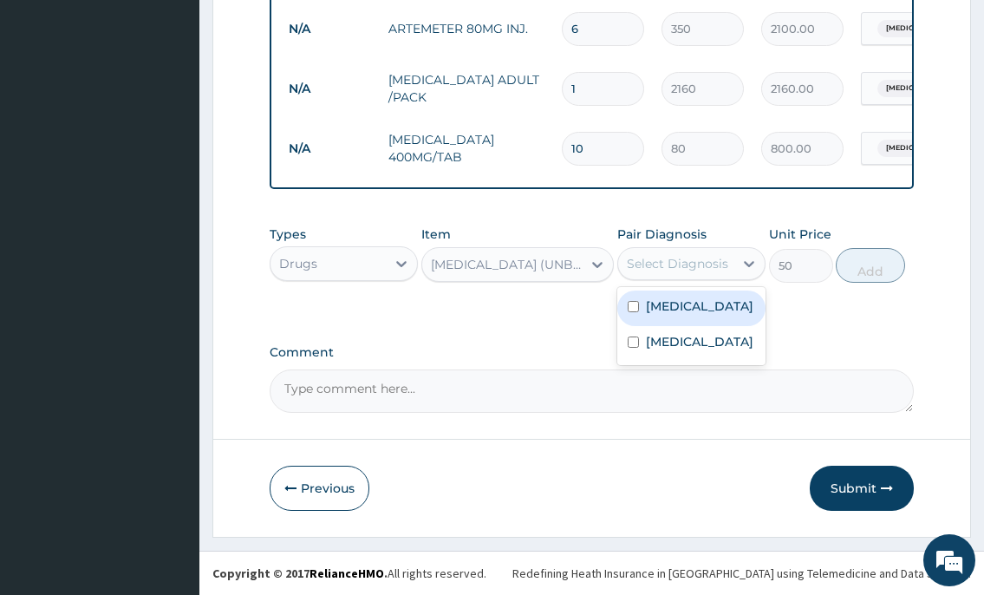
click at [657, 260] on div "Select Diagnosis" at bounding box center [677, 263] width 101 height 17
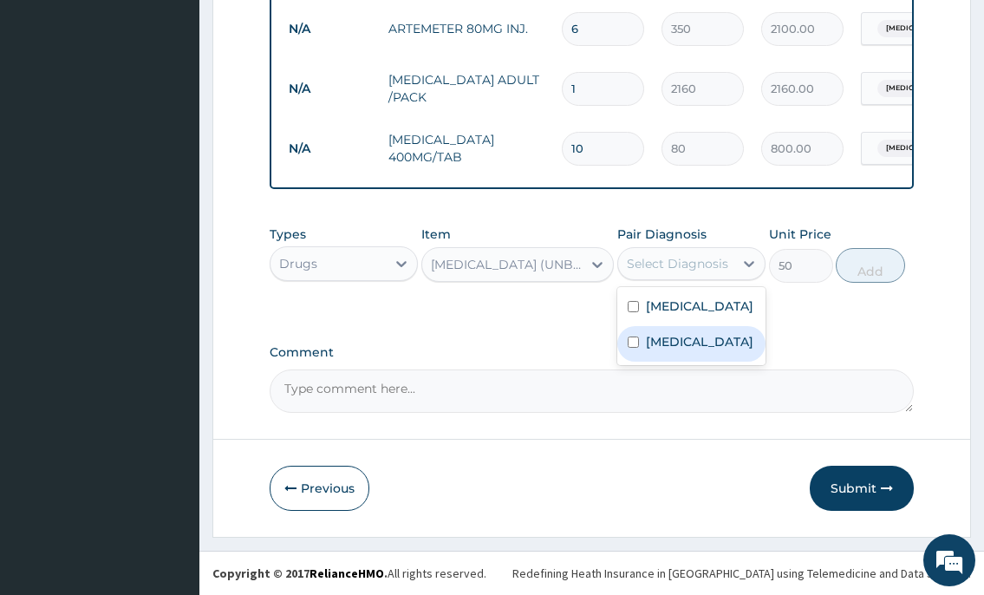
click at [659, 350] on label "Upper respiratory infection" at bounding box center [699, 341] width 107 height 17
checkbox input "true"
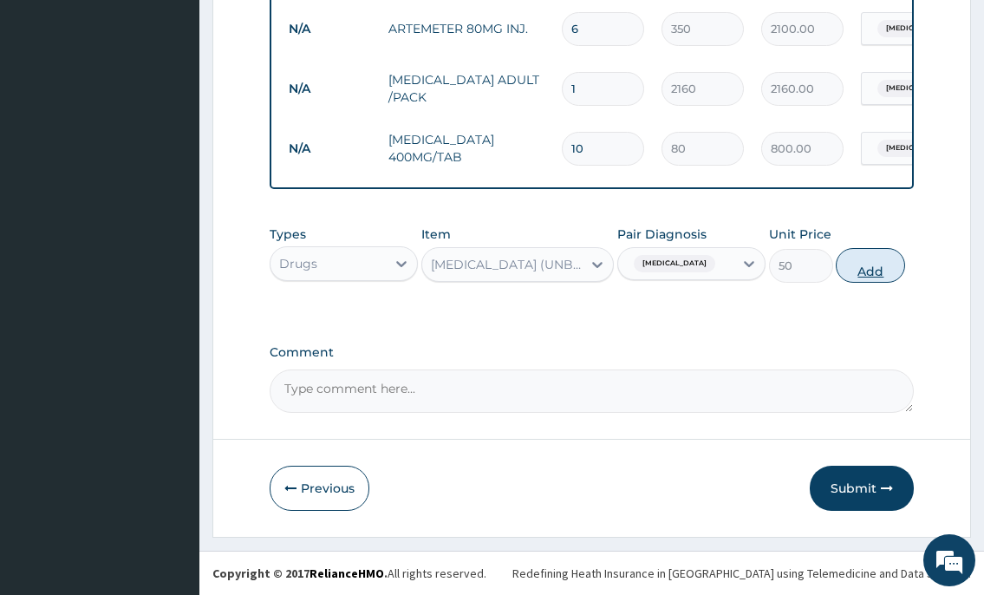
click at [852, 274] on button "Add" at bounding box center [870, 265] width 69 height 35
type input "0"
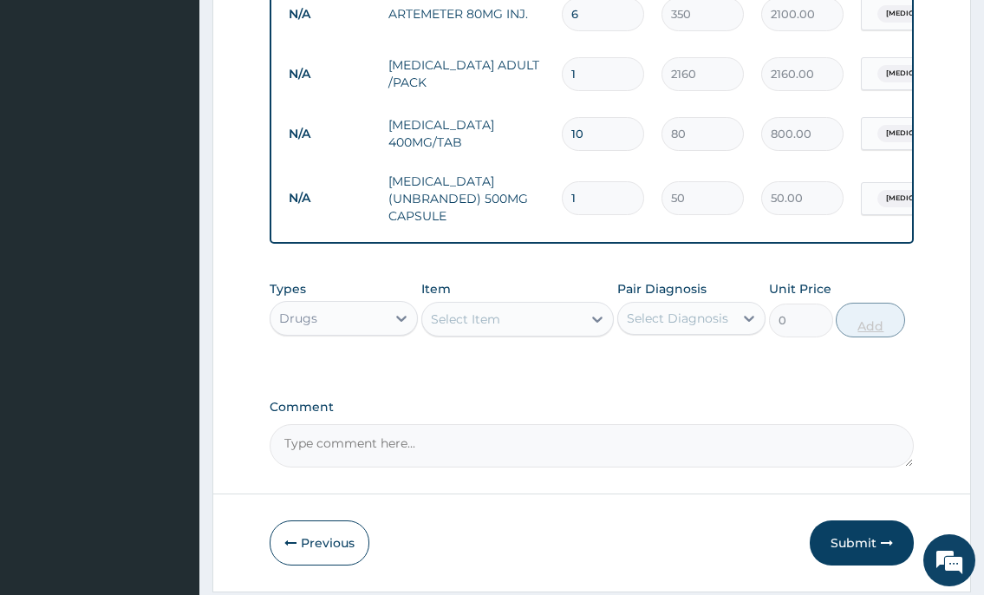
type input "10"
type input "500.00"
type input "10"
click at [485, 328] on div "Select Item" at bounding box center [465, 318] width 69 height 17
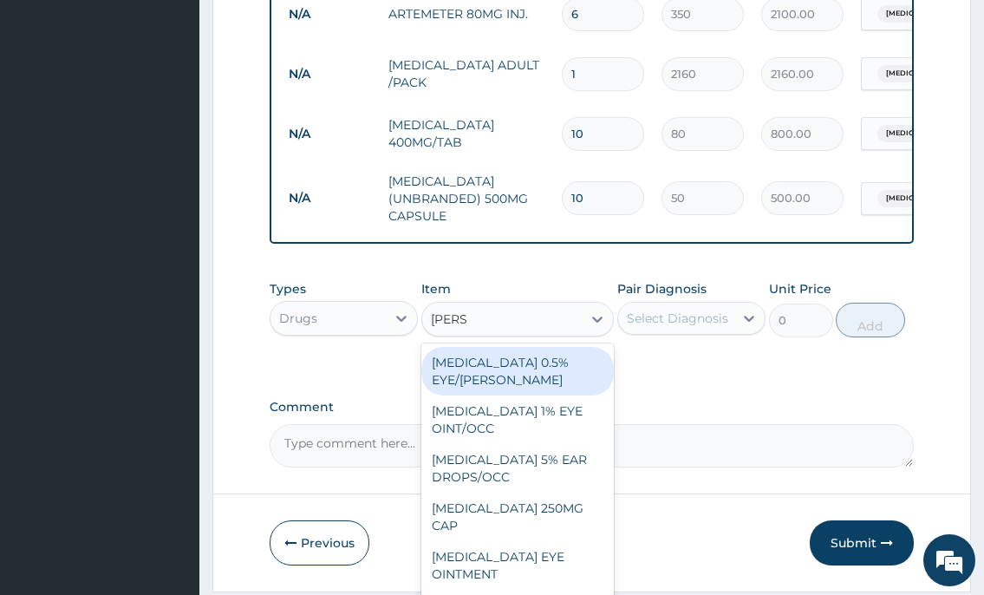
type input "LORAT"
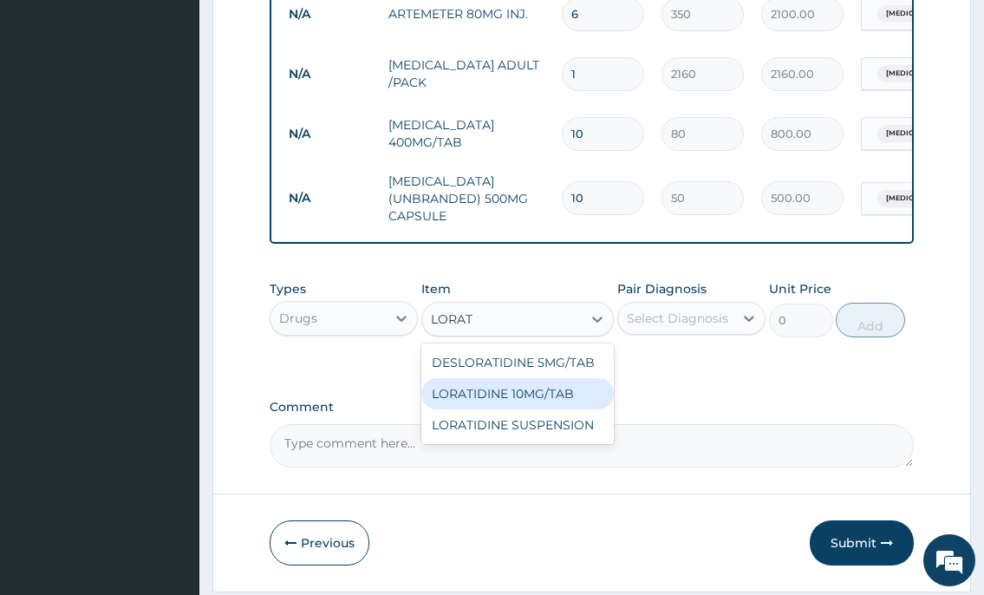
click at [511, 409] on div "LORATIDINE 10MG/TAB" at bounding box center [517, 393] width 193 height 31
type input "60"
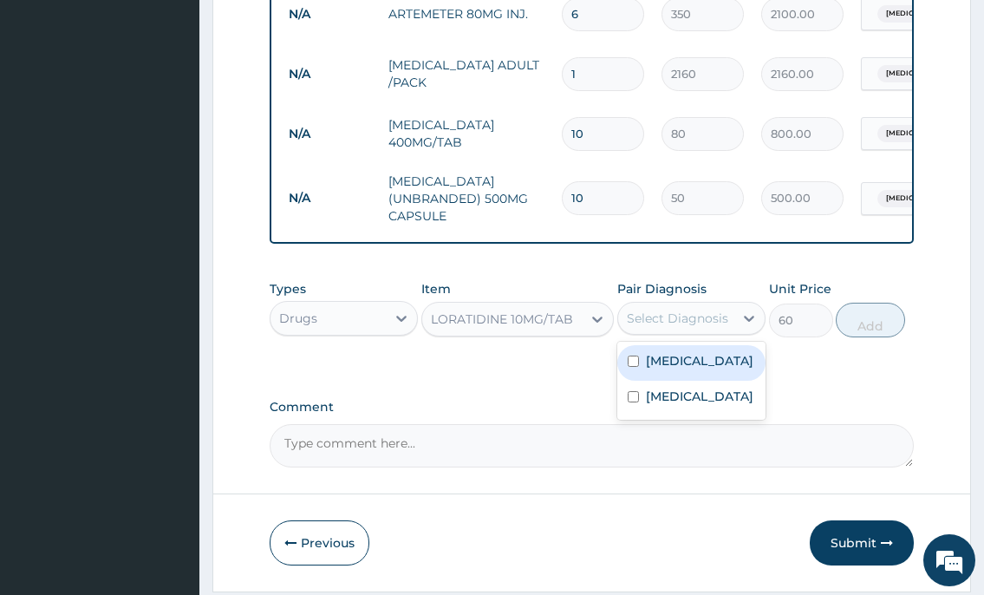
click at [720, 326] on div "Select Diagnosis" at bounding box center [677, 317] width 101 height 17
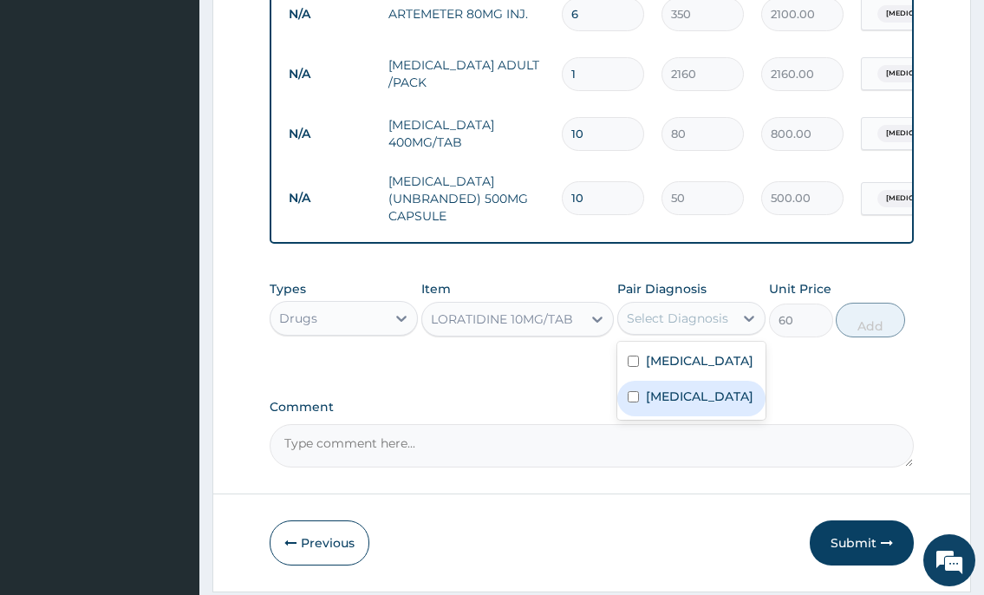
click at [699, 405] on label "Upper respiratory infection" at bounding box center [699, 395] width 107 height 17
checkbox input "true"
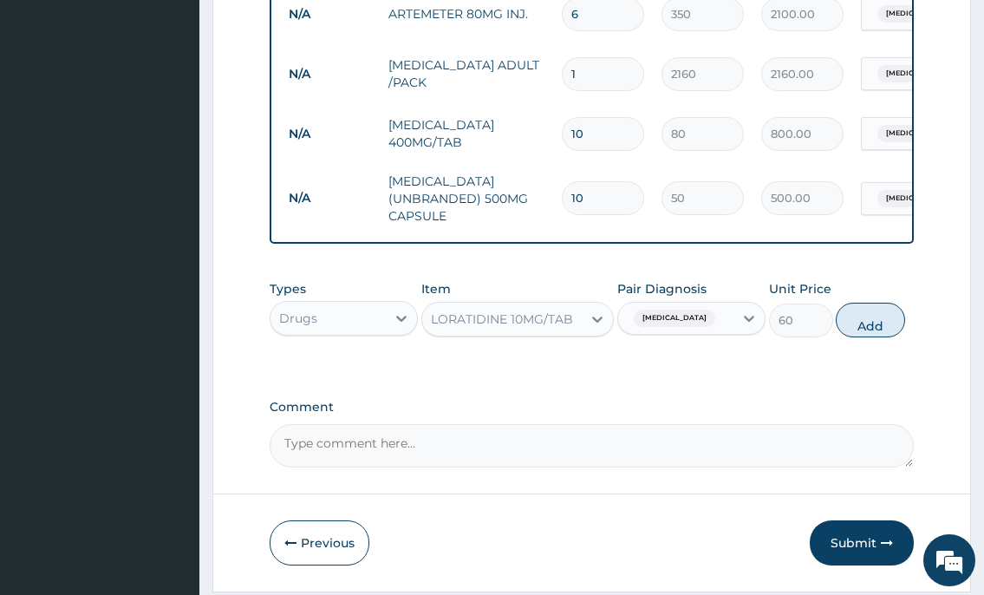
click at [893, 329] on button "Add" at bounding box center [870, 320] width 69 height 35
type input "0"
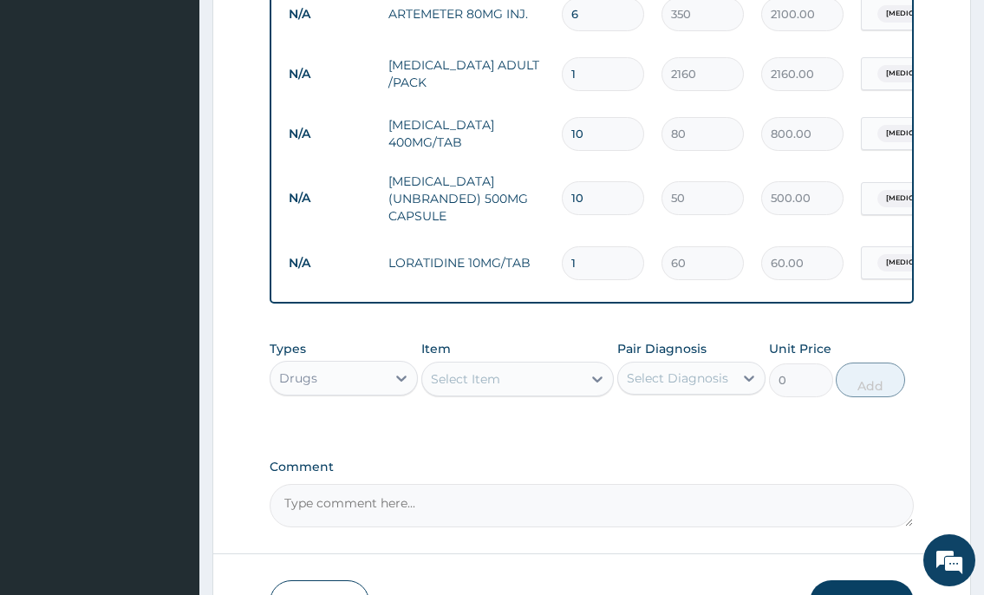
type input "10"
type input "600.00"
type input "10"
click at [363, 392] on div "Drugs" at bounding box center [327, 378] width 115 height 28
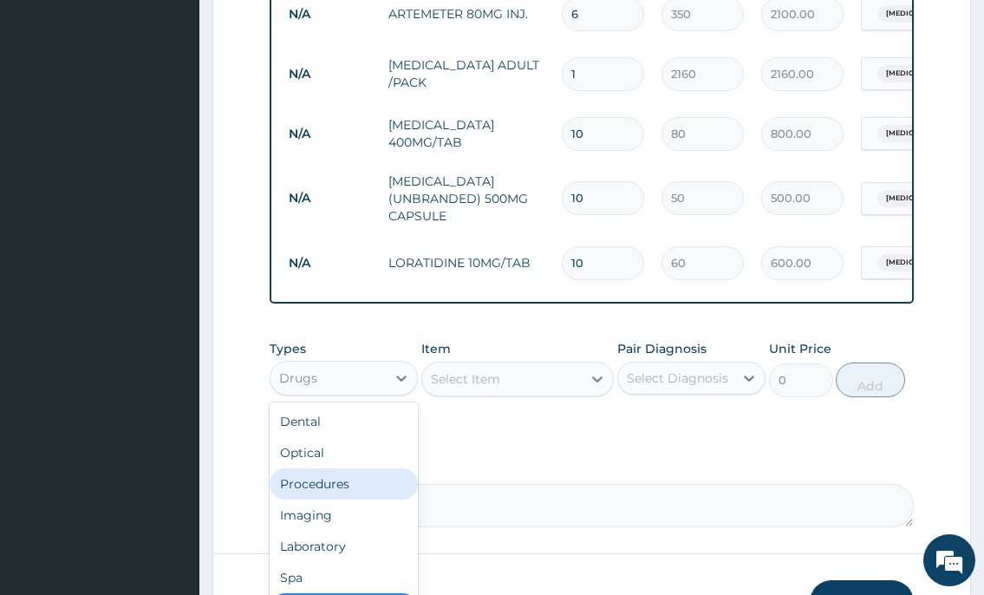
click at [333, 499] on div "Procedures" at bounding box center [344, 483] width 148 height 31
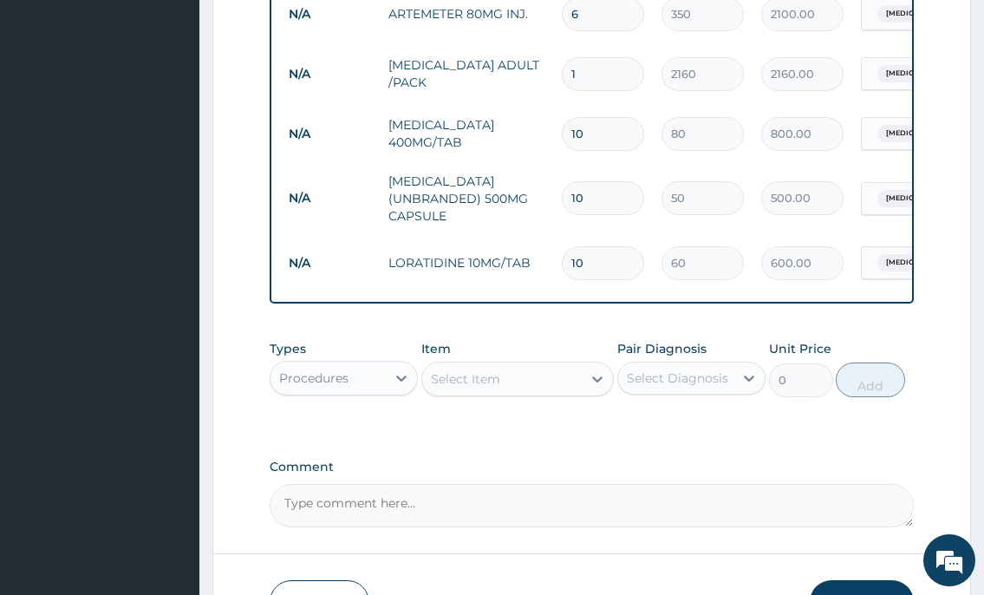
click at [473, 385] on div "Select Item" at bounding box center [465, 378] width 69 height 17
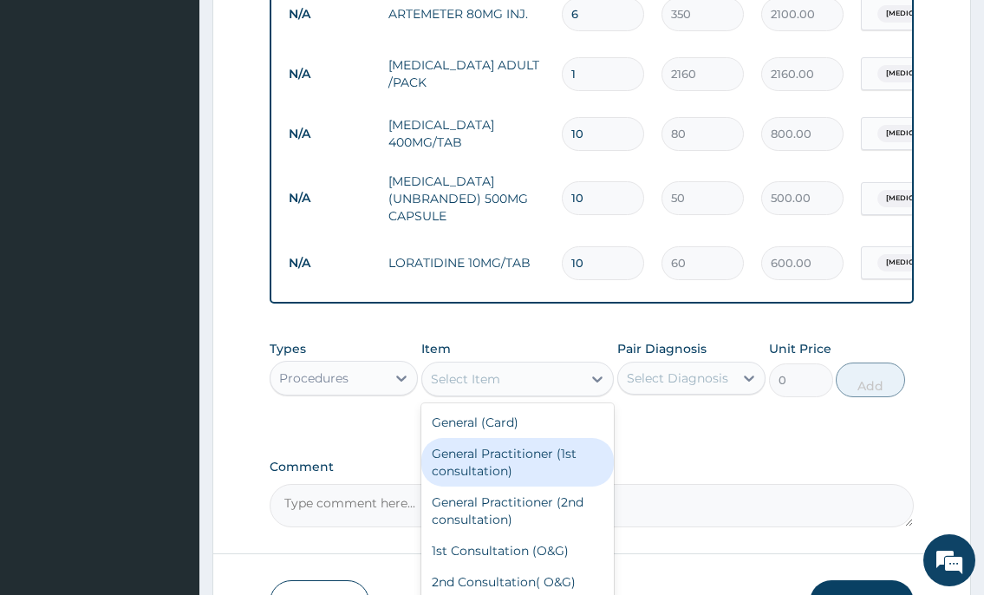
click at [466, 463] on div "General Practitioner (1st consultation)" at bounding box center [517, 462] width 193 height 49
type input "2000"
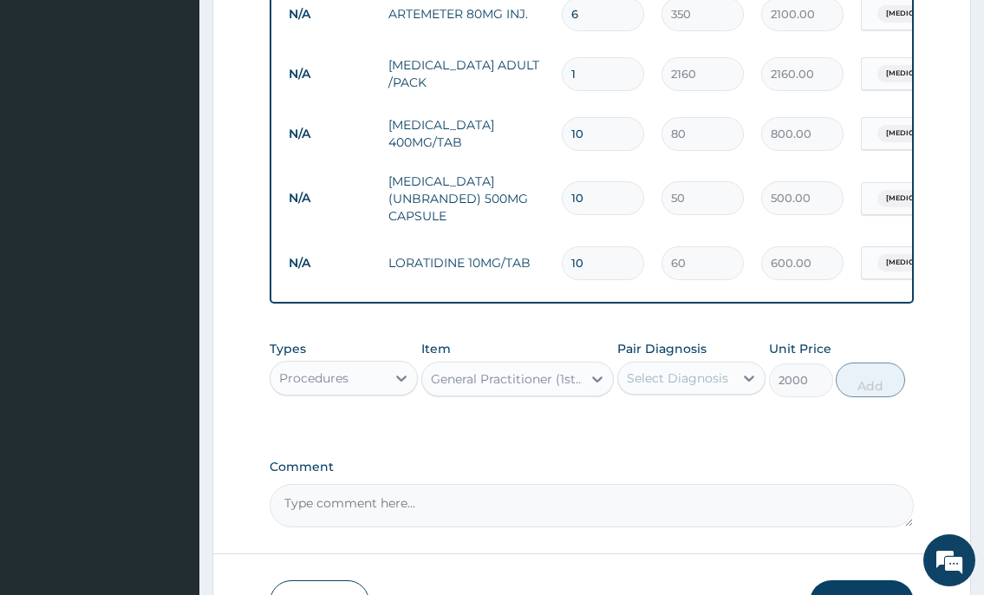
click at [619, 388] on div "Select Diagnosis" at bounding box center [691, 377] width 148 height 33
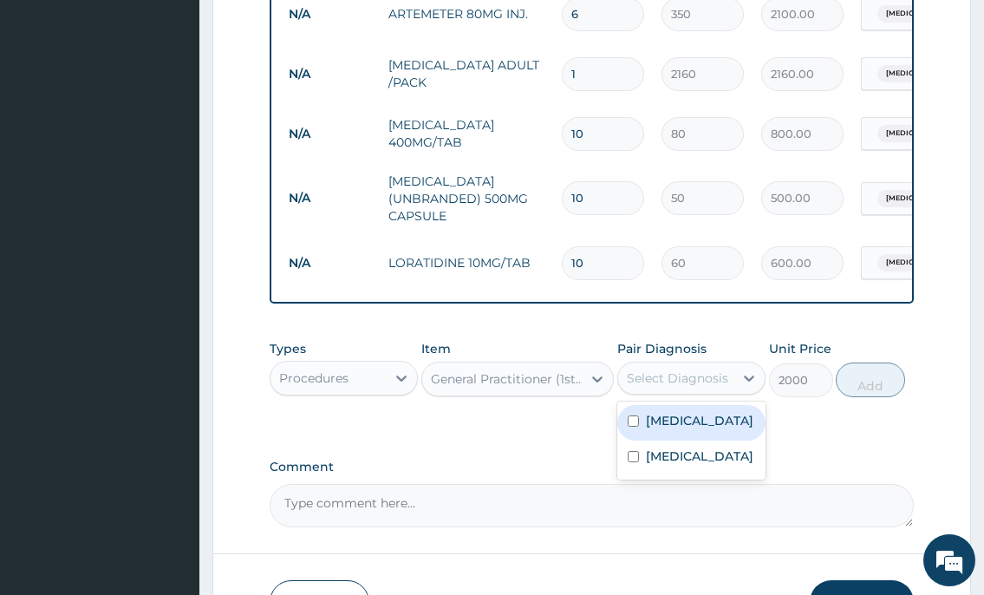
click at [631, 440] on div "Malaria" at bounding box center [691, 423] width 148 height 36
checkbox input "true"
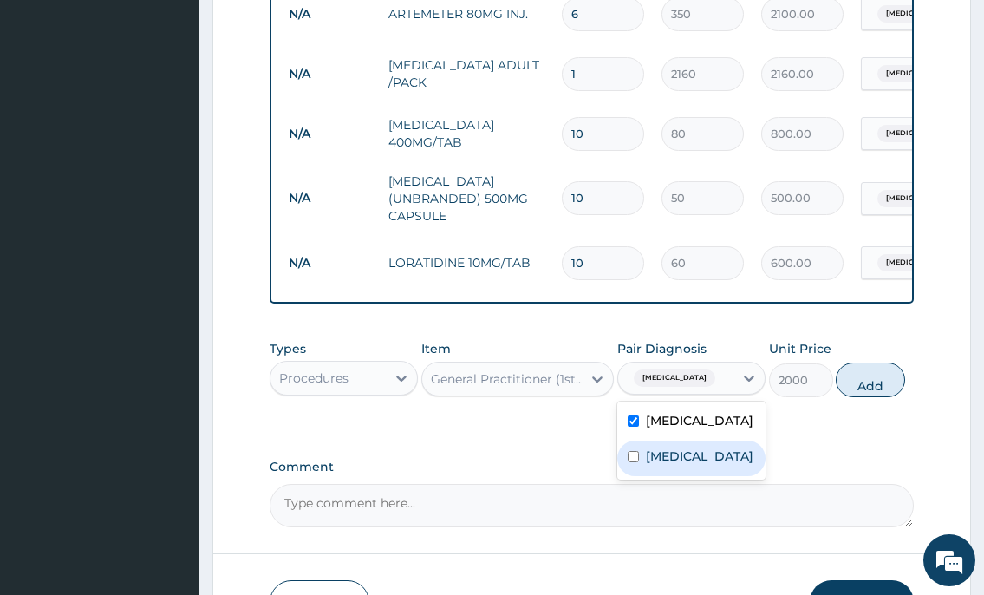
click at [634, 462] on input "checkbox" at bounding box center [633, 456] width 11 height 11
checkbox input "true"
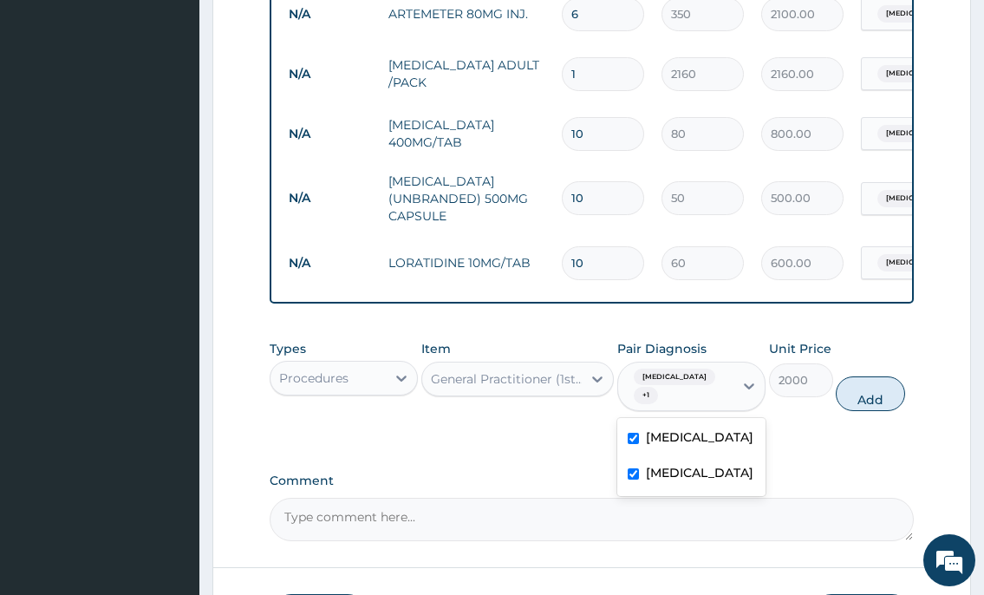
drag, startPoint x: 881, startPoint y: 398, endPoint x: 812, endPoint y: 391, distance: 68.8
click at [882, 398] on button "Add" at bounding box center [870, 393] width 69 height 35
type input "0"
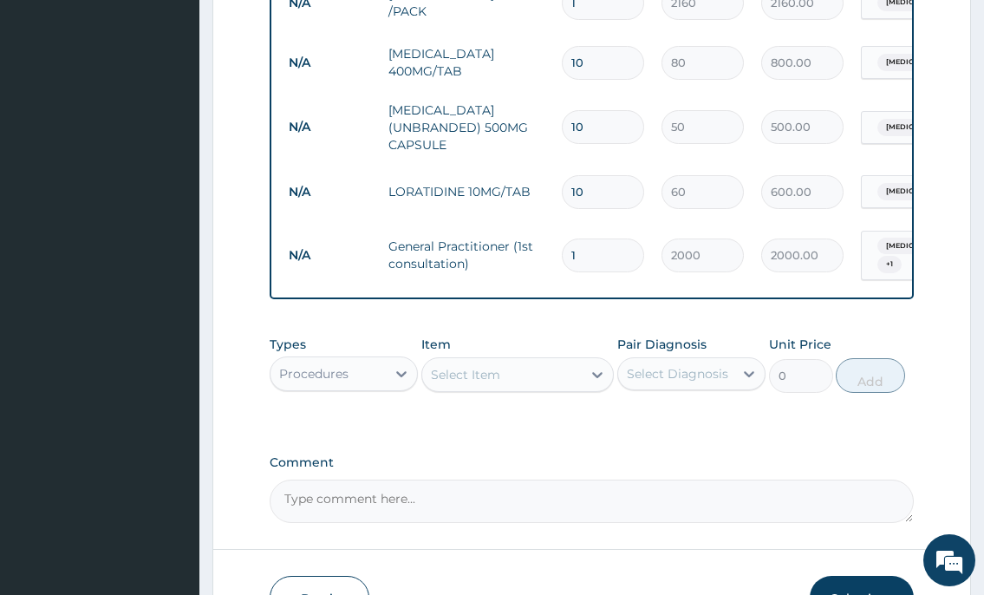
scroll to position [794, 0]
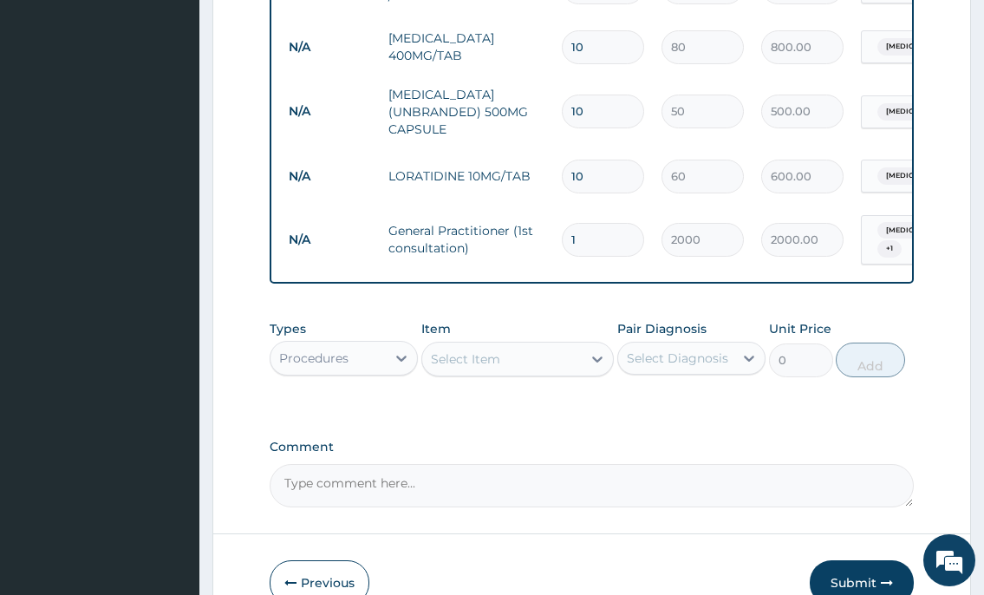
click at [344, 367] on div "Procedures" at bounding box center [313, 357] width 69 height 17
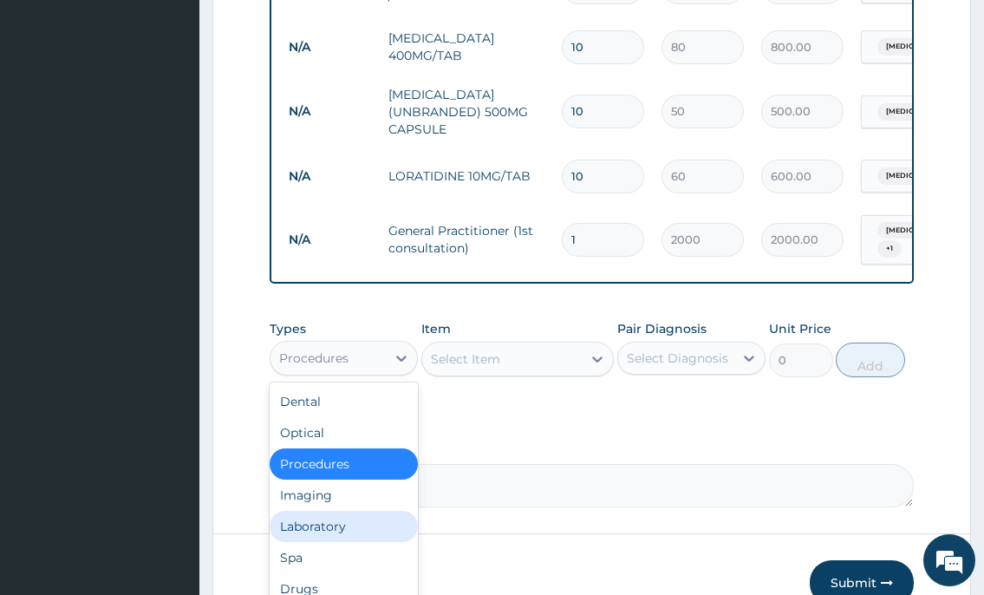
click at [335, 531] on div "Laboratory" at bounding box center [344, 526] width 148 height 31
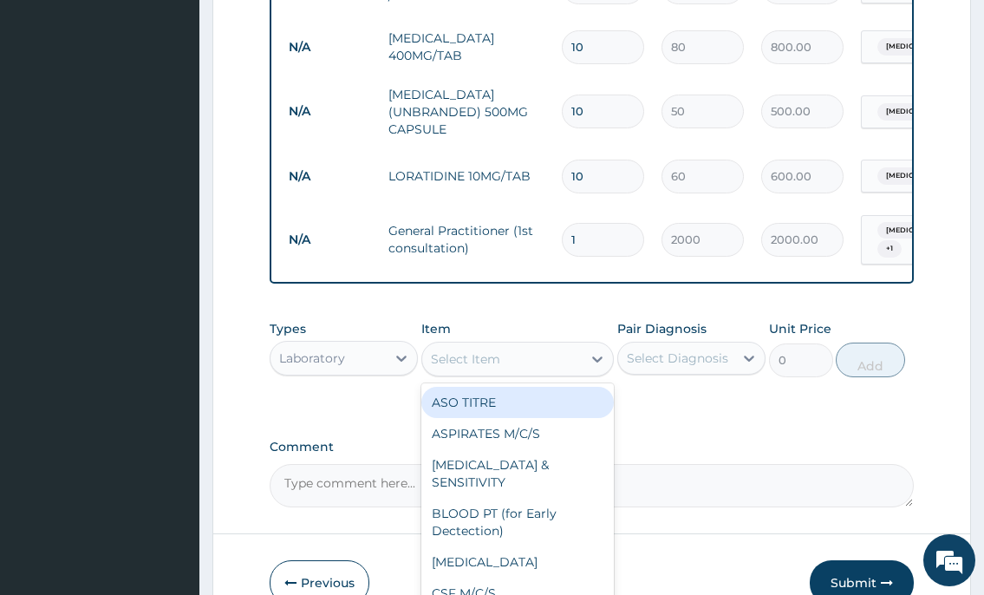
click at [548, 360] on div "Select Item" at bounding box center [502, 359] width 160 height 28
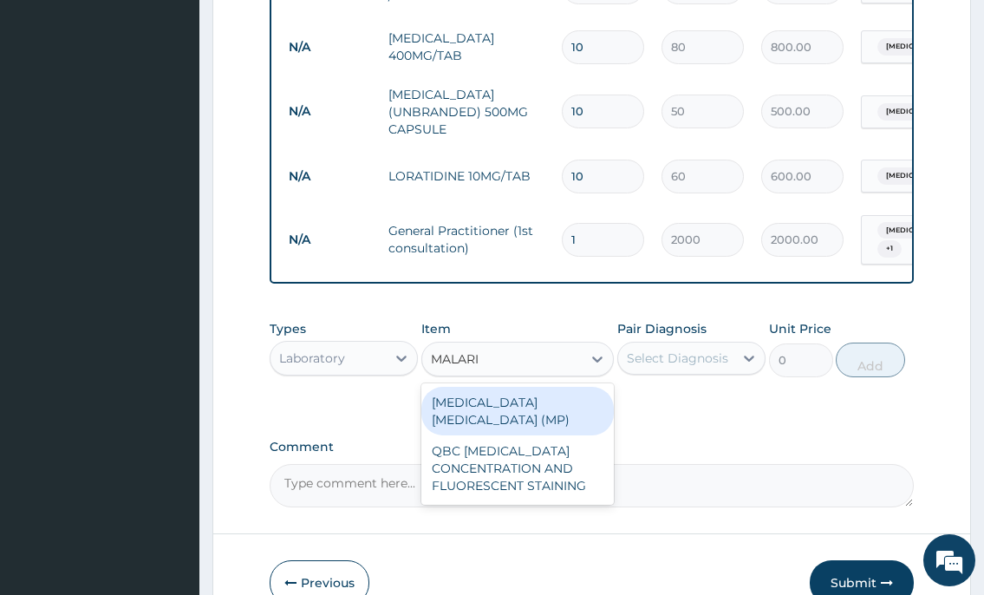
type input "MALARIA"
click at [577, 414] on div "MALARIA PARASITE (MP)" at bounding box center [517, 411] width 193 height 49
type input "1000"
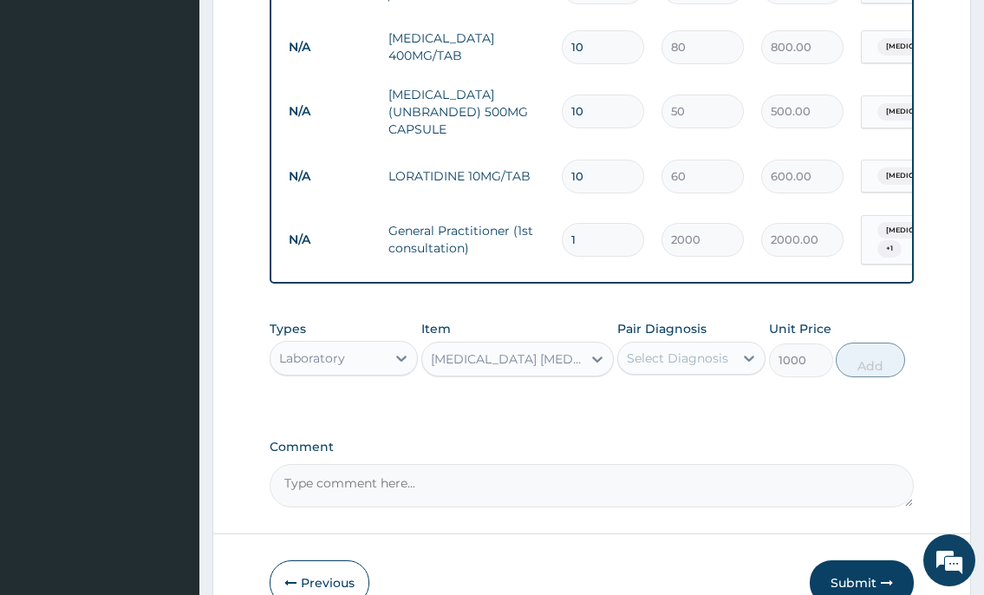
click at [662, 364] on div "Select Diagnosis" at bounding box center [677, 357] width 101 height 17
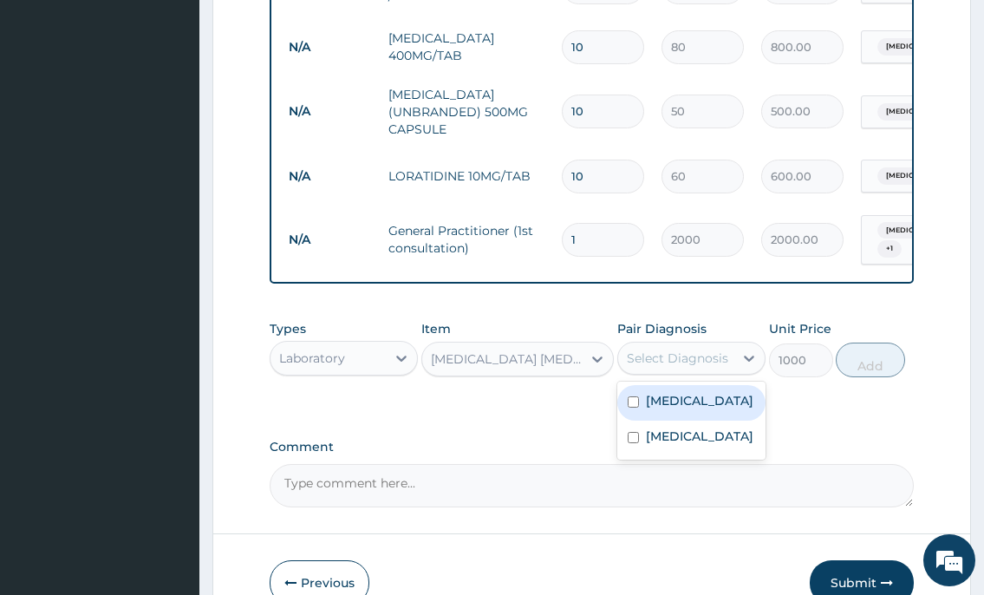
click at [671, 397] on div "Malaria" at bounding box center [691, 403] width 148 height 36
checkbox input "true"
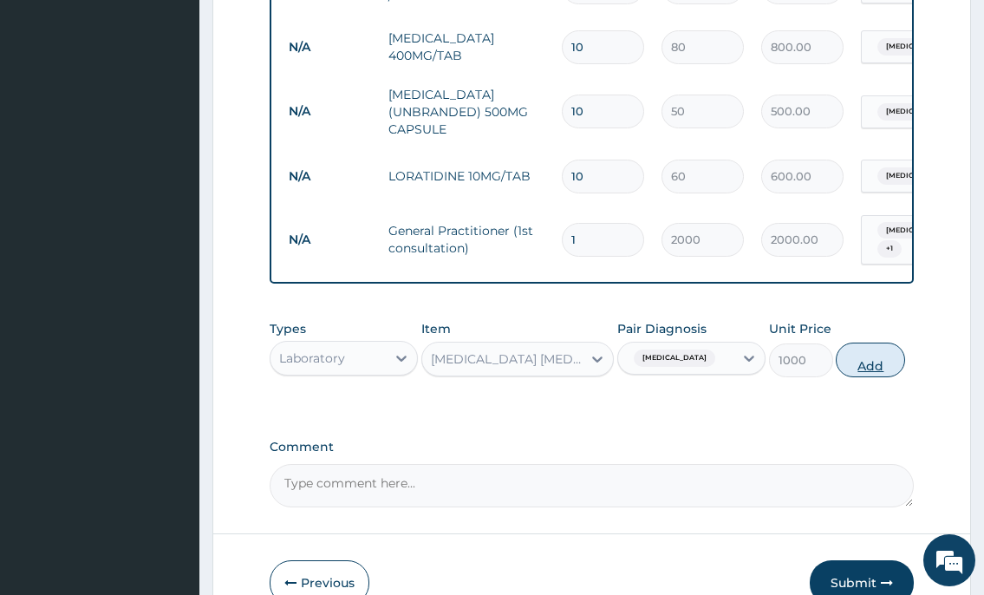
click at [892, 363] on button "Add" at bounding box center [870, 359] width 69 height 35
type input "0"
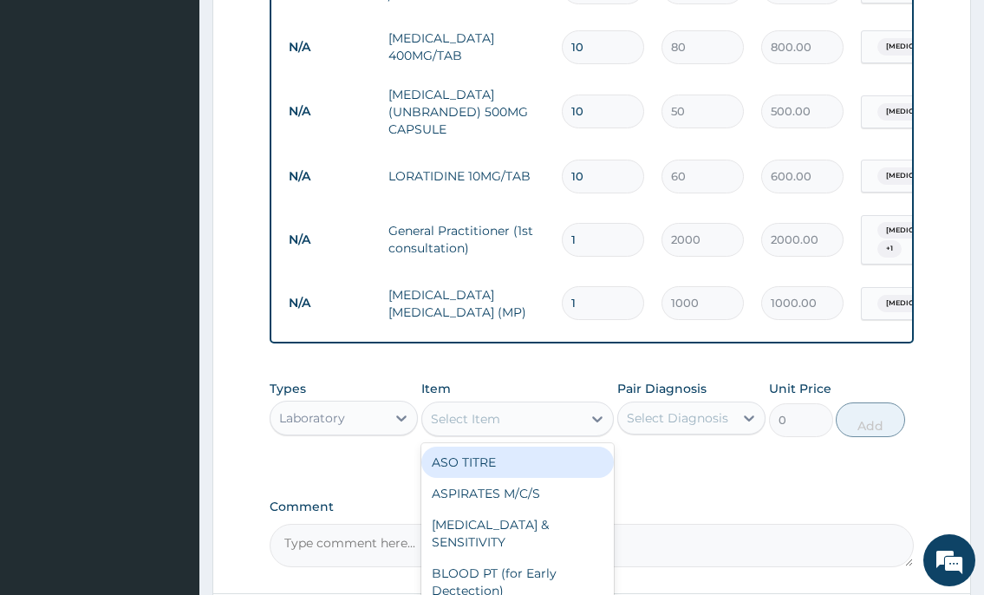
click at [514, 427] on div "Select Item" at bounding box center [502, 419] width 160 height 28
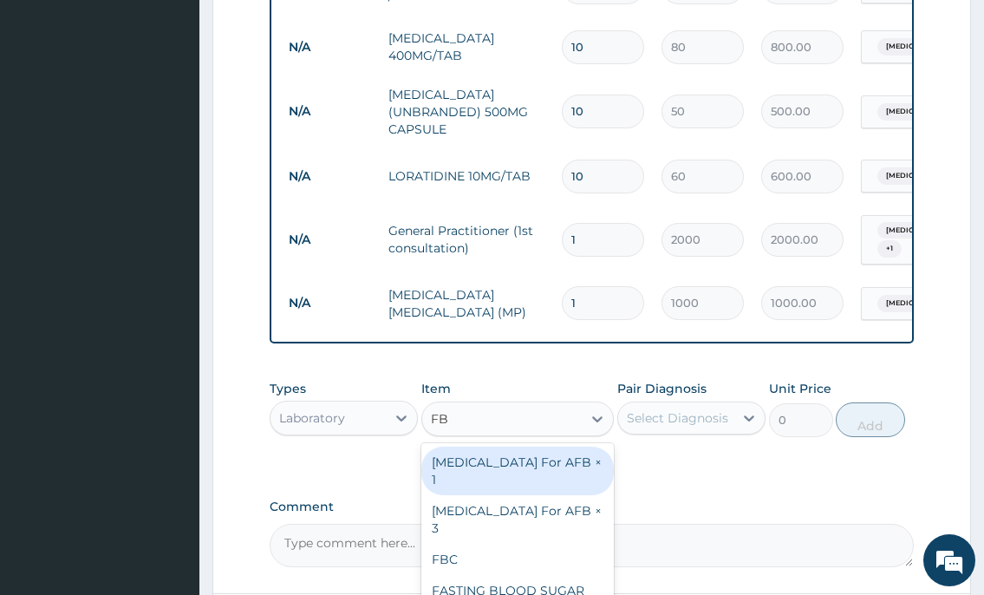
type input "FBC"
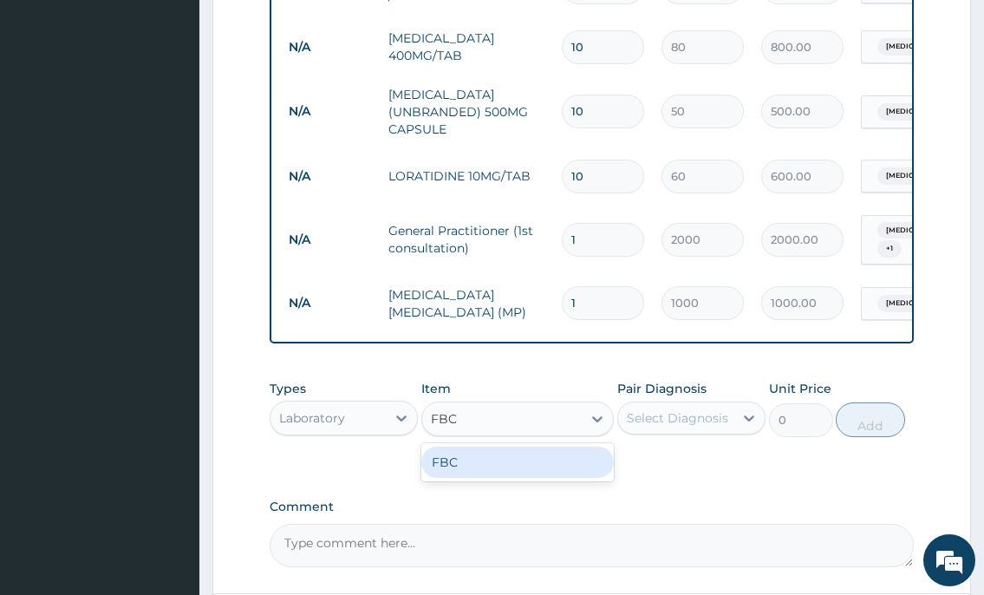
drag, startPoint x: 507, startPoint y: 468, endPoint x: 550, endPoint y: 457, distance: 43.9
click at [507, 467] on div "FBC" at bounding box center [517, 461] width 193 height 31
type input "2000"
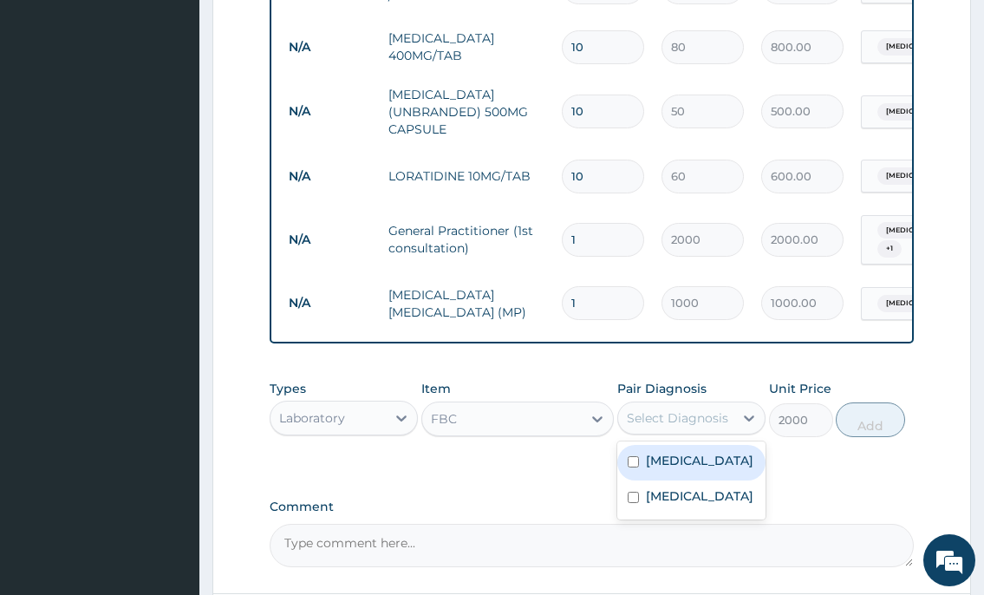
click at [680, 413] on div "Select Diagnosis" at bounding box center [675, 418] width 115 height 28
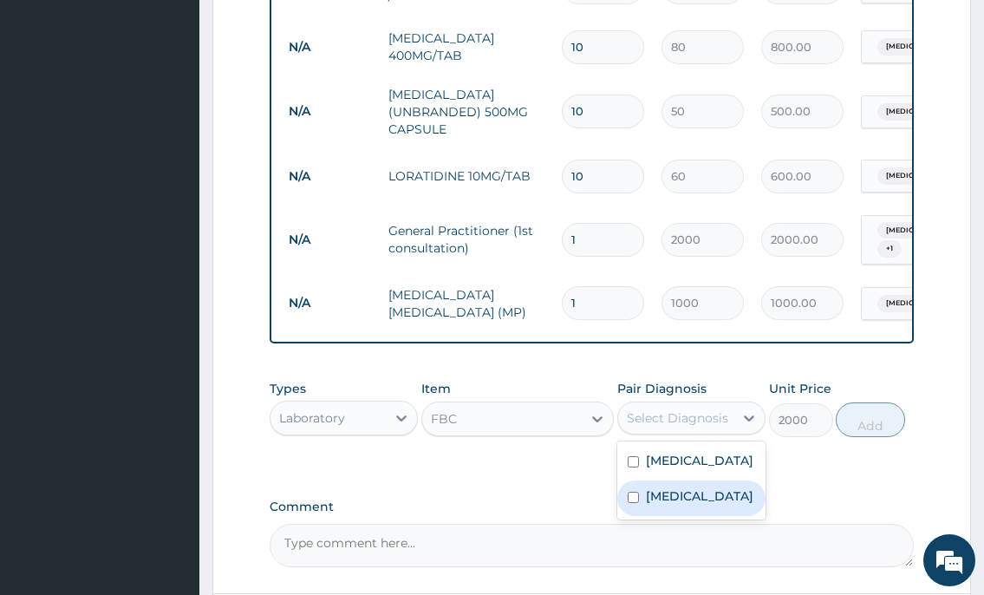
click at [638, 516] on div "Upper respiratory infection" at bounding box center [691, 498] width 148 height 36
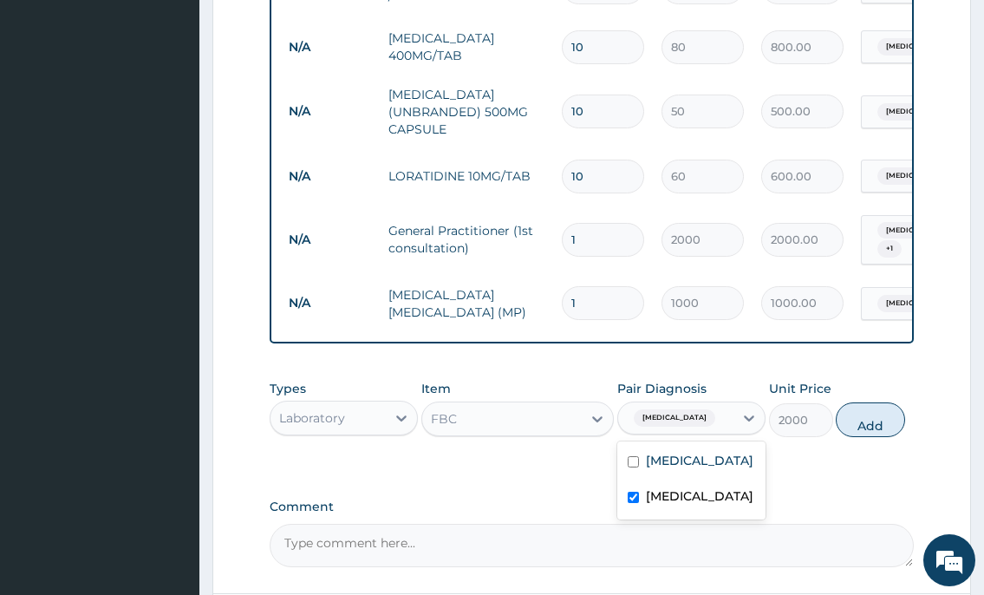
checkbox input "true"
click at [891, 435] on button "Add" at bounding box center [870, 419] width 69 height 35
type input "0"
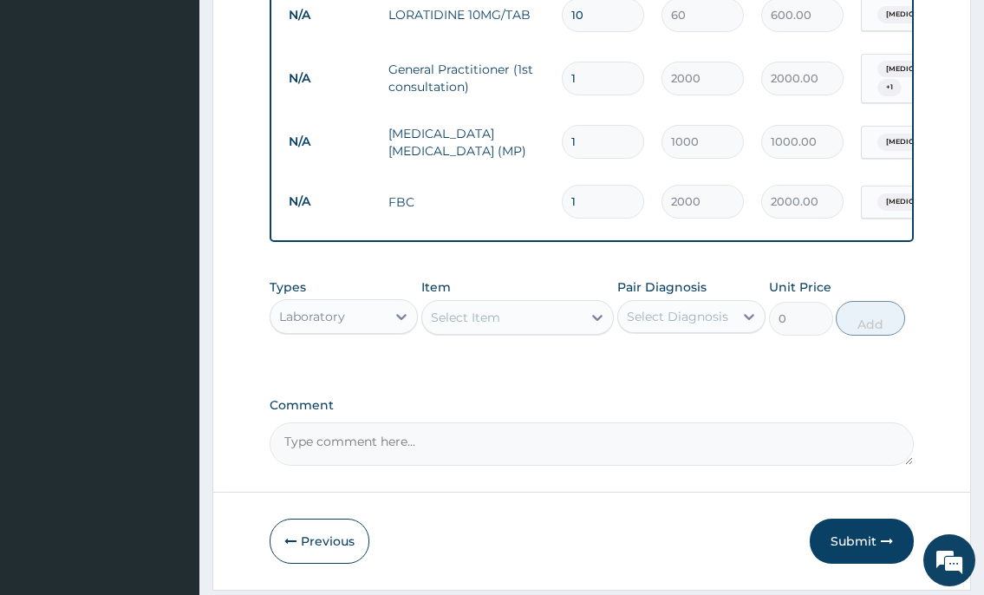
scroll to position [967, 0]
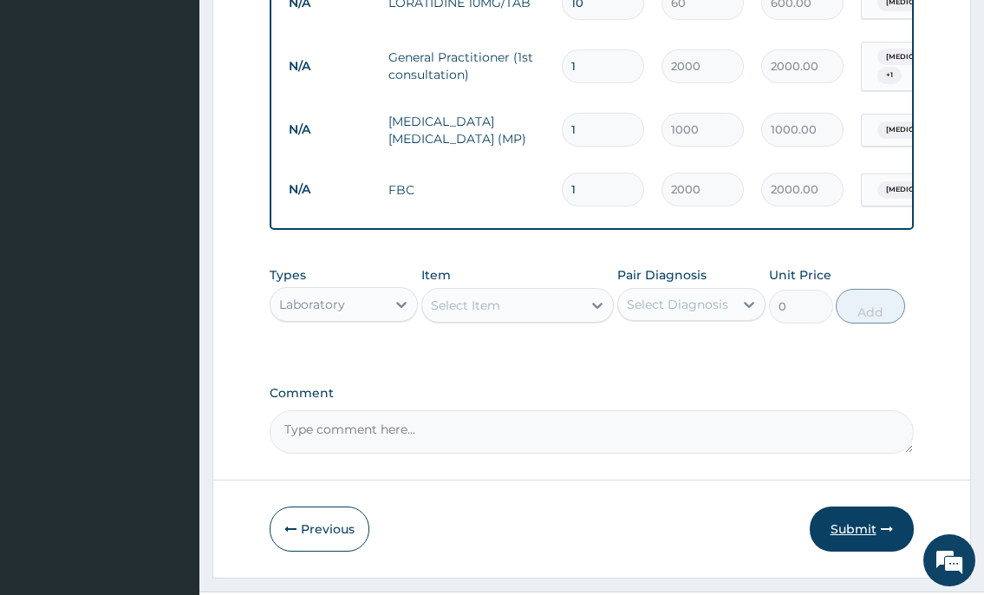
click at [862, 533] on button "Submit" at bounding box center [862, 528] width 104 height 45
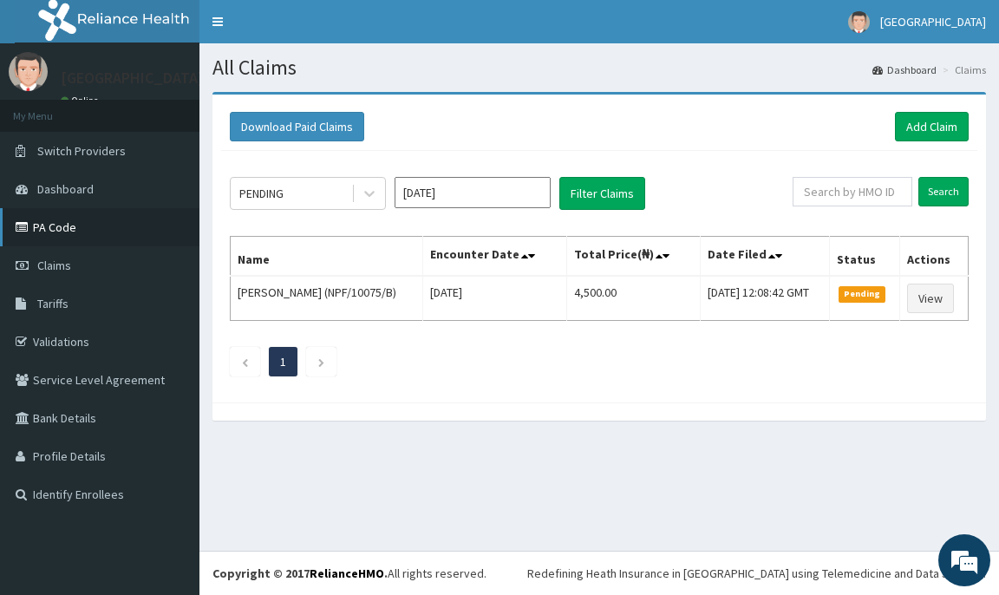
click at [61, 227] on link "PA Code" at bounding box center [99, 227] width 199 height 38
click at [937, 126] on link "Add Claim" at bounding box center [932, 126] width 74 height 29
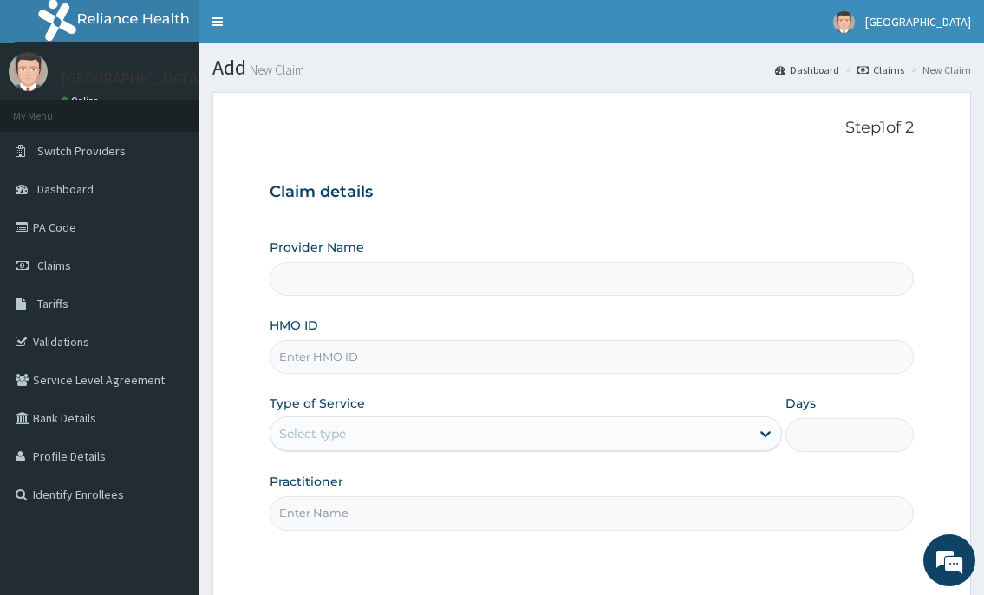
type input "[GEOGRAPHIC_DATA]"
paste input "OLA/10216/C"
type input "OLA/10216/C"
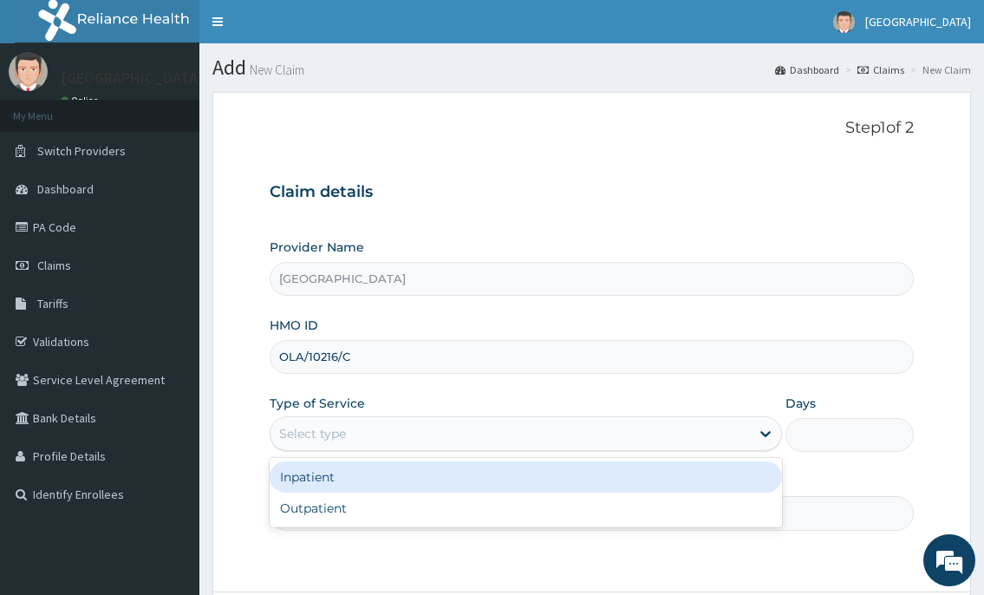
click at [294, 433] on div "Select type" at bounding box center [312, 433] width 67 height 17
click at [305, 482] on div "Inpatient" at bounding box center [525, 476] width 511 height 31
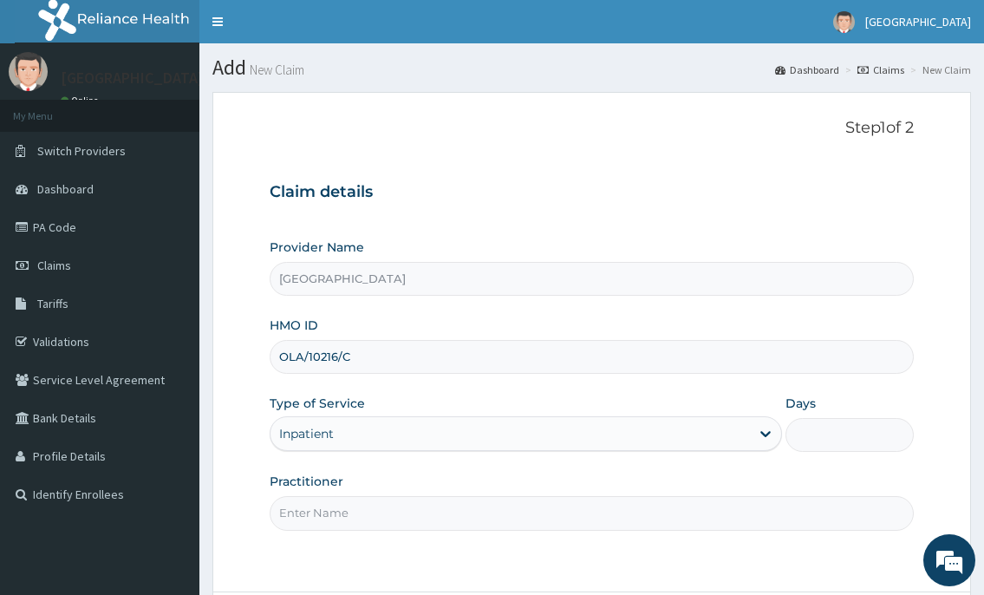
click at [563, 517] on input "Practitioner" at bounding box center [591, 513] width 643 height 34
type input "[PERSON_NAME]"
click at [803, 443] on input "Days" at bounding box center [849, 435] width 128 height 34
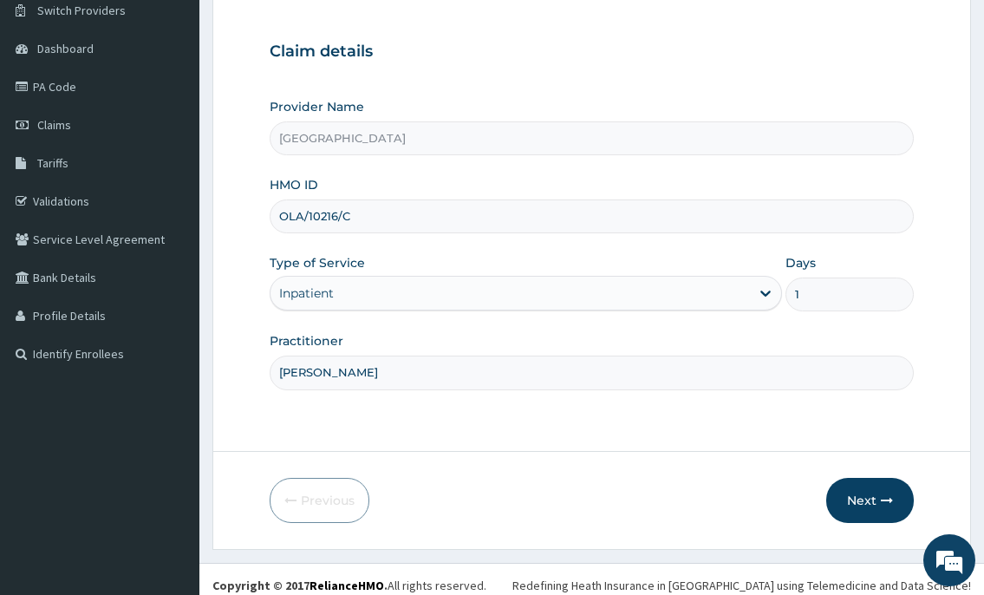
scroll to position [153, 0]
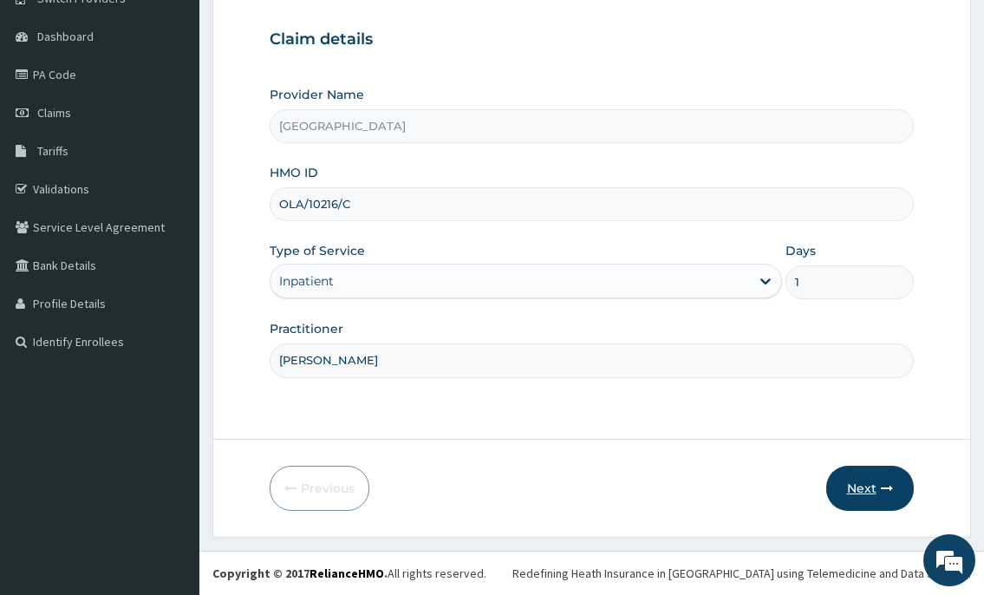
type input "1"
click at [843, 485] on button "Next" at bounding box center [870, 487] width 88 height 45
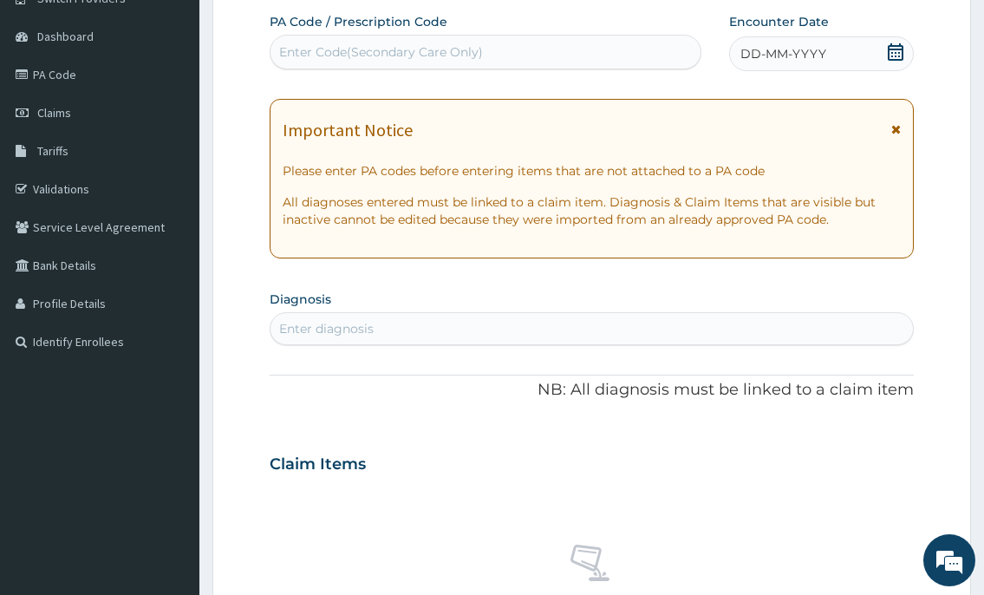
scroll to position [0, 0]
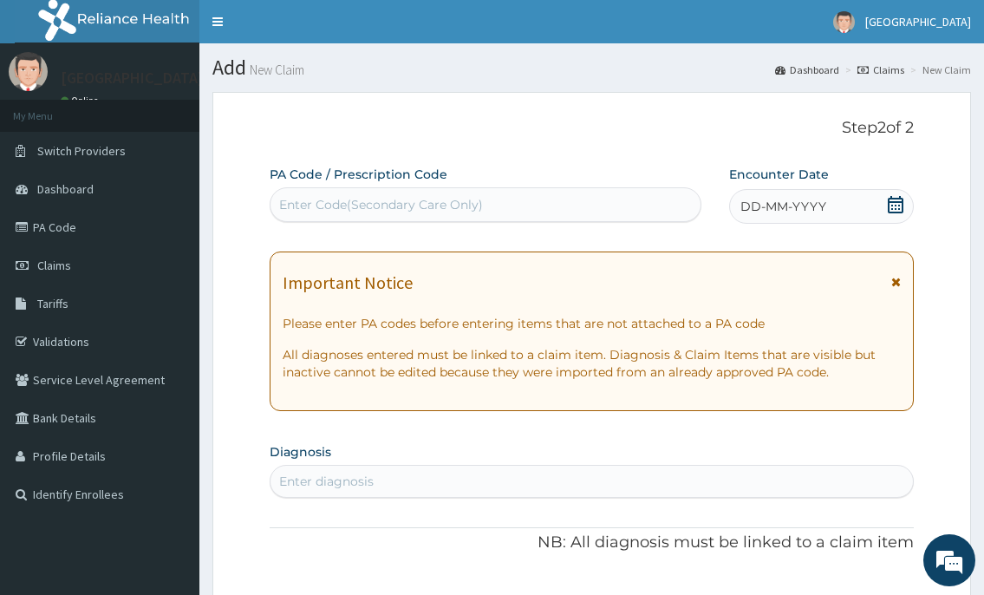
click at [543, 212] on div "Enter Code(Secondary Care Only)" at bounding box center [484, 205] width 429 height 28
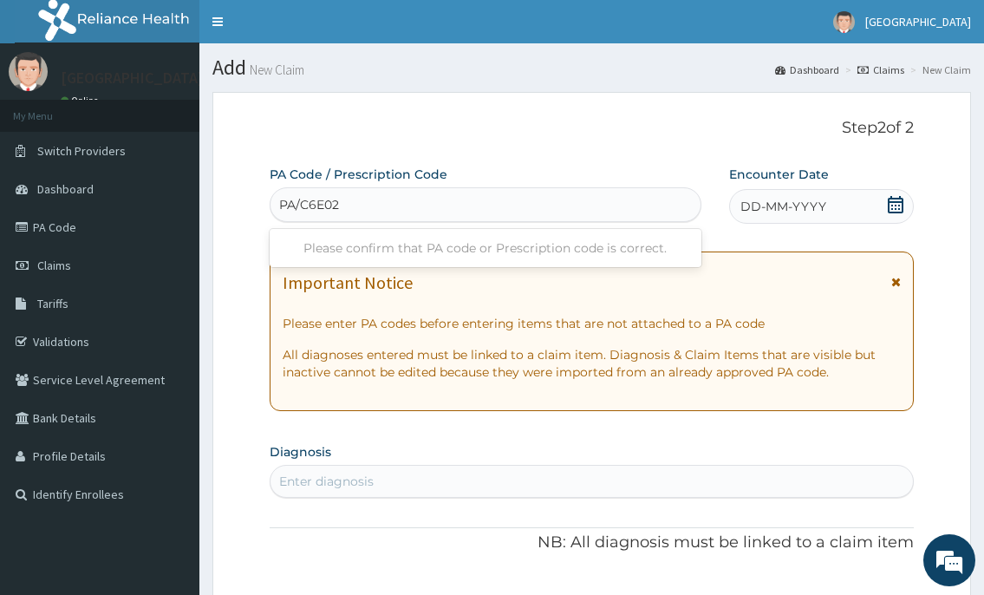
type input "PA/C6E02A"
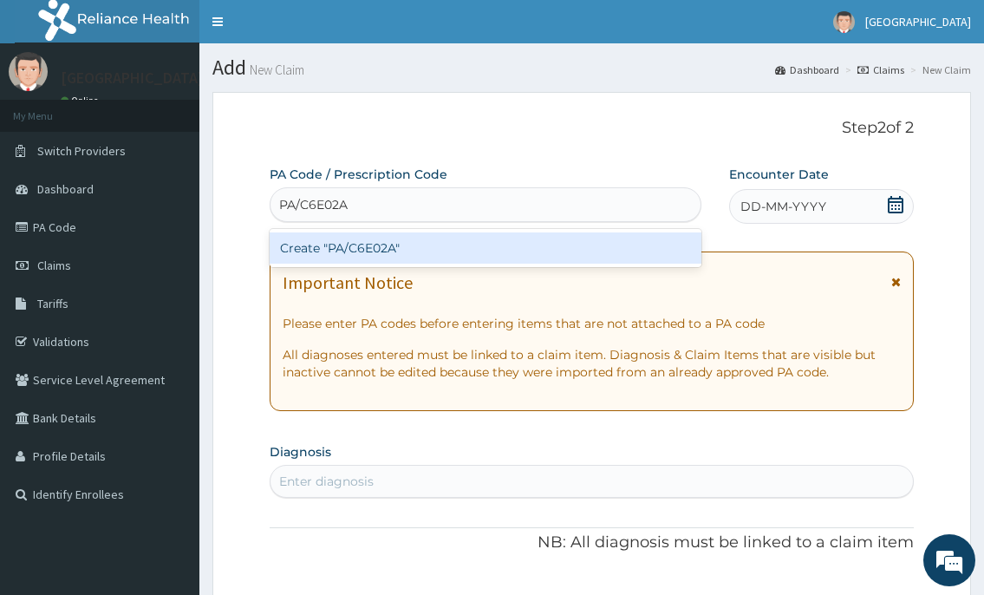
click at [359, 245] on div "Create "PA/C6E02A"" at bounding box center [485, 247] width 431 height 31
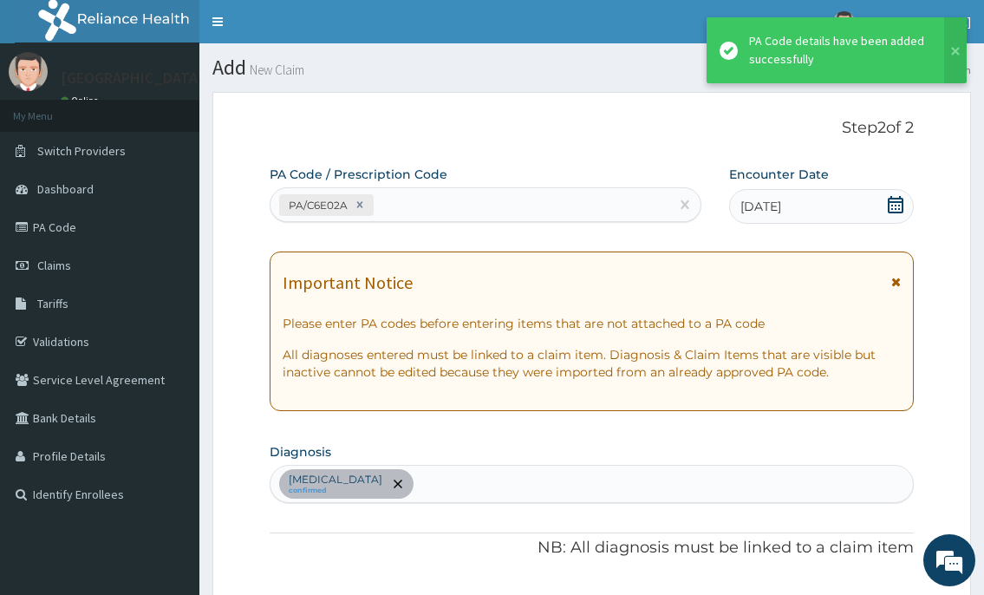
scroll to position [543, 0]
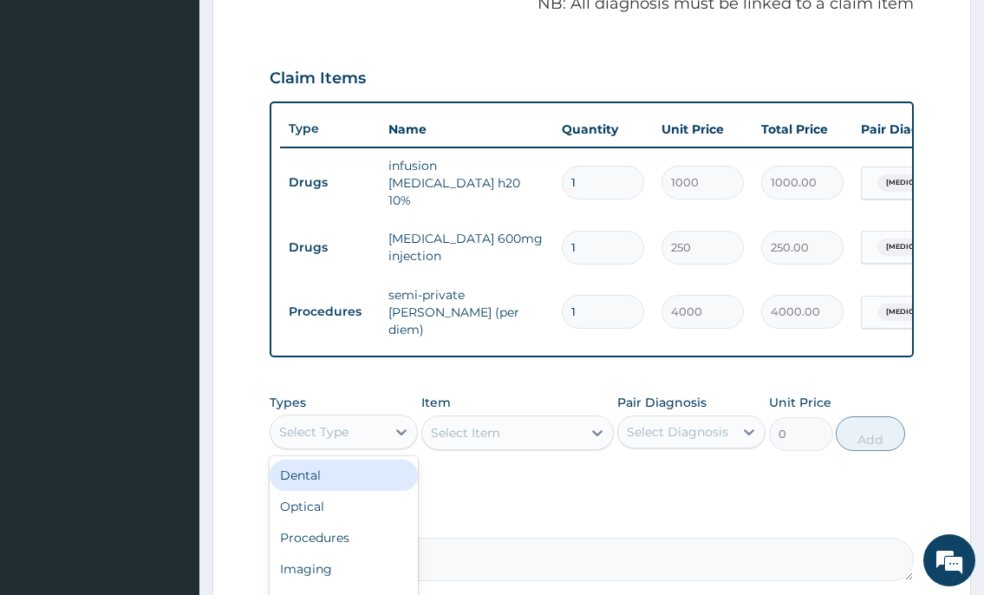
click at [313, 438] on div "Select Type" at bounding box center [327, 432] width 115 height 28
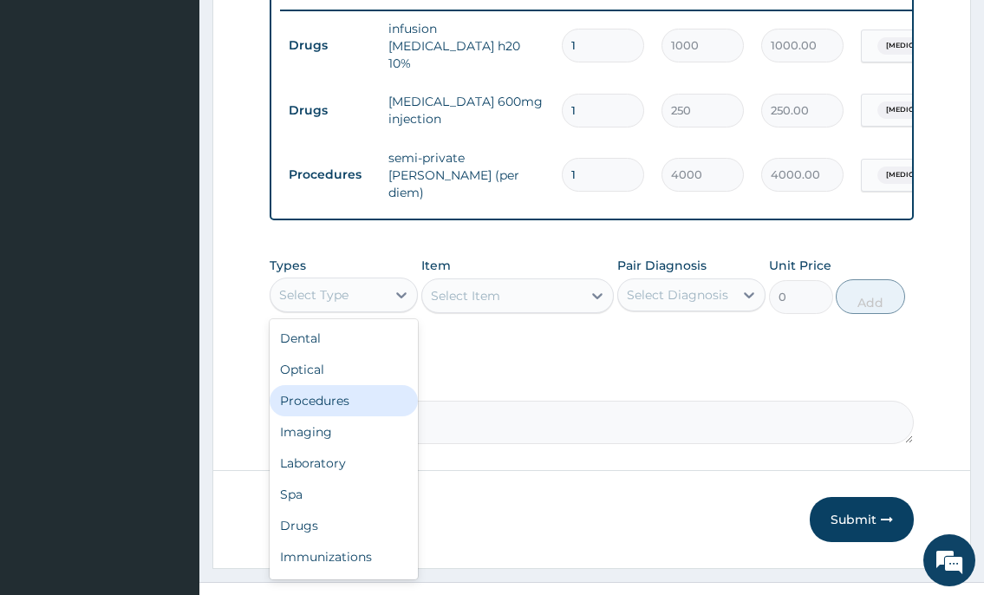
scroll to position [707, 0]
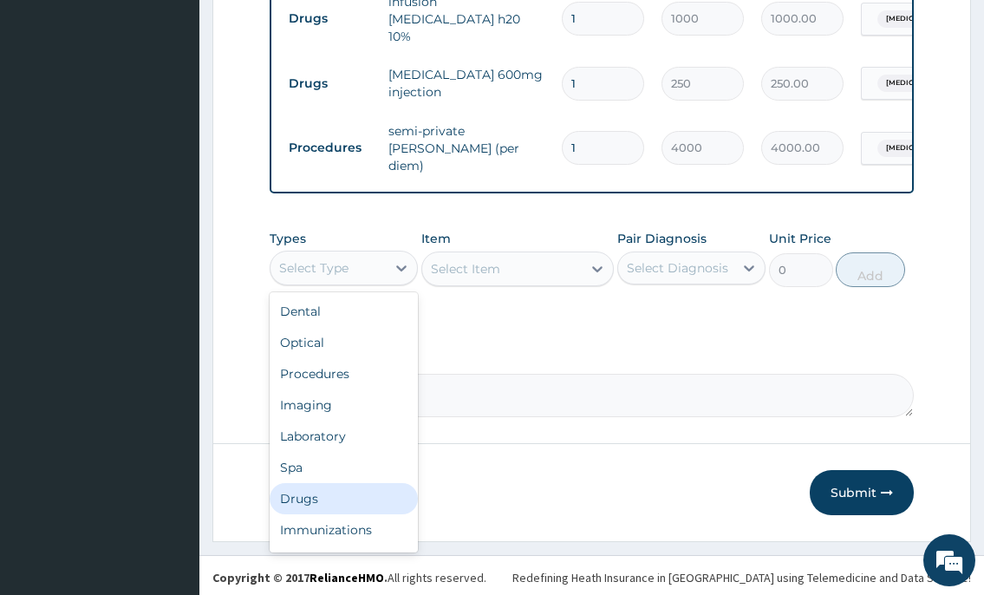
click at [341, 497] on div "Drugs" at bounding box center [344, 498] width 148 height 31
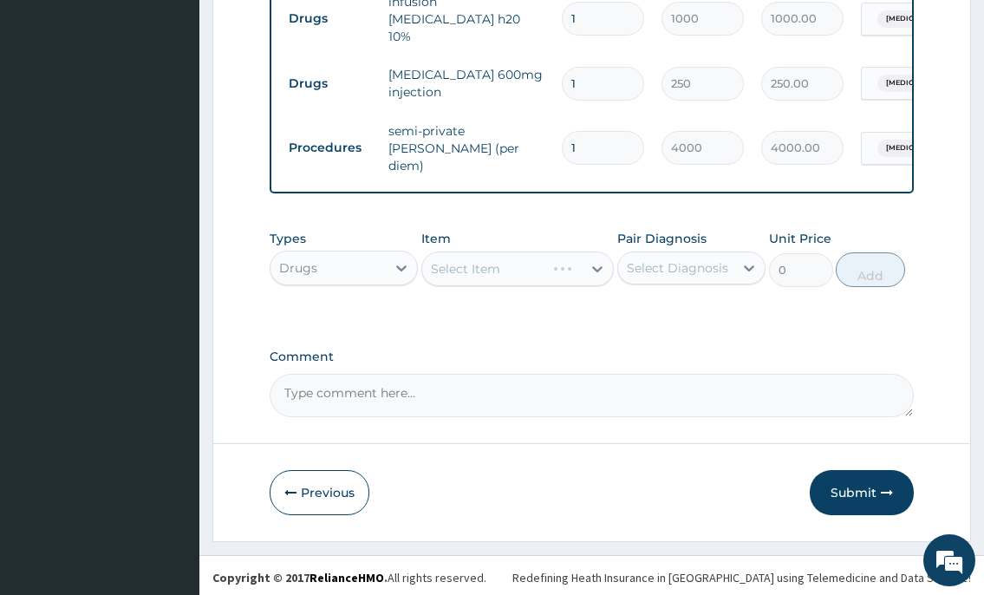
click at [478, 267] on div "Select Item" at bounding box center [517, 268] width 193 height 35
click at [453, 267] on div "Select Item" at bounding box center [465, 268] width 69 height 17
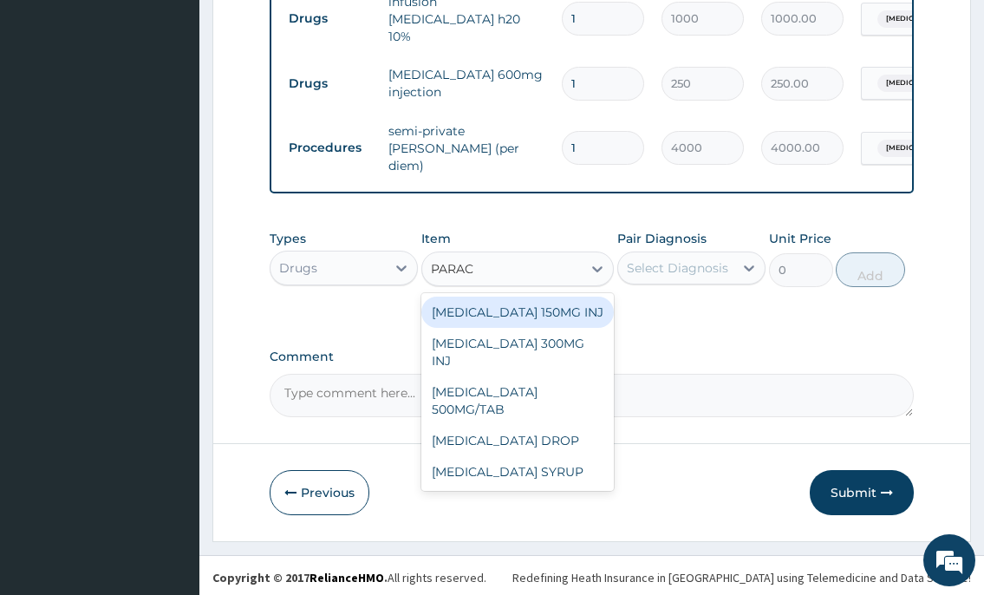
type input "PARACE"
drag, startPoint x: 582, startPoint y: 316, endPoint x: 619, endPoint y: 279, distance: 52.1
click at [582, 316] on div "PARACETAMOL 150MG INJ" at bounding box center [517, 311] width 193 height 31
type input "300"
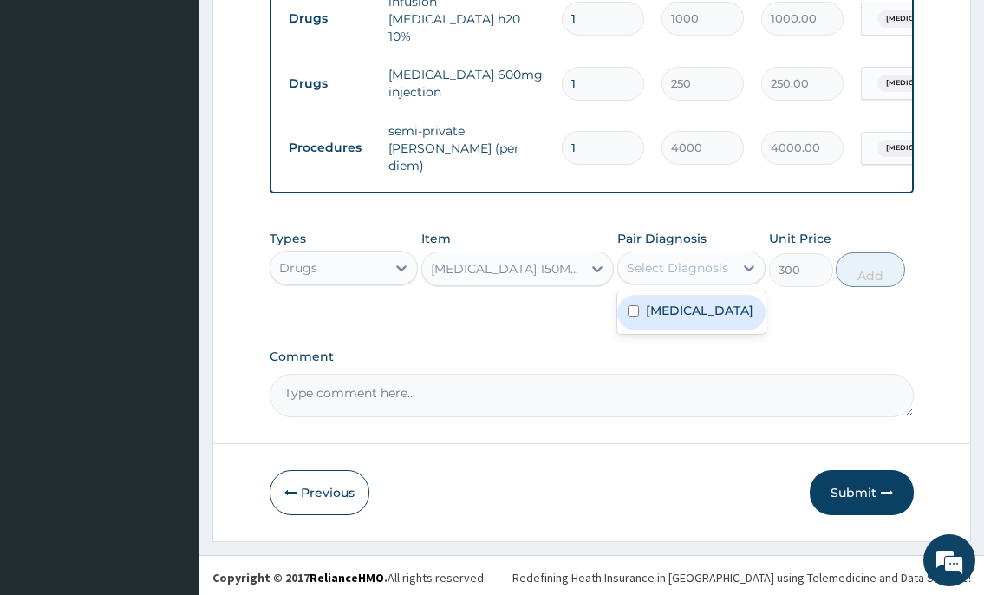
click at [633, 264] on div "Select Diagnosis" at bounding box center [677, 267] width 101 height 17
click at [649, 302] on label "Malaria" at bounding box center [699, 310] width 107 height 17
checkbox input "true"
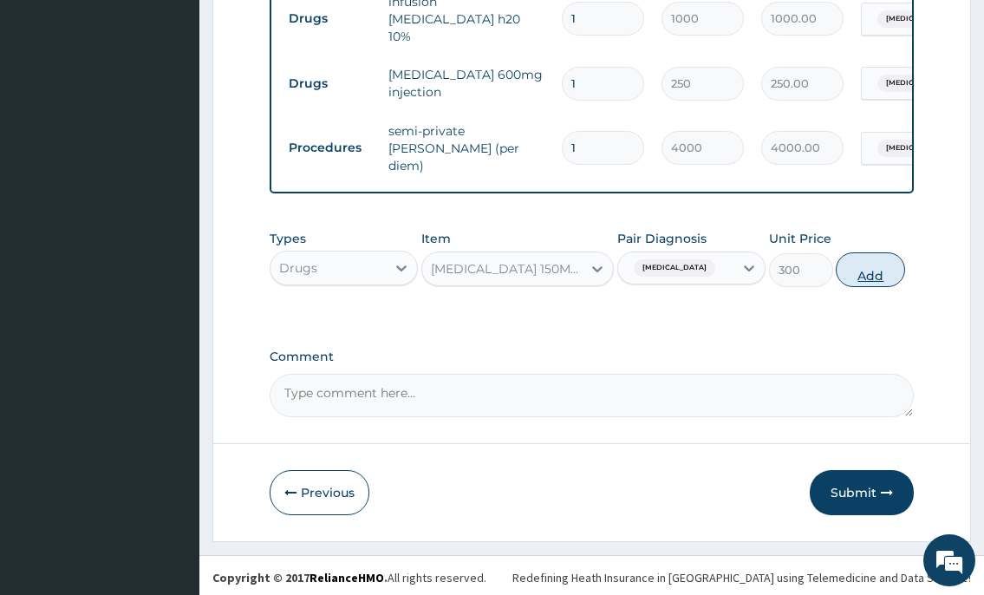
click at [897, 264] on button "Add" at bounding box center [870, 269] width 69 height 35
type input "0"
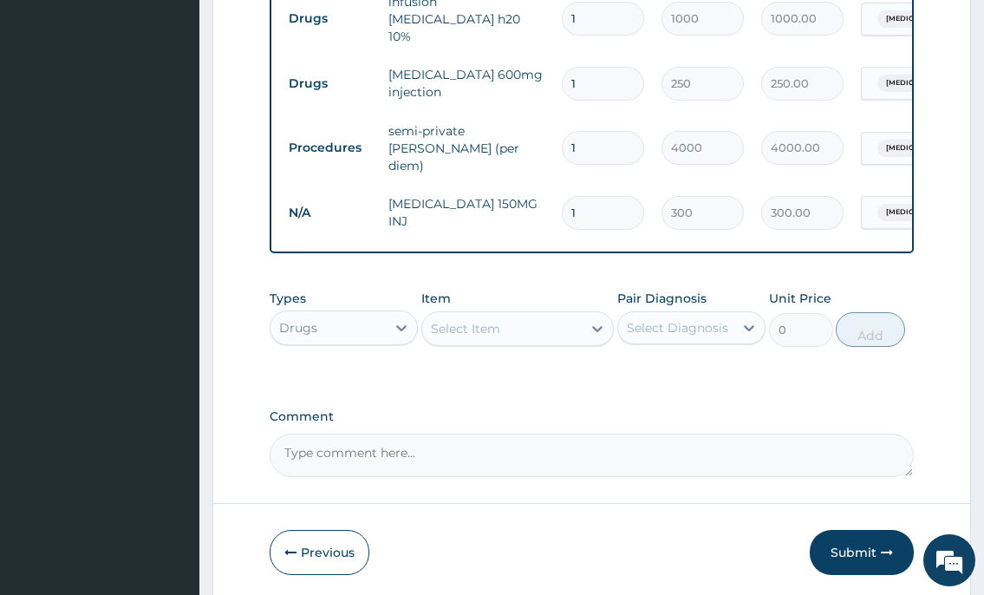
type input "0.00"
type input "3"
type input "900.00"
type input "3"
click at [491, 329] on div "Select Item" at bounding box center [465, 328] width 69 height 17
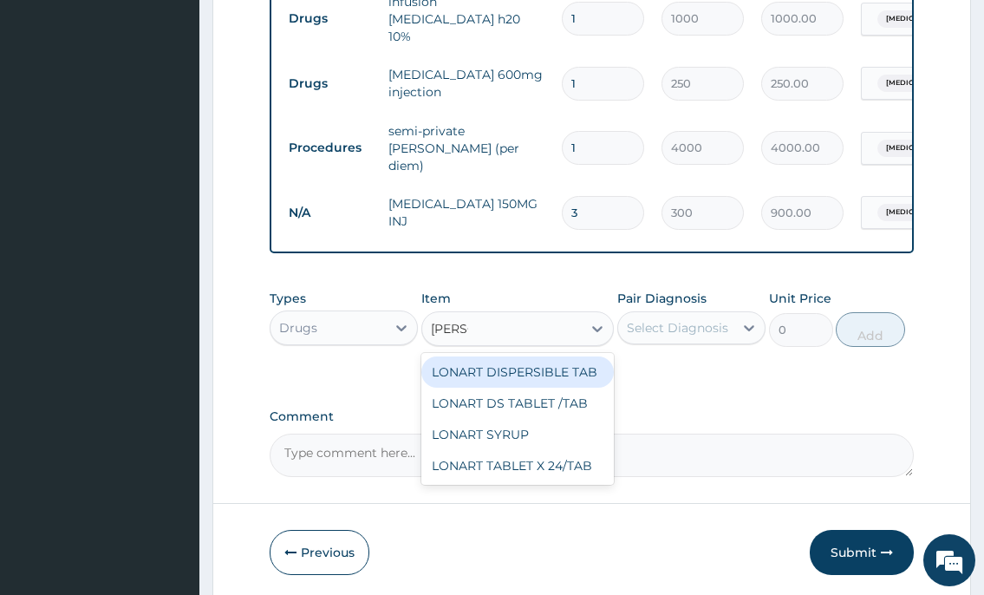
type input "LONAR"
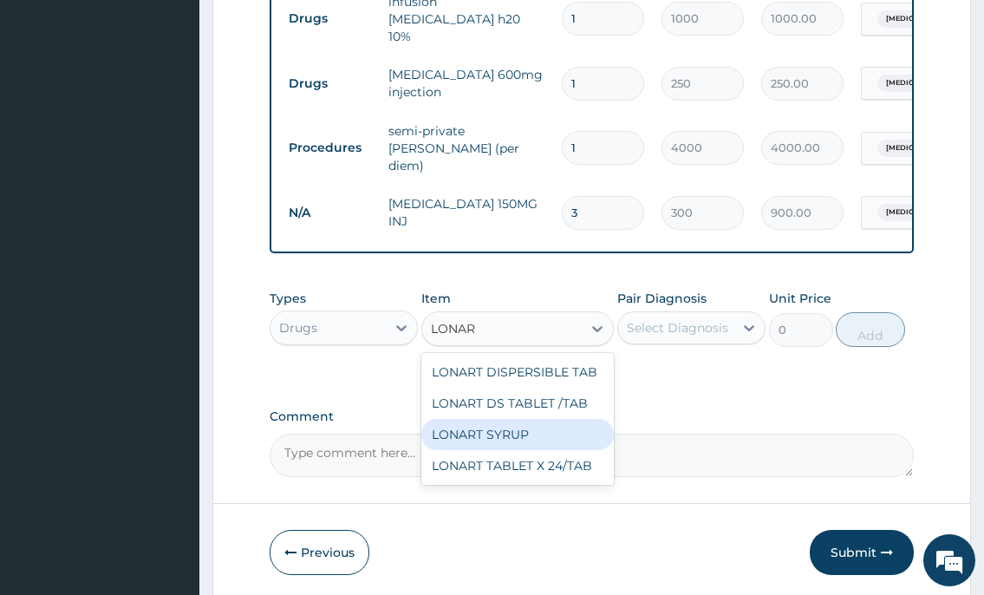
click at [471, 422] on div "LONART SYRUP" at bounding box center [517, 434] width 193 height 31
type input "1500"
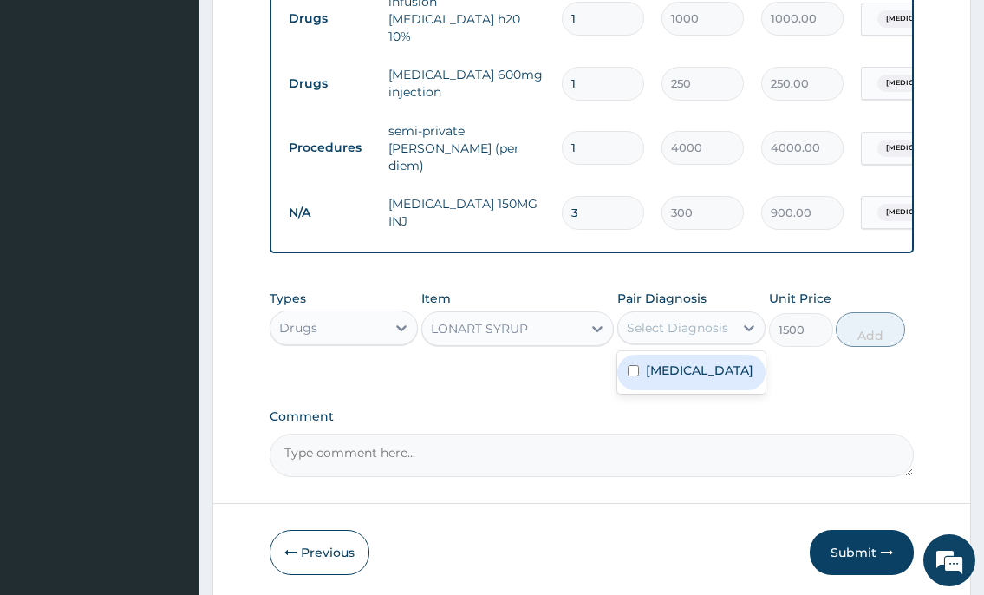
click at [677, 319] on div "Select Diagnosis" at bounding box center [677, 327] width 101 height 17
click at [677, 369] on label "Malaria" at bounding box center [699, 369] width 107 height 17
checkbox input "true"
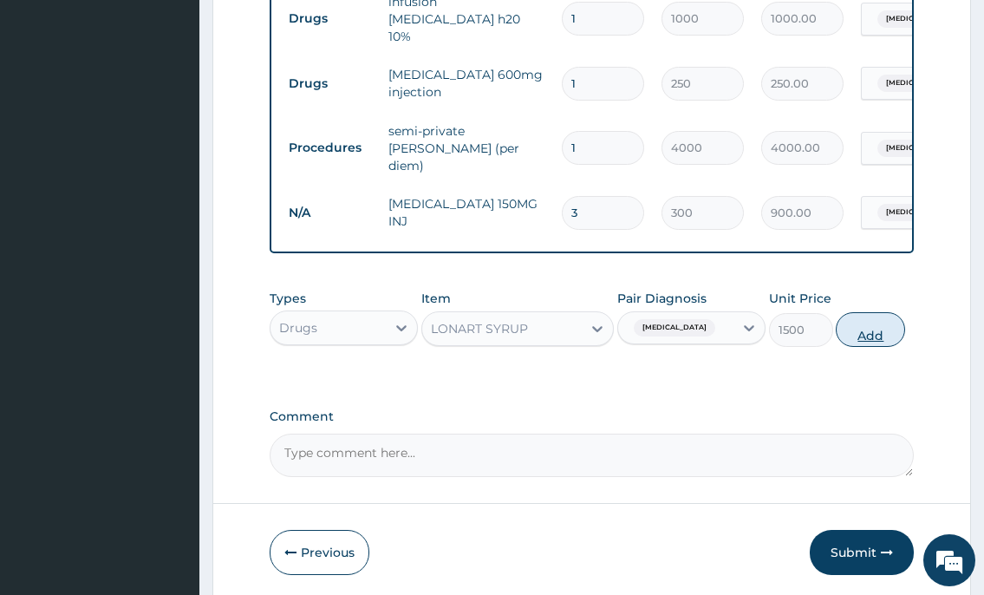
click at [880, 319] on button "Add" at bounding box center [870, 329] width 69 height 35
type input "0"
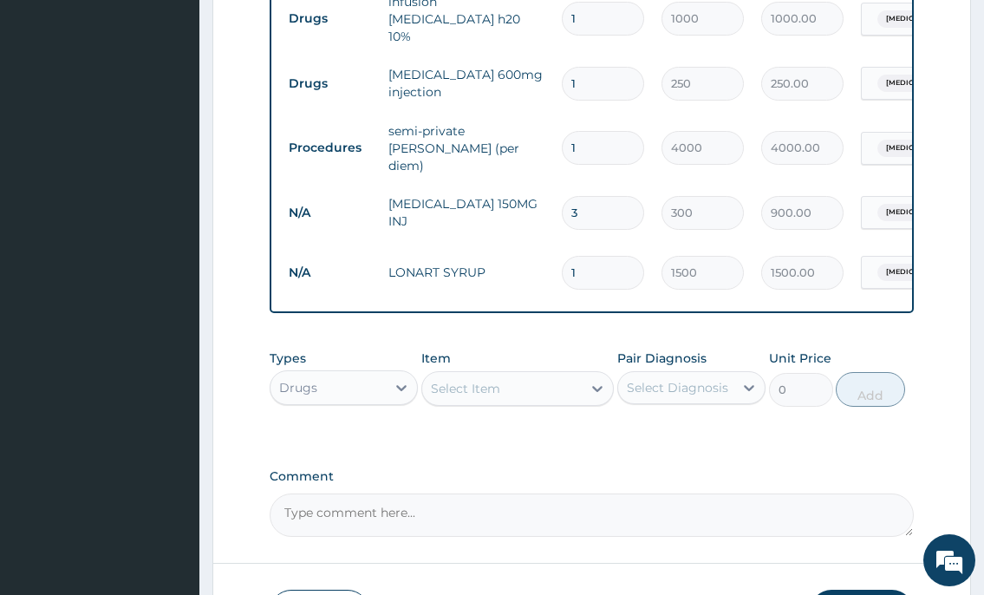
click at [490, 388] on div "Select Item" at bounding box center [465, 388] width 69 height 17
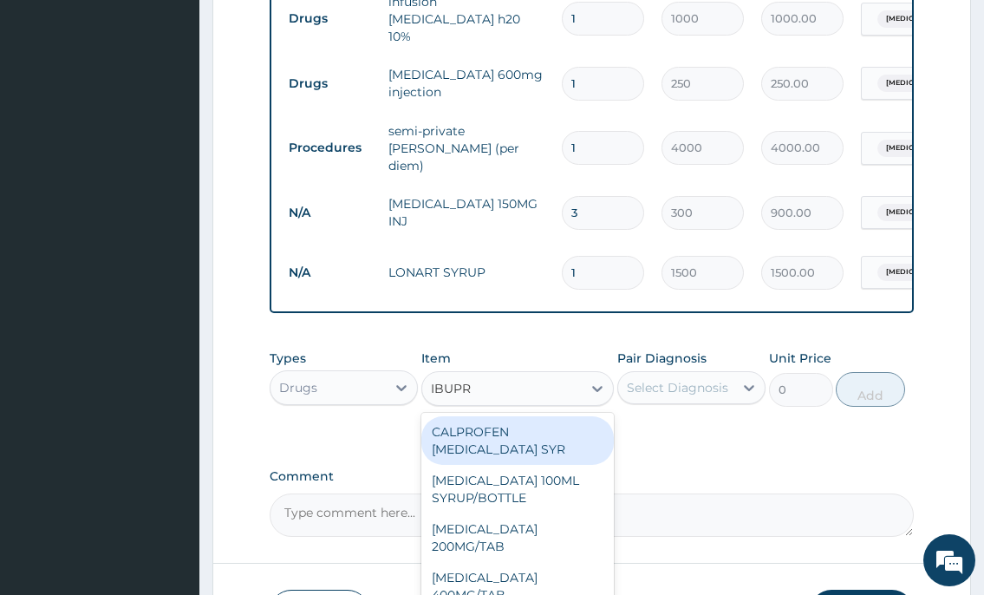
type input "IBUPRO"
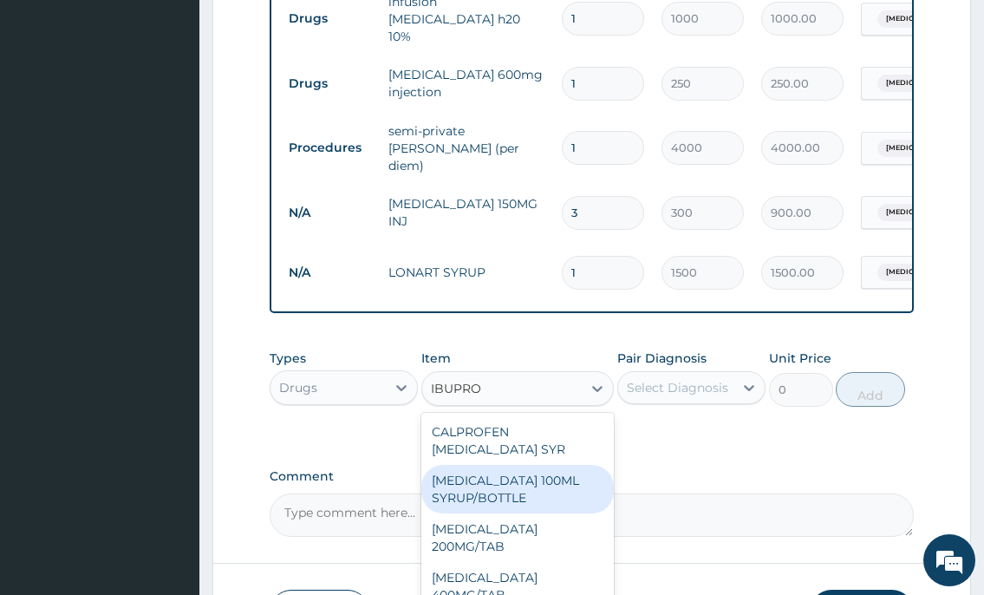
click at [490, 477] on div "IBUPROFEN 100ML SYRUP/BOTTLE" at bounding box center [517, 489] width 193 height 49
type input "650"
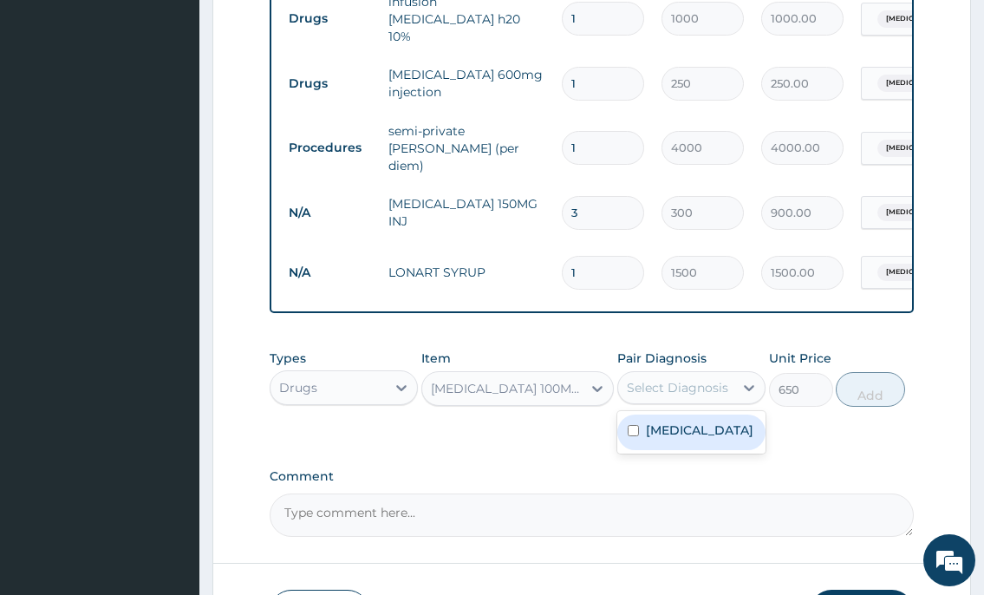
click at [677, 389] on div "Select Diagnosis" at bounding box center [677, 387] width 101 height 17
click at [671, 431] on label "Malaria" at bounding box center [699, 429] width 107 height 17
checkbox input "true"
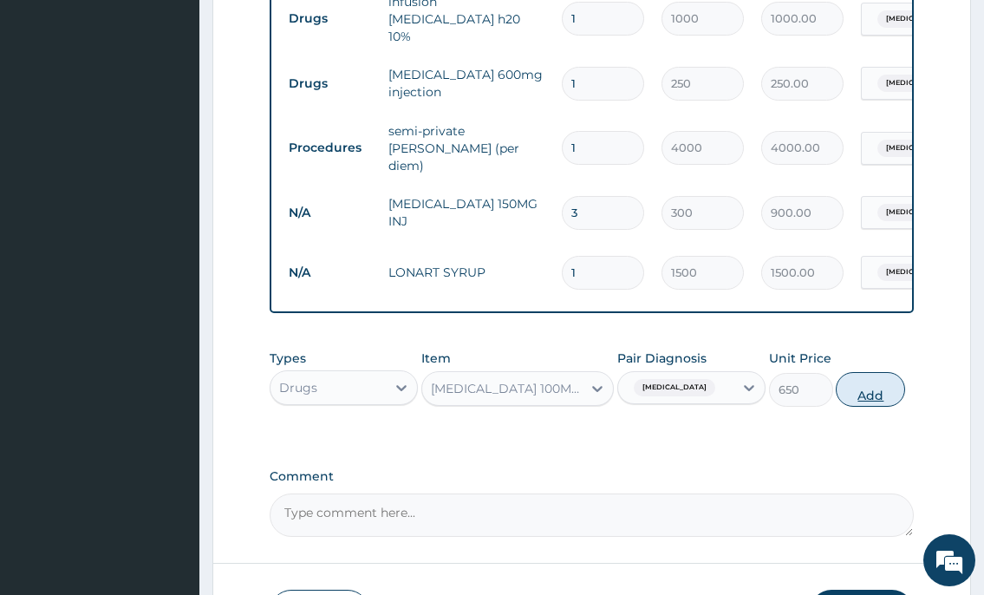
click at [849, 388] on button "Add" at bounding box center [870, 389] width 69 height 35
type input "0"
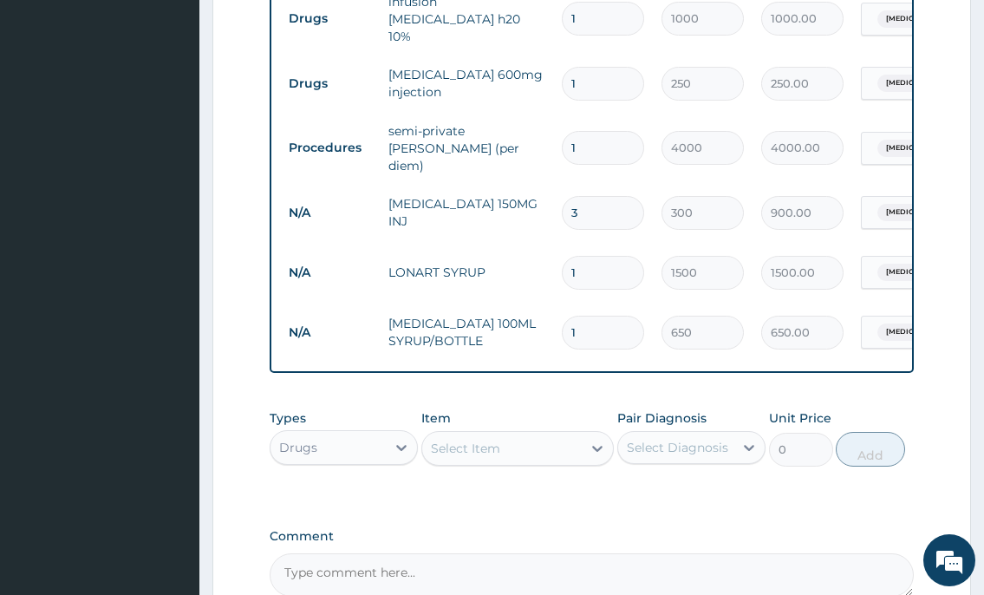
click at [481, 448] on div "Select Item" at bounding box center [465, 447] width 69 height 17
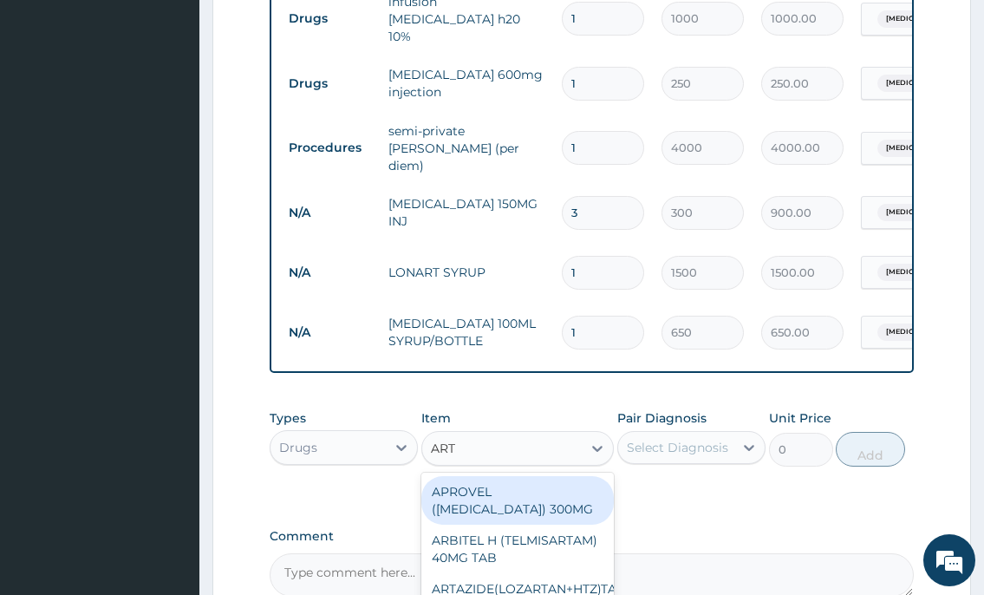
type input "ARTE"
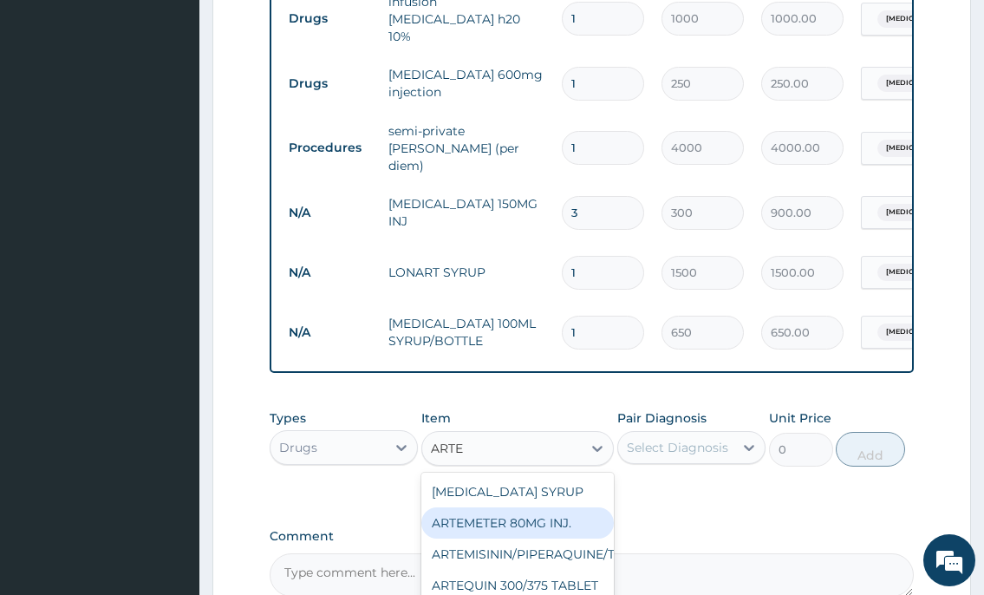
drag, startPoint x: 498, startPoint y: 522, endPoint x: 651, endPoint y: 479, distance: 159.2
click at [498, 521] on div "ARTEMETER 80MG INJ." at bounding box center [517, 522] width 193 height 31
type input "350"
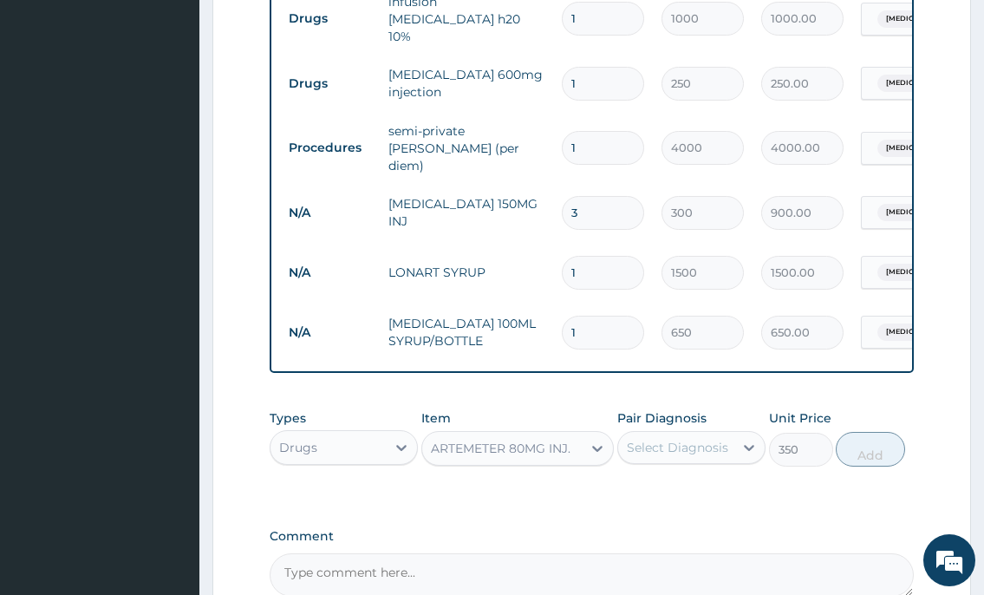
click at [706, 442] on div "Select Diagnosis" at bounding box center [677, 447] width 101 height 17
click at [699, 478] on div "Malaria" at bounding box center [691, 492] width 148 height 36
checkbox input "true"
click at [879, 449] on button "Add" at bounding box center [870, 449] width 69 height 35
type input "0"
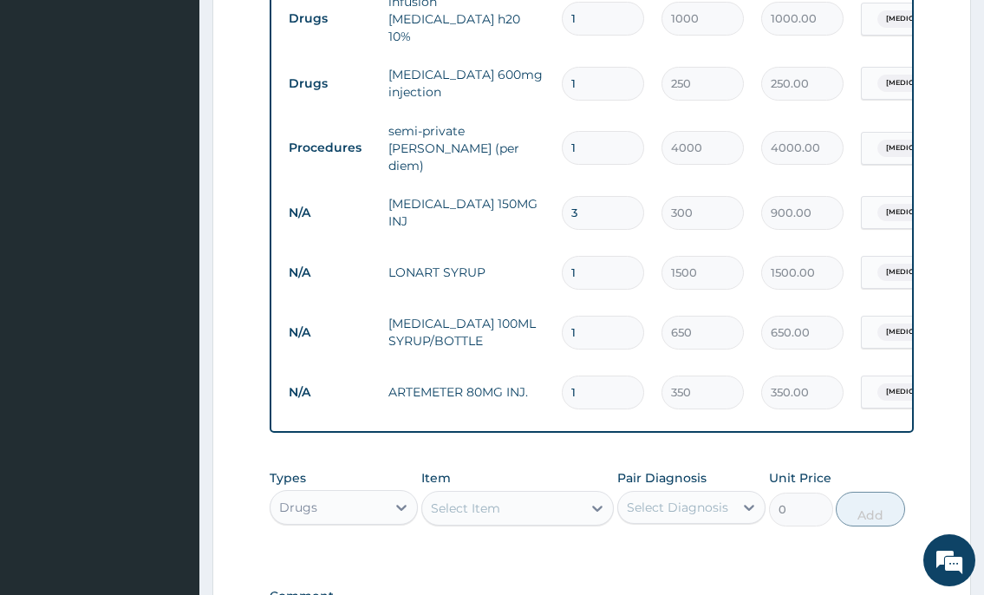
click at [466, 505] on div "Select Item" at bounding box center [465, 507] width 69 height 17
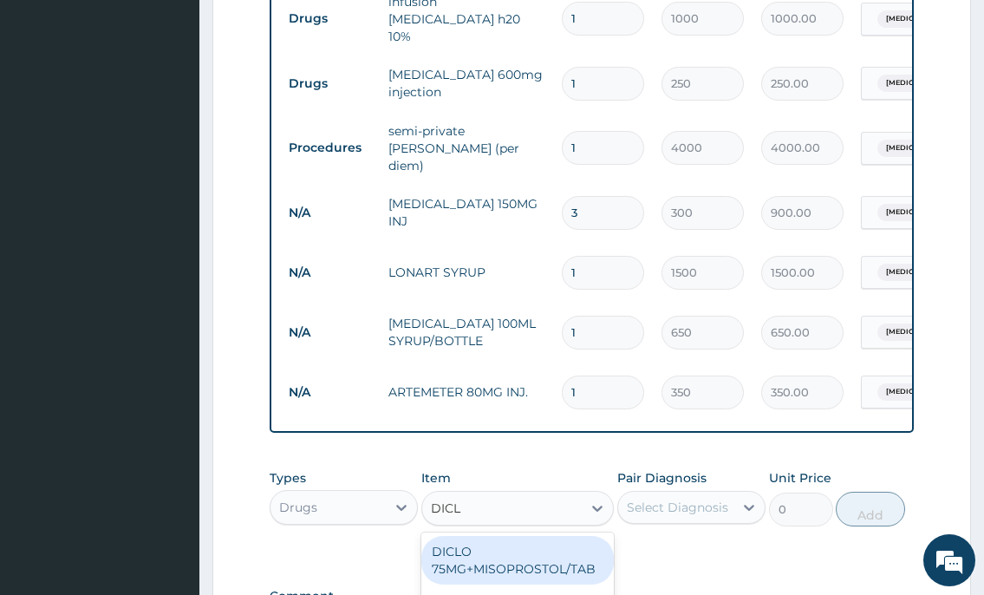
type input "DICLO"
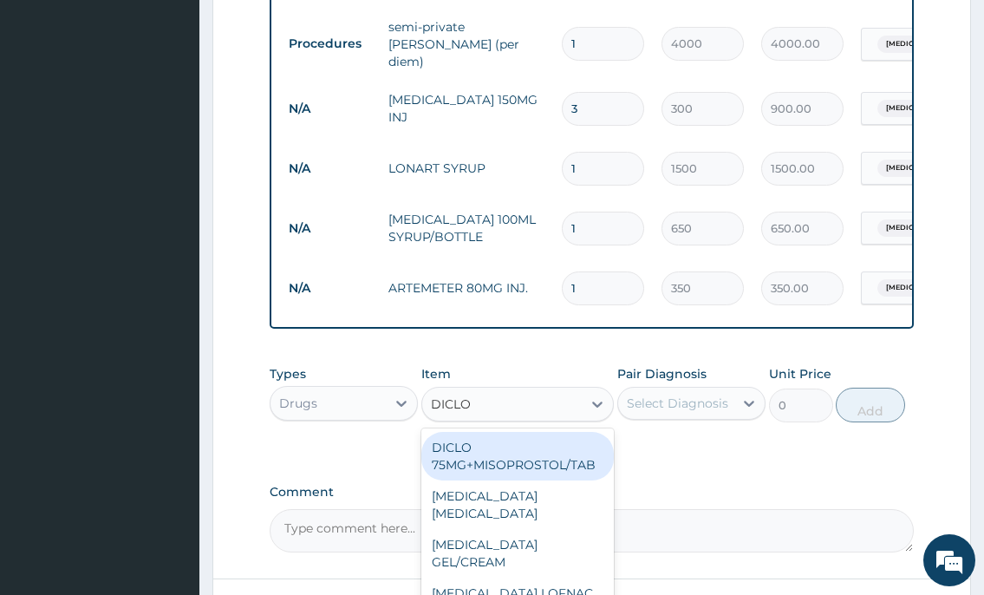
scroll to position [881, 0]
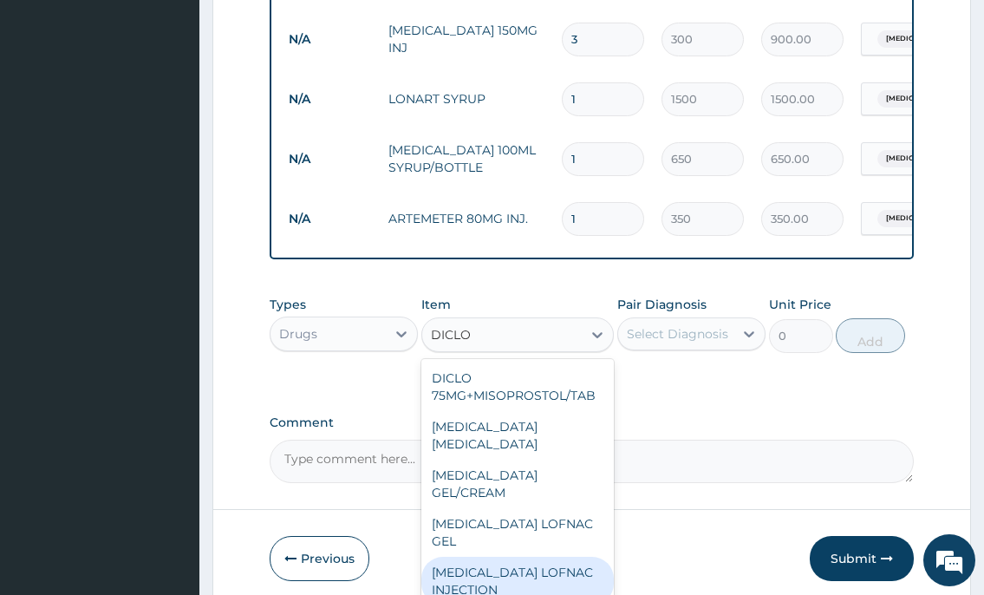
click at [541, 556] on div "DICLOFENAC LOFNAC INJECTION" at bounding box center [517, 580] width 193 height 49
type input "500"
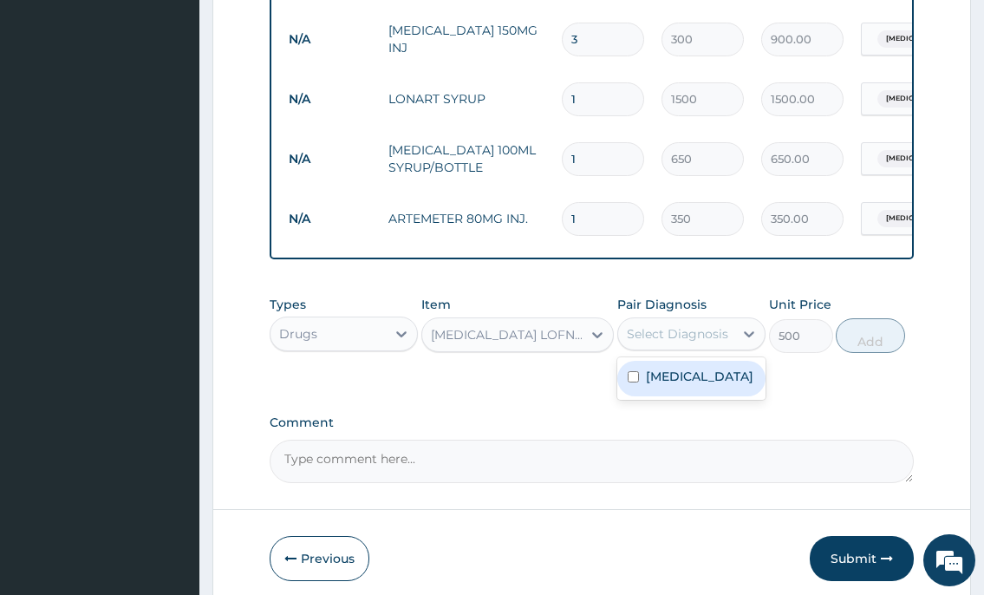
click at [693, 330] on div "Select Diagnosis" at bounding box center [677, 333] width 101 height 17
click at [685, 368] on label "Malaria" at bounding box center [699, 376] width 107 height 17
checkbox input "true"
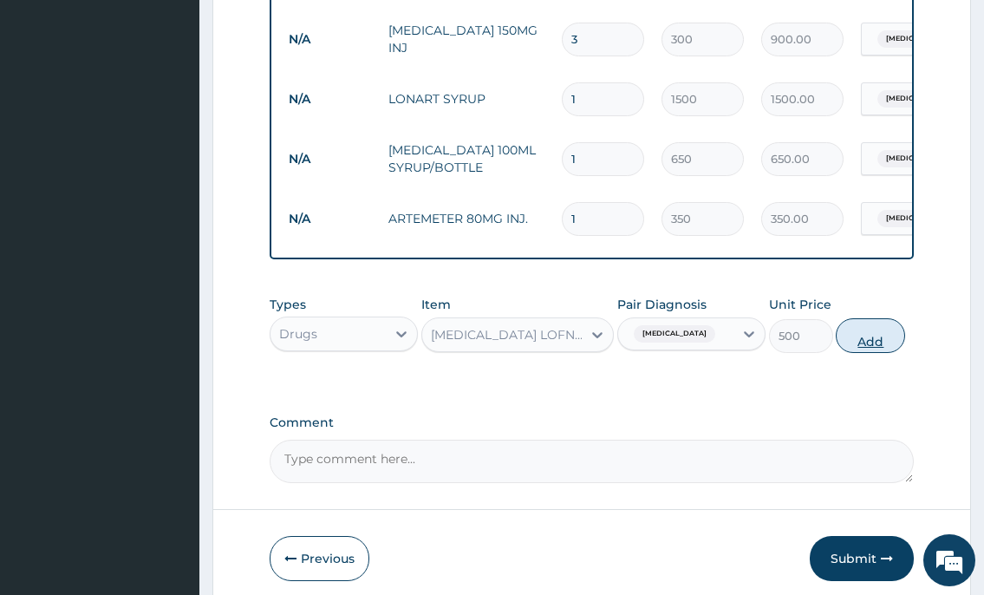
click at [886, 339] on button "Add" at bounding box center [870, 335] width 69 height 35
type input "0"
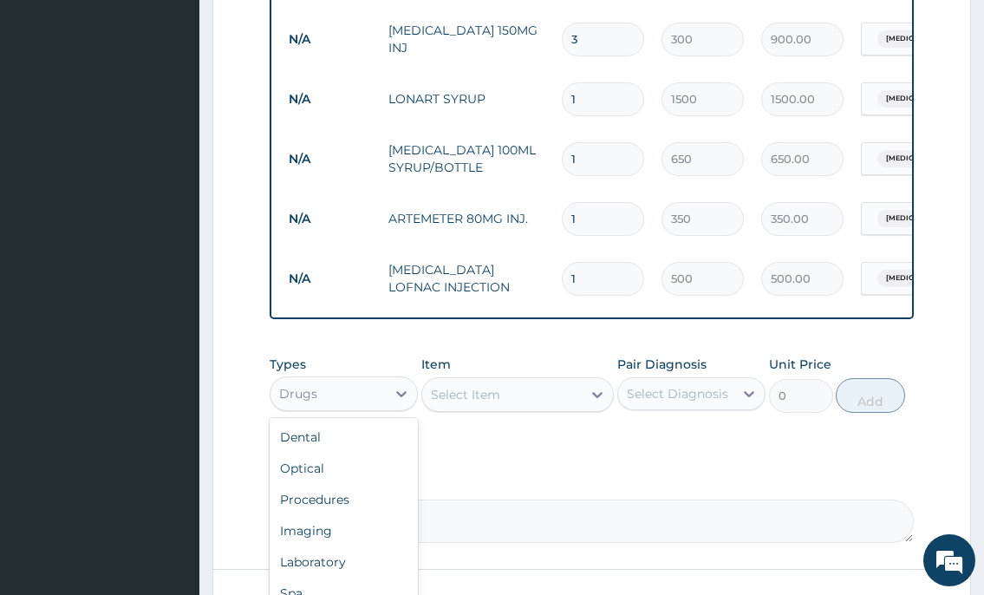
click at [335, 386] on div "Drugs" at bounding box center [327, 394] width 115 height 28
click at [329, 553] on div "Laboratory" at bounding box center [344, 561] width 148 height 31
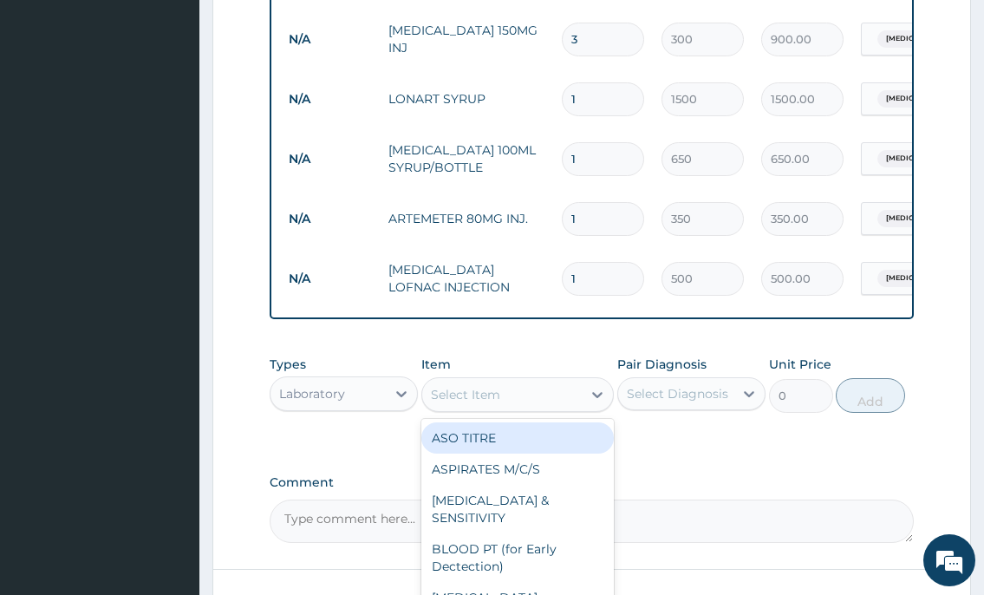
click at [443, 390] on div "Select Item" at bounding box center [465, 394] width 69 height 17
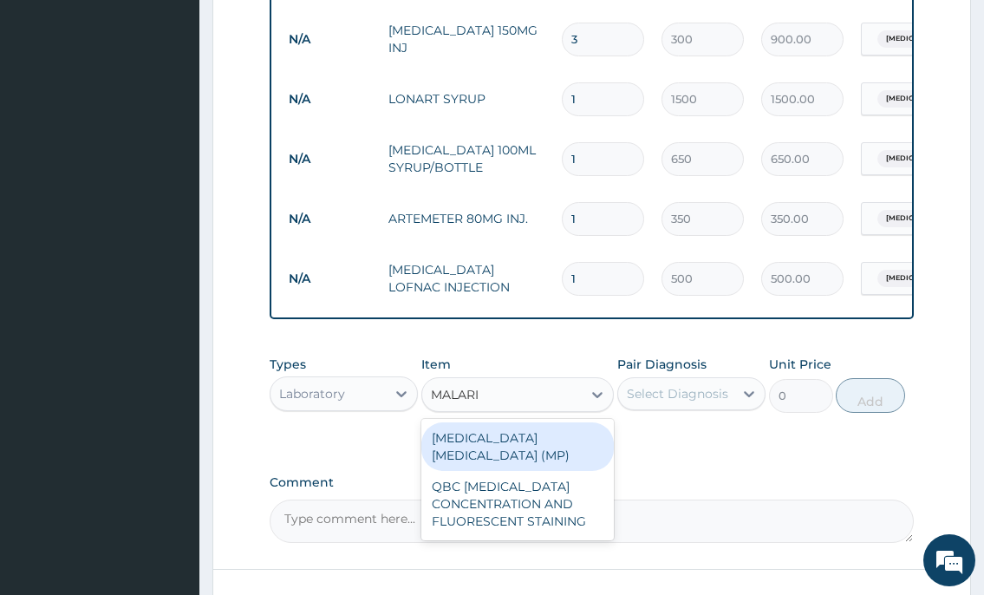
type input "MALARIA"
click at [462, 431] on div "MALARIA PARASITE (MP)" at bounding box center [517, 446] width 193 height 49
type input "1000"
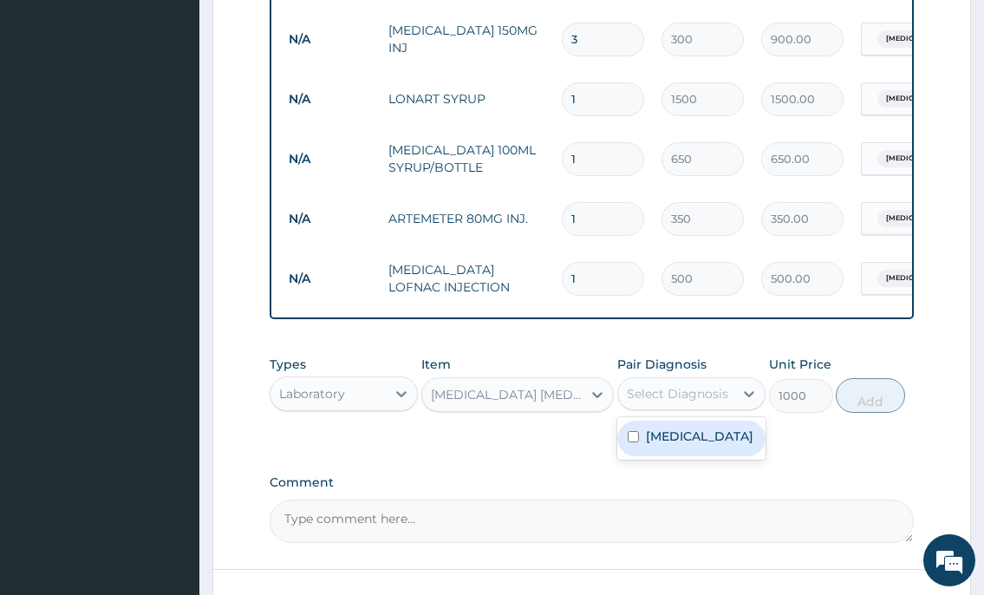
click at [650, 380] on div "Select Diagnosis" at bounding box center [675, 394] width 115 height 28
click at [658, 433] on label "Malaria" at bounding box center [699, 435] width 107 height 17
checkbox input "true"
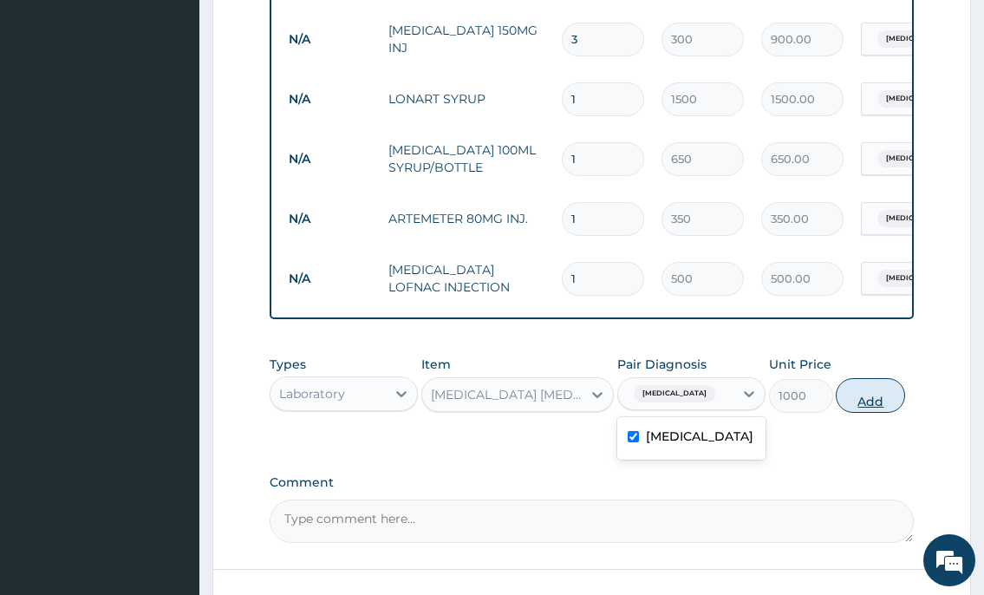
click at [862, 386] on button "Add" at bounding box center [870, 395] width 69 height 35
type input "0"
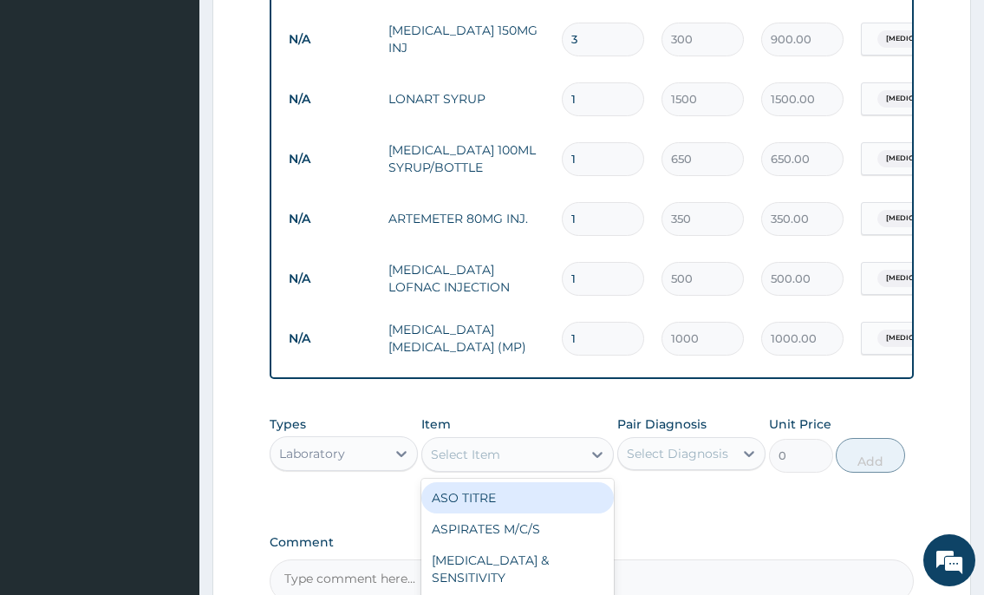
click at [525, 449] on div "Select Item" at bounding box center [502, 454] width 160 height 28
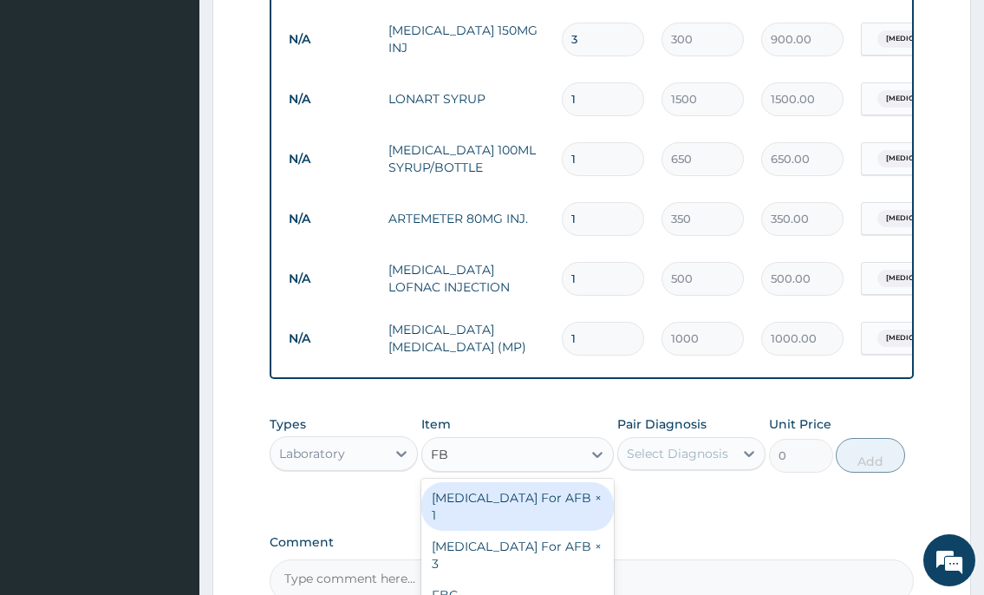
type input "FBC"
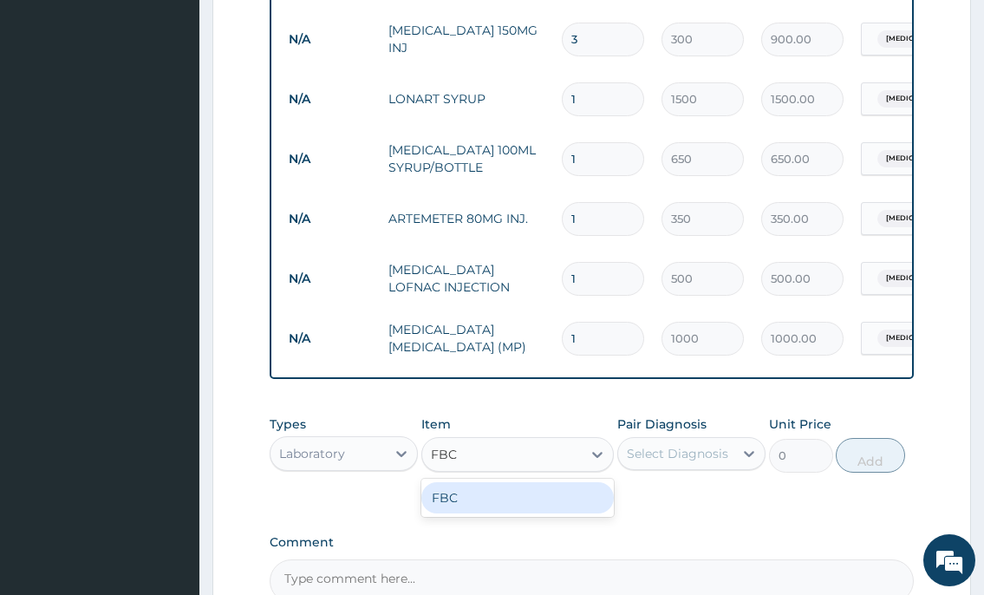
click at [535, 502] on div "FBC" at bounding box center [517, 497] width 193 height 31
type input "2000"
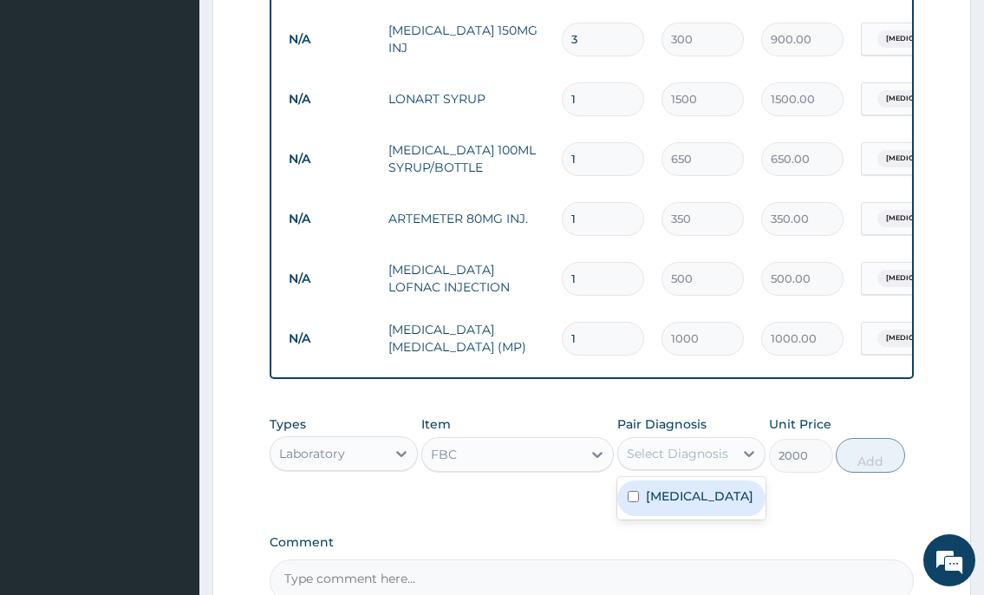
click at [680, 459] on div "Select Diagnosis" at bounding box center [675, 453] width 115 height 28
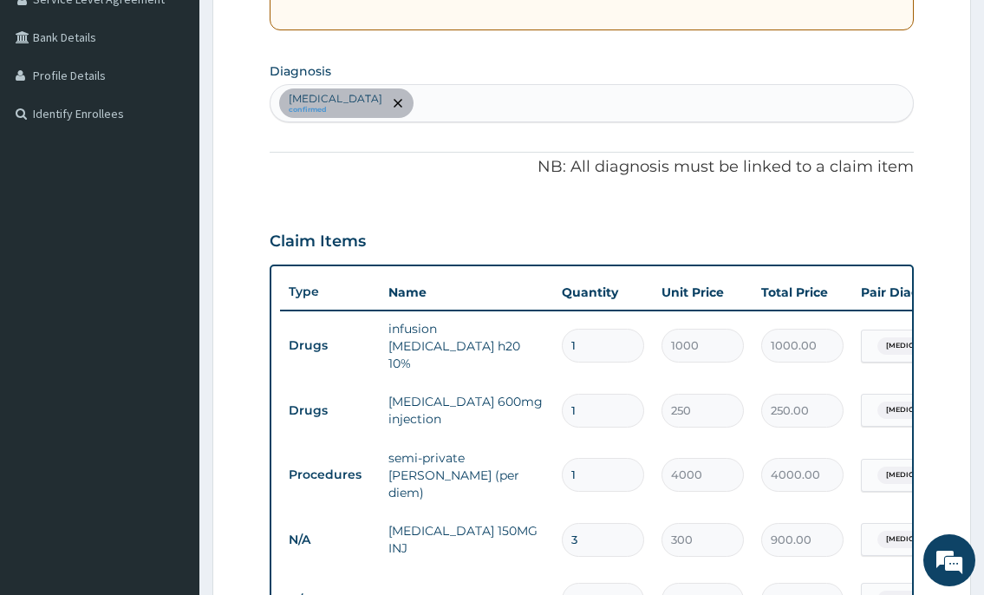
scroll to position [361, 0]
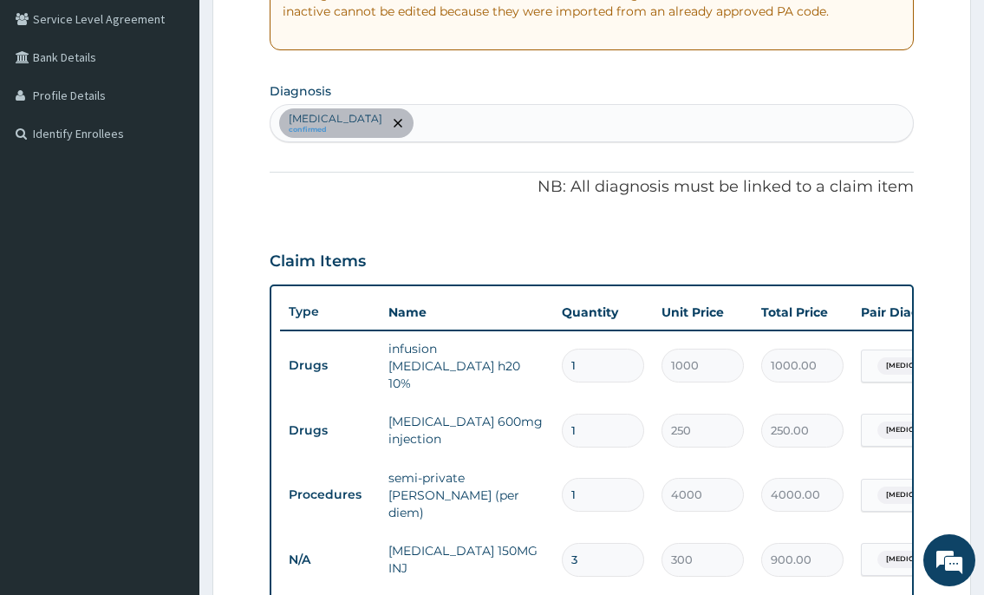
click at [381, 127] on div "Malaria confirmed" at bounding box center [590, 123] width 641 height 36
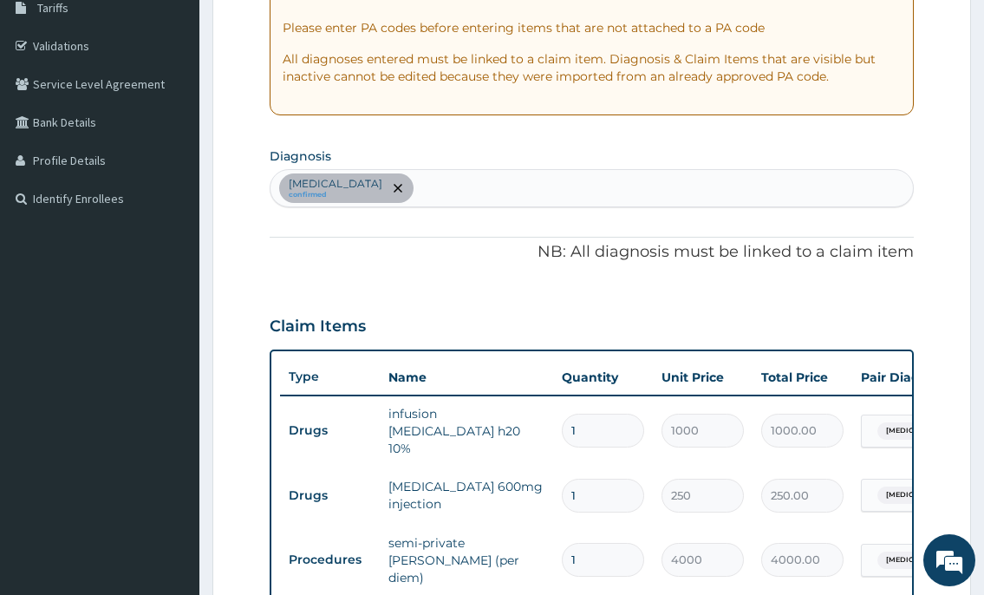
scroll to position [101, 0]
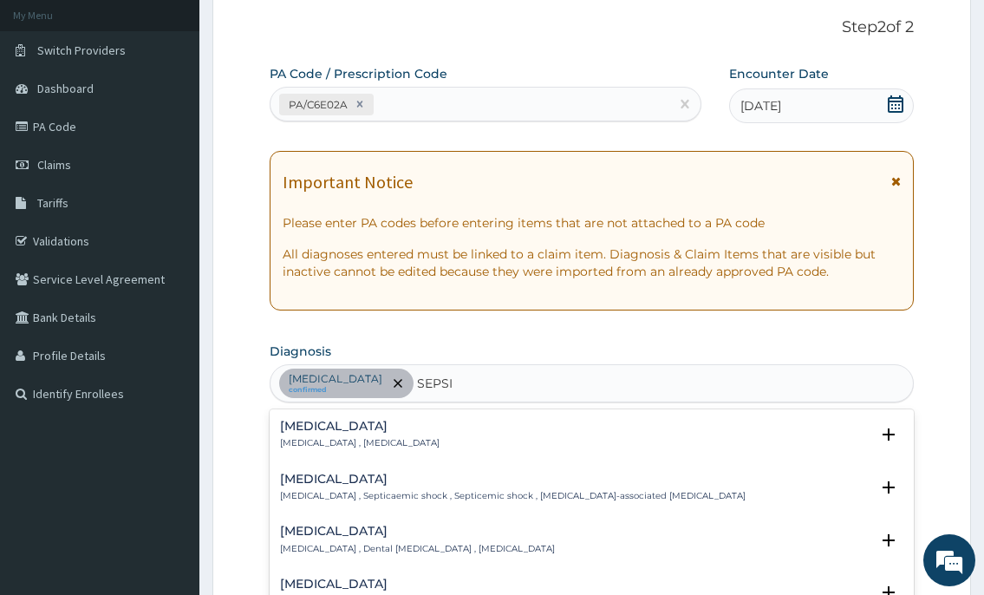
type input "SEPSIS"
click at [343, 439] on p "Systemic infection , Sepsis" at bounding box center [359, 443] width 159 height 12
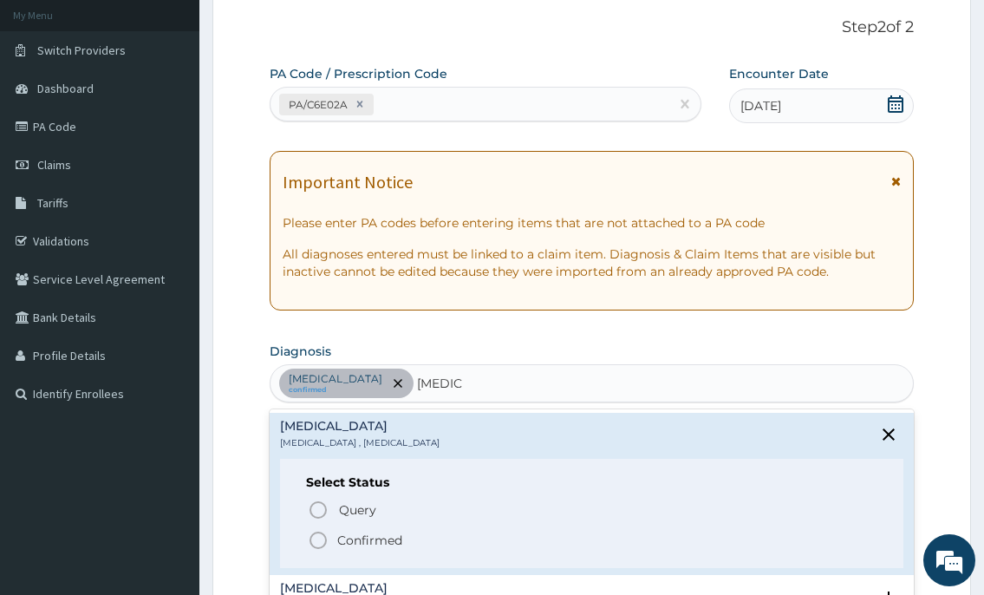
click at [319, 538] on icon "status option filled" at bounding box center [318, 540] width 21 height 21
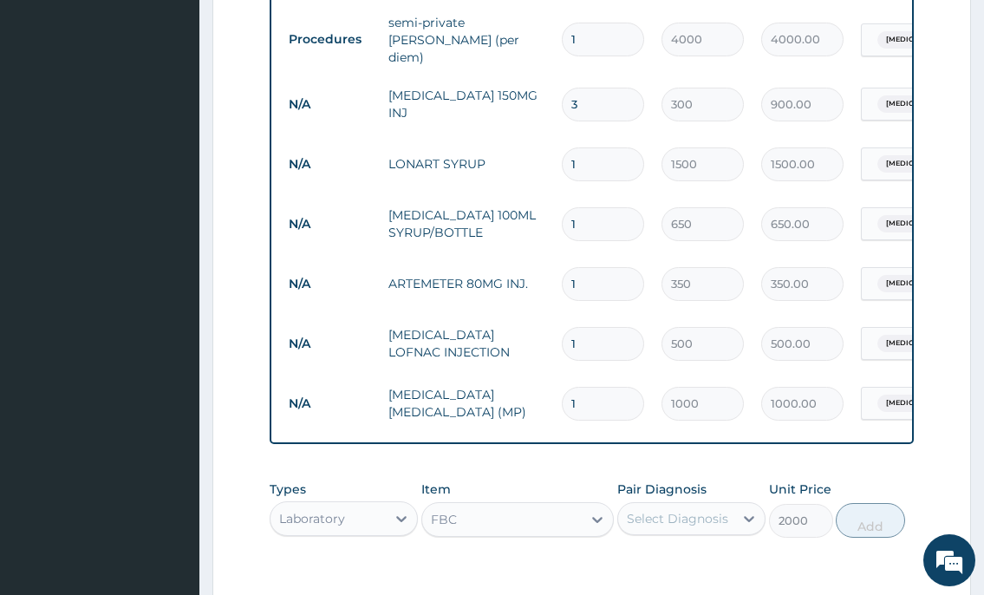
scroll to position [967, 0]
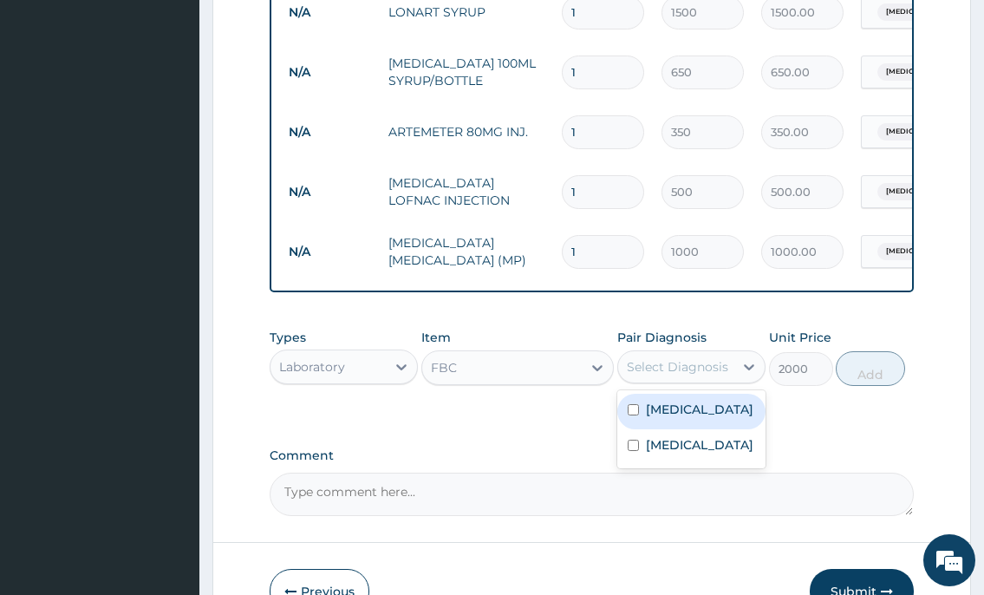
click at [707, 365] on div "Select Diagnosis" at bounding box center [677, 366] width 101 height 17
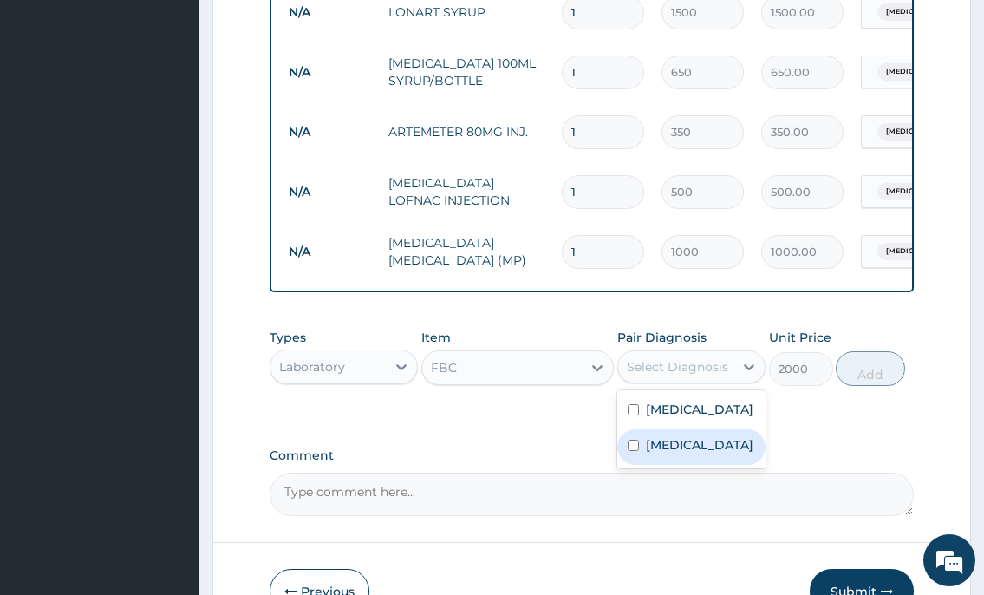
click at [682, 442] on label "Sepsis" at bounding box center [699, 444] width 107 height 17
checkbox input "true"
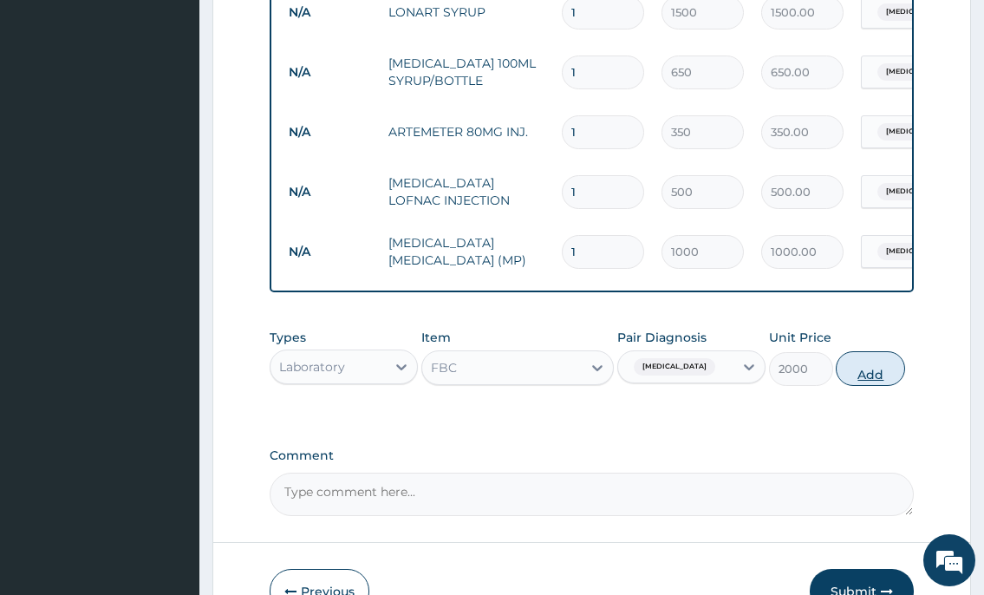
click at [881, 372] on button "Add" at bounding box center [870, 368] width 69 height 35
type input "0"
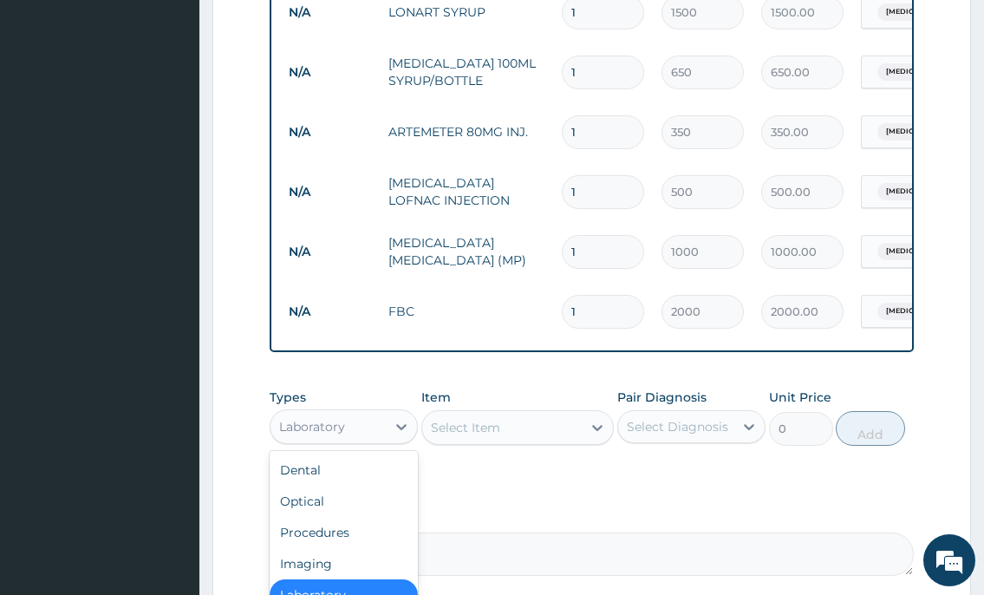
click at [341, 433] on div "Laboratory" at bounding box center [327, 427] width 115 height 28
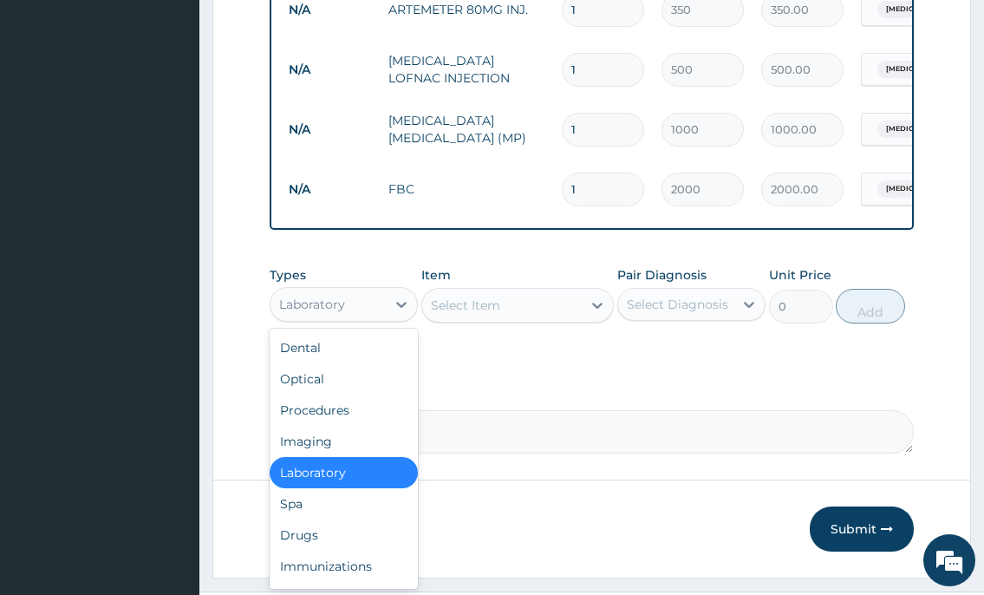
scroll to position [1126, 0]
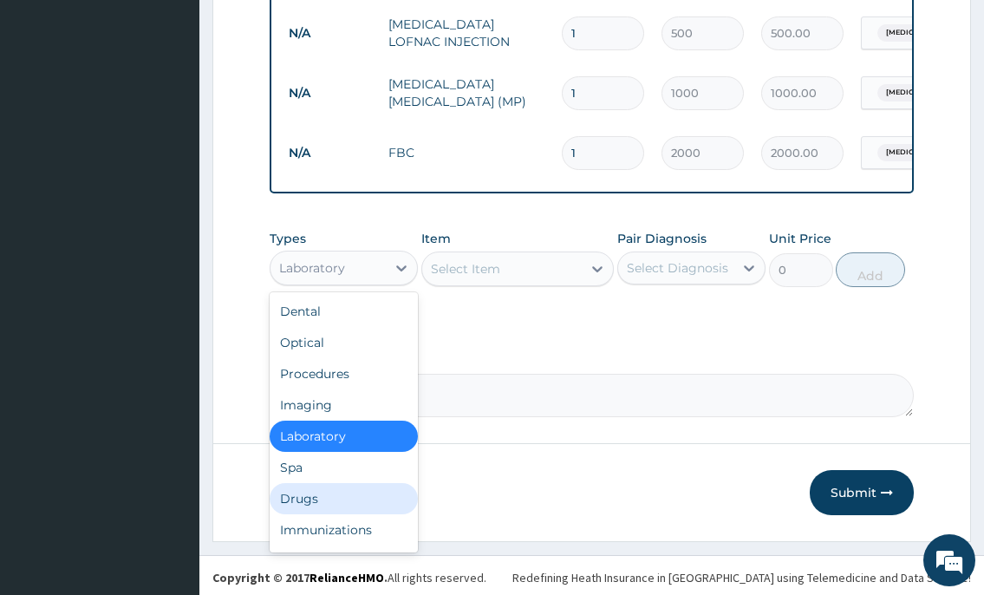
click at [327, 492] on div "Drugs" at bounding box center [344, 498] width 148 height 31
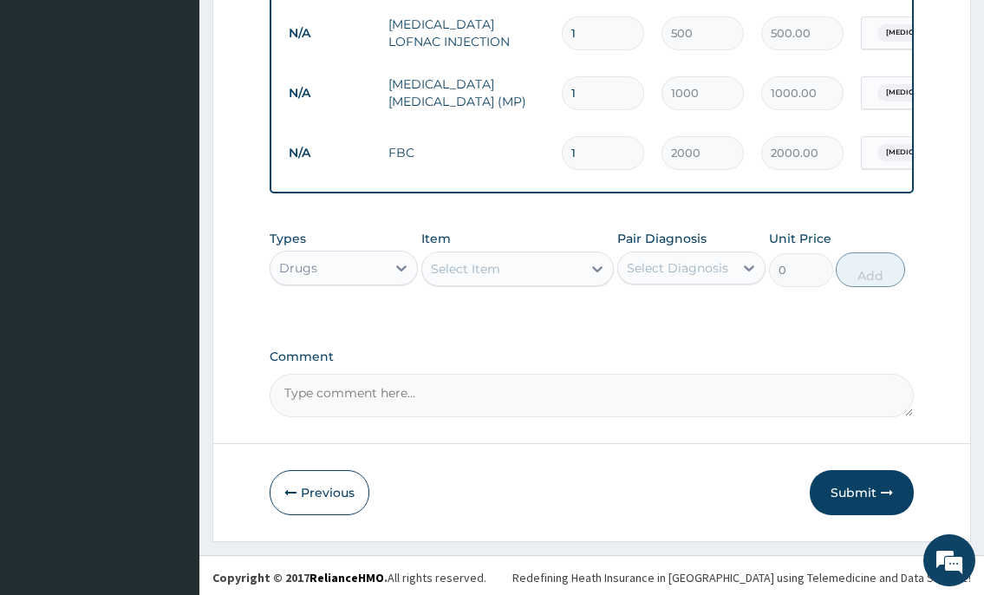
click at [443, 271] on div "Select Item" at bounding box center [465, 268] width 69 height 17
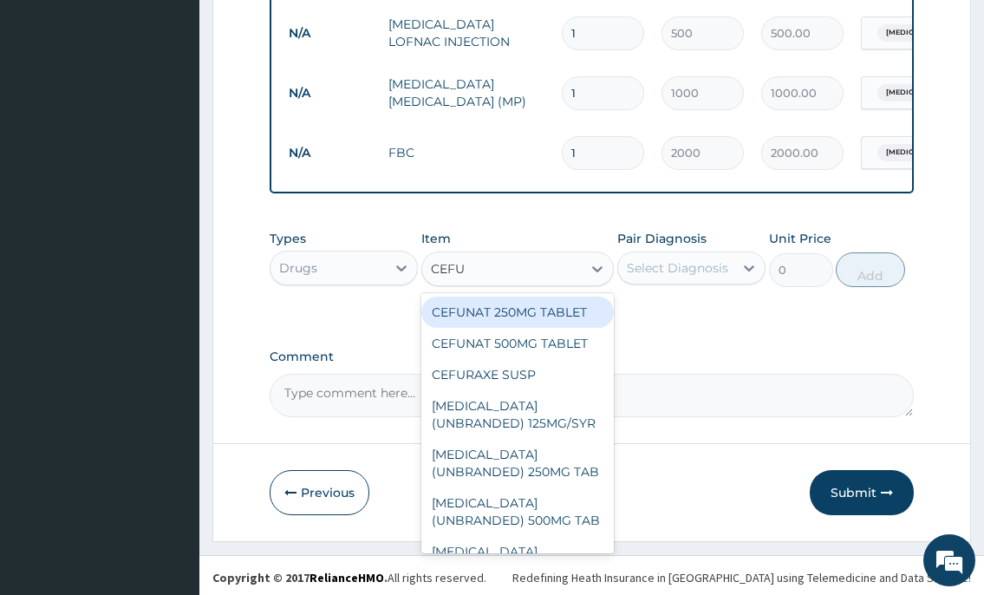
type input "CEFUR"
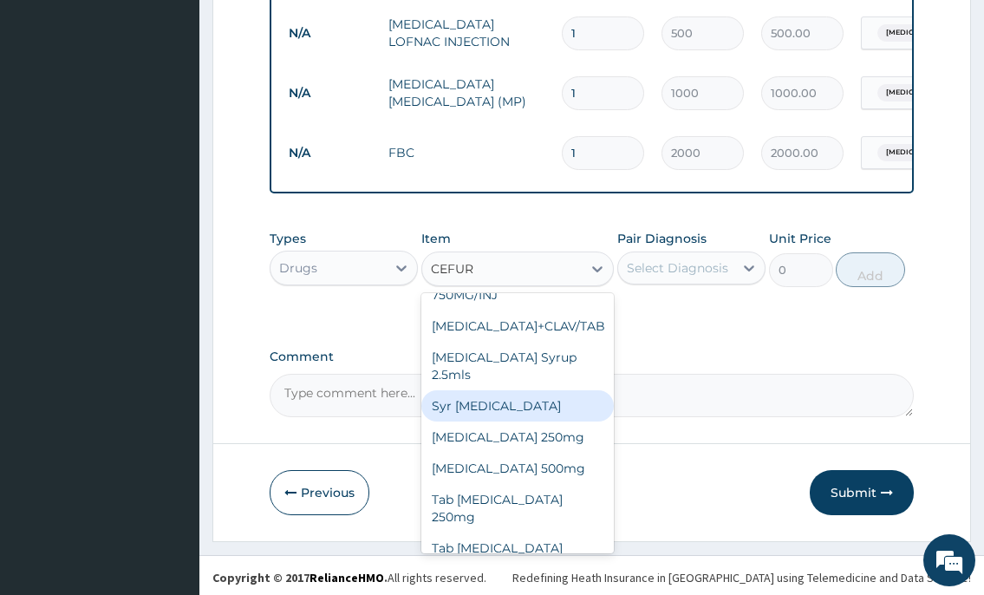
scroll to position [309, 0]
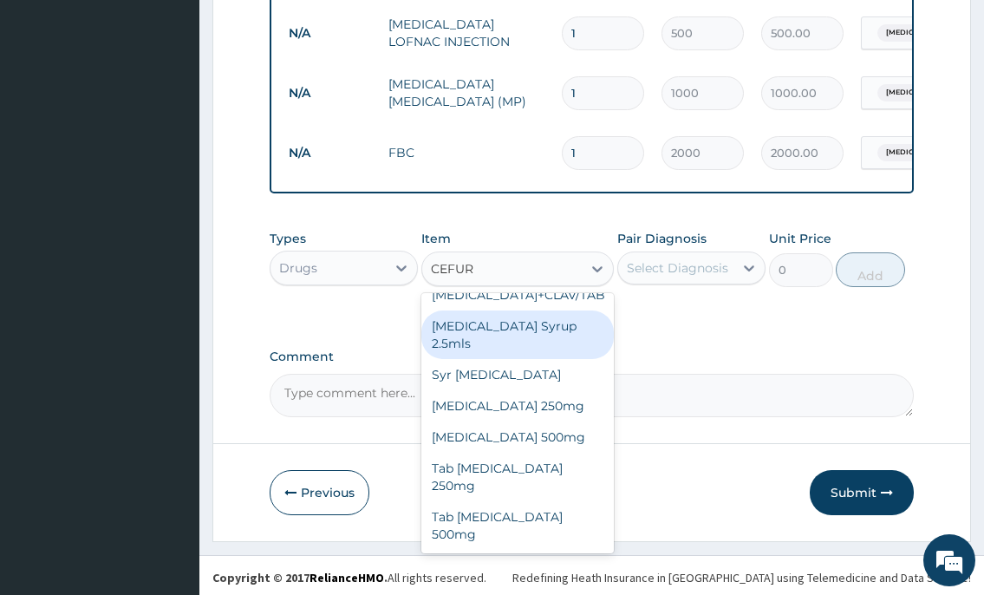
click at [550, 359] on div "Cefuroxime Syrup 2.5mls" at bounding box center [517, 334] width 193 height 49
type input "3000"
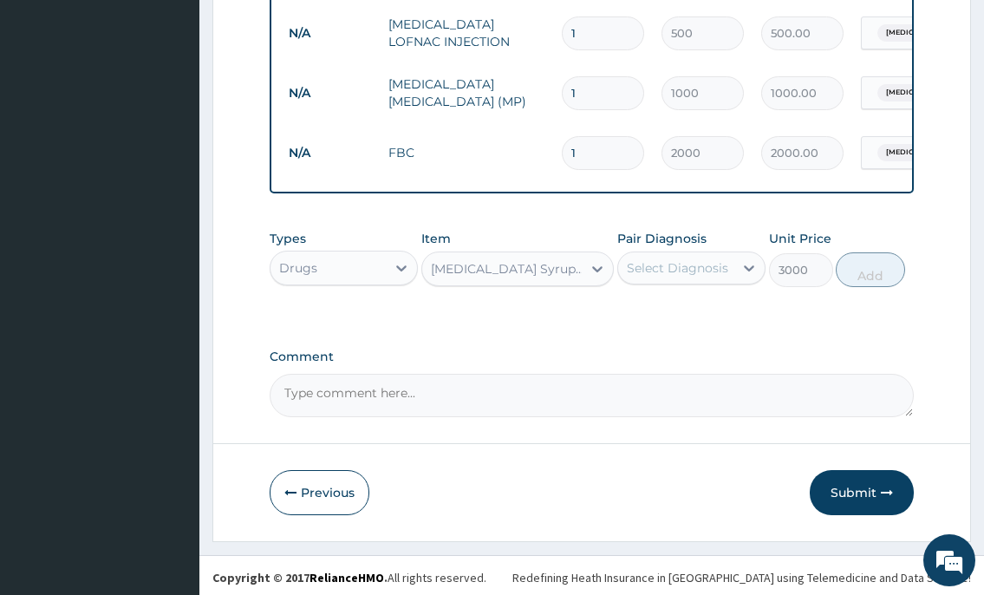
click at [660, 266] on div "Select Diagnosis" at bounding box center [677, 267] width 101 height 17
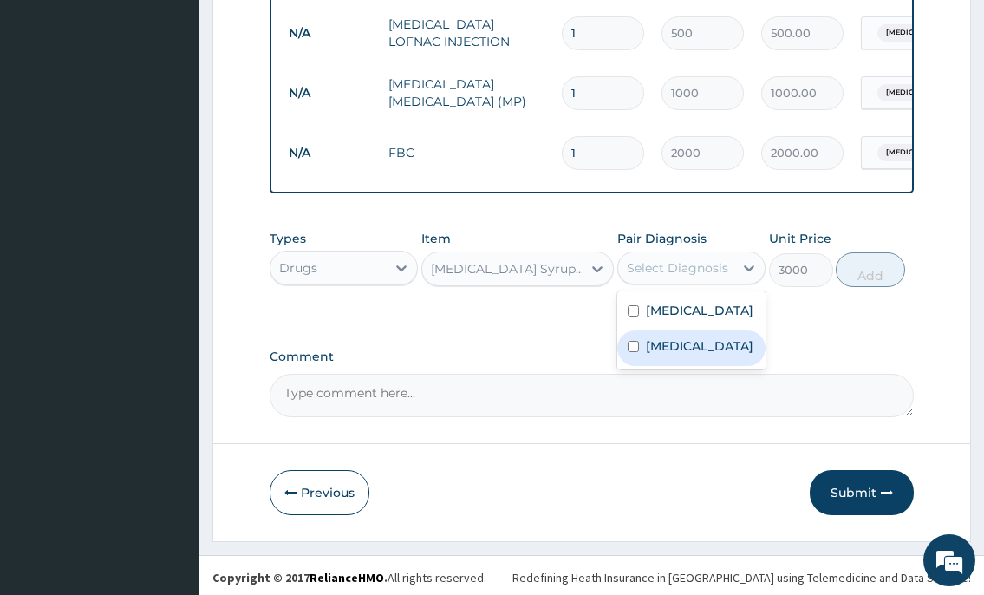
click at [658, 345] on label "Sepsis" at bounding box center [699, 345] width 107 height 17
checkbox input "true"
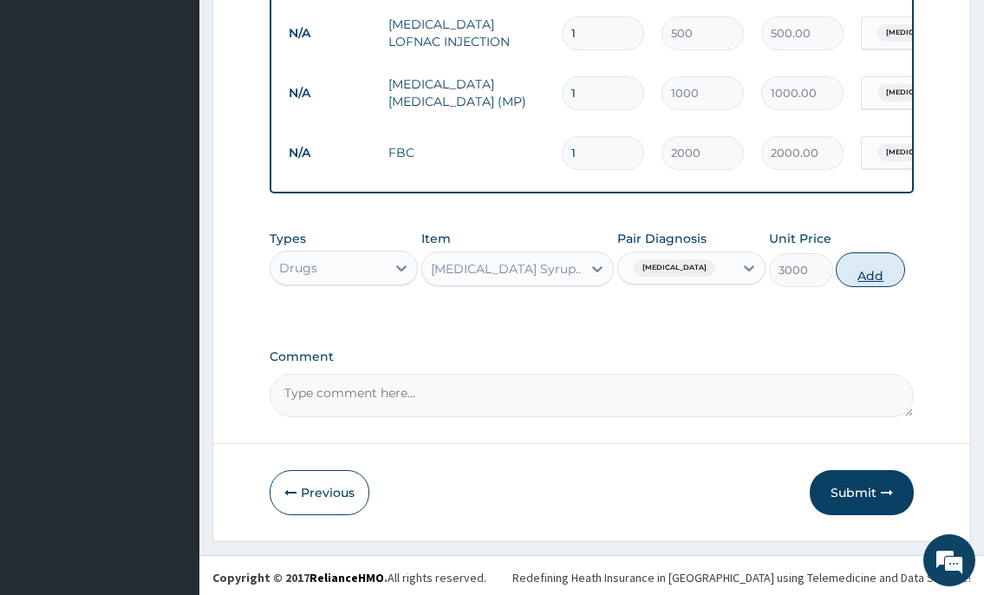
click at [875, 272] on button "Add" at bounding box center [870, 269] width 69 height 35
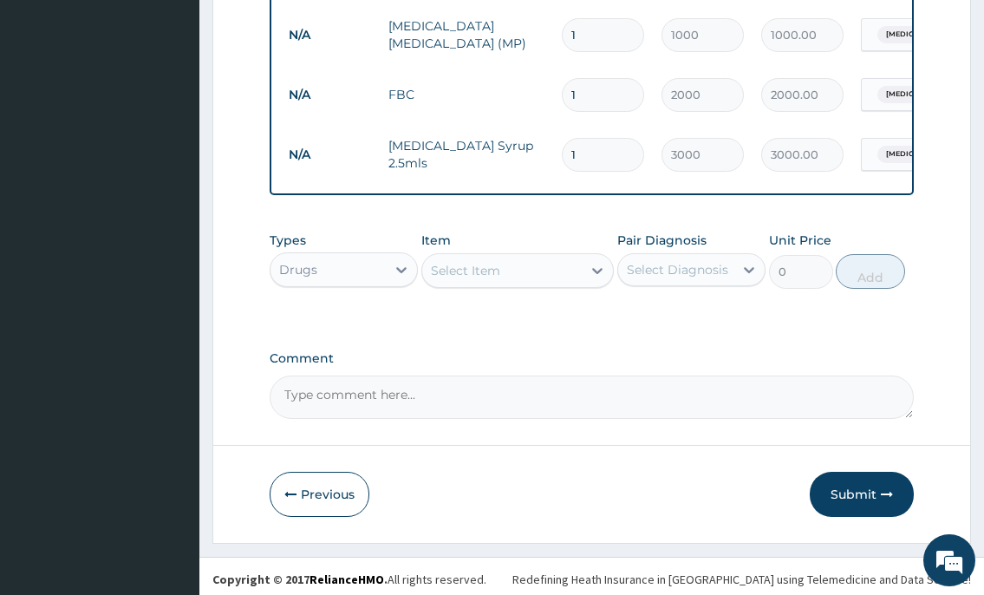
scroll to position [1186, 0]
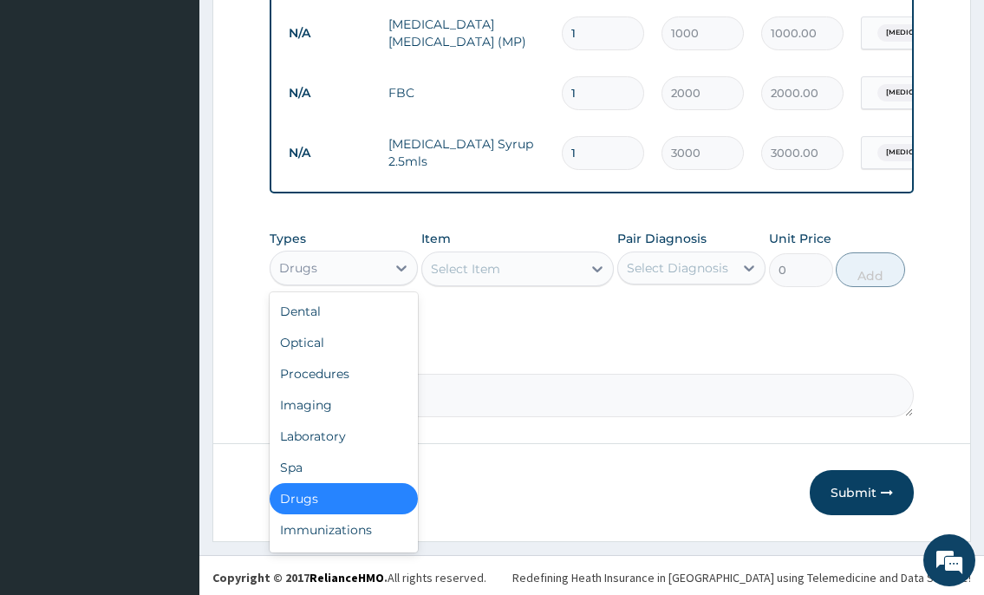
click at [366, 265] on div "Drugs" at bounding box center [327, 268] width 115 height 28
click at [347, 376] on div "Procedures" at bounding box center [344, 373] width 148 height 31
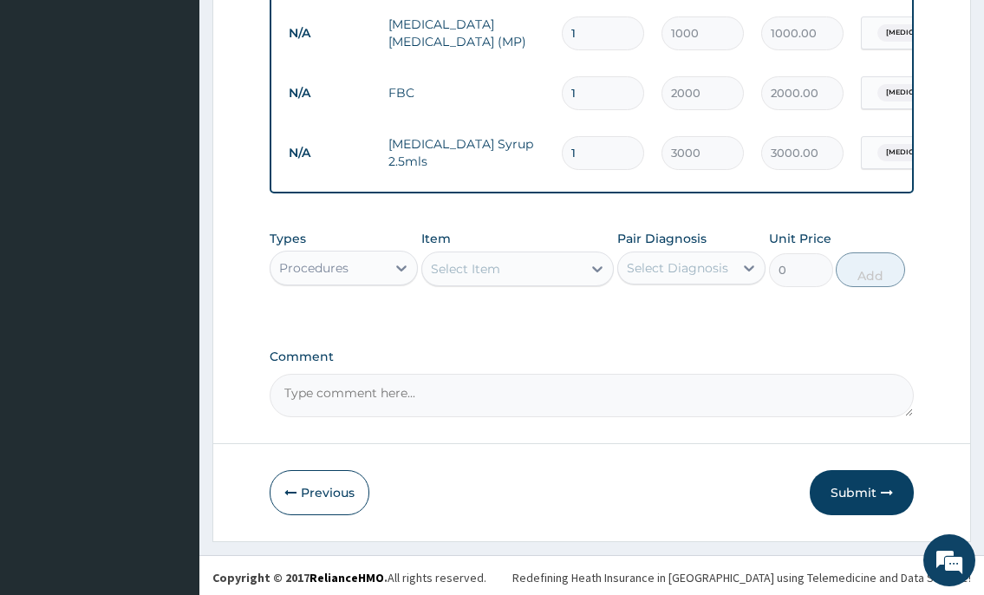
click at [486, 260] on div "Select Item" at bounding box center [465, 268] width 69 height 17
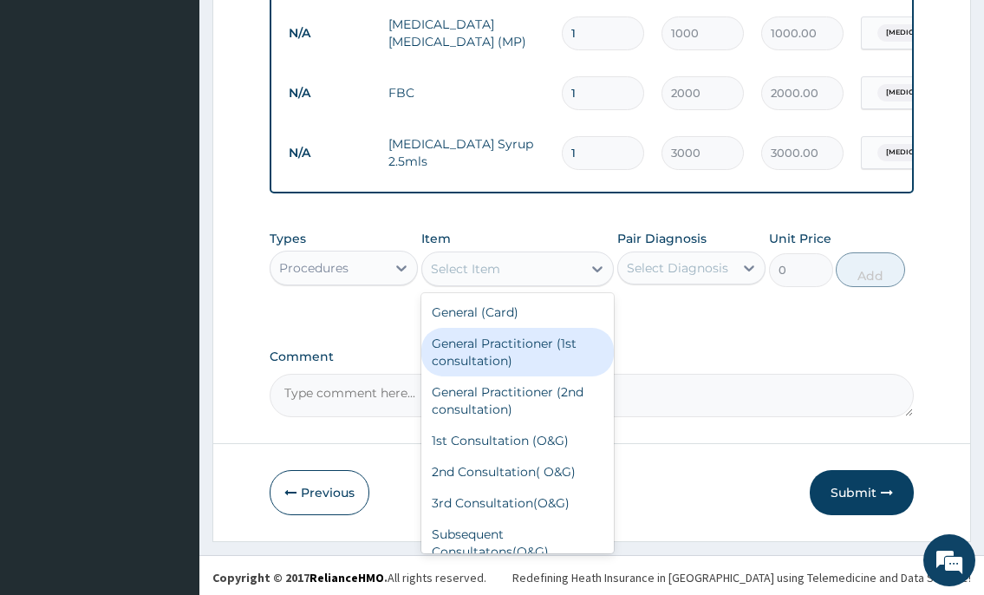
click at [474, 348] on div "General Practitioner (1st consultation)" at bounding box center [517, 352] width 193 height 49
type input "2000"
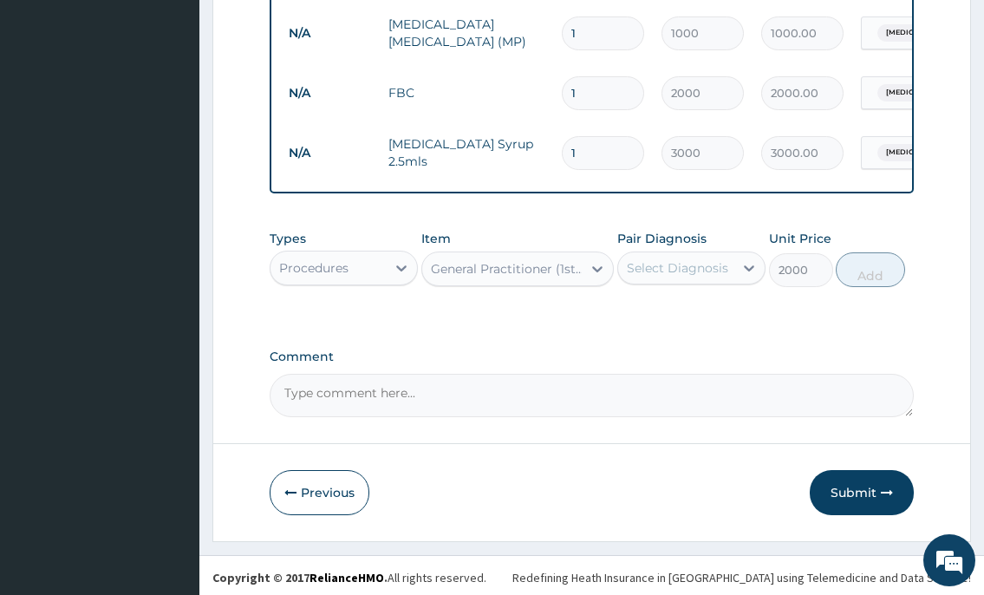
click at [656, 264] on div "Select Diagnosis" at bounding box center [677, 267] width 101 height 17
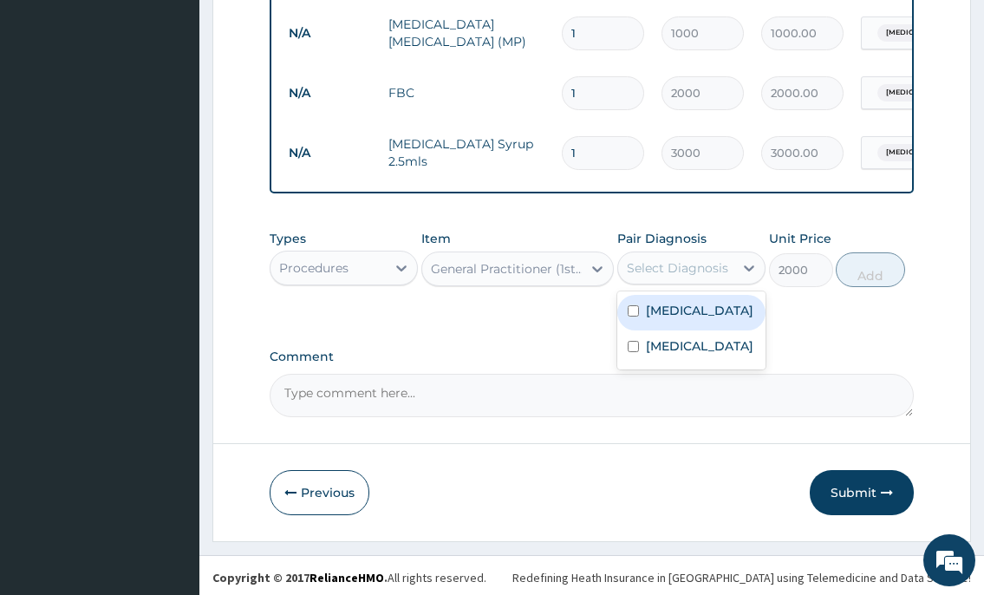
drag, startPoint x: 659, startPoint y: 299, endPoint x: 661, endPoint y: 325, distance: 26.1
click at [659, 308] on label "Malaria" at bounding box center [699, 310] width 107 height 17
checkbox input "true"
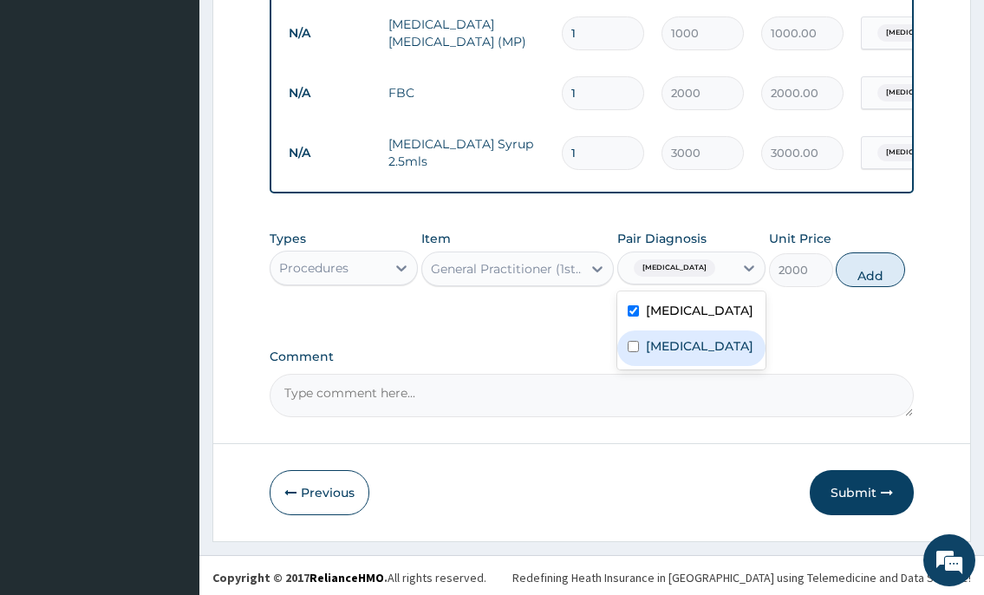
click at [661, 338] on label "Sepsis" at bounding box center [699, 345] width 107 height 17
checkbox input "true"
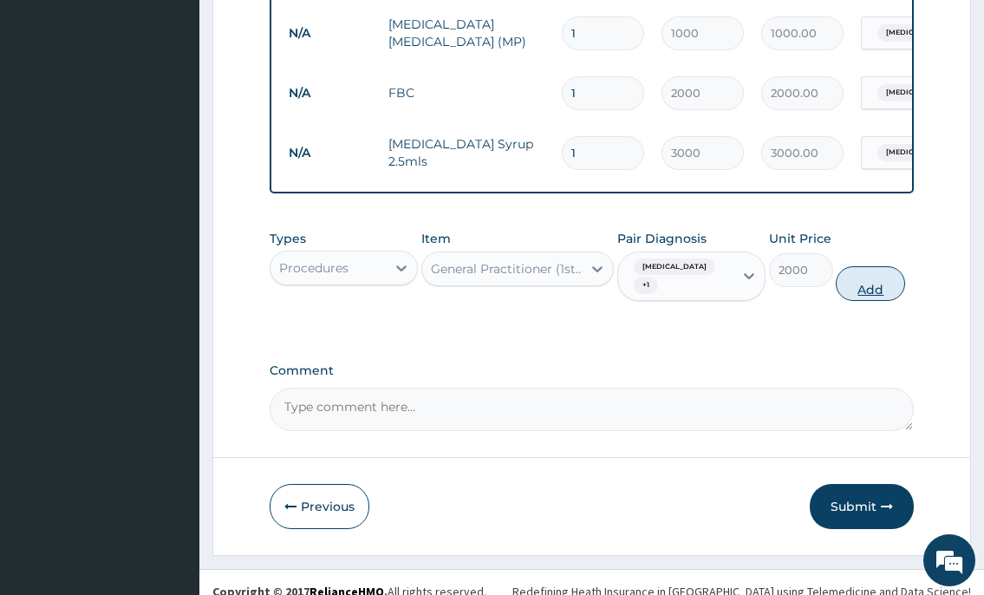
click at [875, 269] on button "Add" at bounding box center [870, 283] width 69 height 35
type input "0"
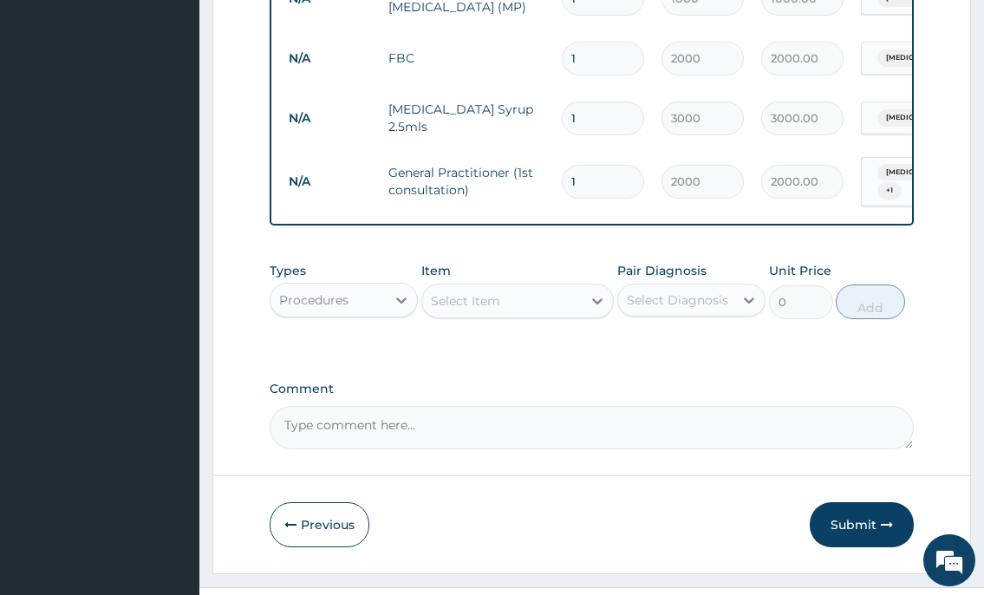
scroll to position [1246, 0]
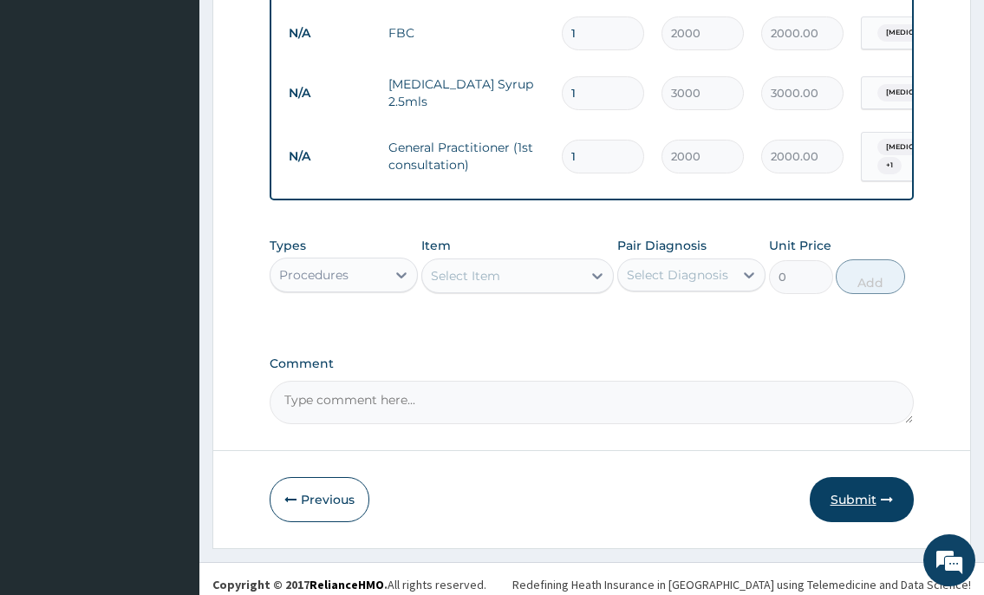
click at [853, 491] on button "Submit" at bounding box center [862, 499] width 104 height 45
